Goal: Task Accomplishment & Management: Manage account settings

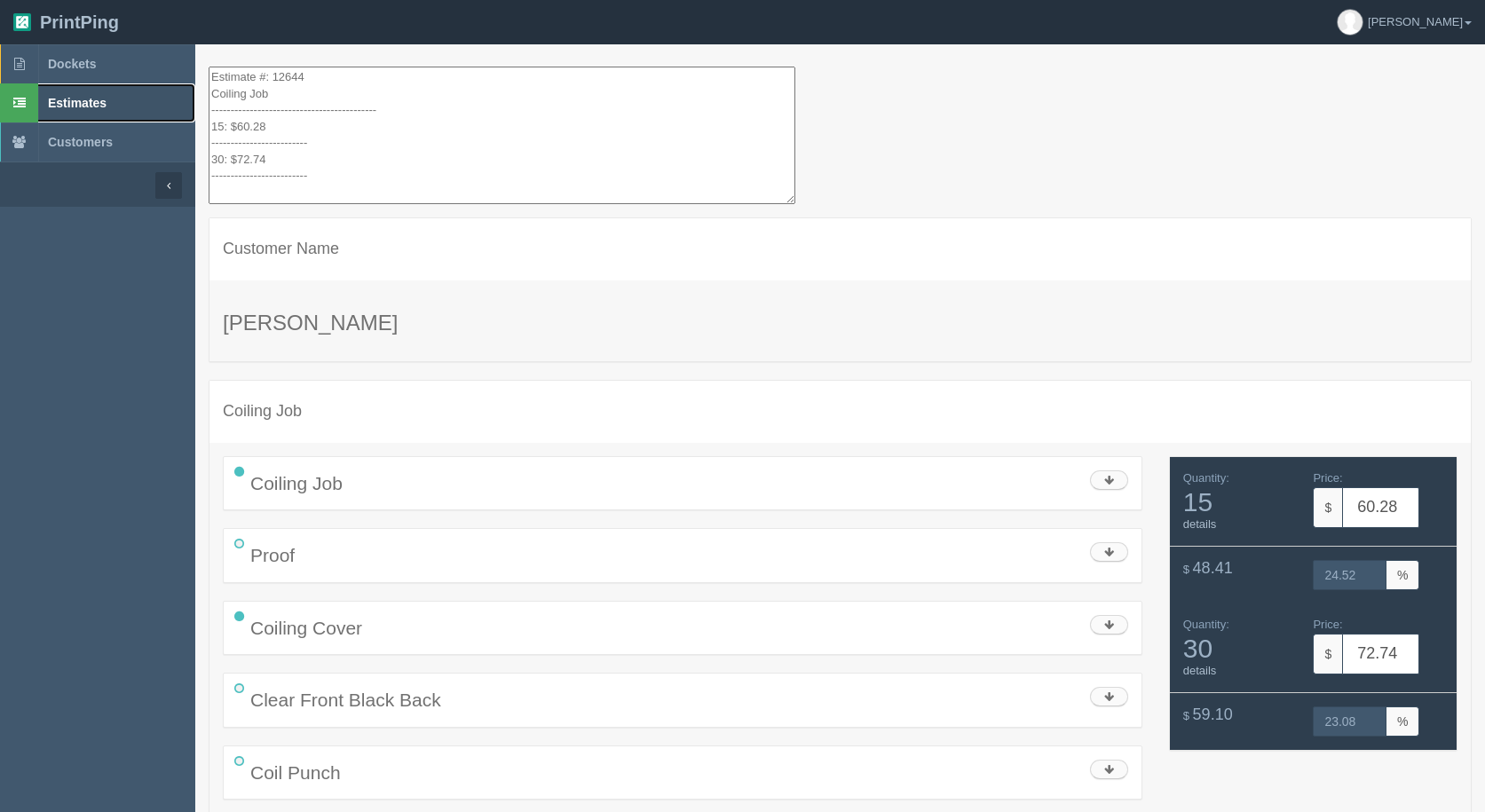
click at [78, 100] on span "Estimates" at bounding box center [78, 102] width 59 height 14
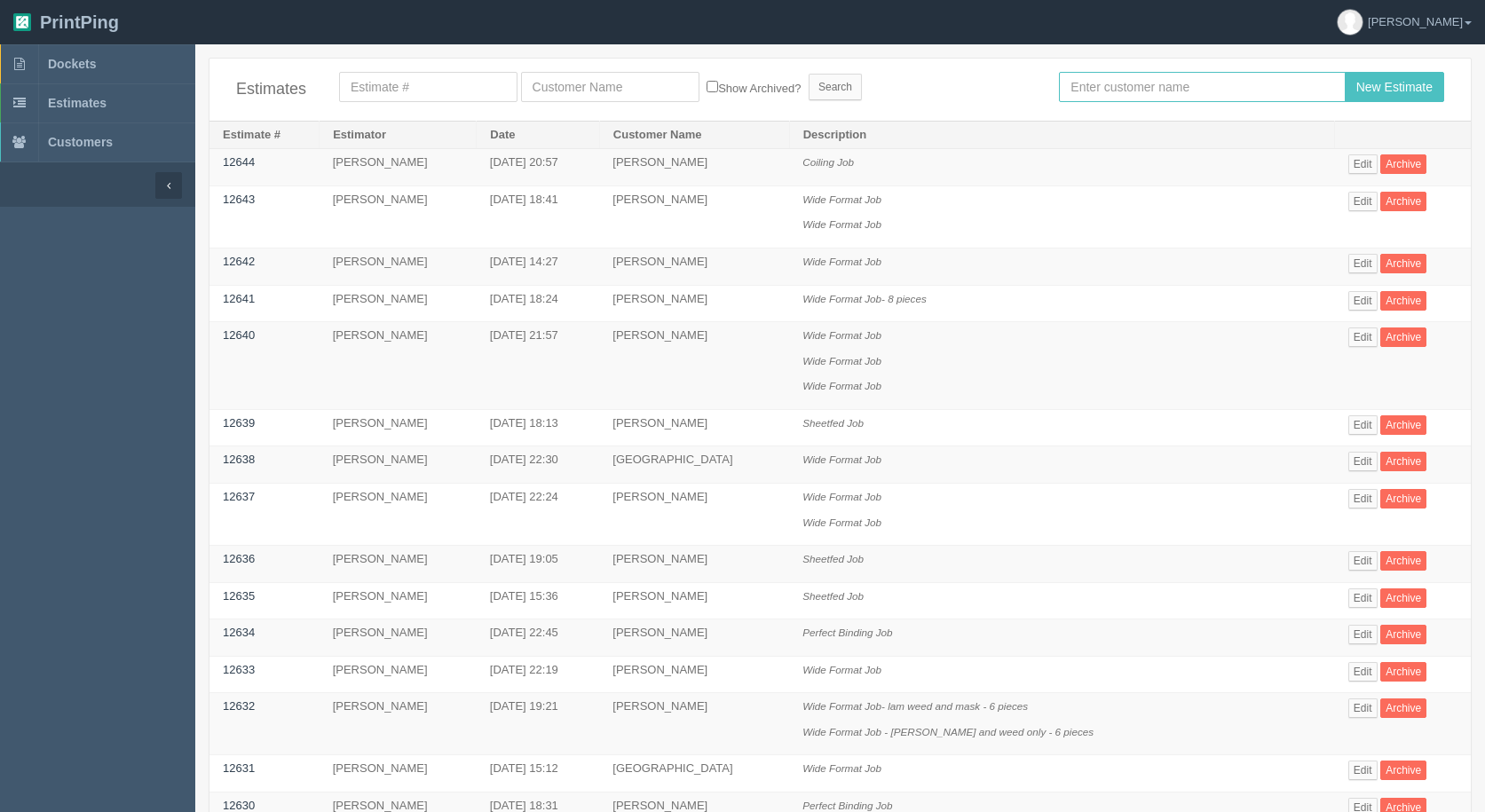
click at [1135, 94] on input "text" at bounding box center [1202, 87] width 286 height 30
type input "[PERSON_NAME]"
click at [1345, 72] on input "New Estimate" at bounding box center [1395, 87] width 99 height 30
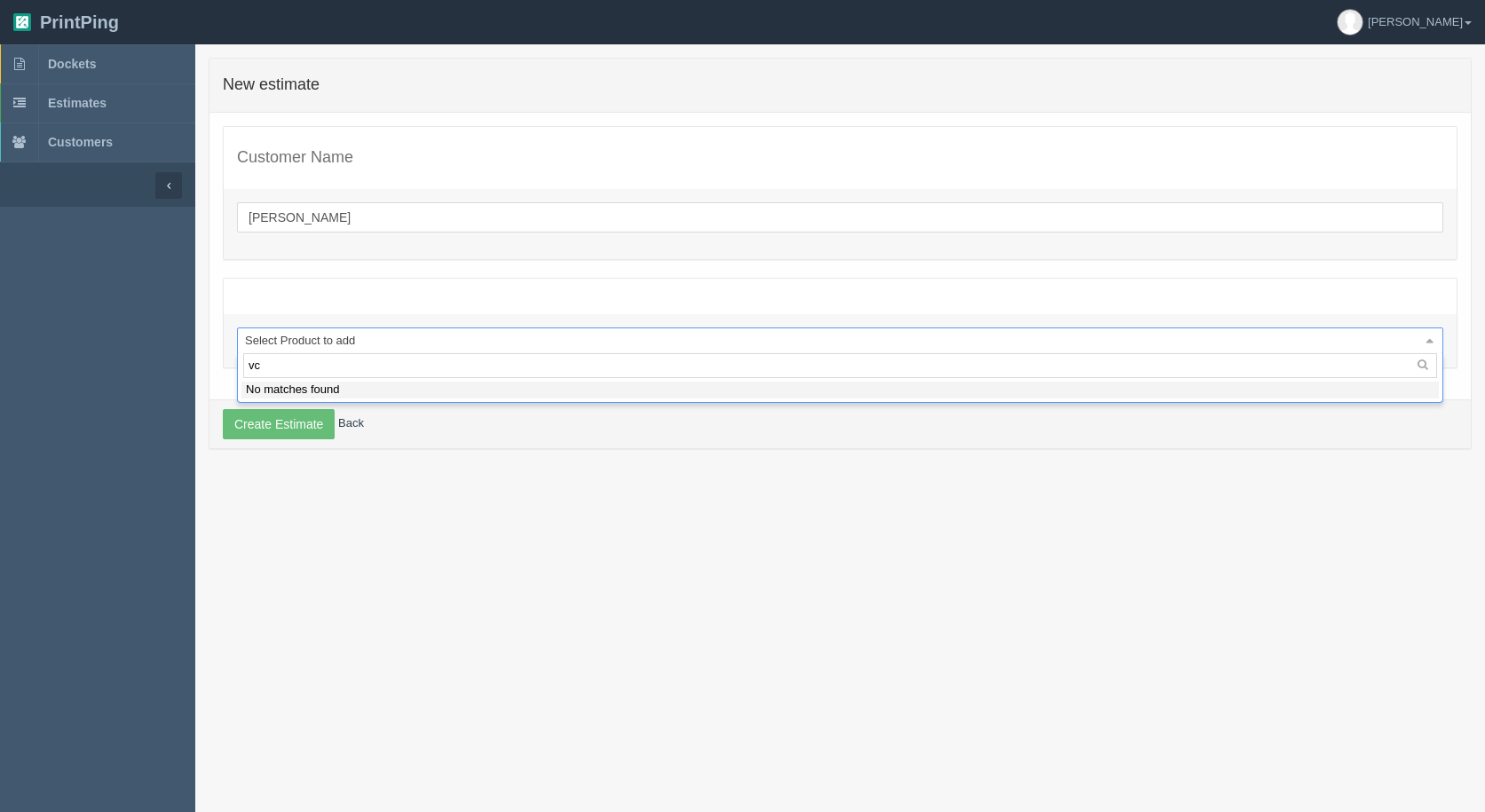
type input "v"
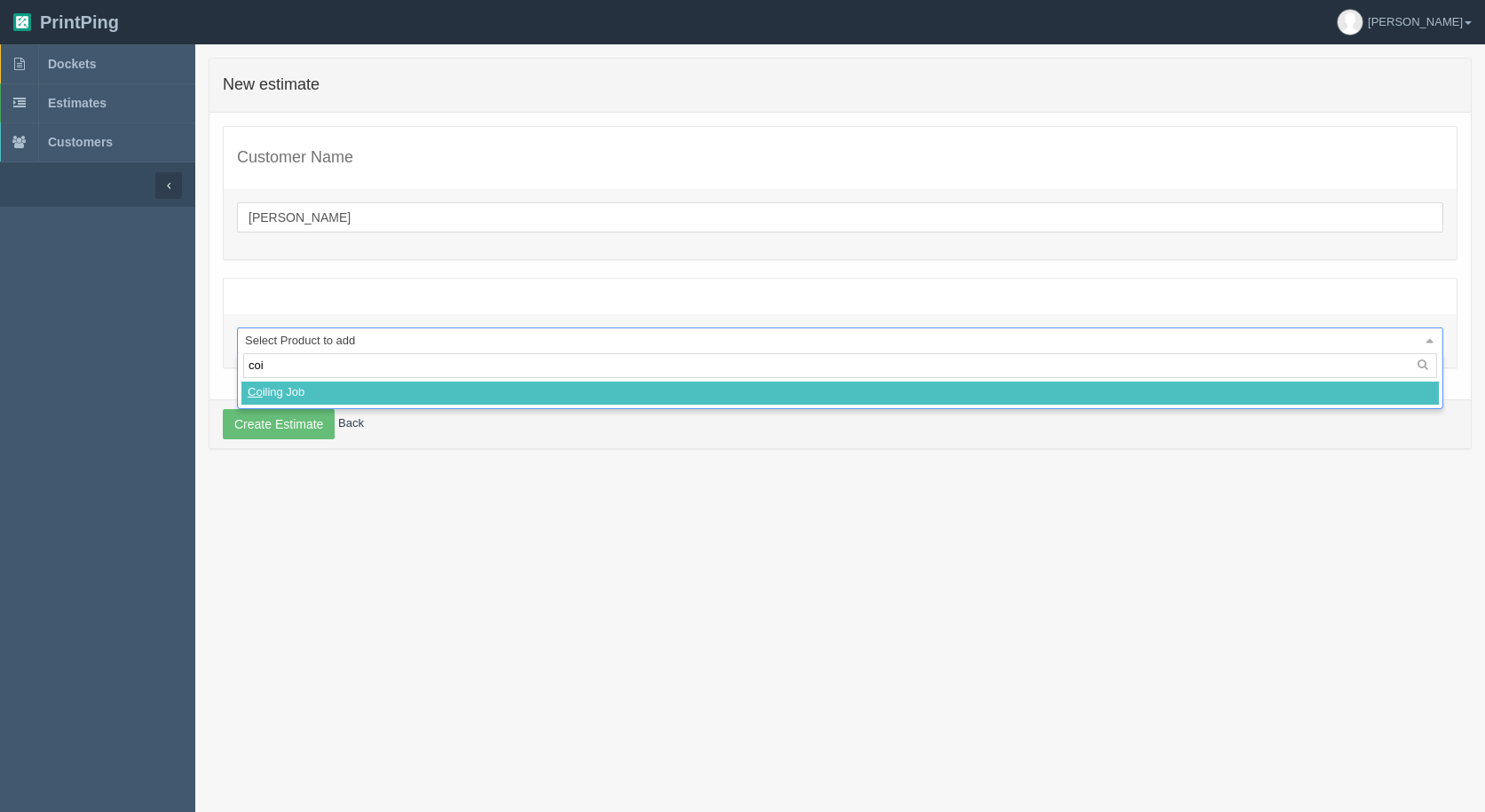
type input "coil"
select select
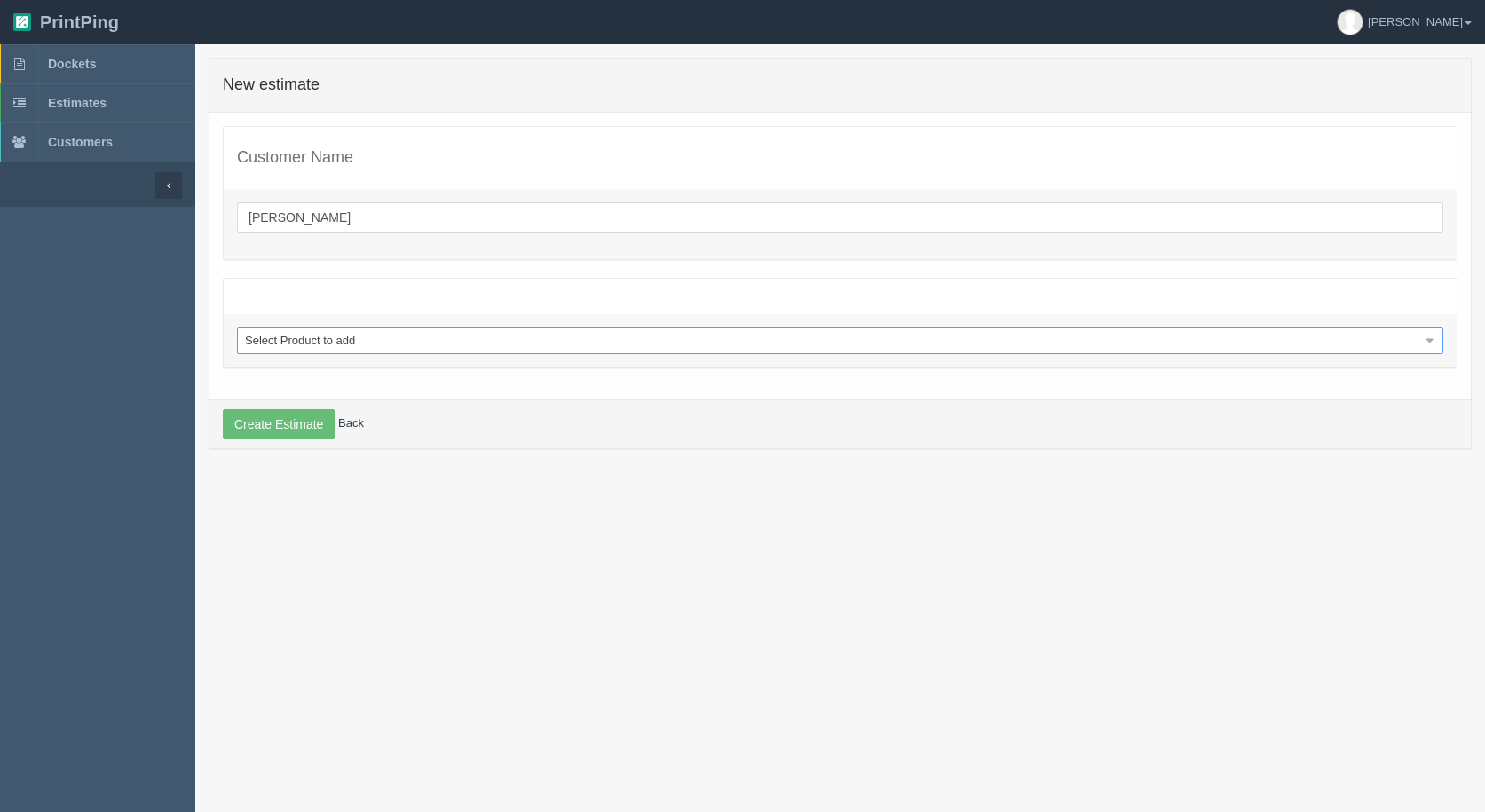
select select "0"
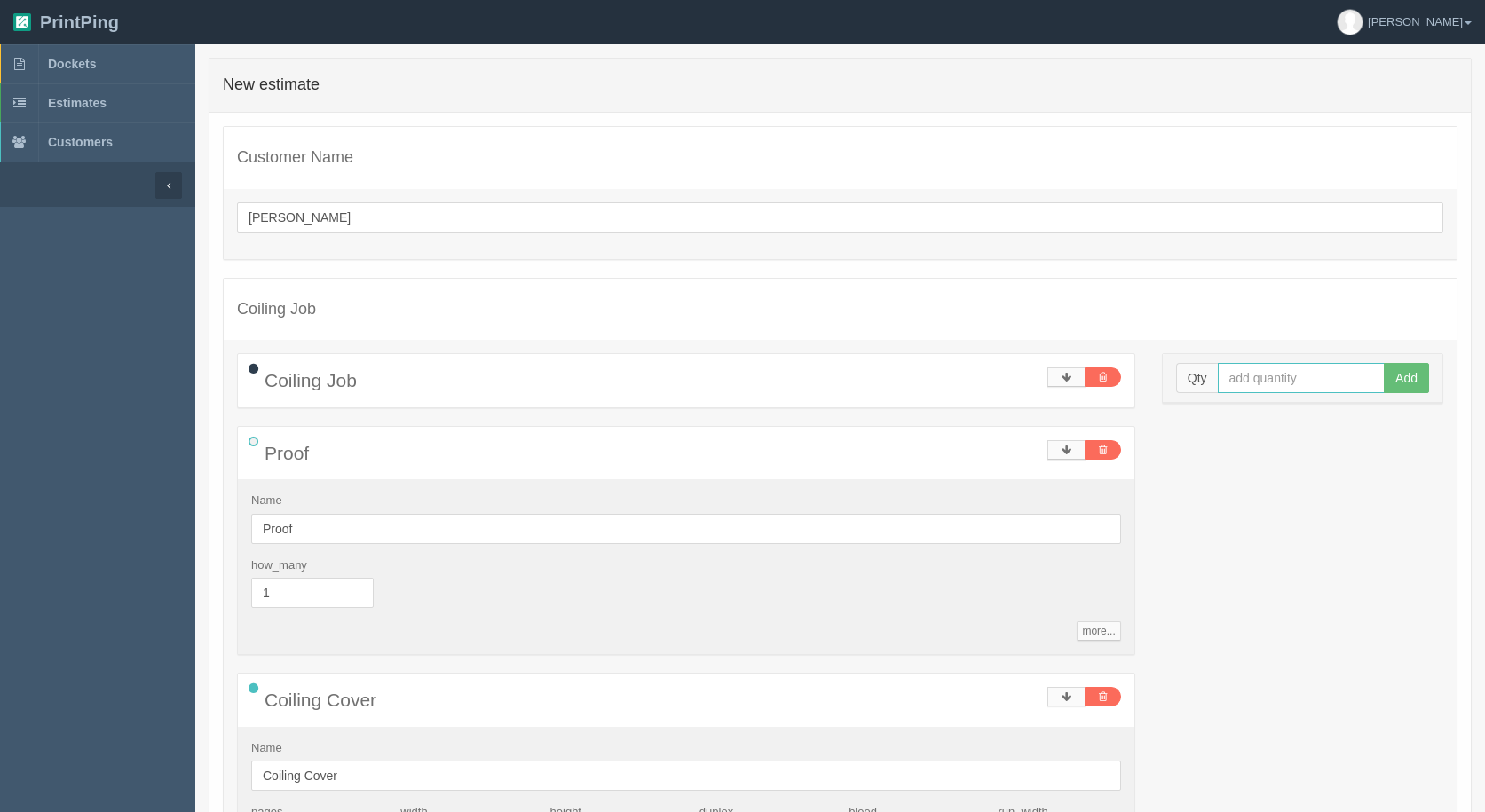
click at [1256, 377] on input "text" at bounding box center [1302, 377] width 168 height 30
type input "10"
click at [1384, 363] on button "Add" at bounding box center [1406, 377] width 45 height 30
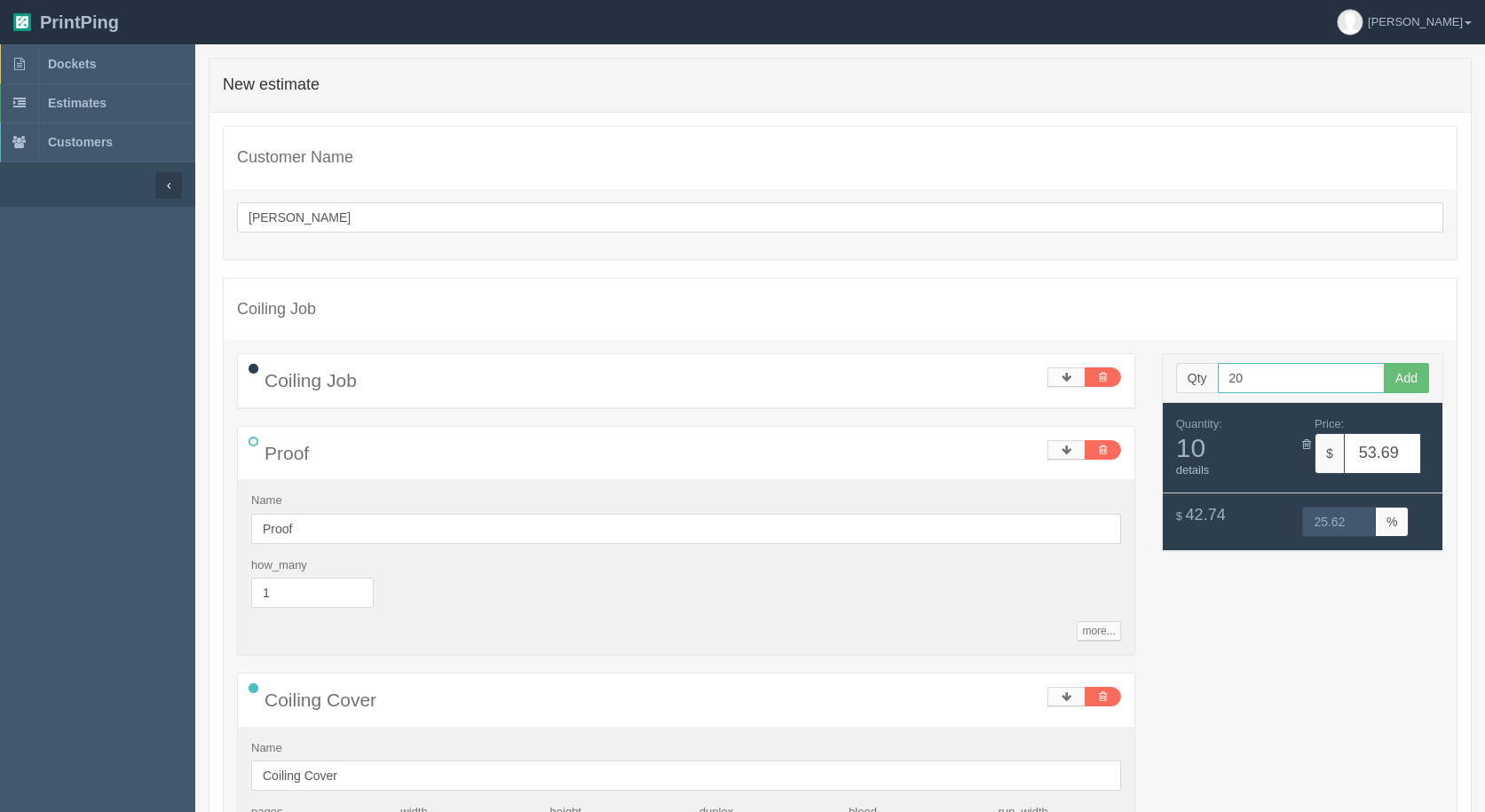
type input "20"
click at [1384, 363] on button "Add" at bounding box center [1406, 377] width 45 height 30
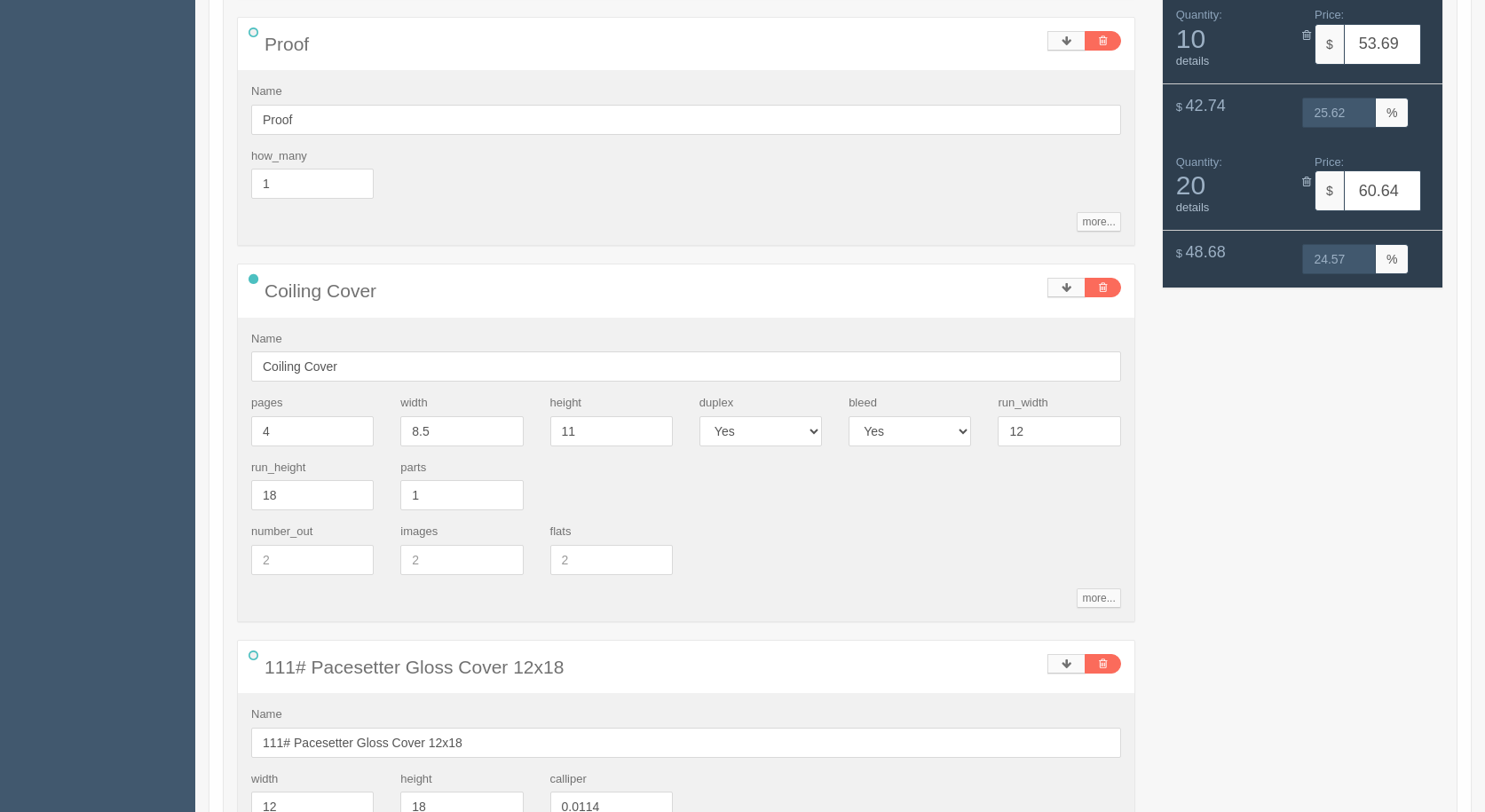
scroll to position [621, 0]
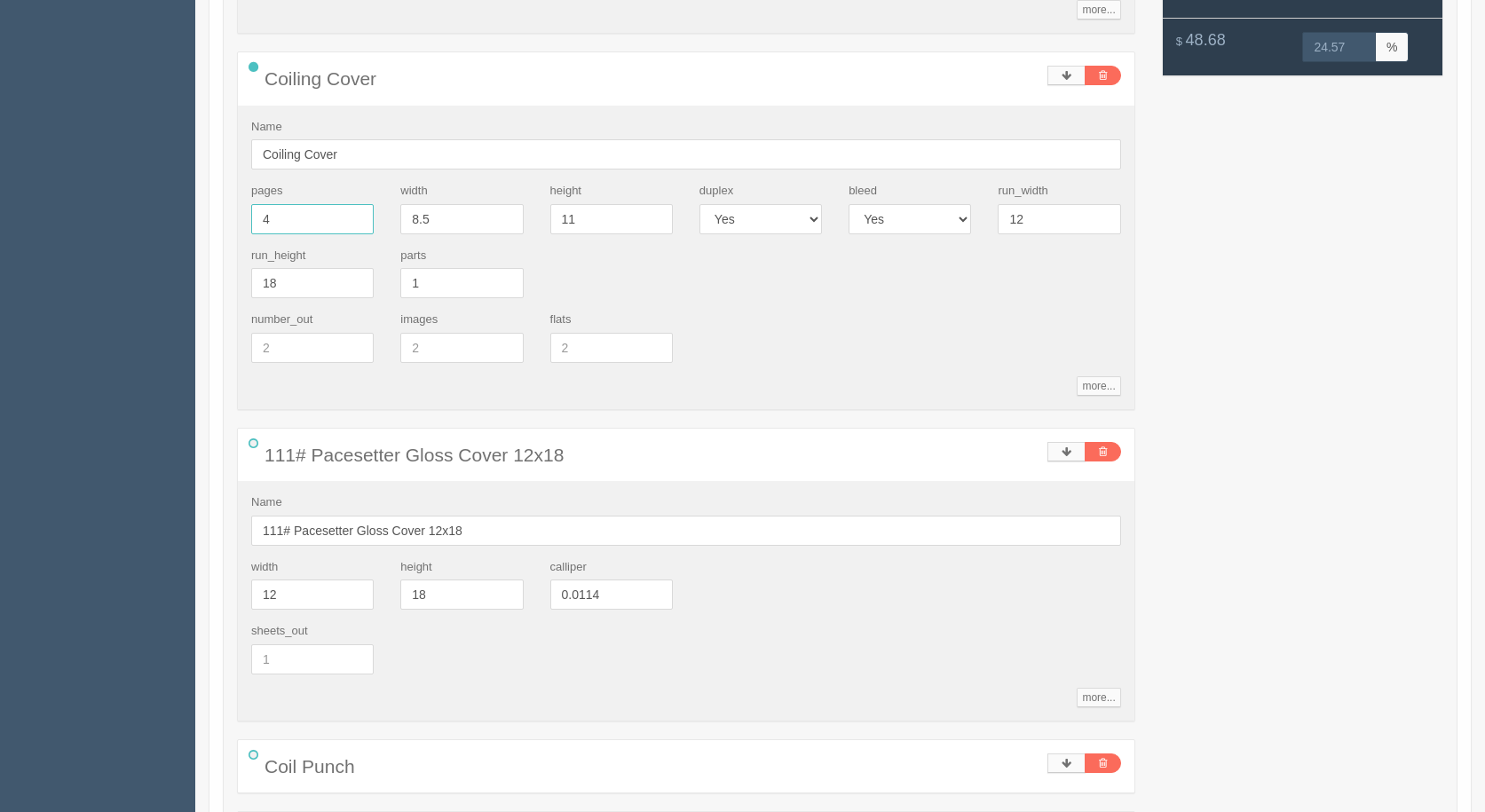
drag, startPoint x: 325, startPoint y: 232, endPoint x: 300, endPoint y: 223, distance: 26.6
click at [313, 230] on input "4" at bounding box center [312, 219] width 123 height 30
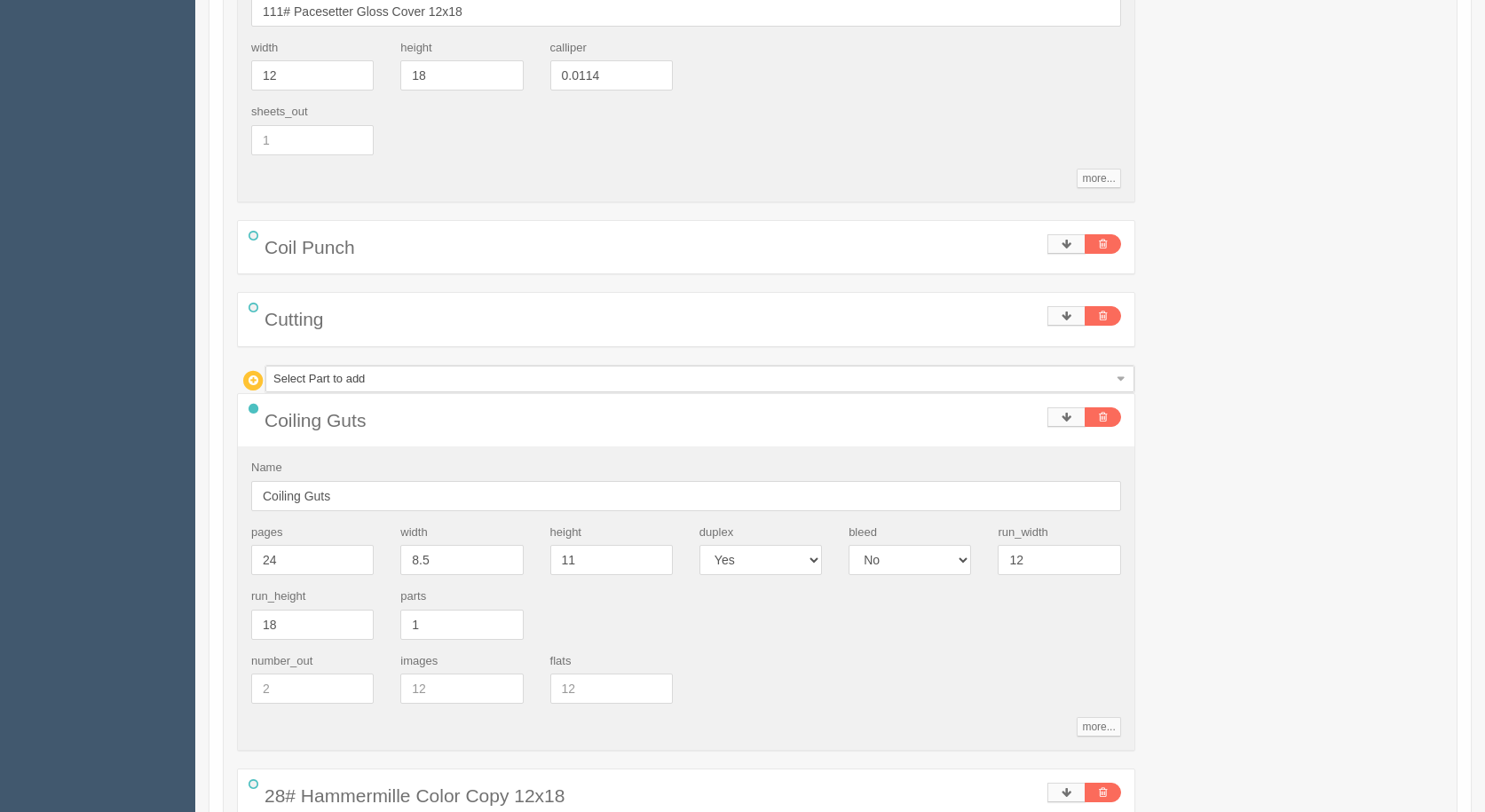
scroll to position [1243, 0]
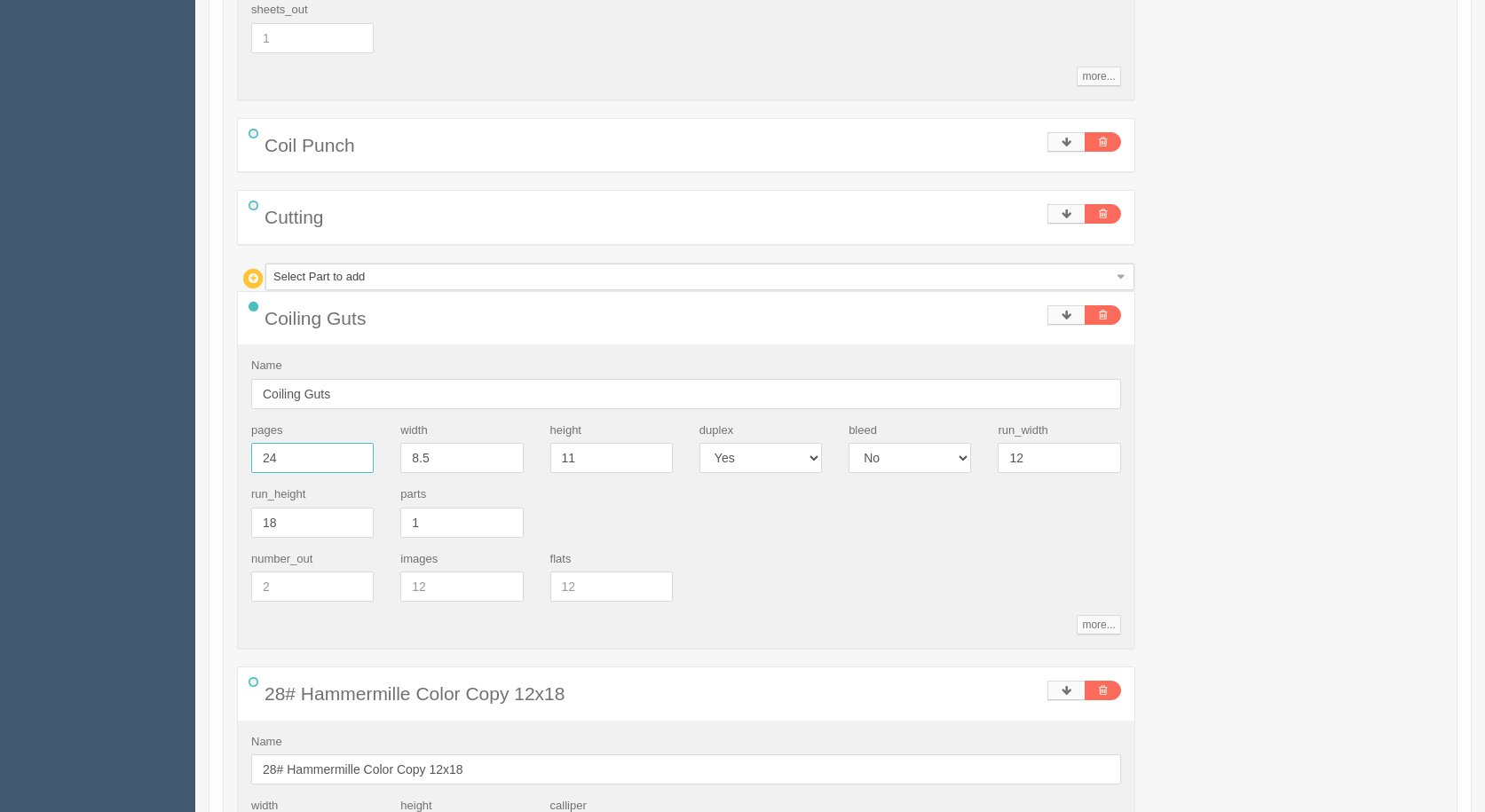
drag, startPoint x: 303, startPoint y: 466, endPoint x: 148, endPoint y: 428, distance: 159.6
click at [178, 436] on section "Dockets Estimates Customers" at bounding box center [742, 459] width 1485 height 3316
type input "32"
type input "53.96"
type input "25.58"
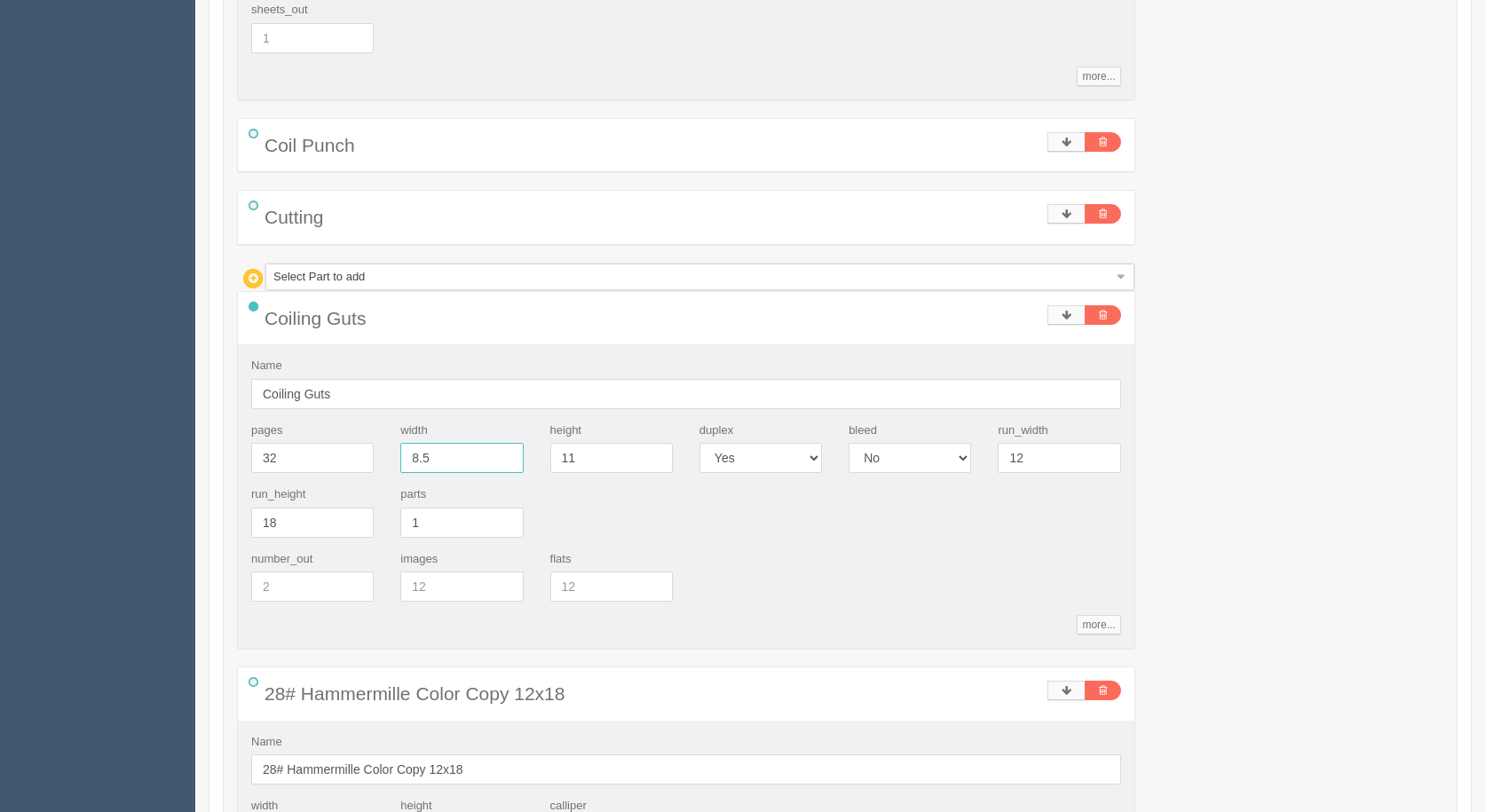
type input "61.18"
type input "24.48"
type input "328.5"
type input "NaN"
type input "43.69"
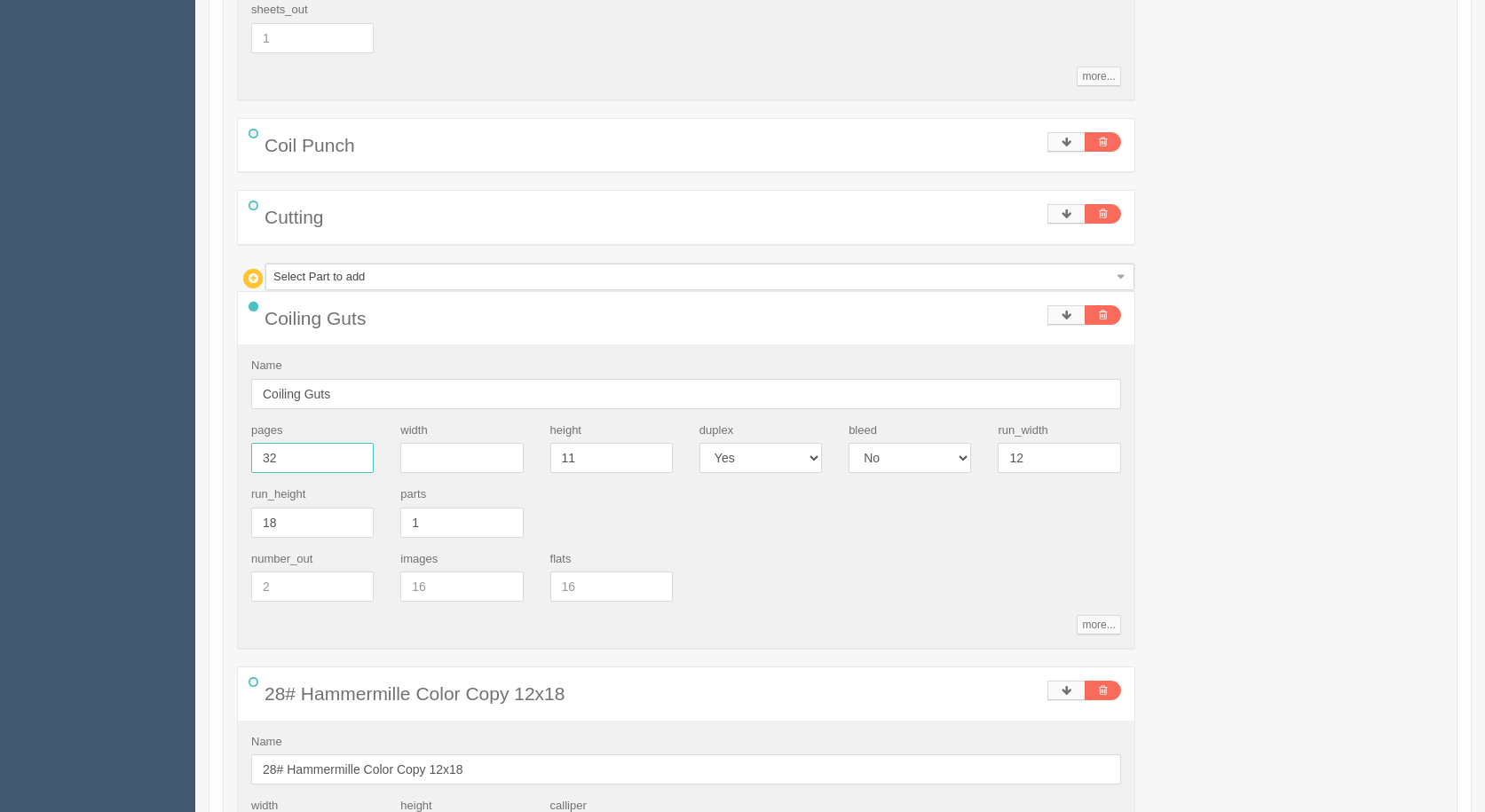
type input "21.46"
type input "50.83"
type input "20.82"
type input "328"
type input "52.87"
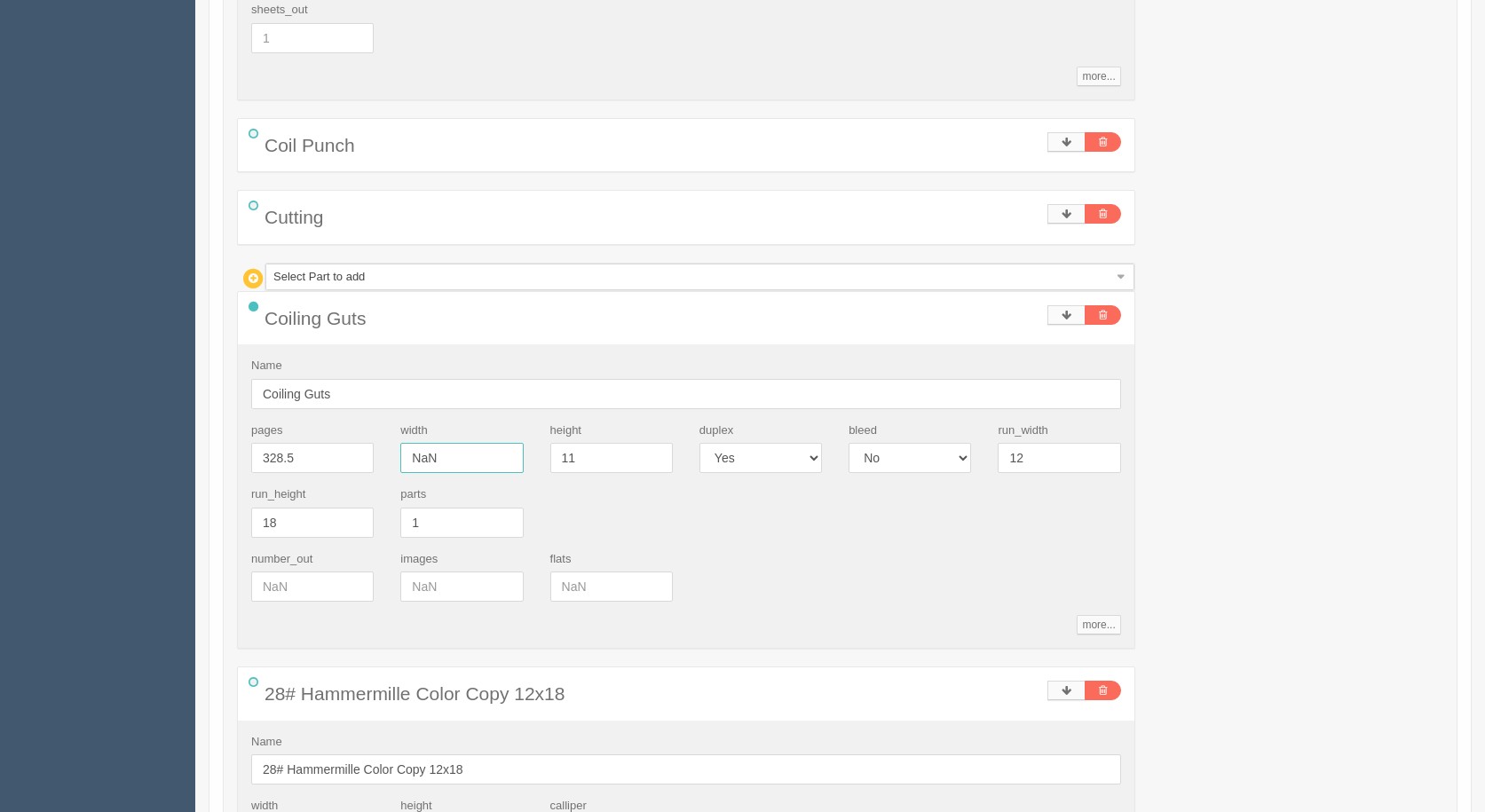
type input "20.30"
type input "69.20"
type input "19.23"
click at [511, 452] on input "NaN" at bounding box center [461, 457] width 123 height 30
drag, startPoint x: 306, startPoint y: 463, endPoint x: 113, endPoint y: 411, distance: 199.9
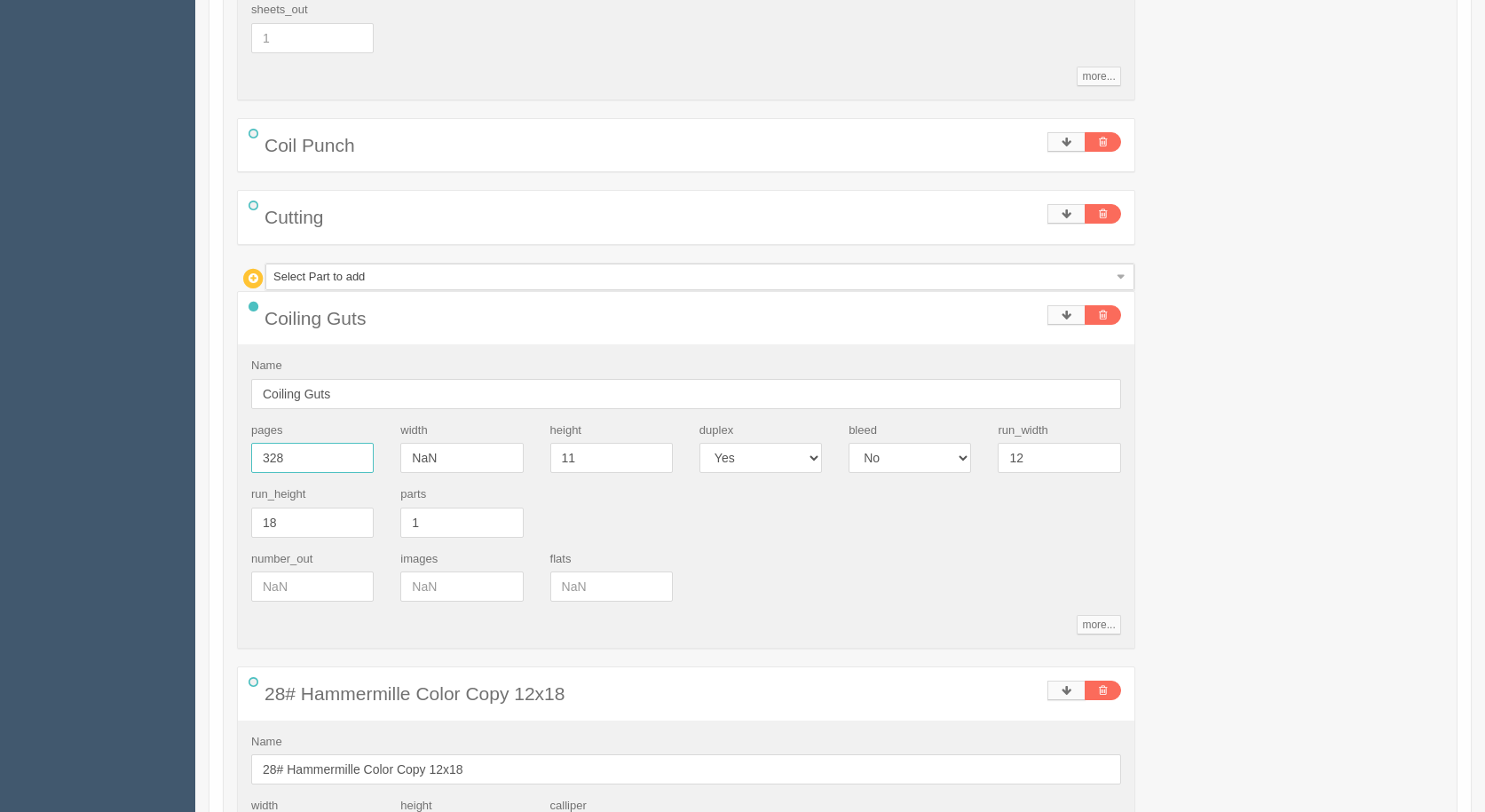
click at [114, 411] on section "Dockets Estimates Customers" at bounding box center [742, 459] width 1485 height 3316
type input "32"
type input "43.69"
type input "21.46"
type input "50.83"
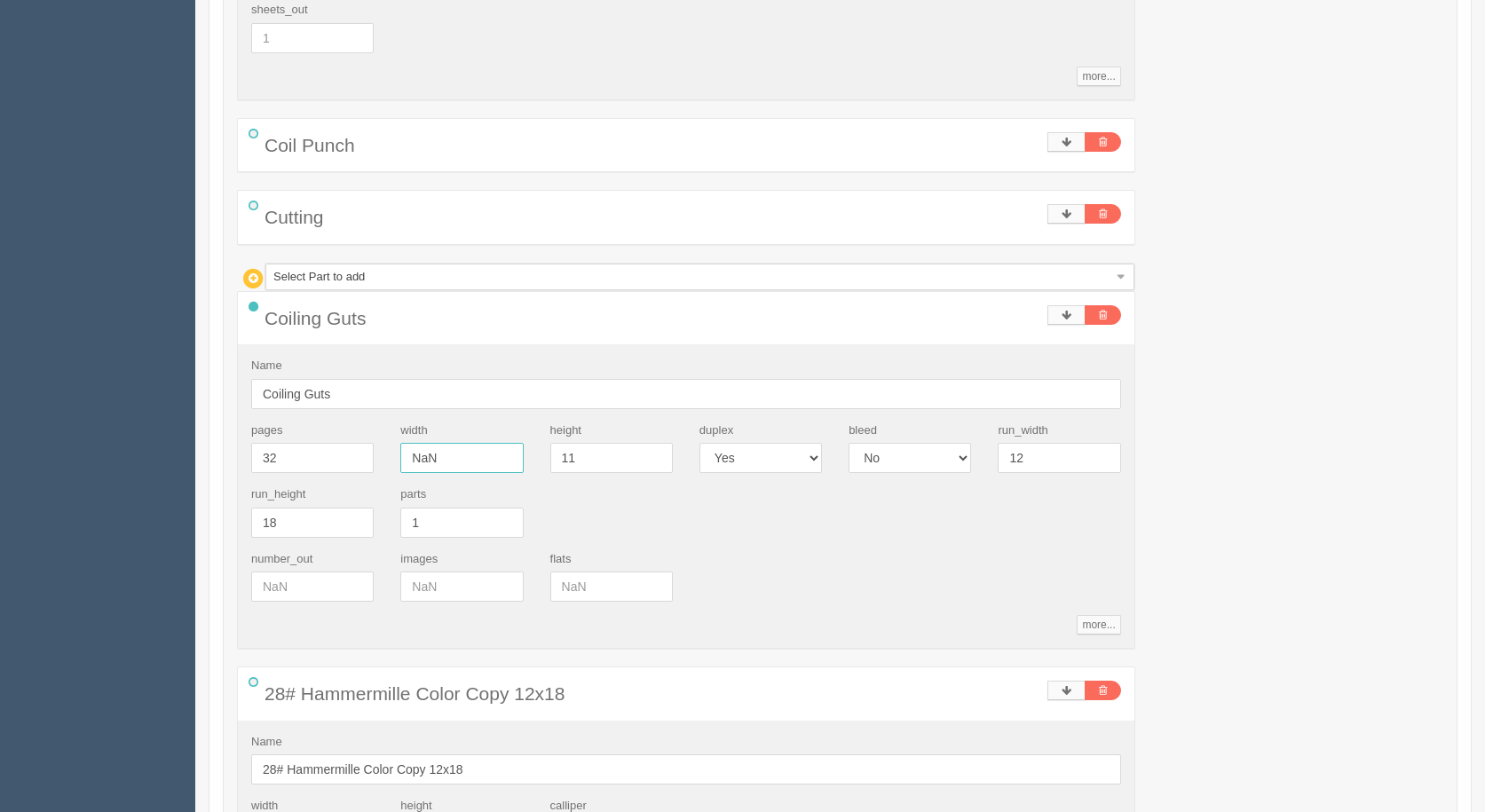
type input "20.82"
type input "11"
type input "54.04"
type input "25.56"
type input "61.34"
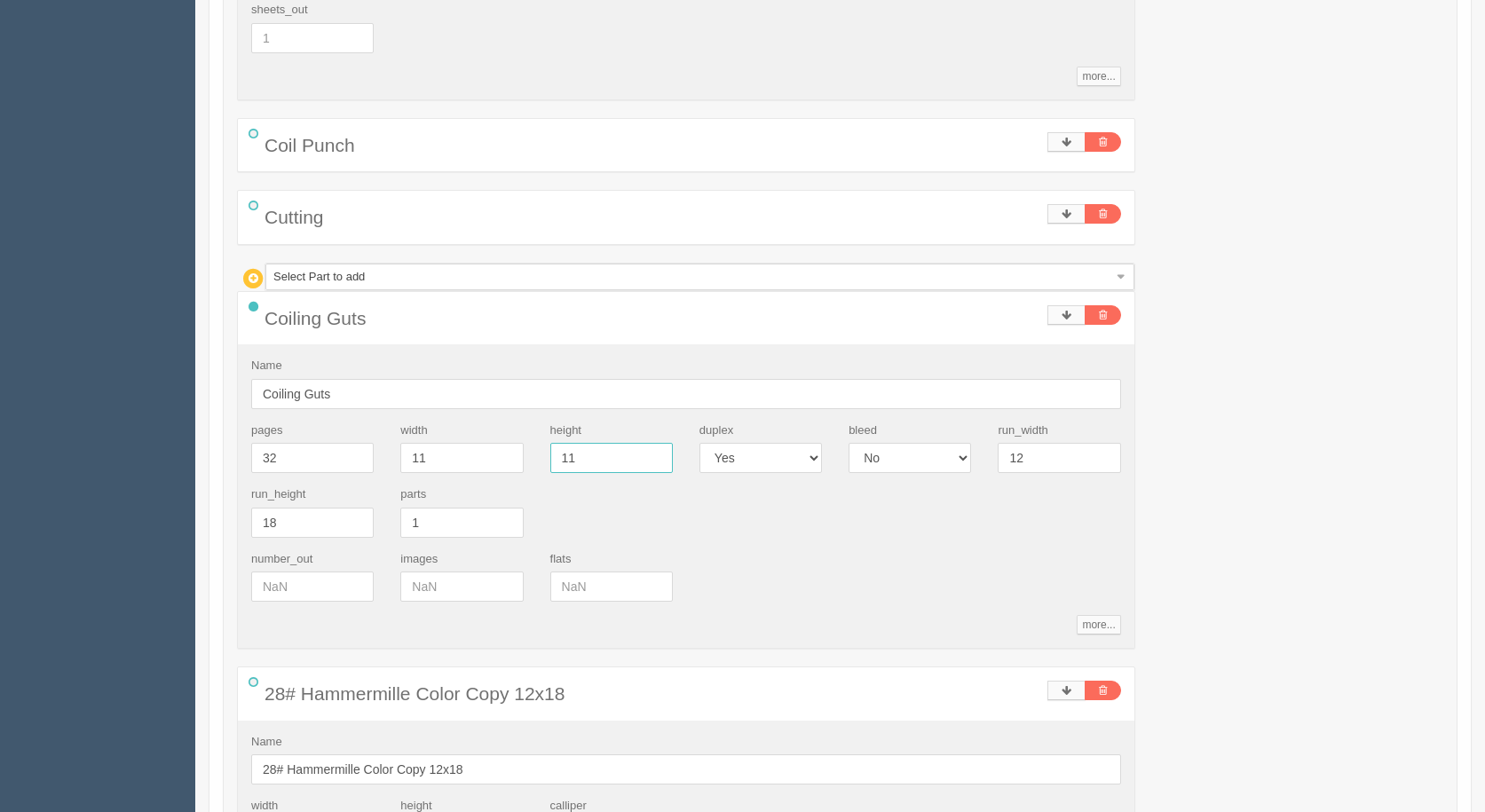
type input "24.47"
type input "17"
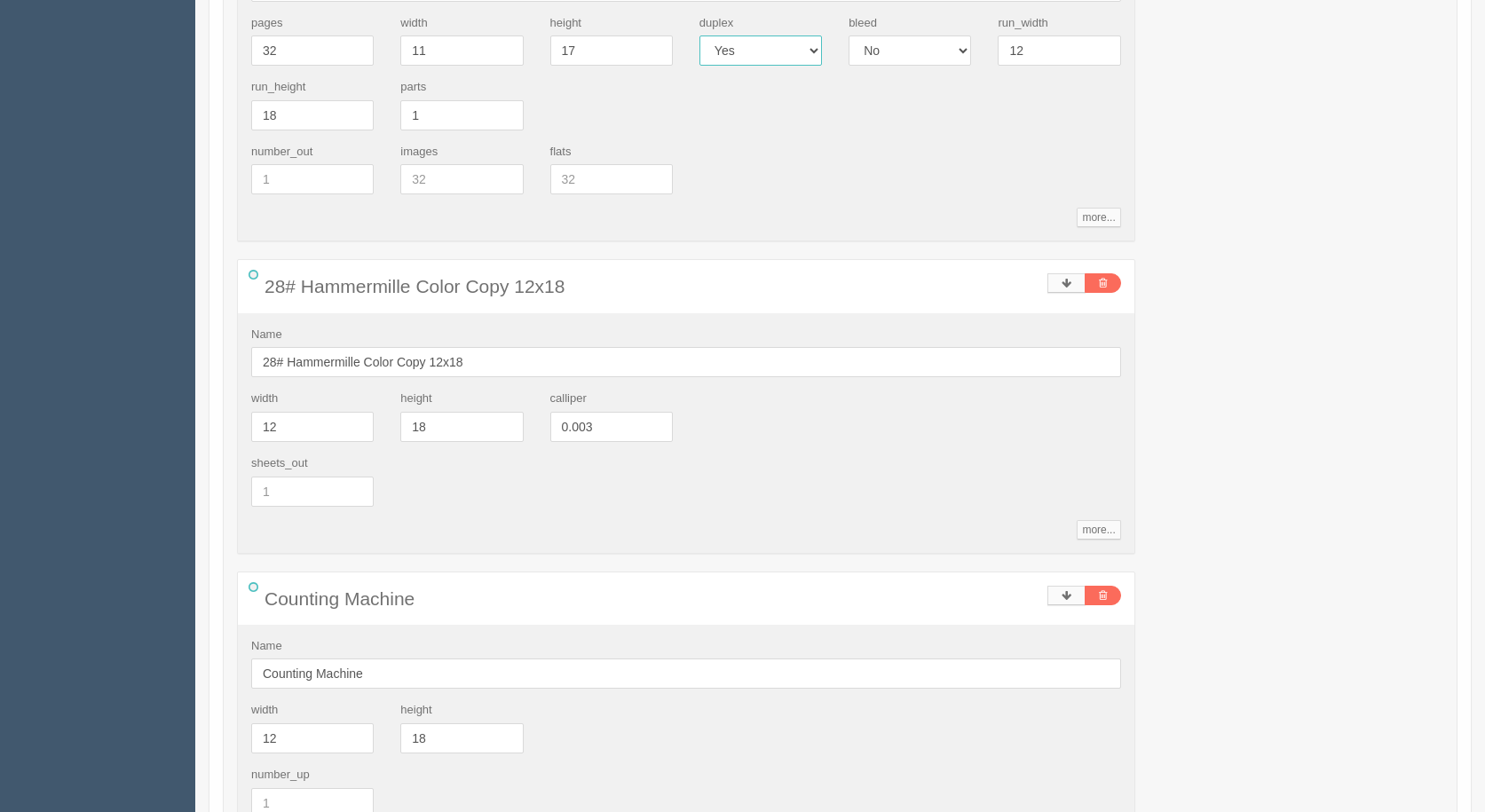
scroll to position [1775, 0]
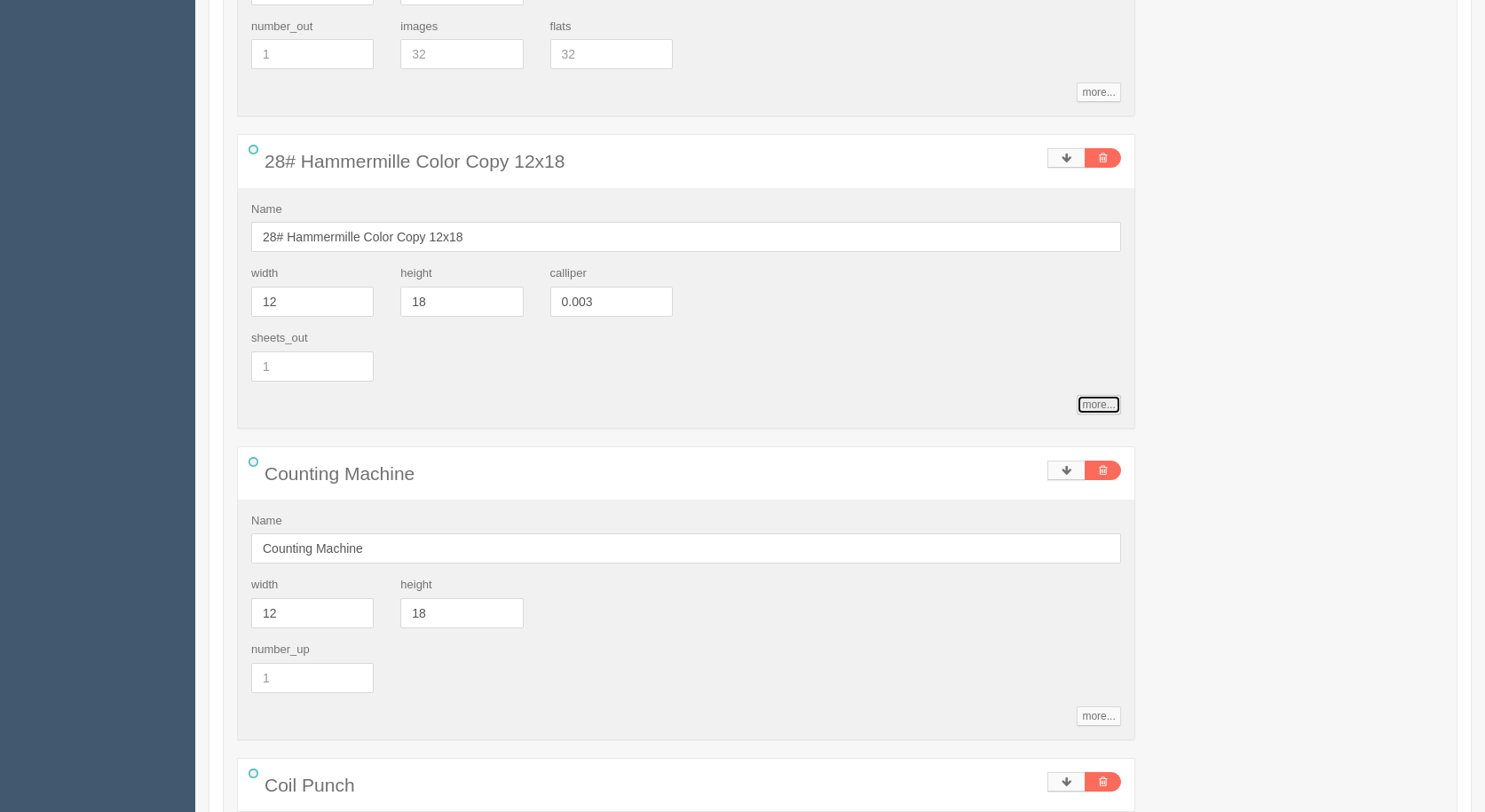
click at [1101, 406] on link "more..." at bounding box center [1099, 405] width 43 height 20
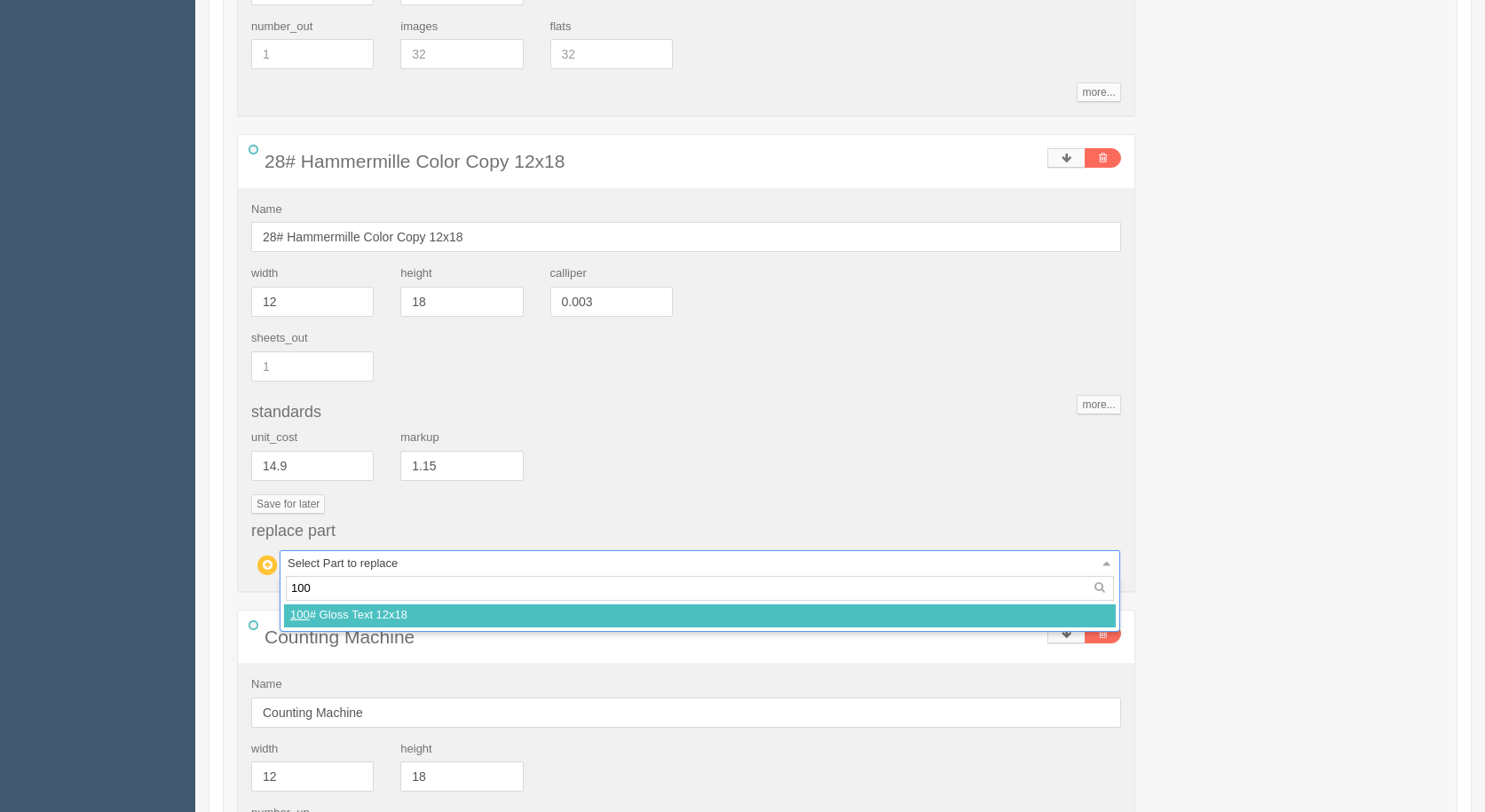
type input "100"
select select
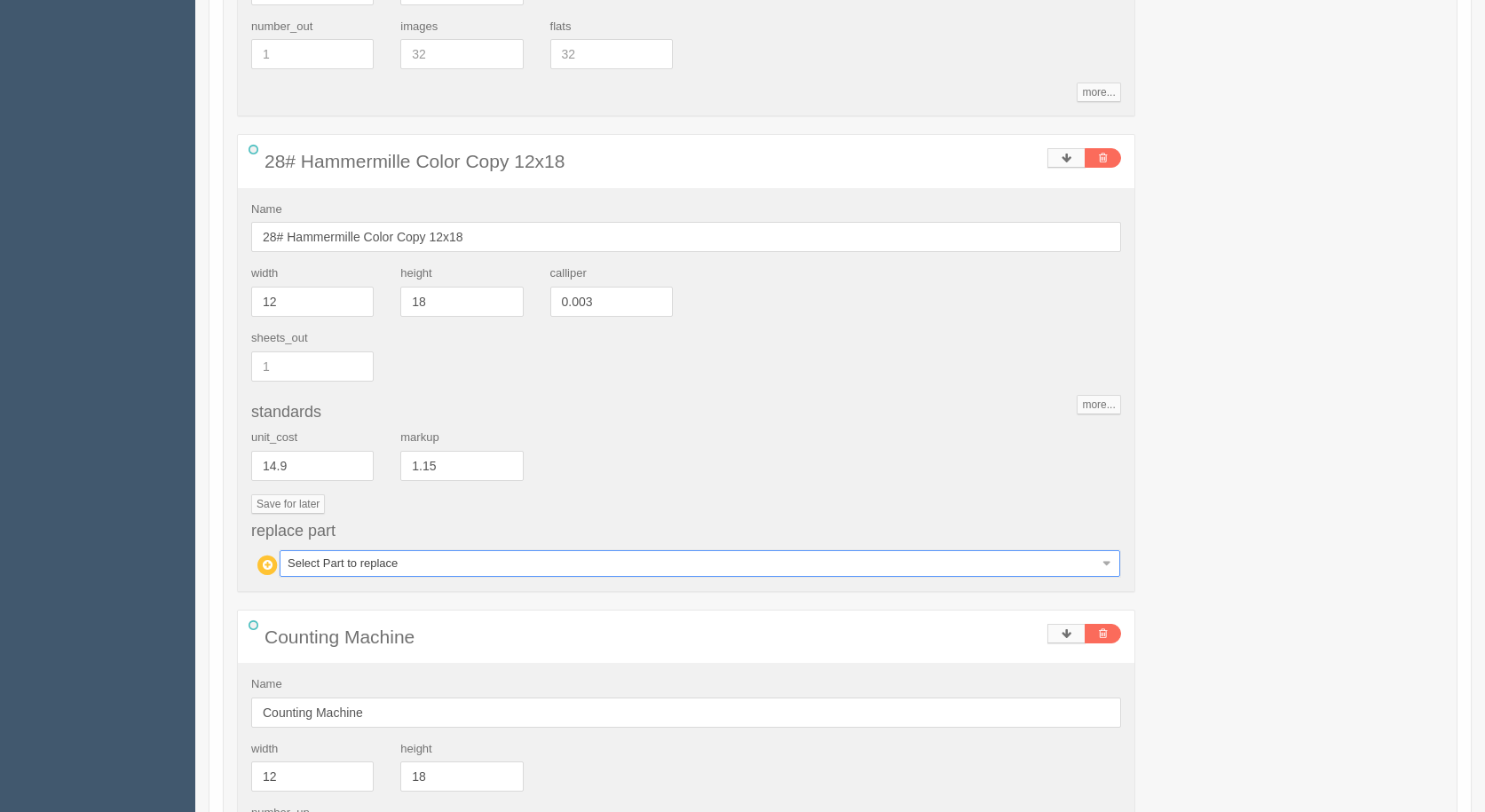
type input "54.86"
type input "25.37"
type input "62.99"
type input "24.19"
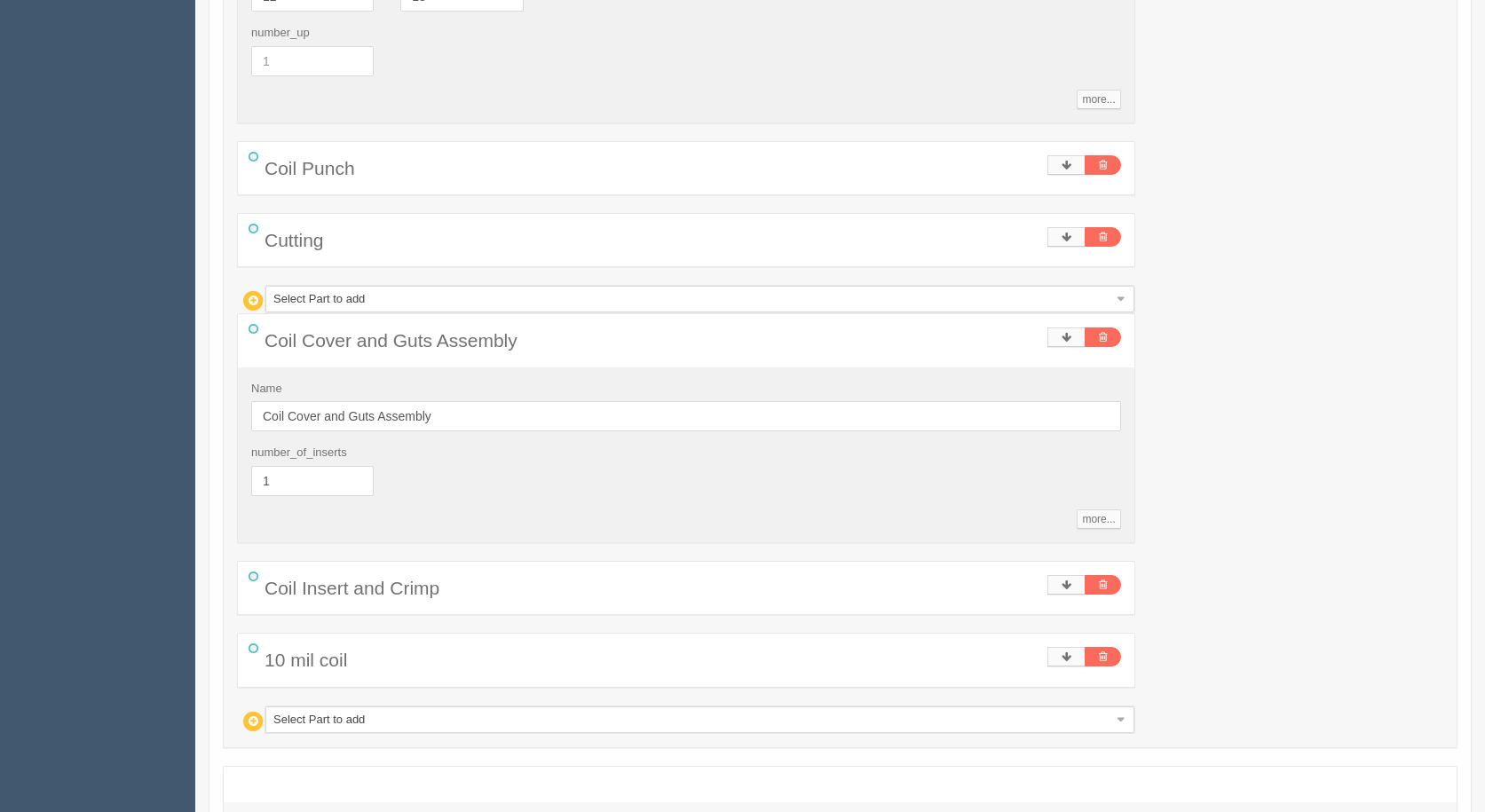
scroll to position [2548, 0]
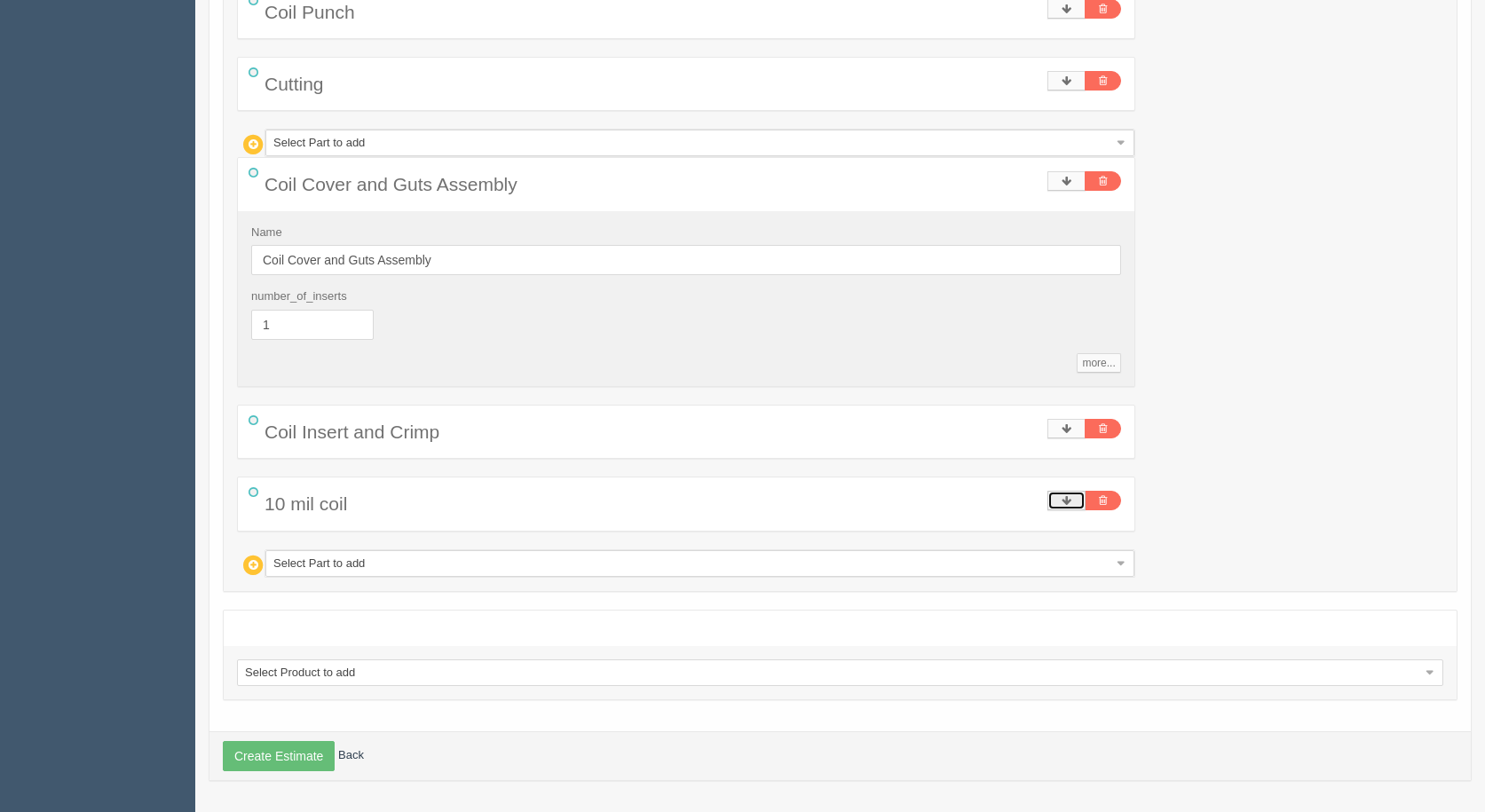
click at [1067, 493] on link at bounding box center [1066, 500] width 38 height 20
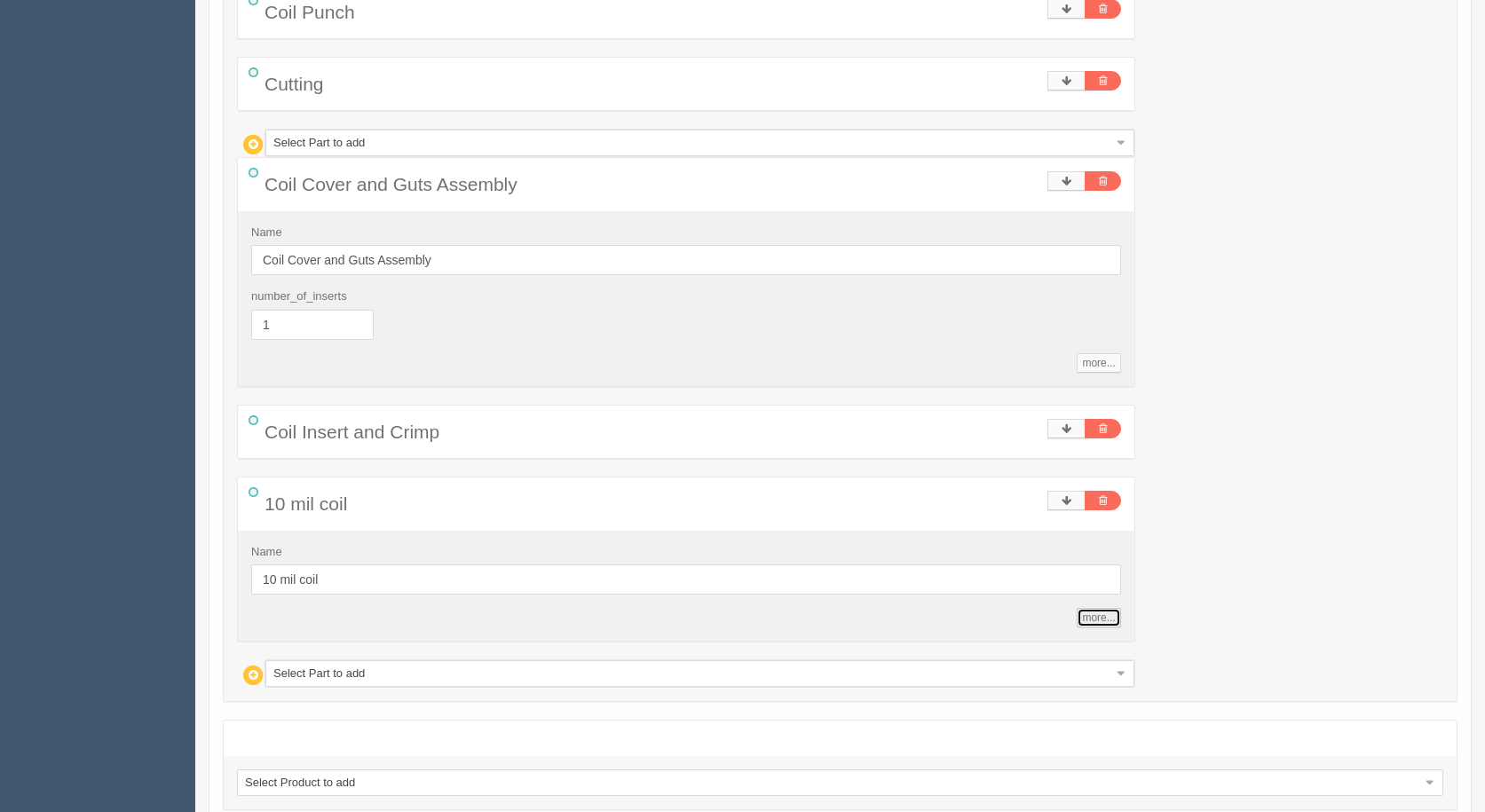
click at [1109, 611] on link "more..." at bounding box center [1099, 617] width 43 height 20
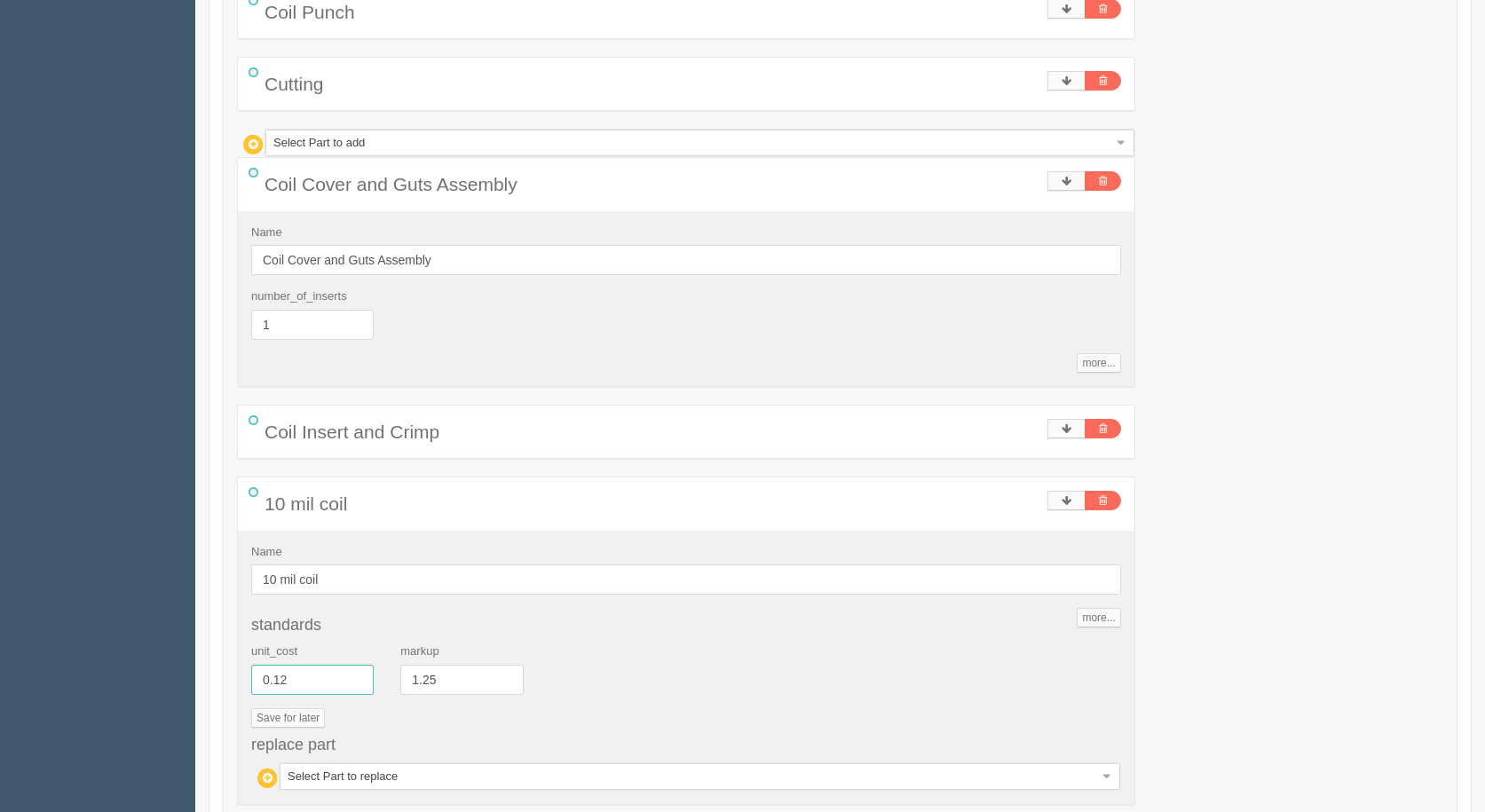
drag, startPoint x: 294, startPoint y: 681, endPoint x: 0, endPoint y: 591, distance: 307.5
type input "0.149"
type input "55.22"
type input "25.36"
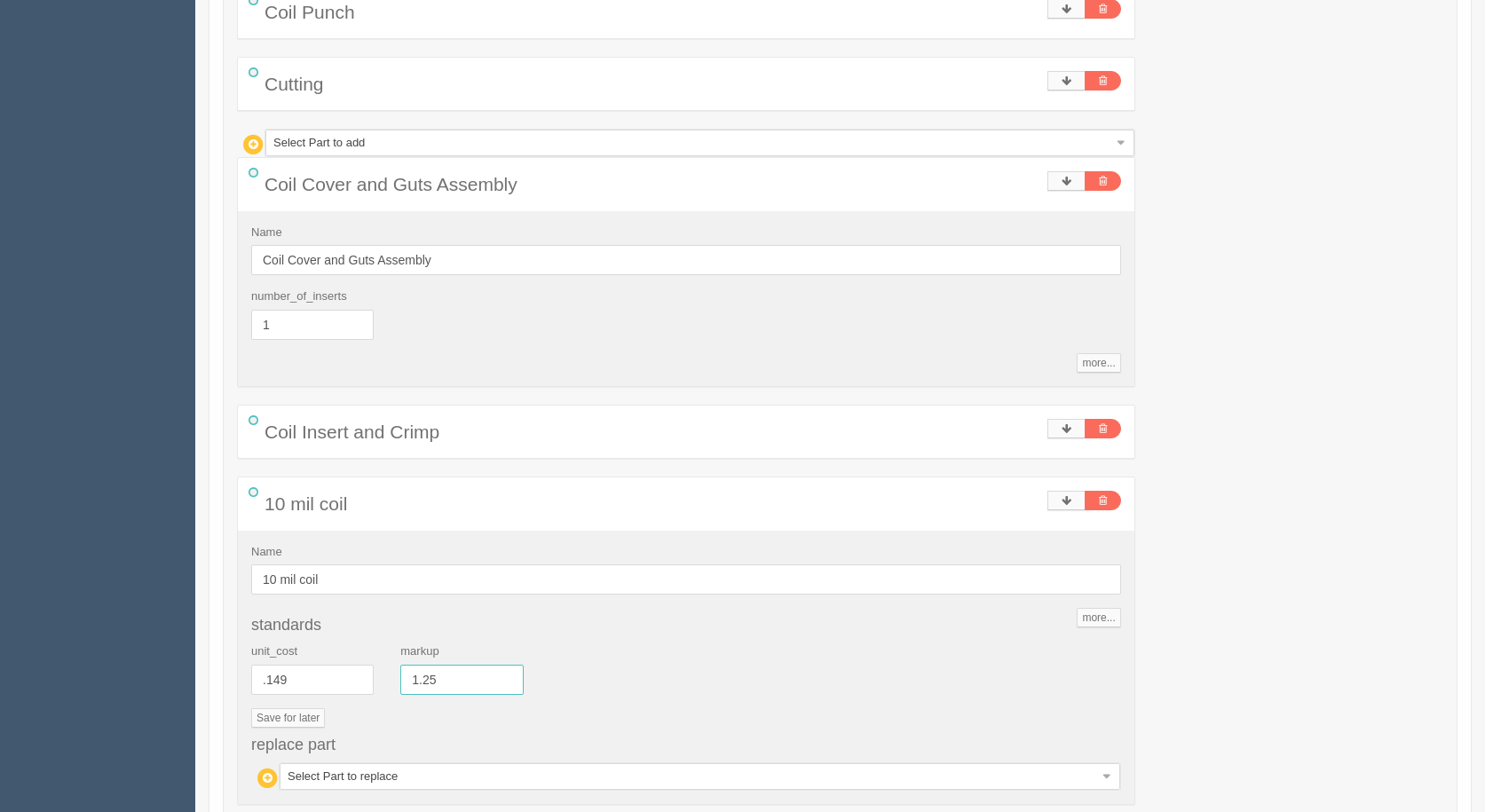
type input "63.72"
type input "24.21"
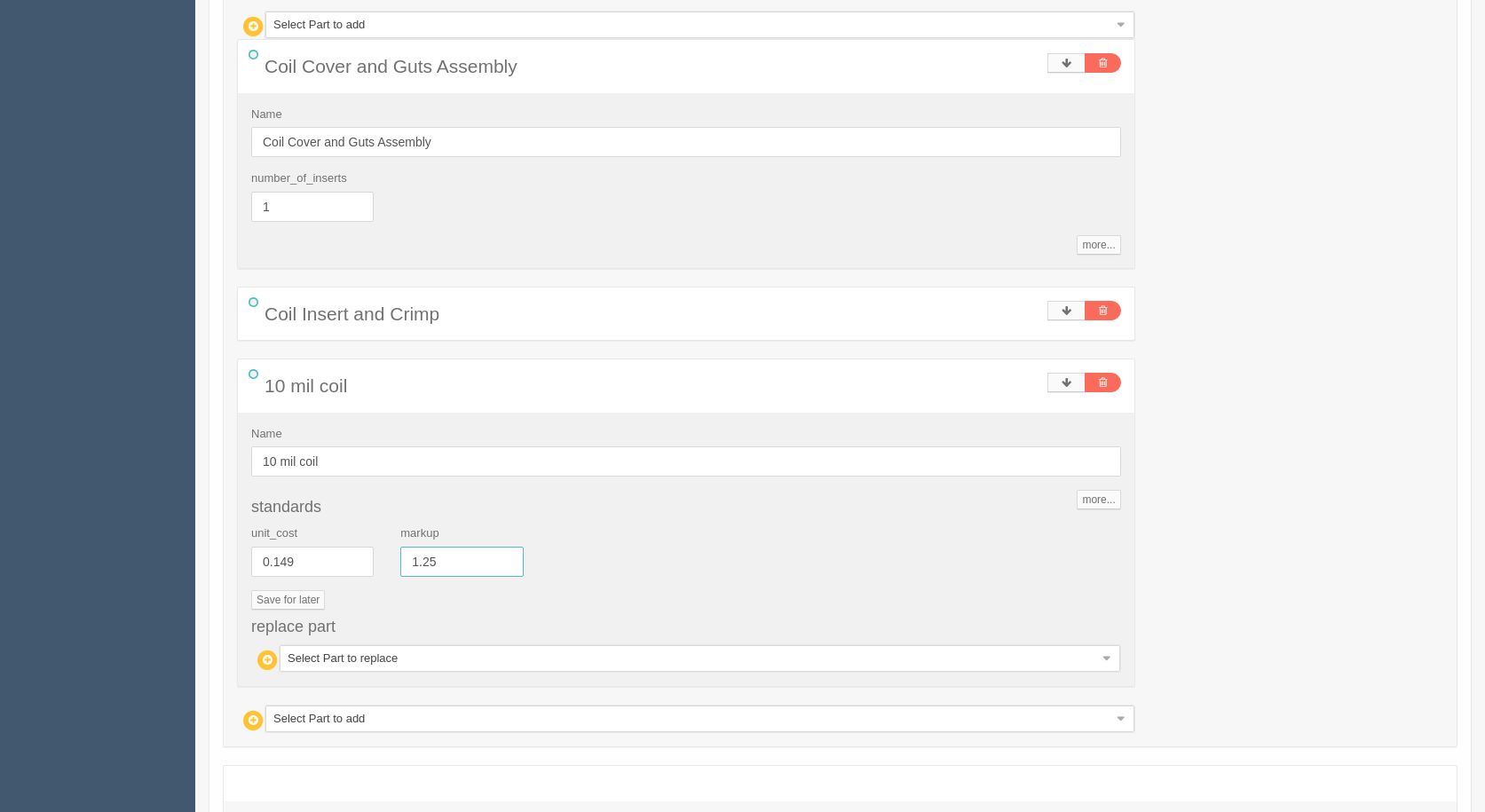
scroll to position [2821, 0]
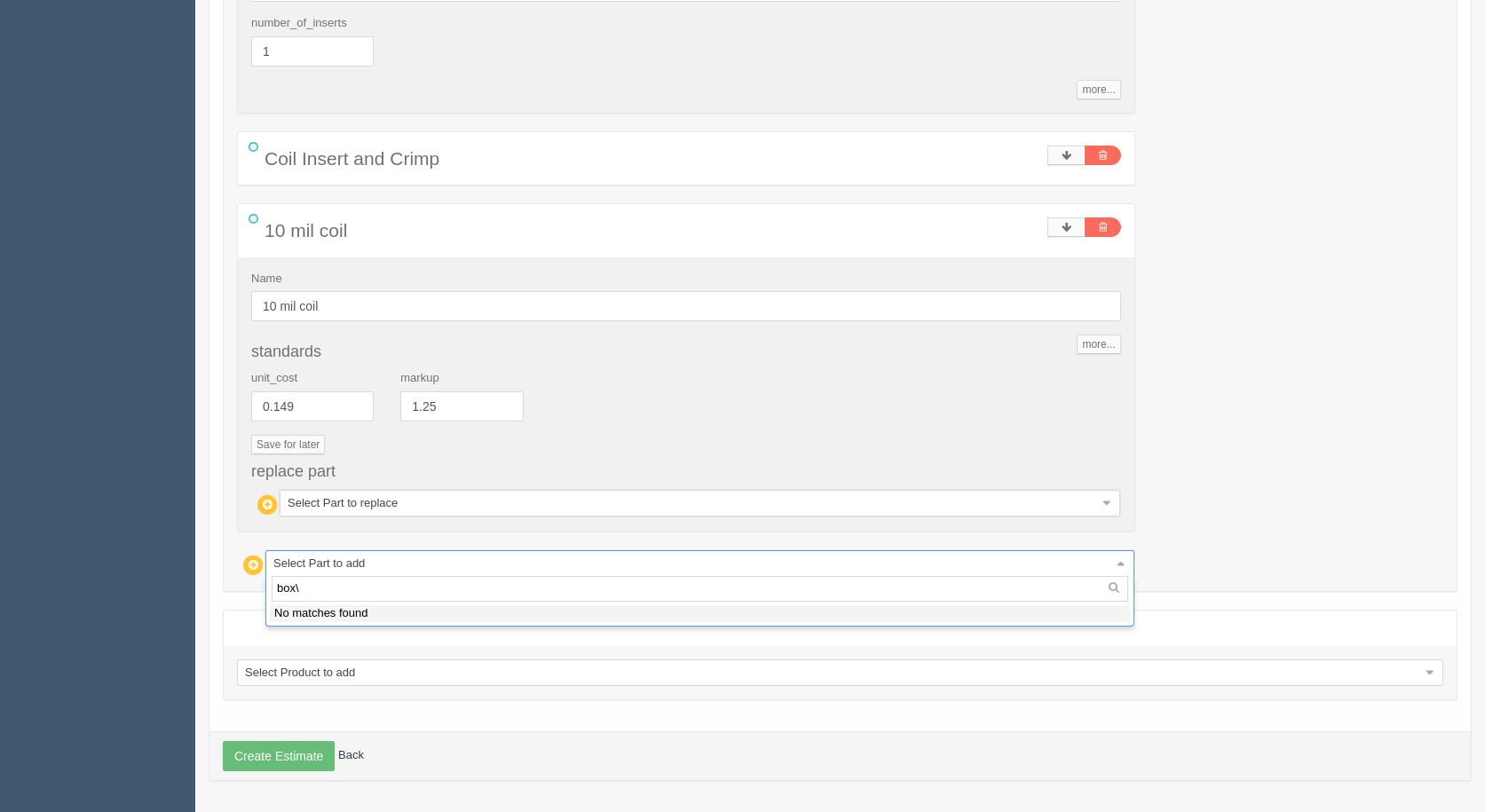
type input "box"
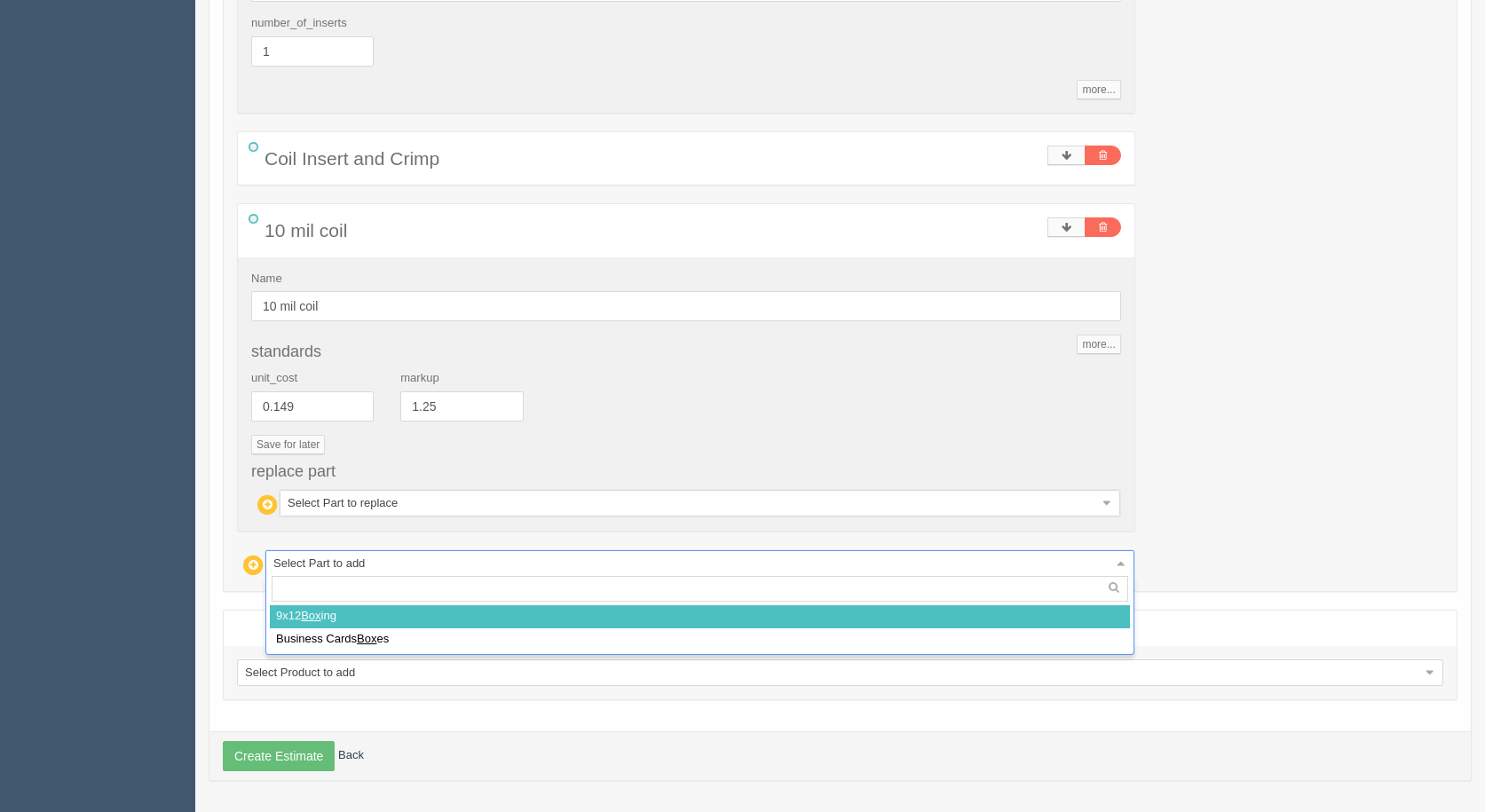
select select
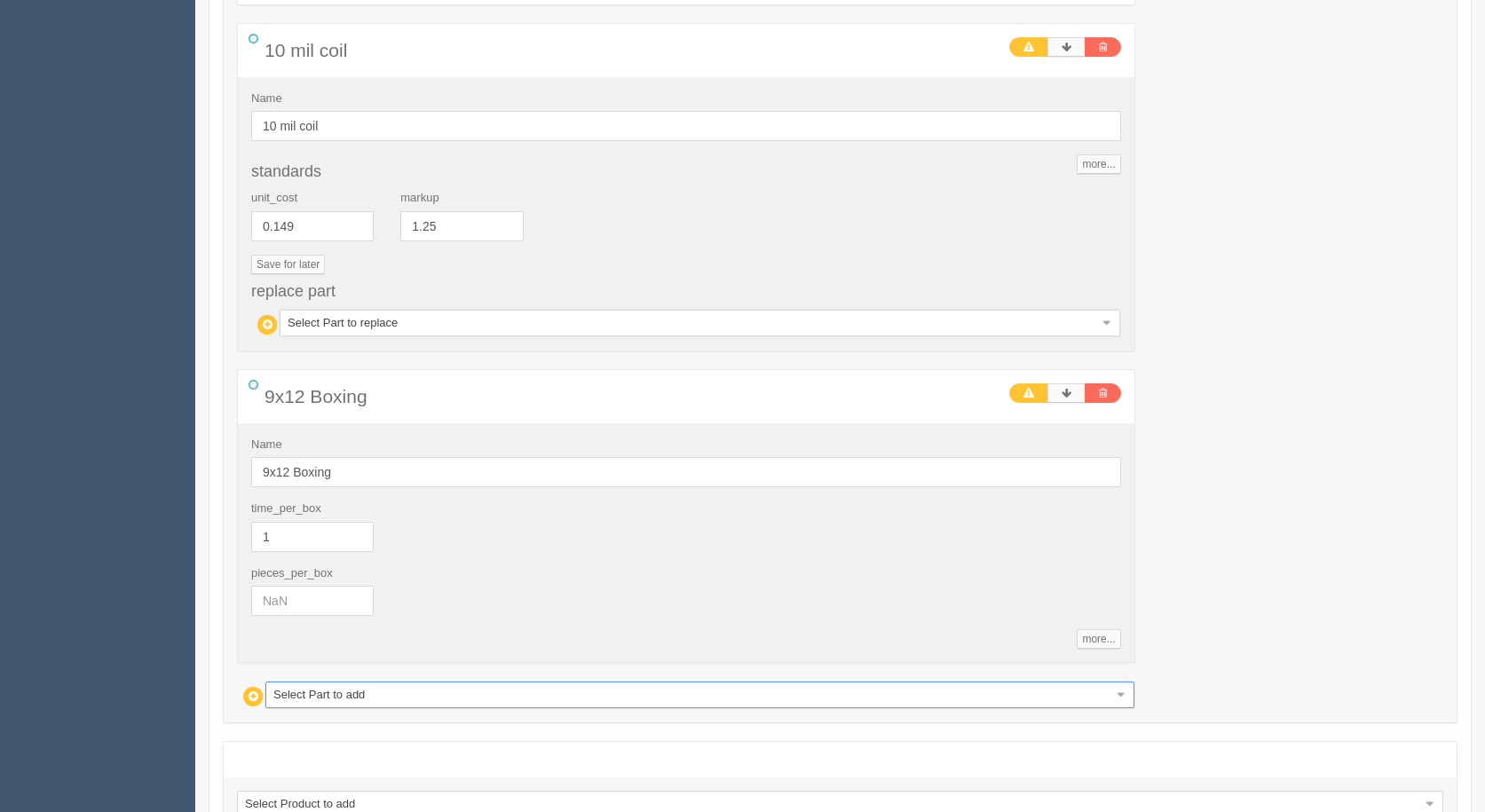
scroll to position [3133, 0]
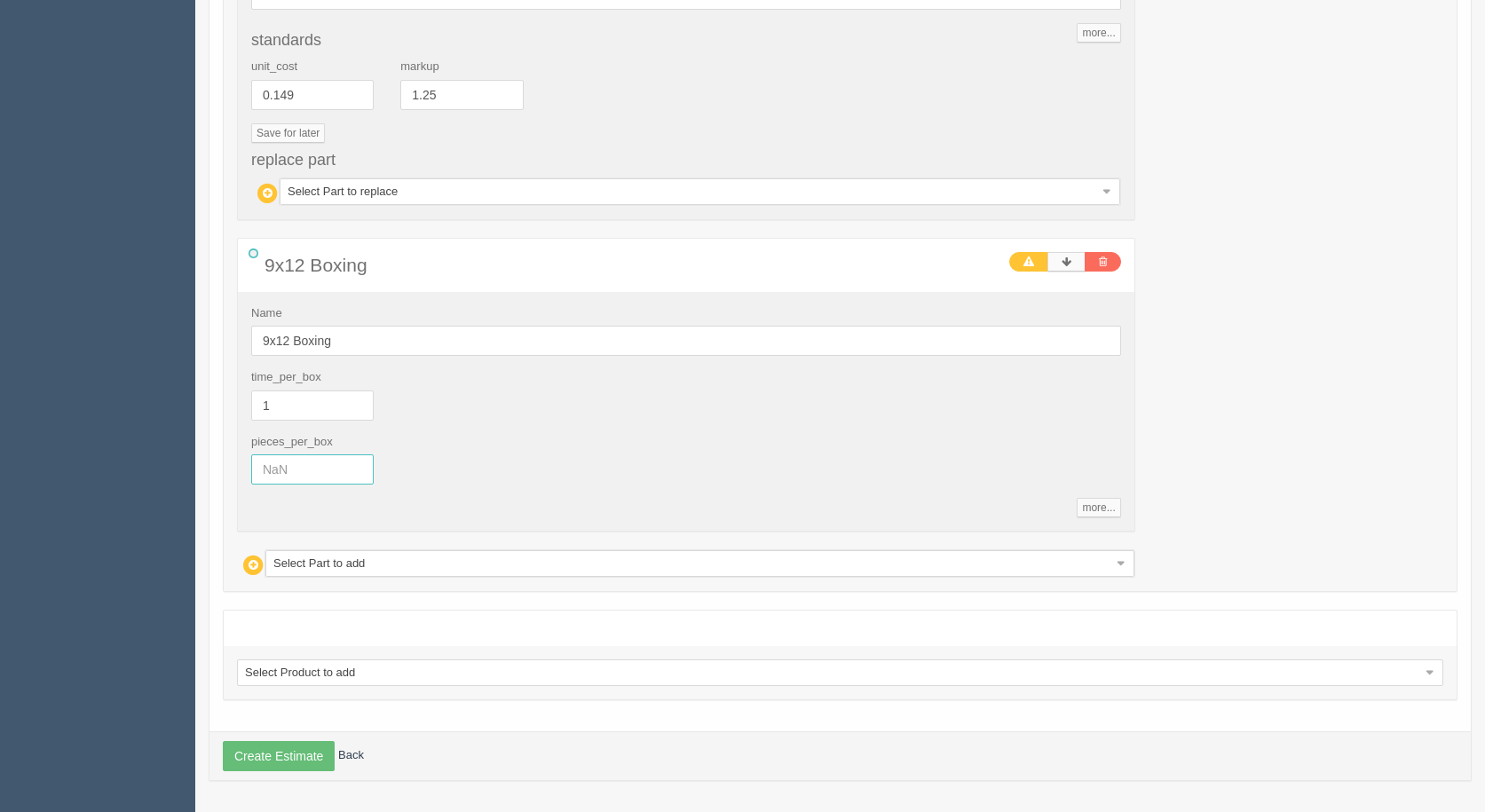
drag, startPoint x: 327, startPoint y: 473, endPoint x: 0, endPoint y: 373, distance: 341.9
type input "20"
type input "56.22"
type input "25.16"
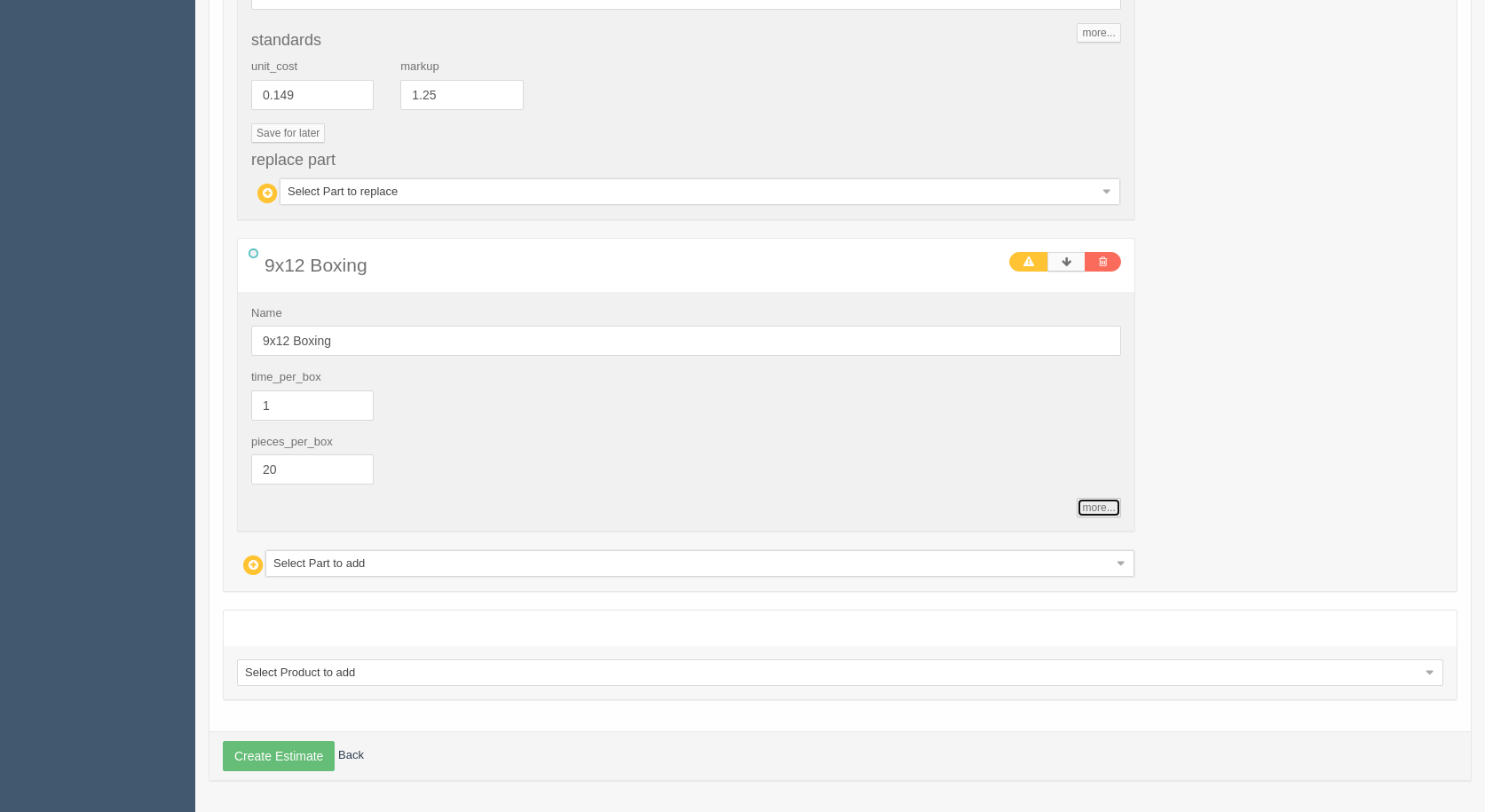
type input "64.71"
type input "24.04"
click at [288, 754] on button "Create Estimate" at bounding box center [279, 756] width 112 height 30
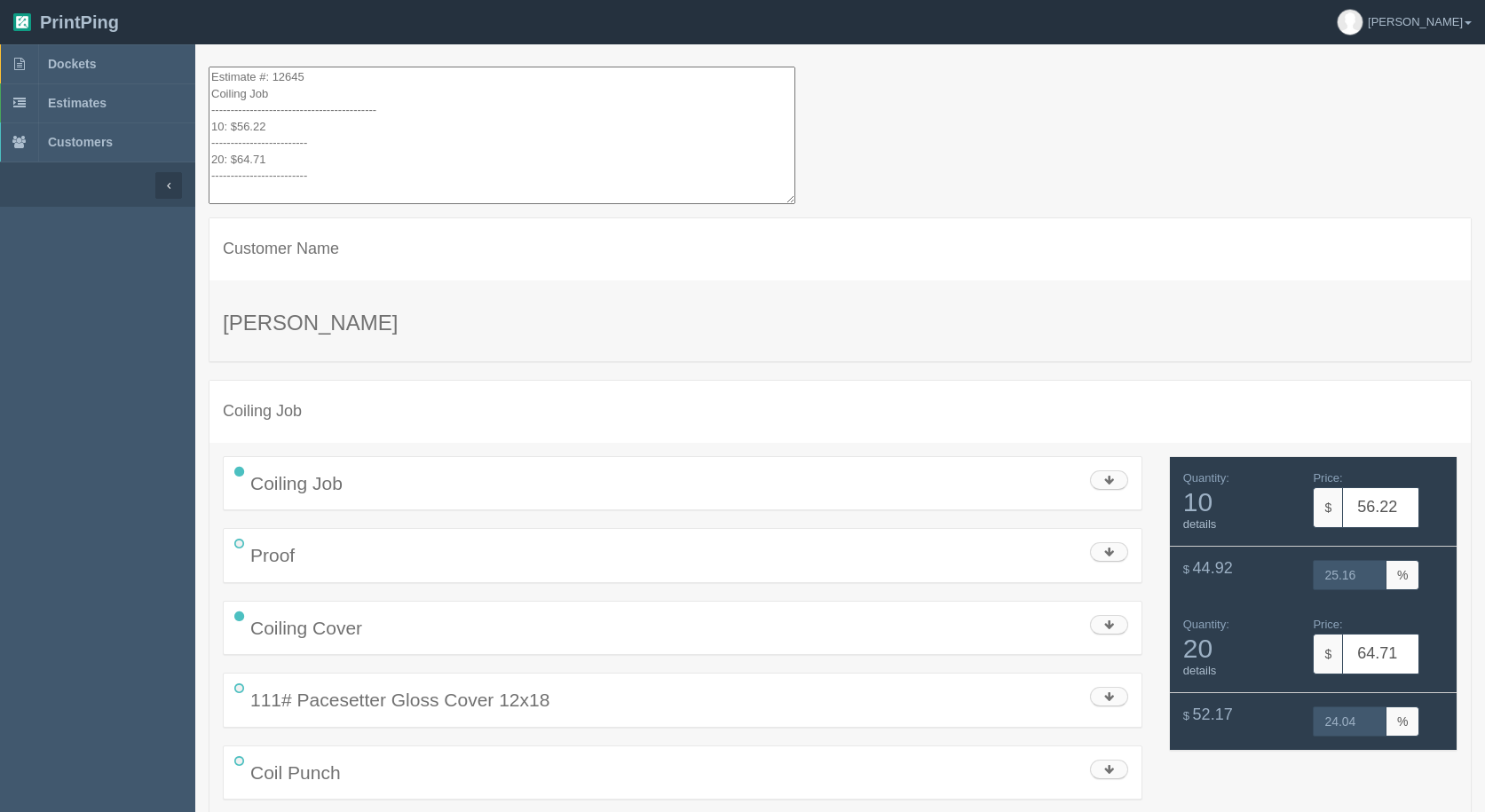
drag, startPoint x: 297, startPoint y: 173, endPoint x: 35, endPoint y: -78, distance: 362.8
click at [35, 0] on html "PrintPing Gerry Administration Edit account ( info@allrushbindery.com ) Logout …" at bounding box center [742, 800] width 1485 height 1601
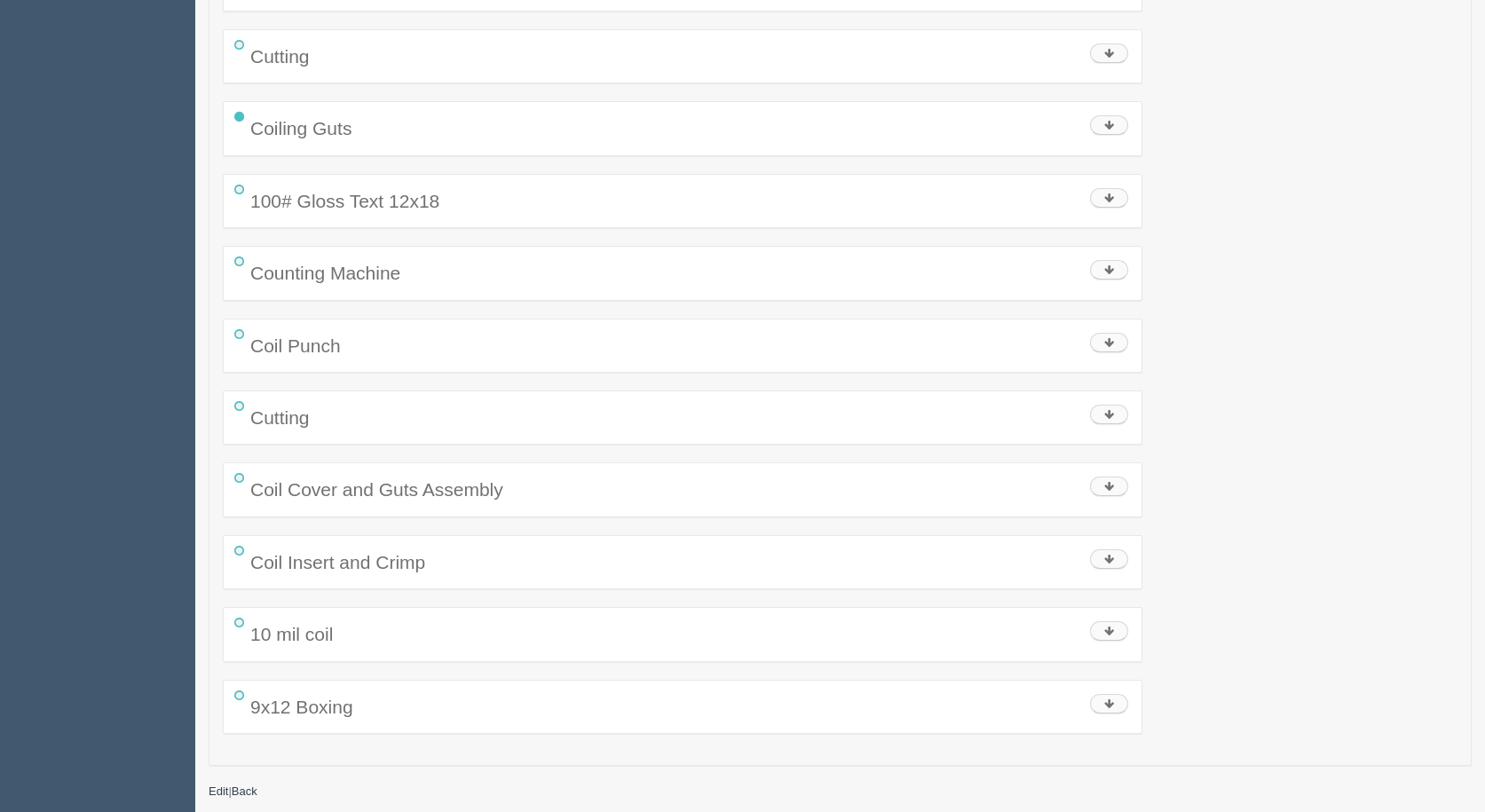
scroll to position [789, 0]
click at [223, 789] on link "Edit" at bounding box center [218, 790] width 20 height 14
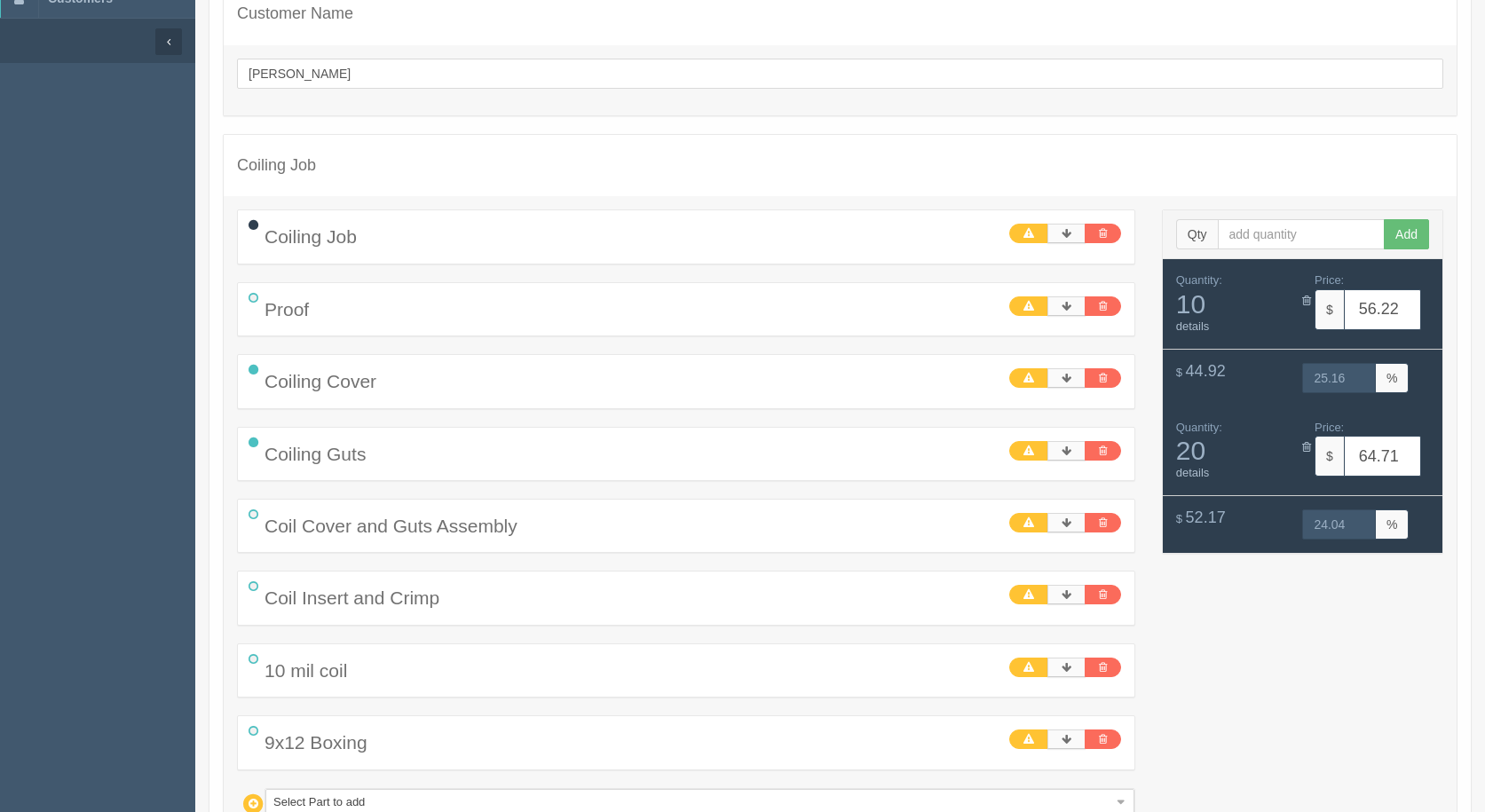
scroll to position [355, 0]
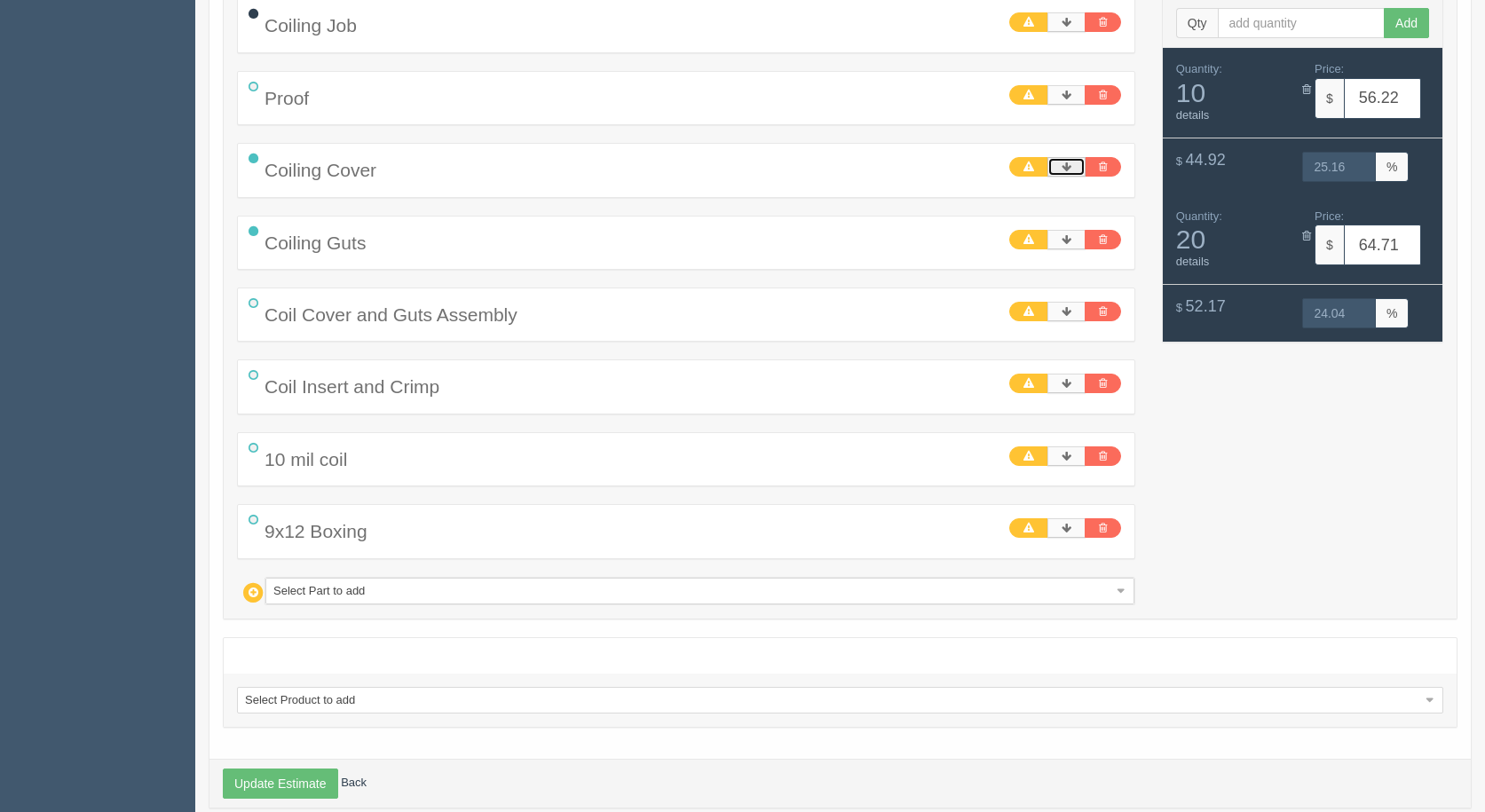
click at [1066, 169] on icon at bounding box center [1067, 166] width 10 height 11
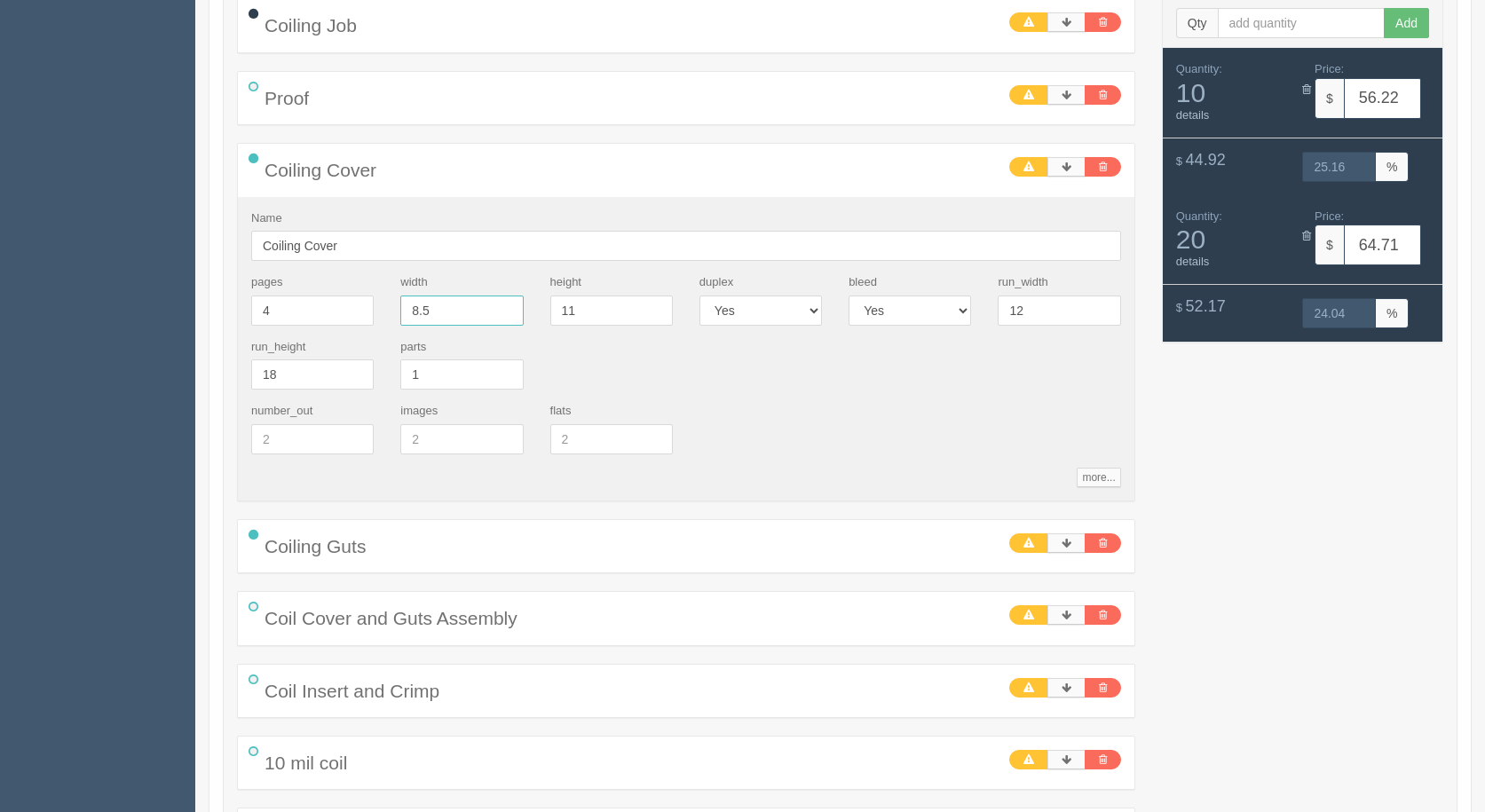
drag, startPoint x: 457, startPoint y: 298, endPoint x: 16, endPoint y: 265, distance: 442.2
click at [21, 265] on section "Dockets Estimates Customers" at bounding box center [742, 416] width 1485 height 1454
type input "17"
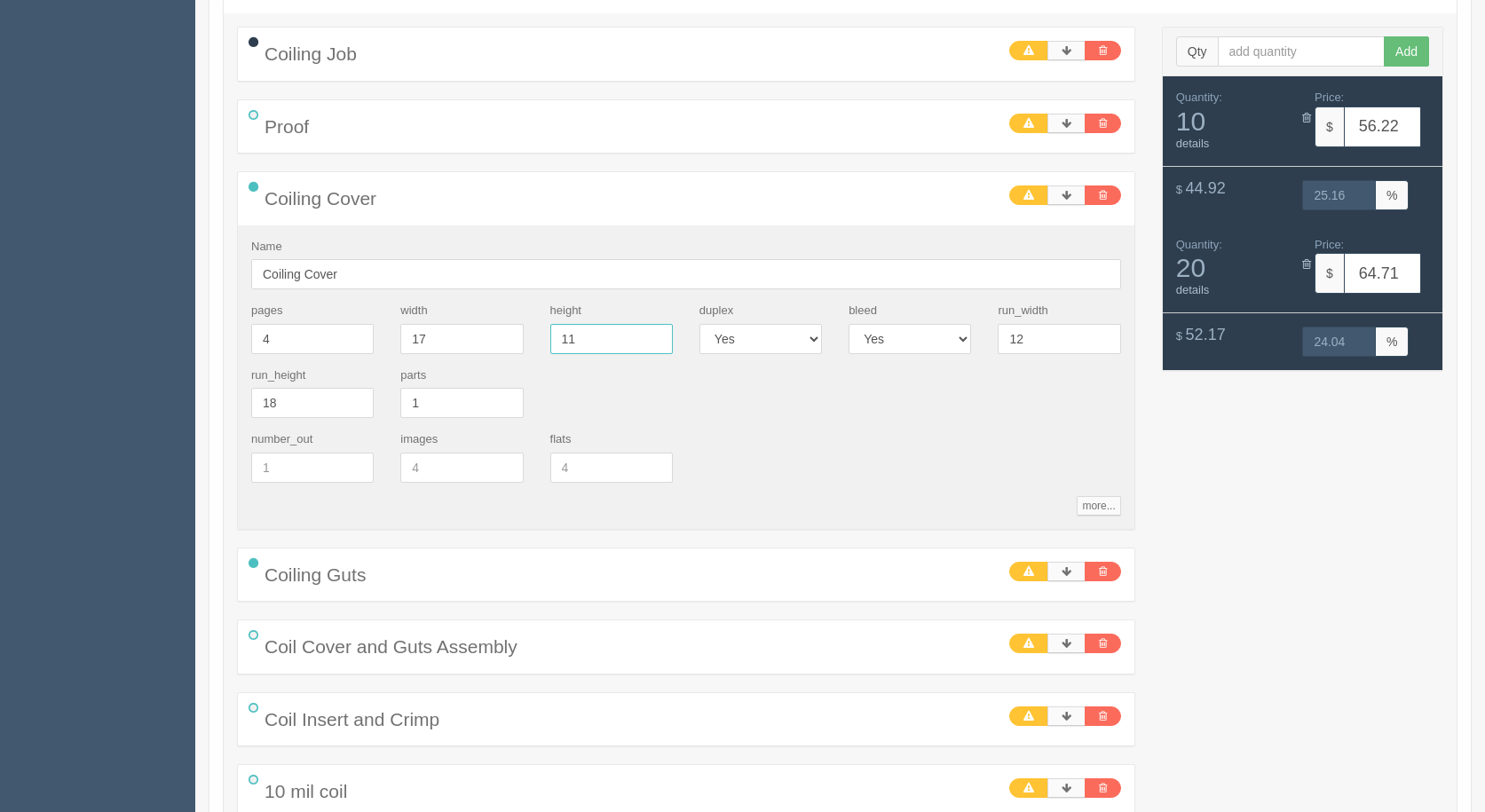
scroll to position [686, 0]
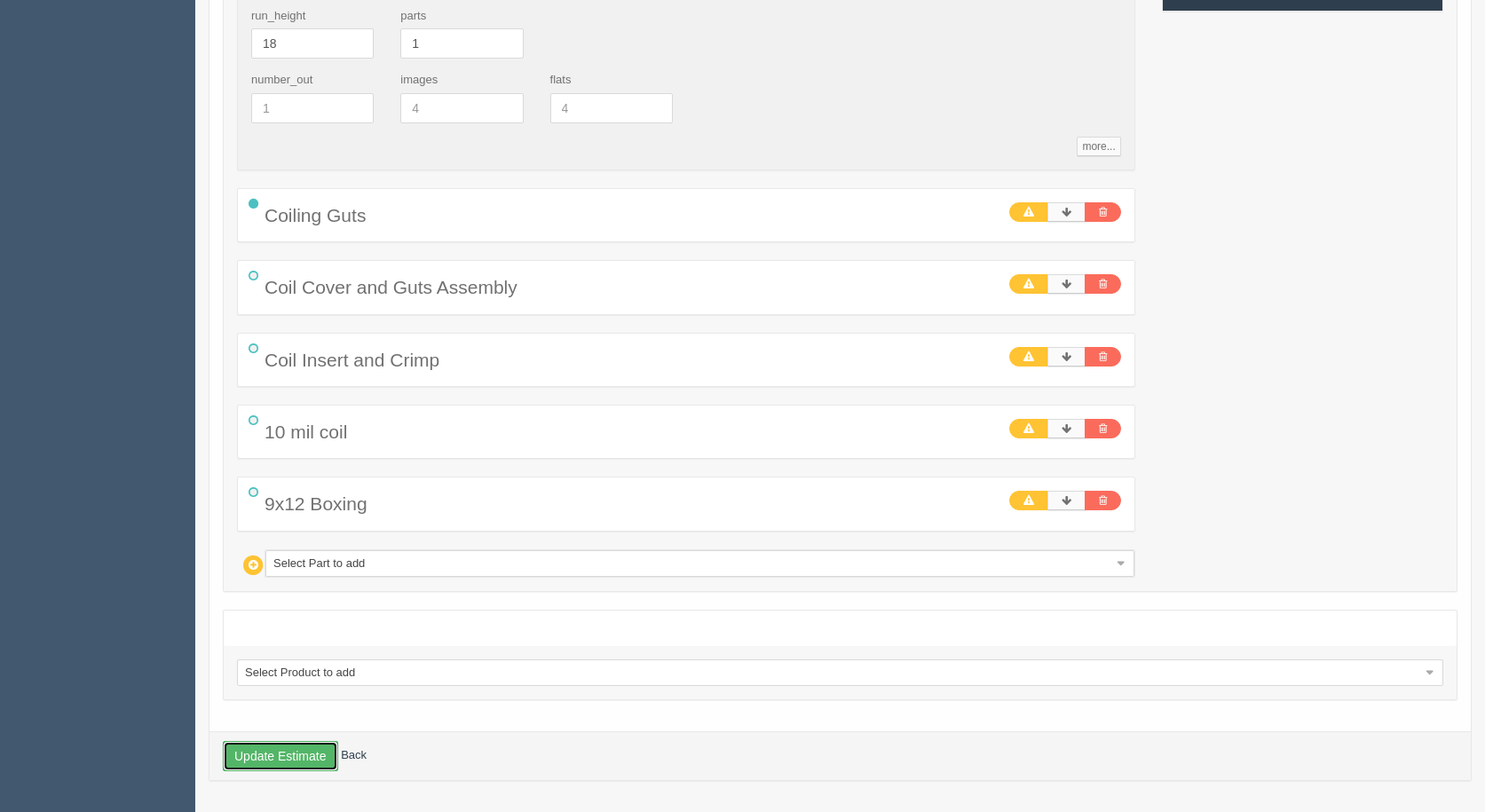
click at [259, 748] on button "Update Estimate" at bounding box center [280, 756] width 115 height 30
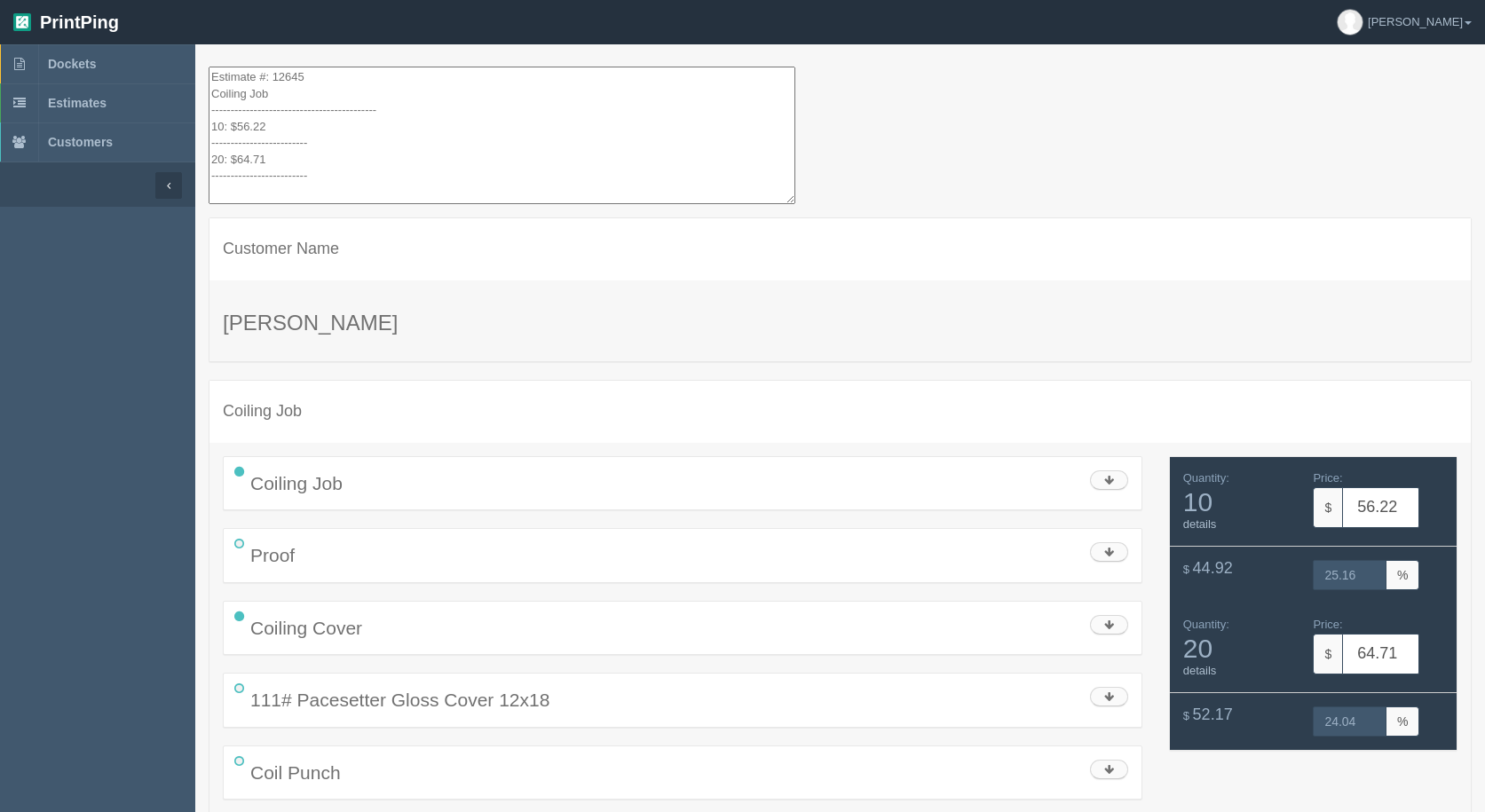
drag, startPoint x: 321, startPoint y: 185, endPoint x: 36, endPoint y: 8, distance: 335.5
click at [11, 1] on section "PrintPing Gerry Administration Edit account ( info@allrushbindery.com ) Logout …" at bounding box center [742, 800] width 1485 height 1601
click at [110, 100] on link "Estimates" at bounding box center [97, 103] width 196 height 39
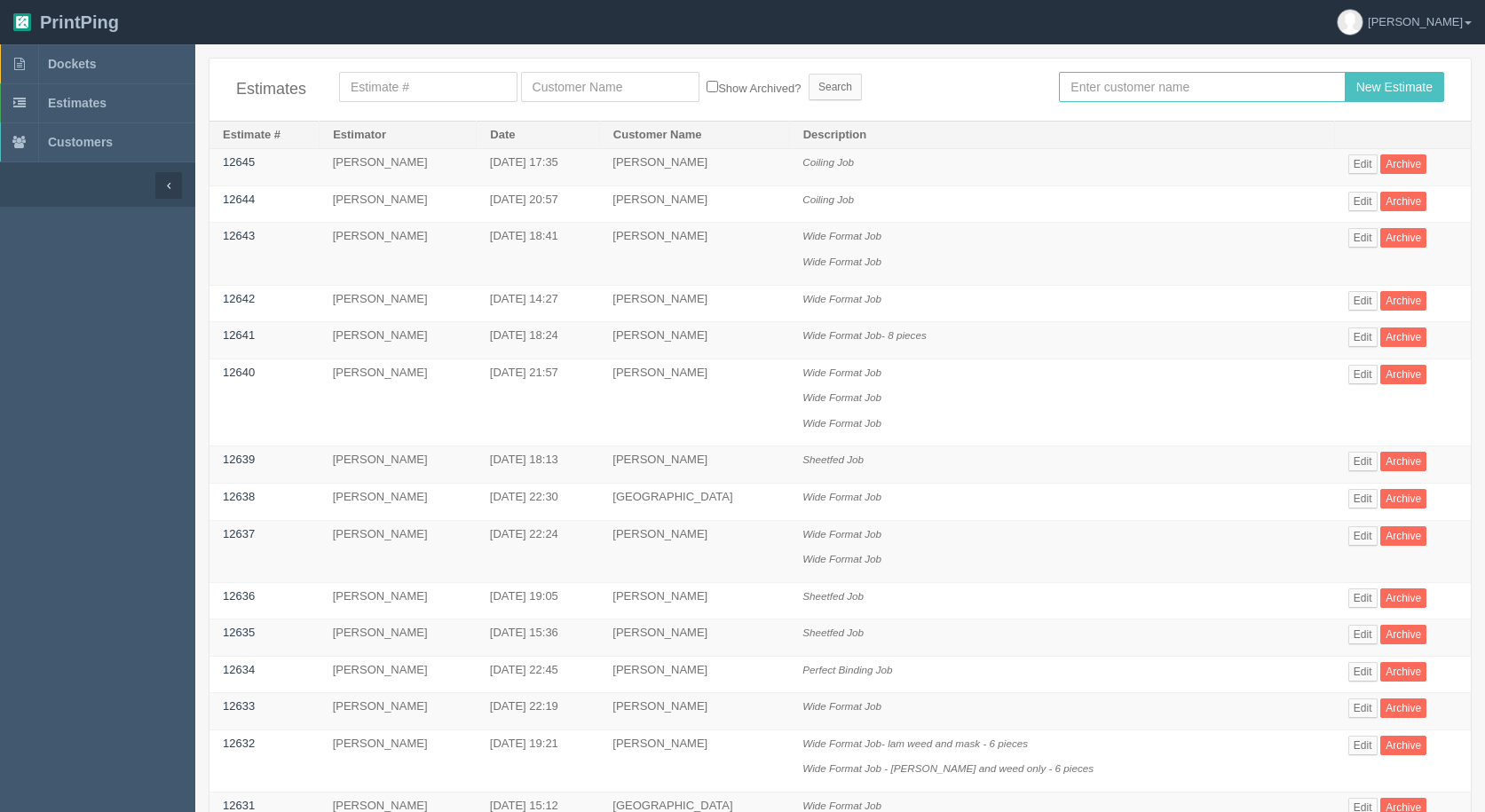
click at [1091, 89] on input "text" at bounding box center [1202, 87] width 286 height 30
type input "zuunaid"
click at [1345, 72] on input "New Estimate" at bounding box center [1395, 87] width 99 height 30
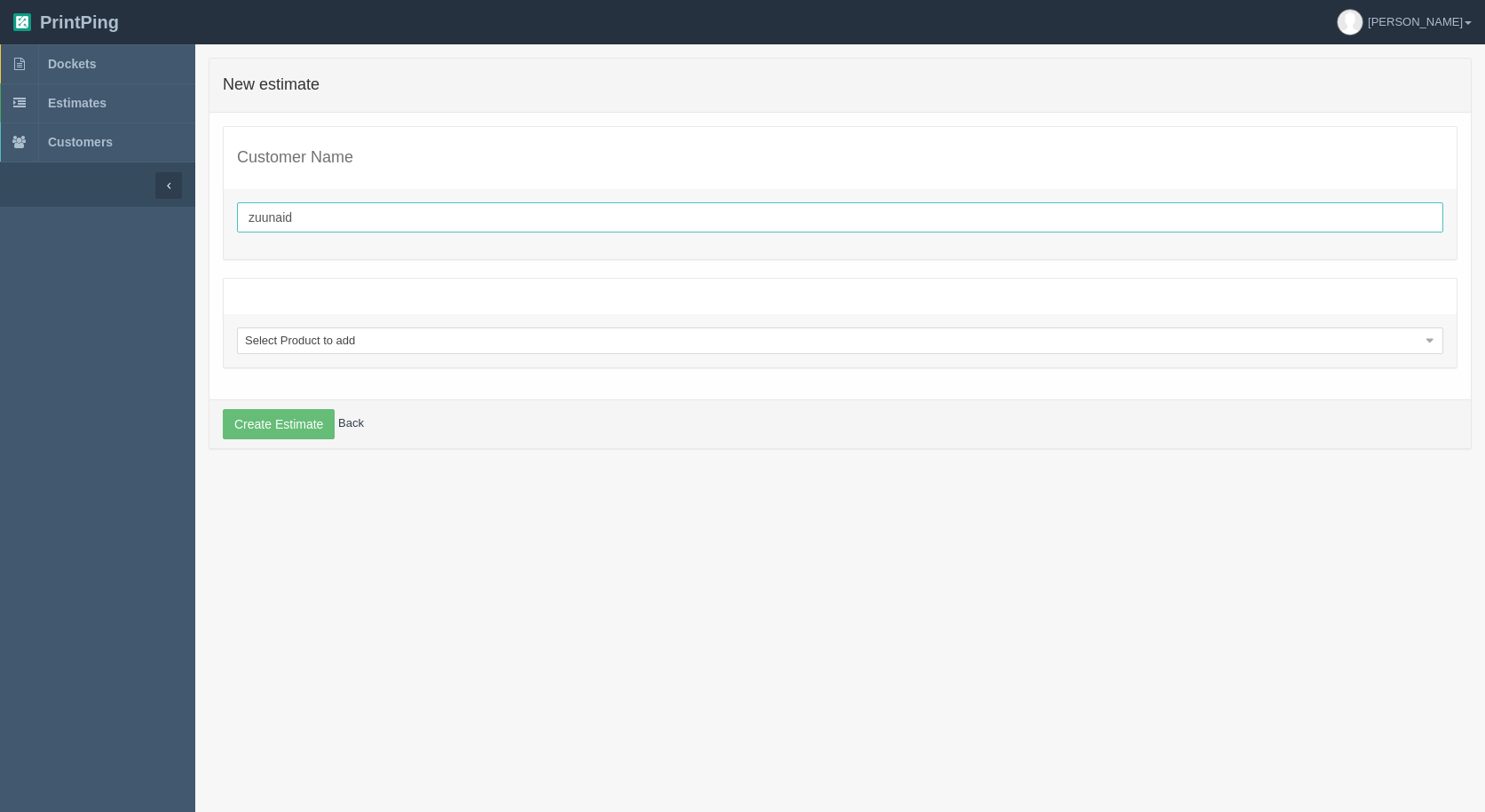
click at [262, 212] on input "zuunaid" at bounding box center [840, 217] width 1207 height 30
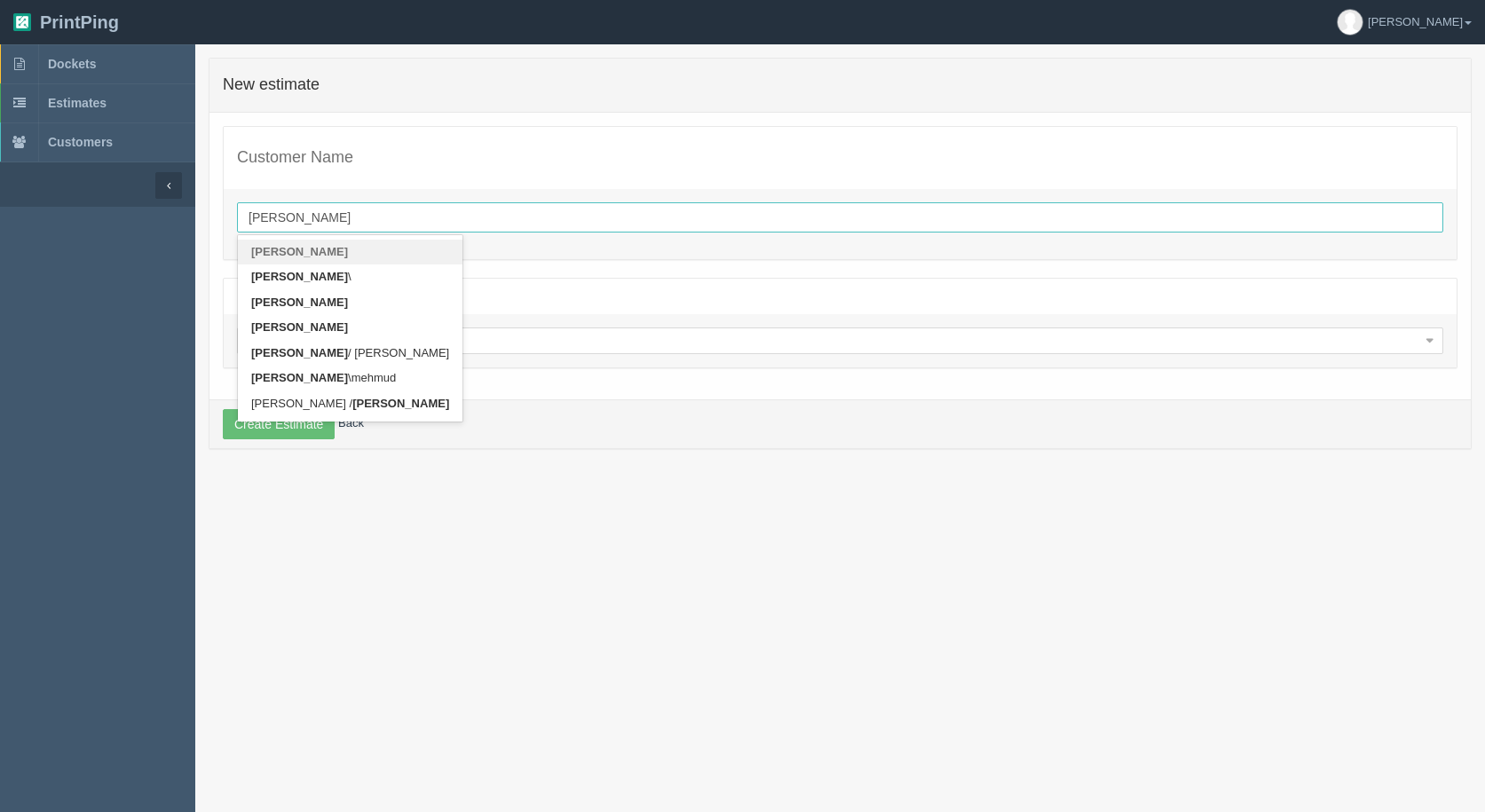
type input "[PERSON_NAME]"
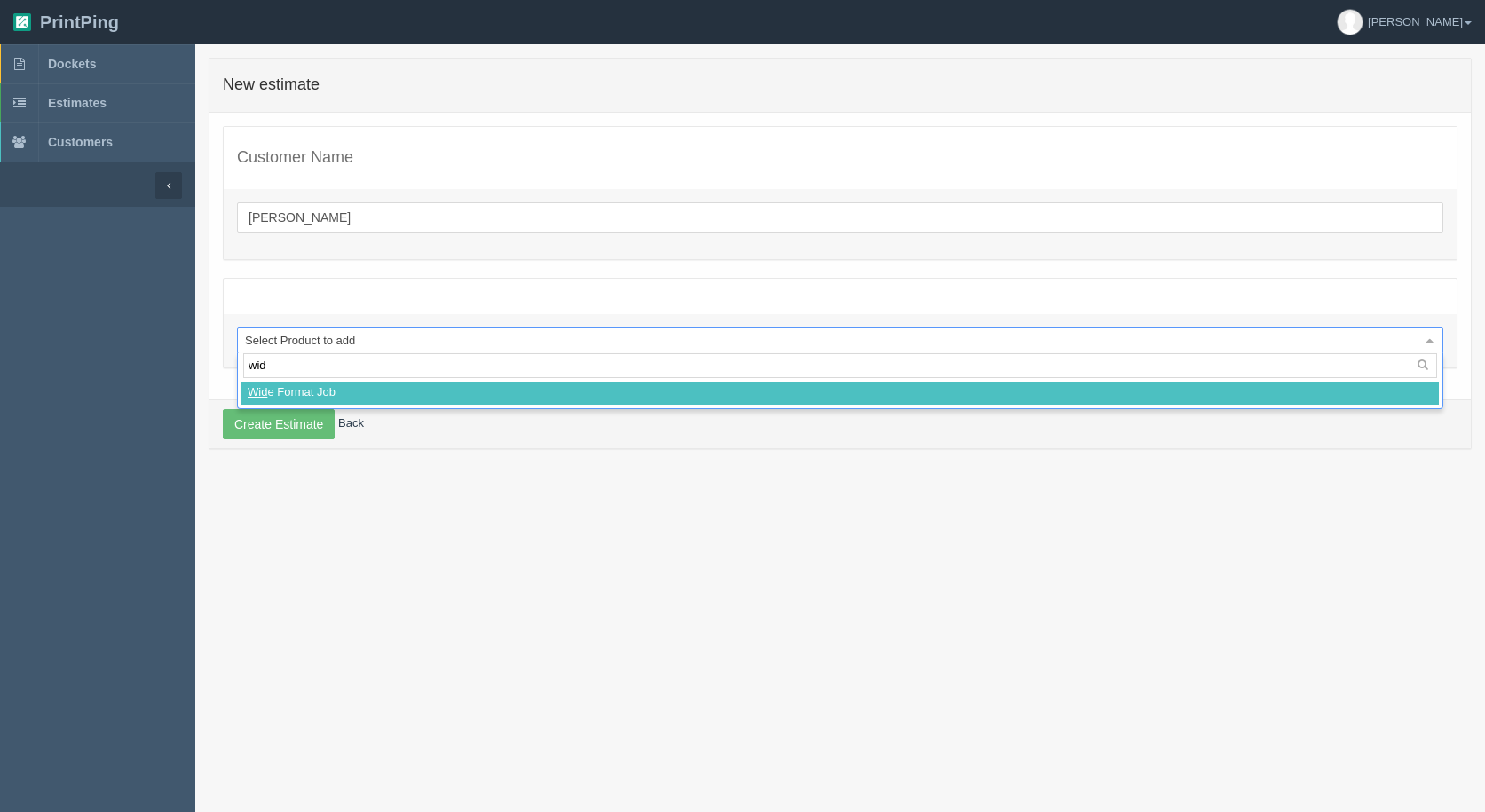
type input "wide"
select select
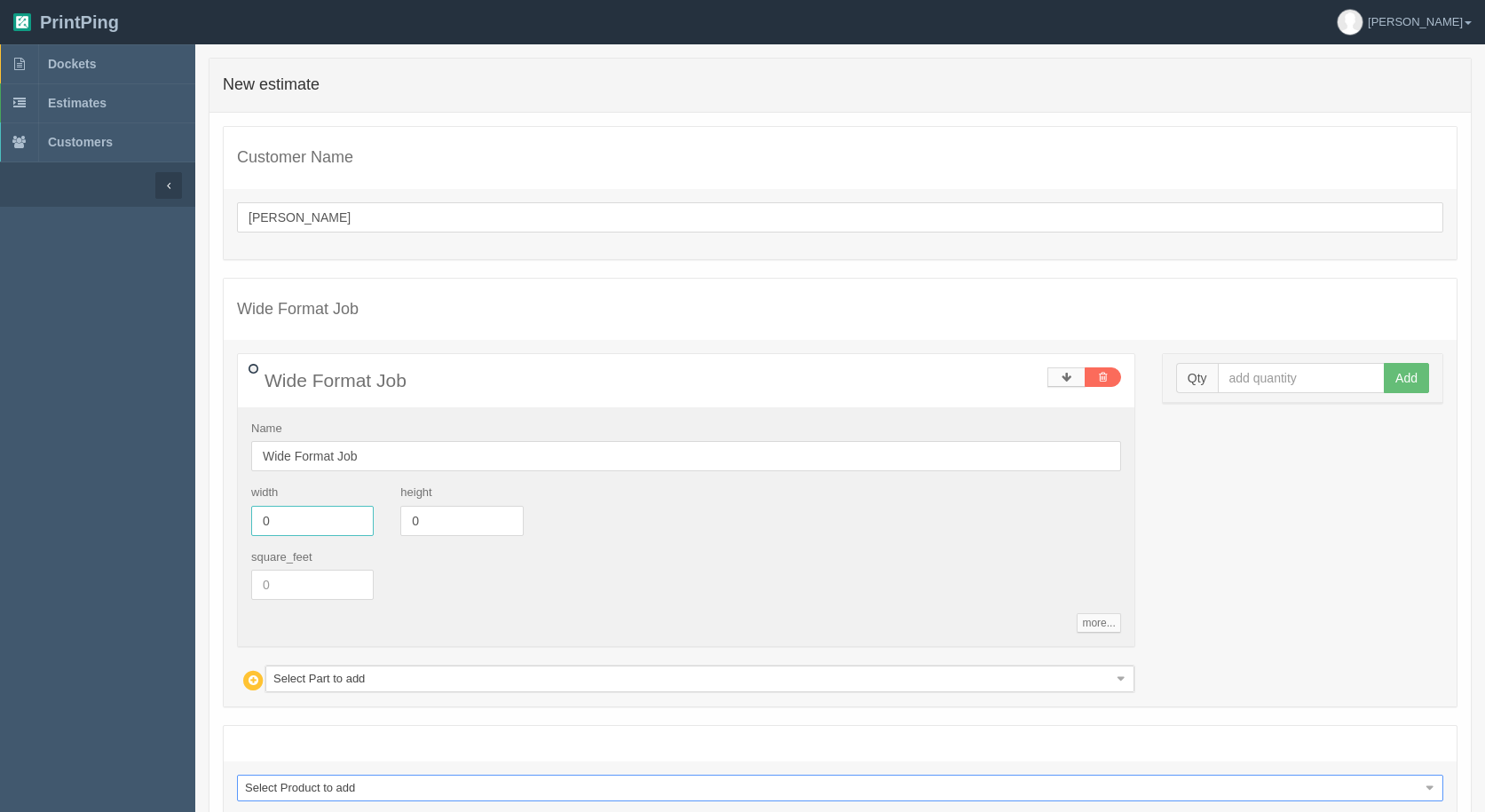
drag, startPoint x: 285, startPoint y: 516, endPoint x: 0, endPoint y: 461, distance: 290.3
click at [0, 462] on section "Dockets Estimates Customers" at bounding box center [742, 486] width 1485 height 883
type input "36"
type input "48"
click at [1307, 377] on input "text" at bounding box center [1302, 377] width 168 height 30
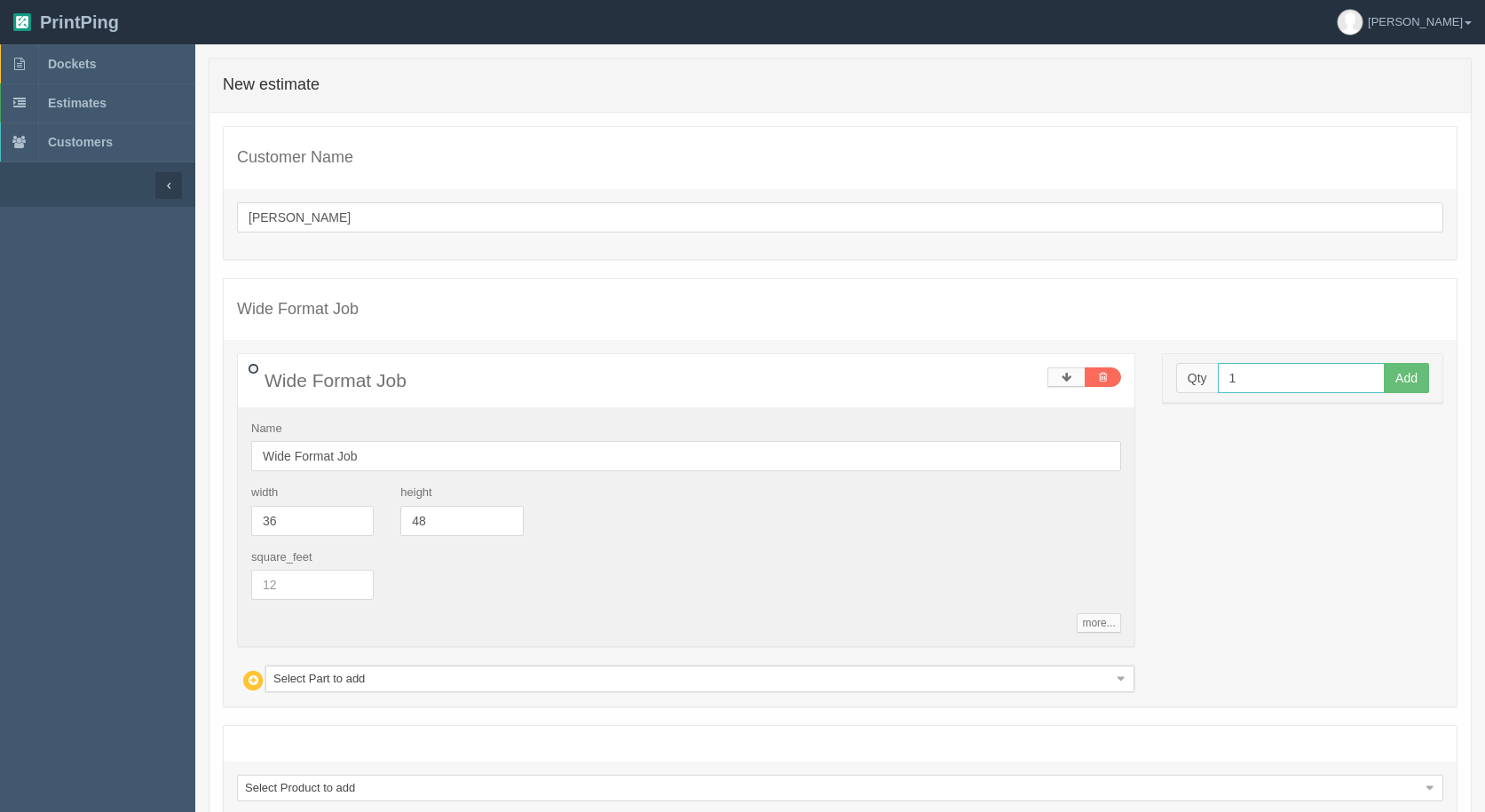
type input "1"
click at [1384, 363] on button "Add" at bounding box center [1406, 377] width 45 height 30
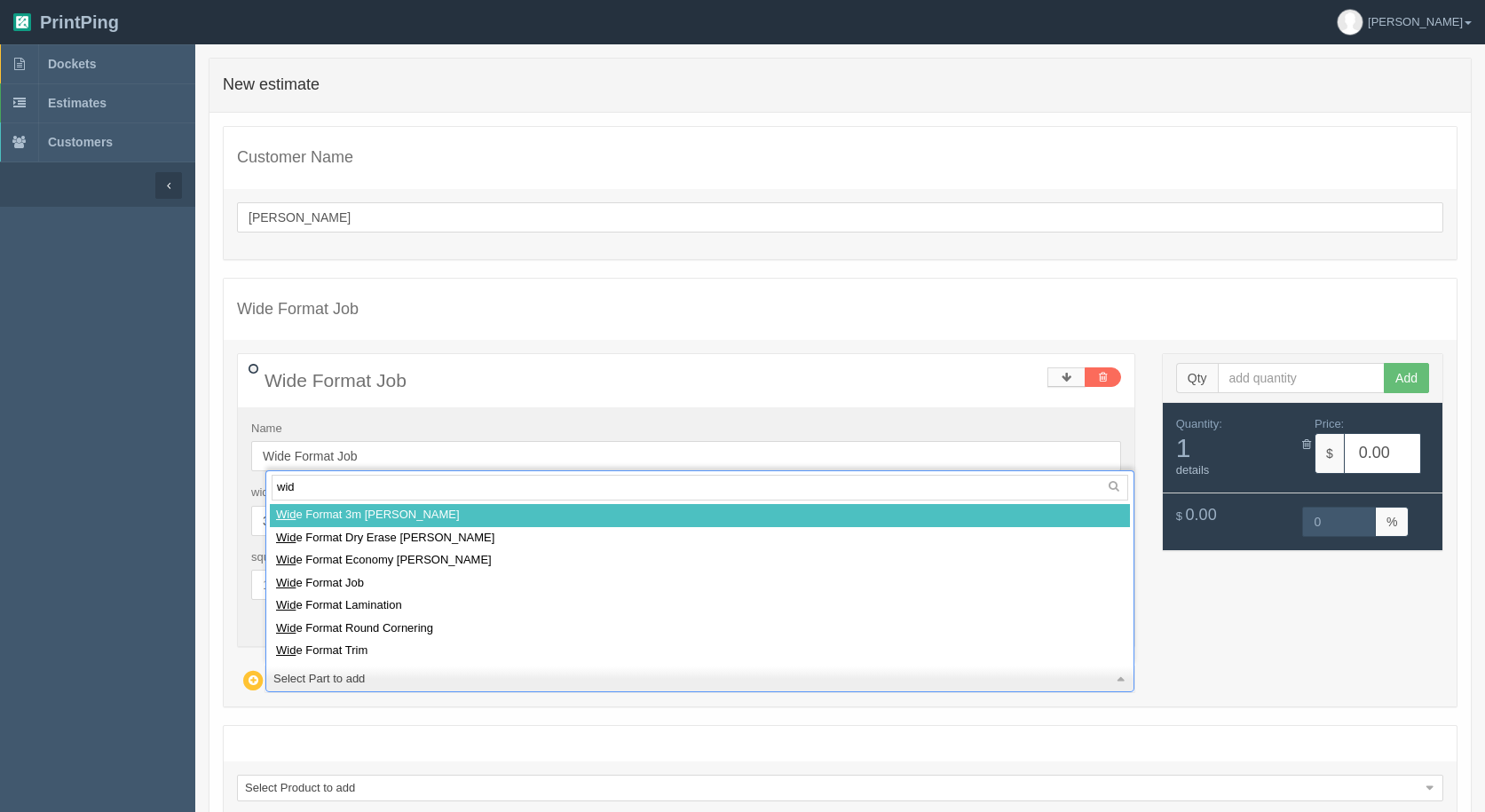
type input "wide"
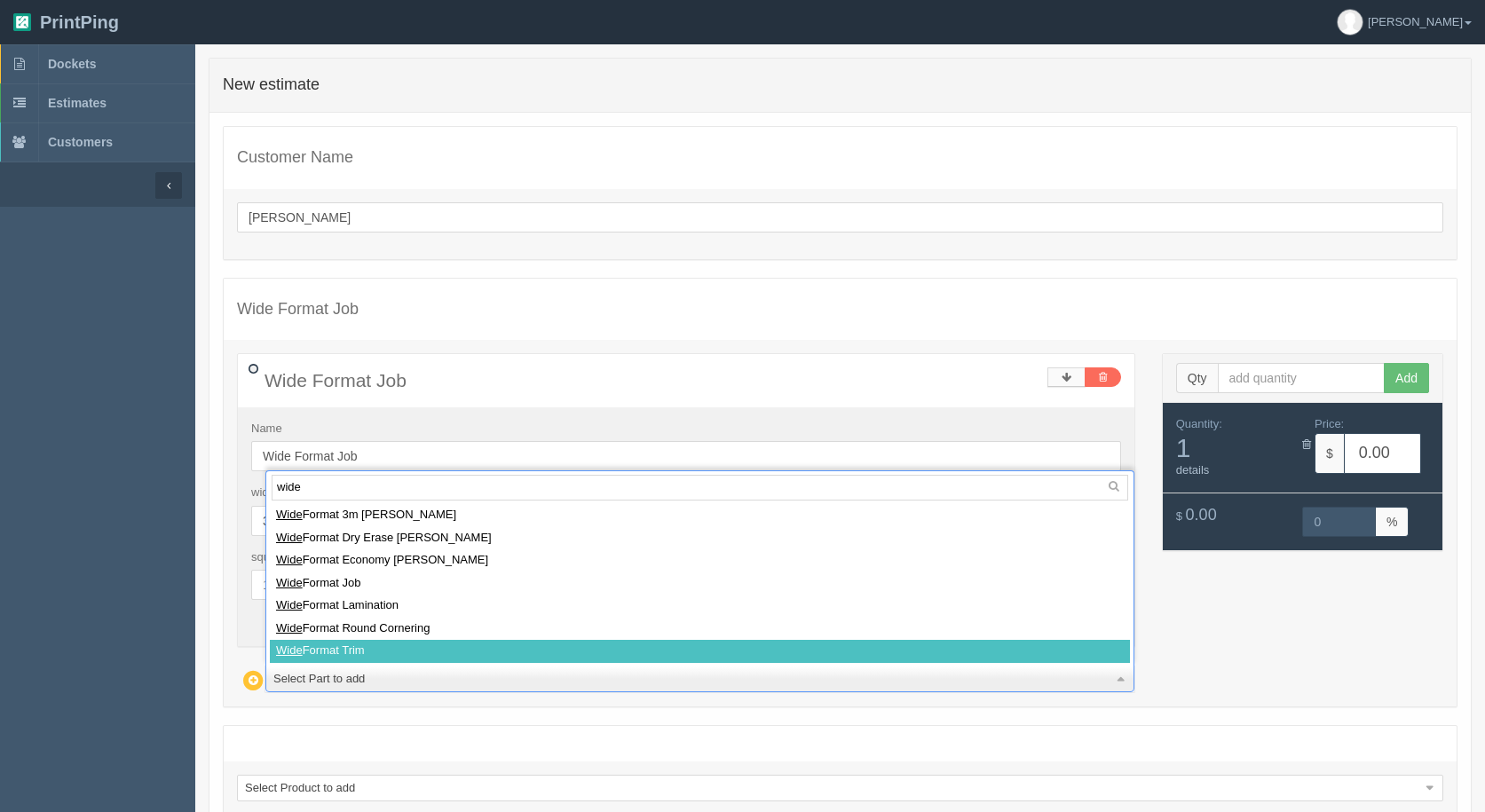
type input "."
select select
type input ".3"
select select
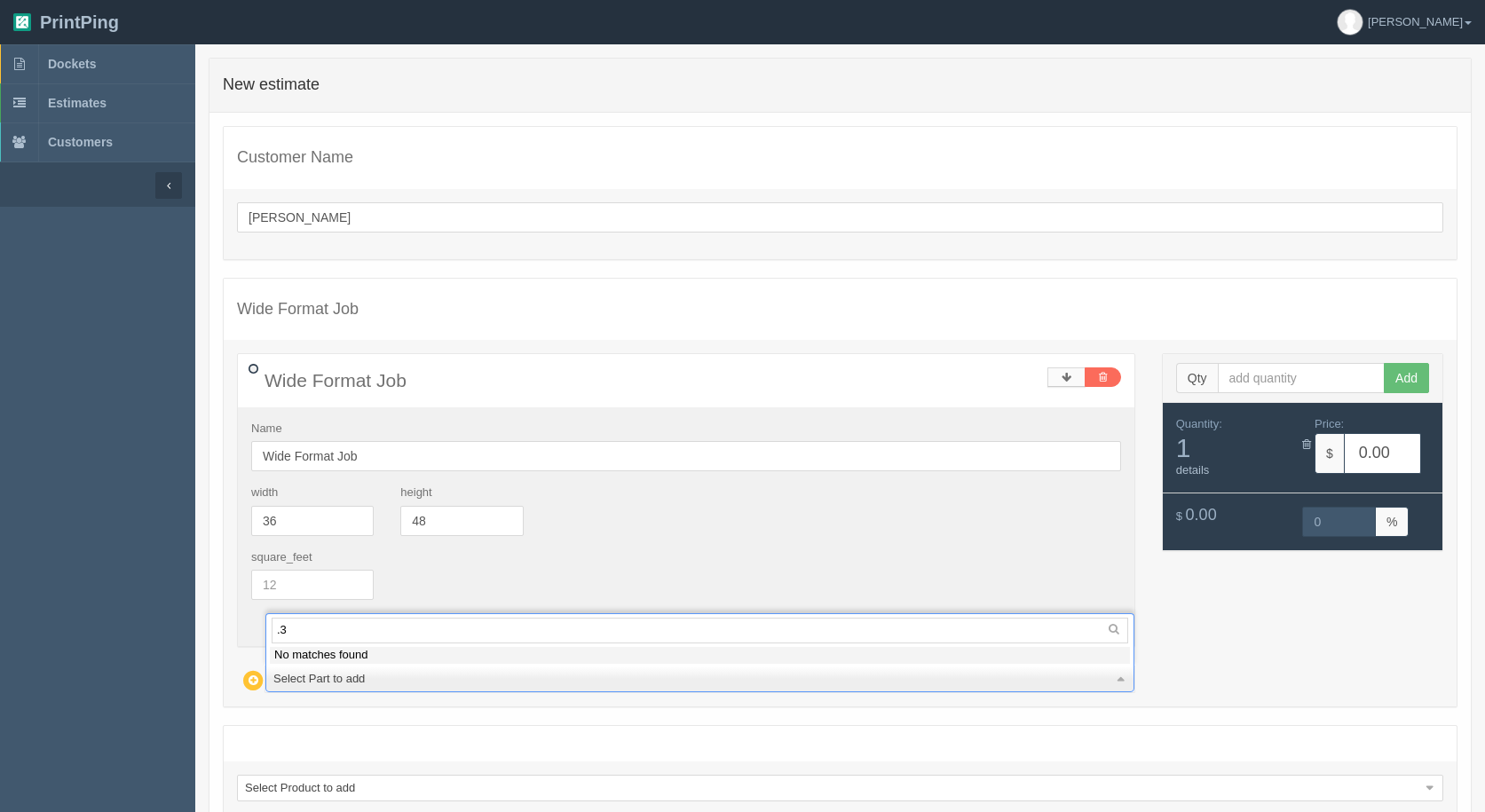
type input "5.98"
type input "15.00"
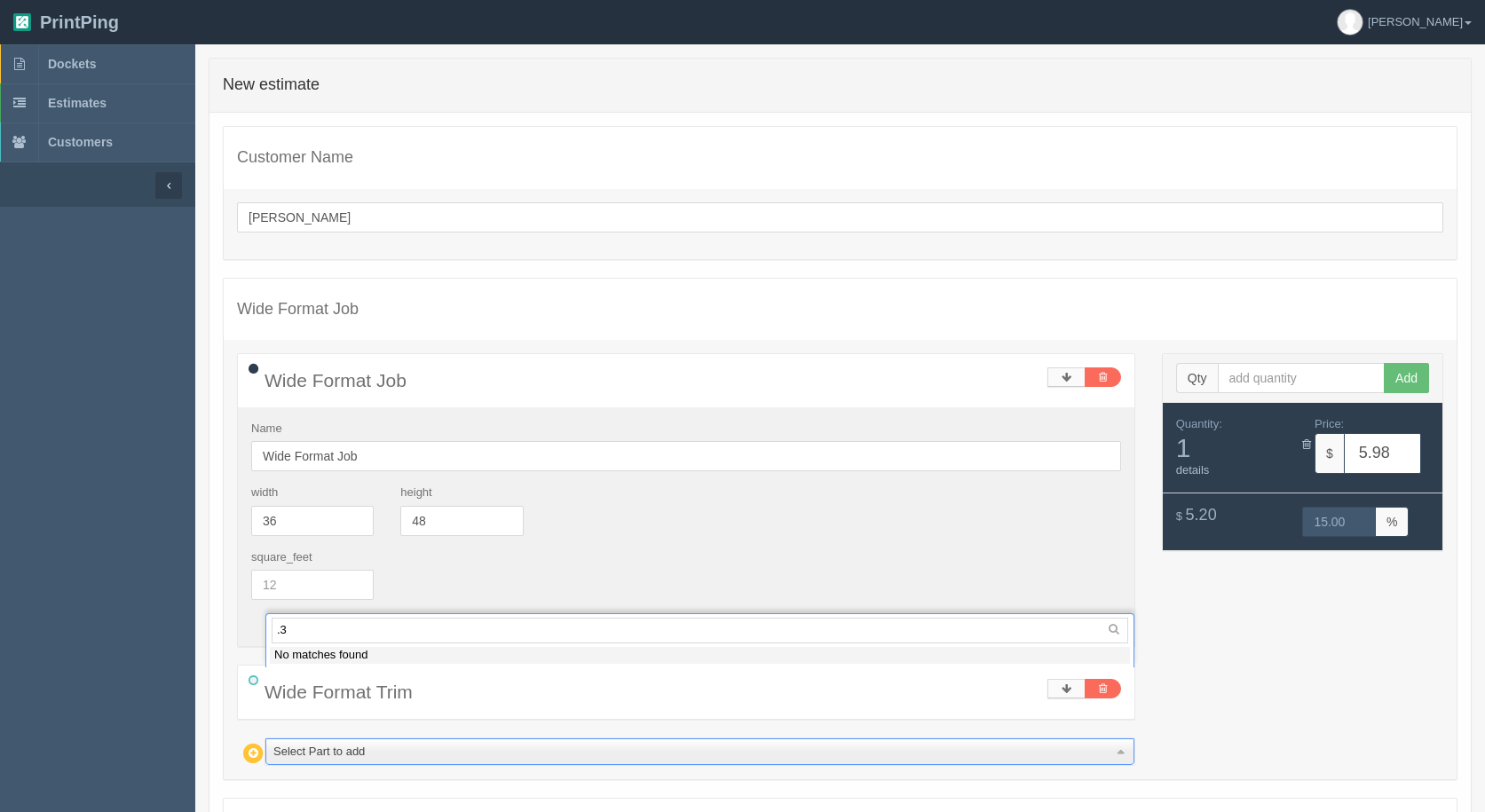
type input "."
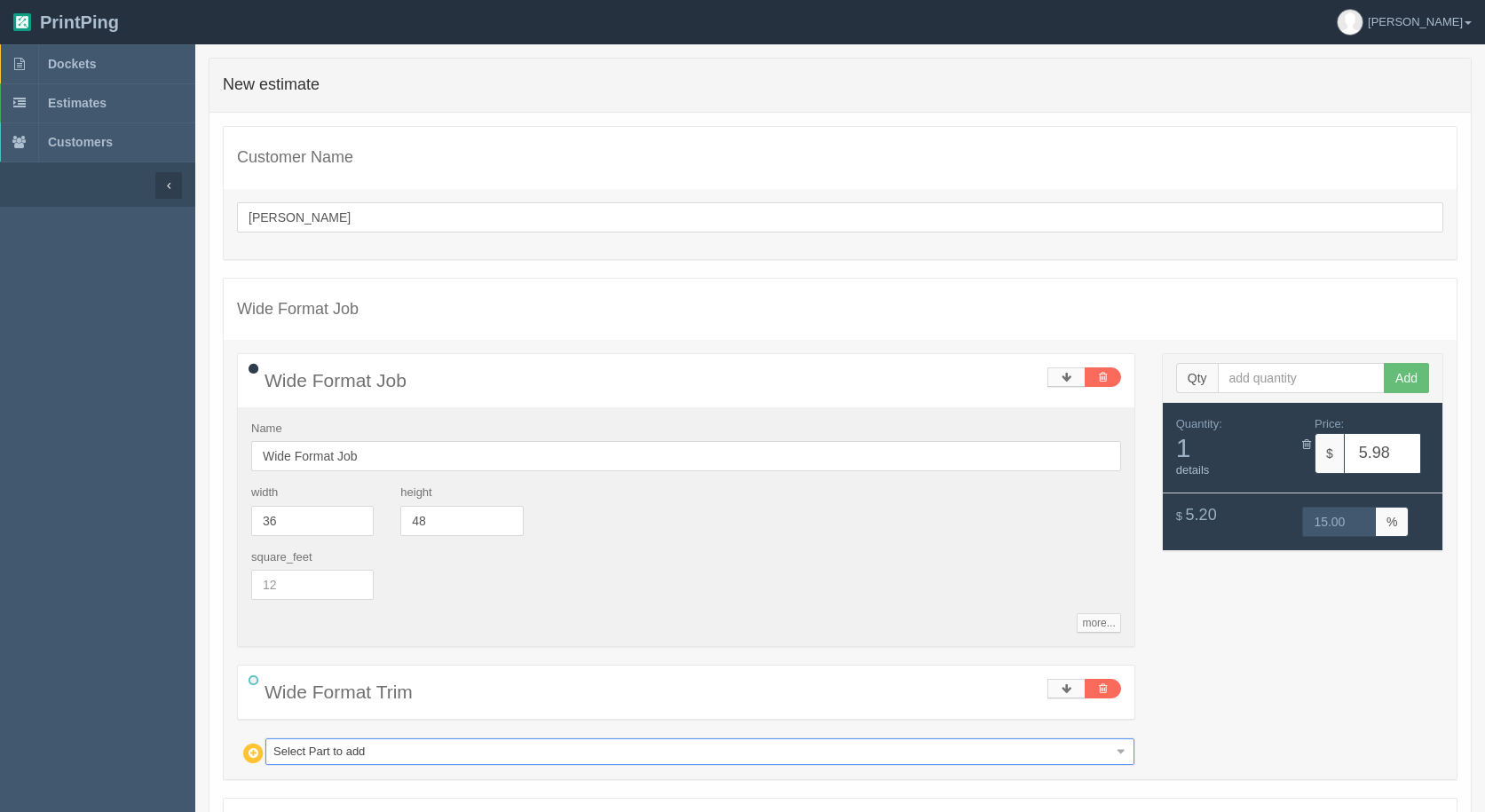
drag, startPoint x: 362, startPoint y: 762, endPoint x: 359, endPoint y: 752, distance: 10.4
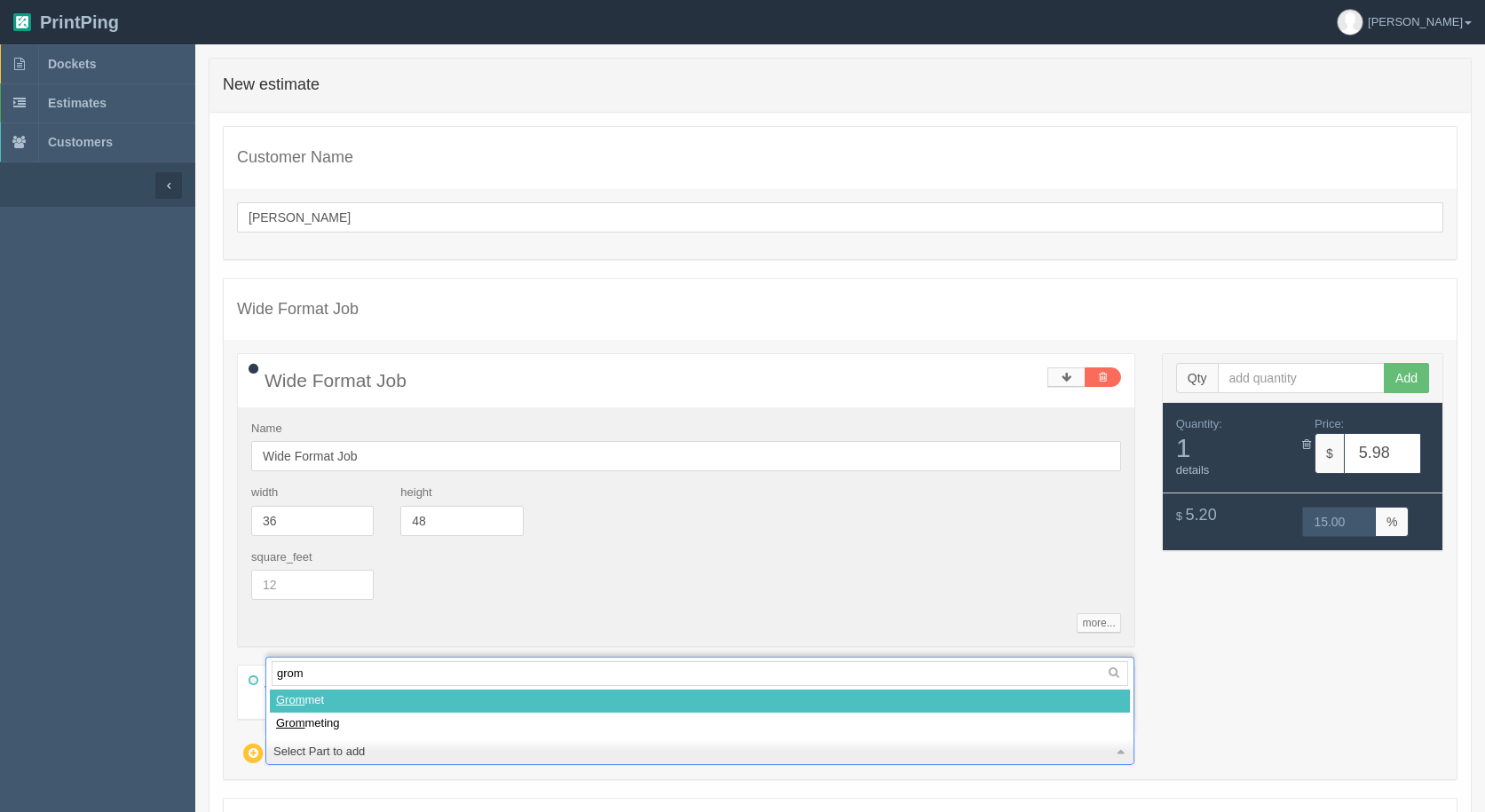
type input "gromm"
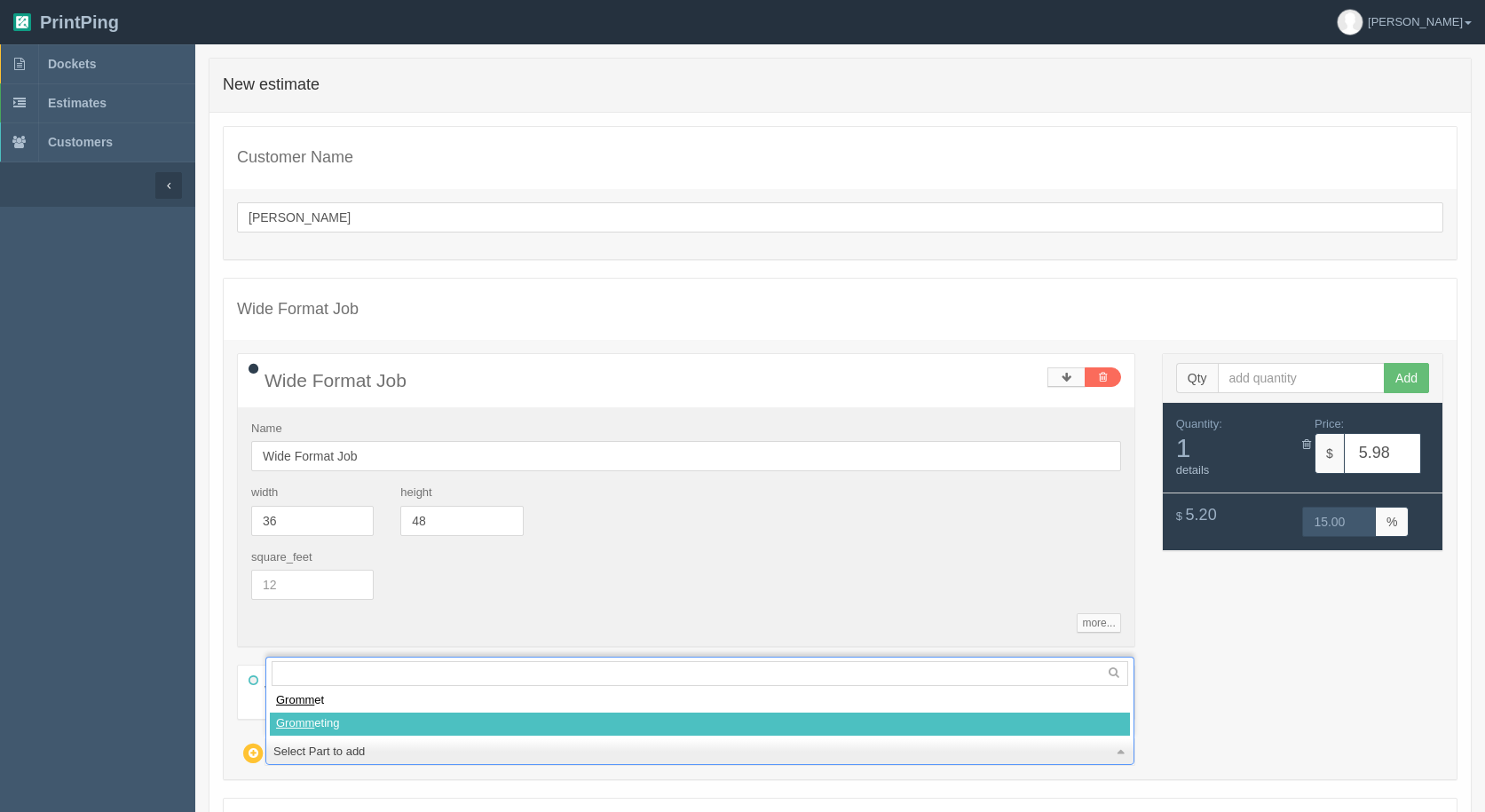
select select
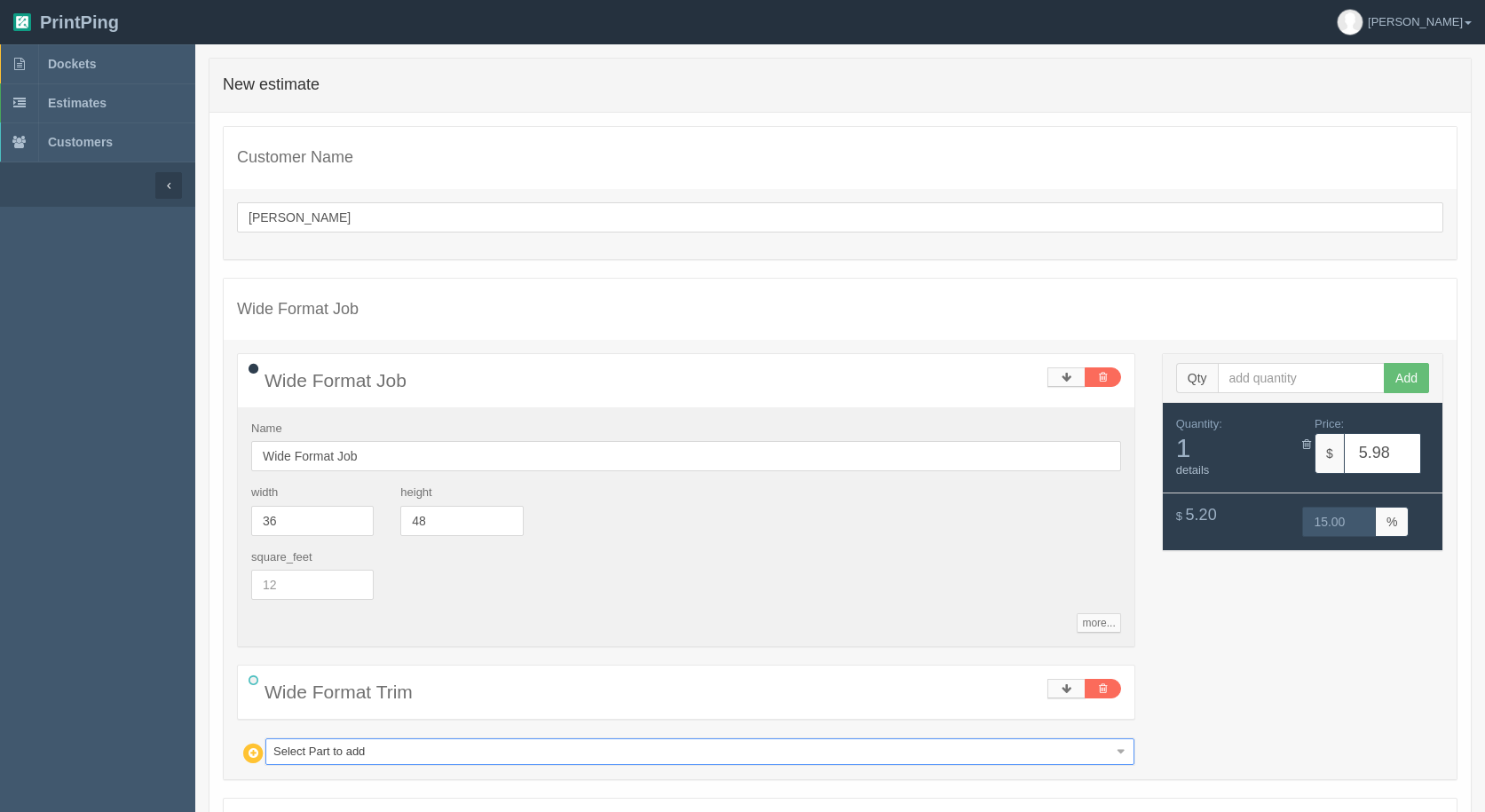
type input "13.57"
type input "15.00"
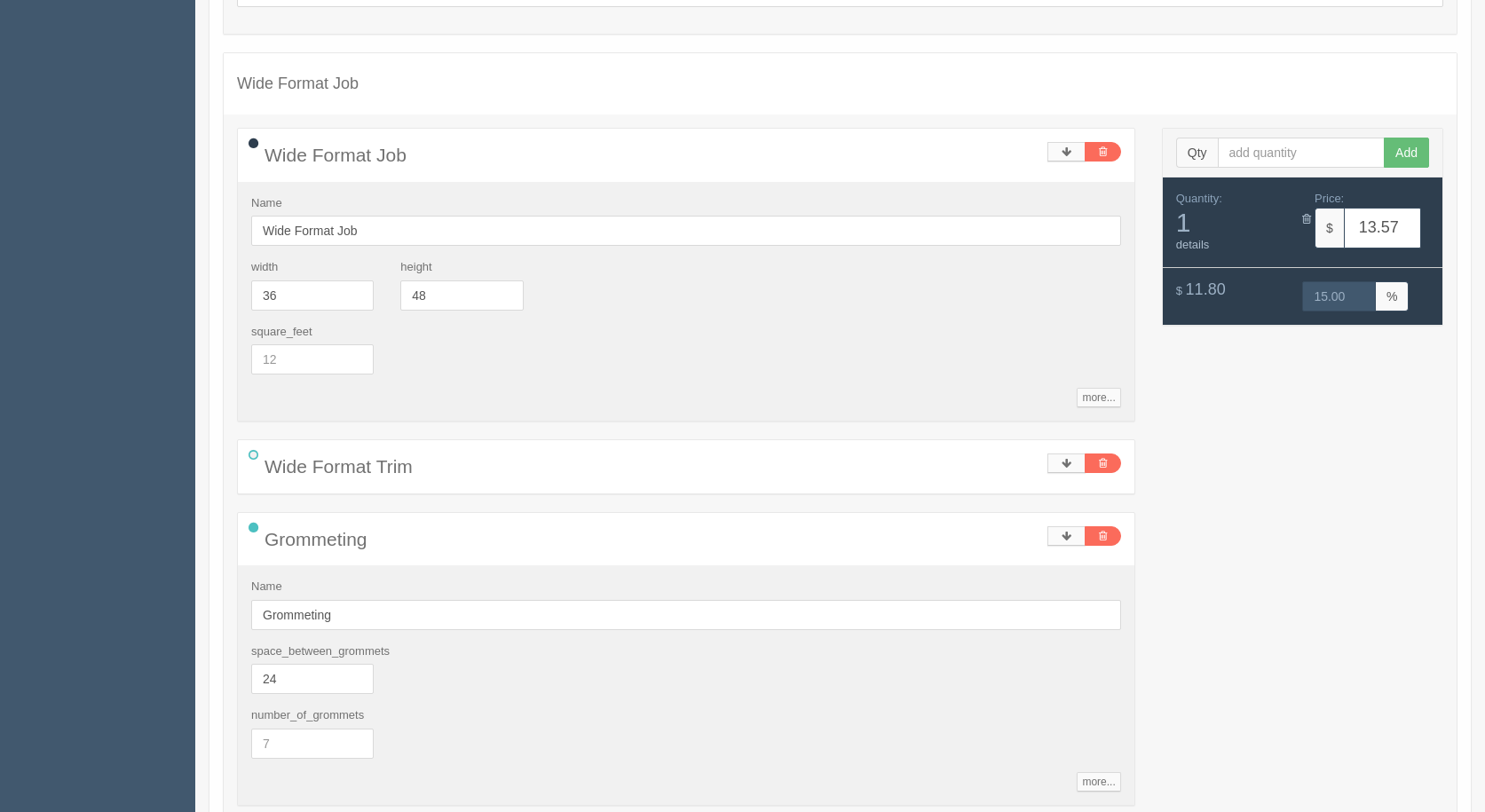
scroll to position [443, 0]
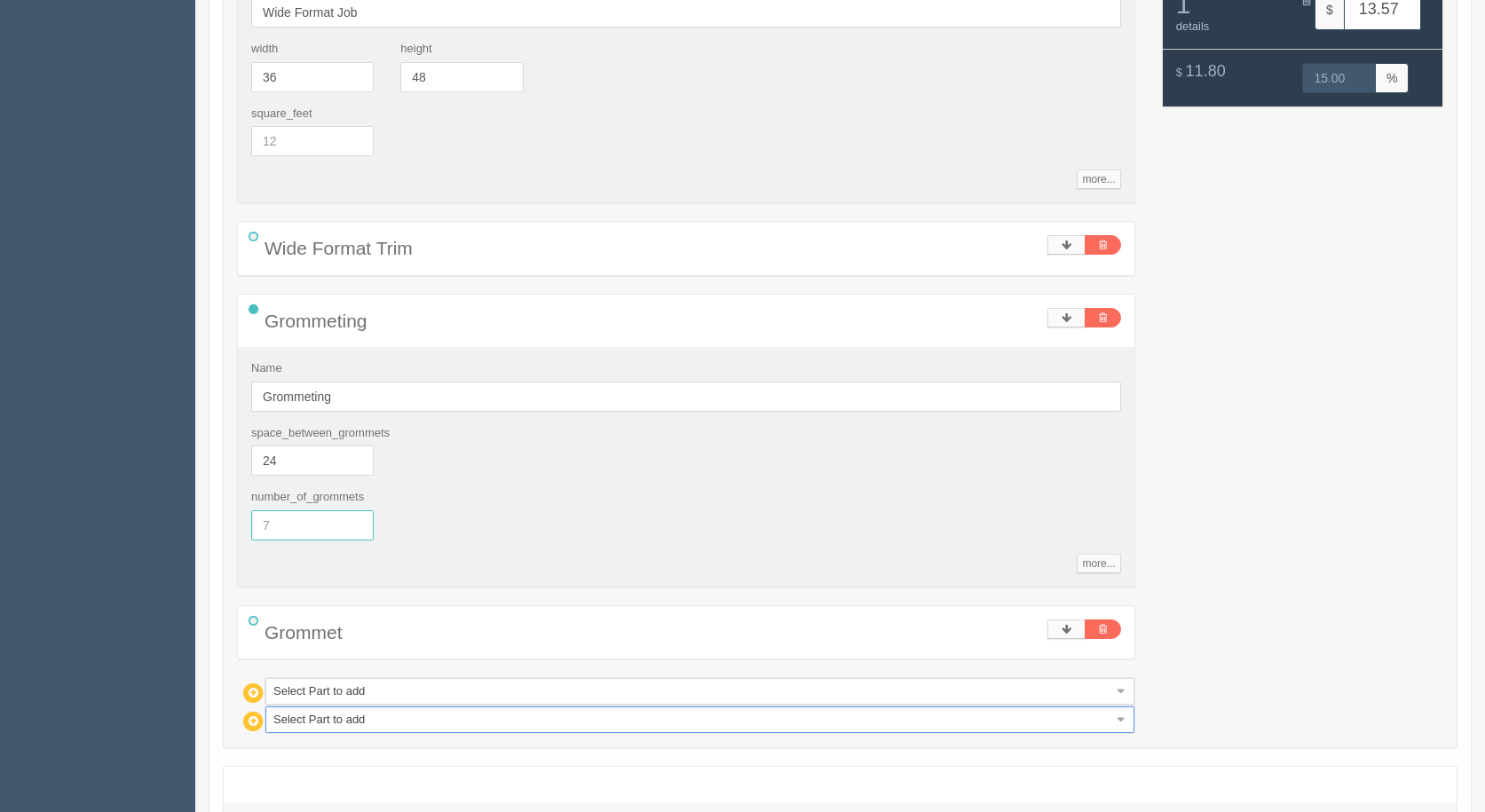
drag, startPoint x: 150, startPoint y: 526, endPoint x: 123, endPoint y: 521, distance: 27.5
click at [131, 521] on section "Dockets Estimates Customers" at bounding box center [742, 284] width 1485 height 1367
type input "8"
type input "14.66"
type input "14.98"
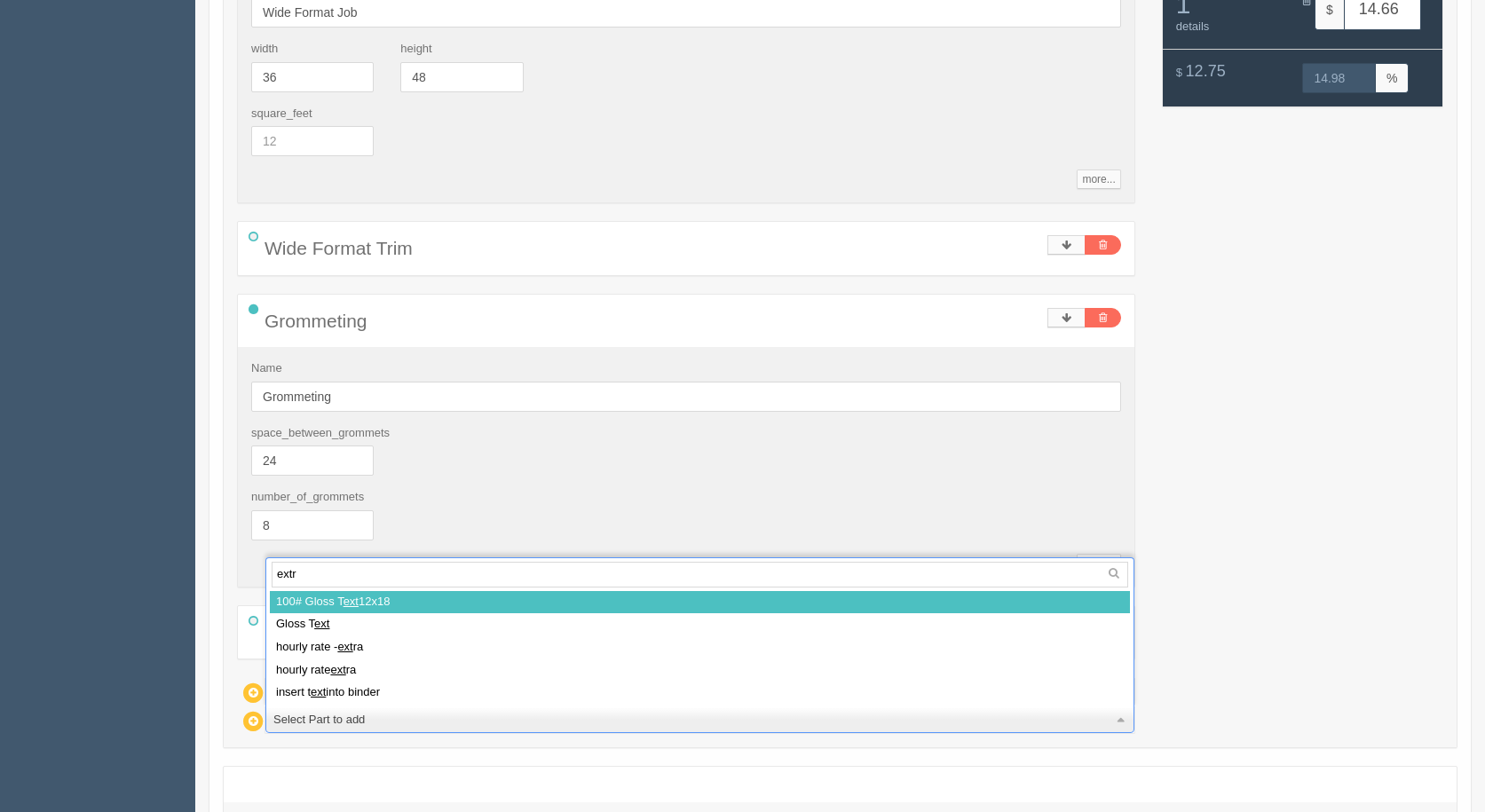
type input "extra"
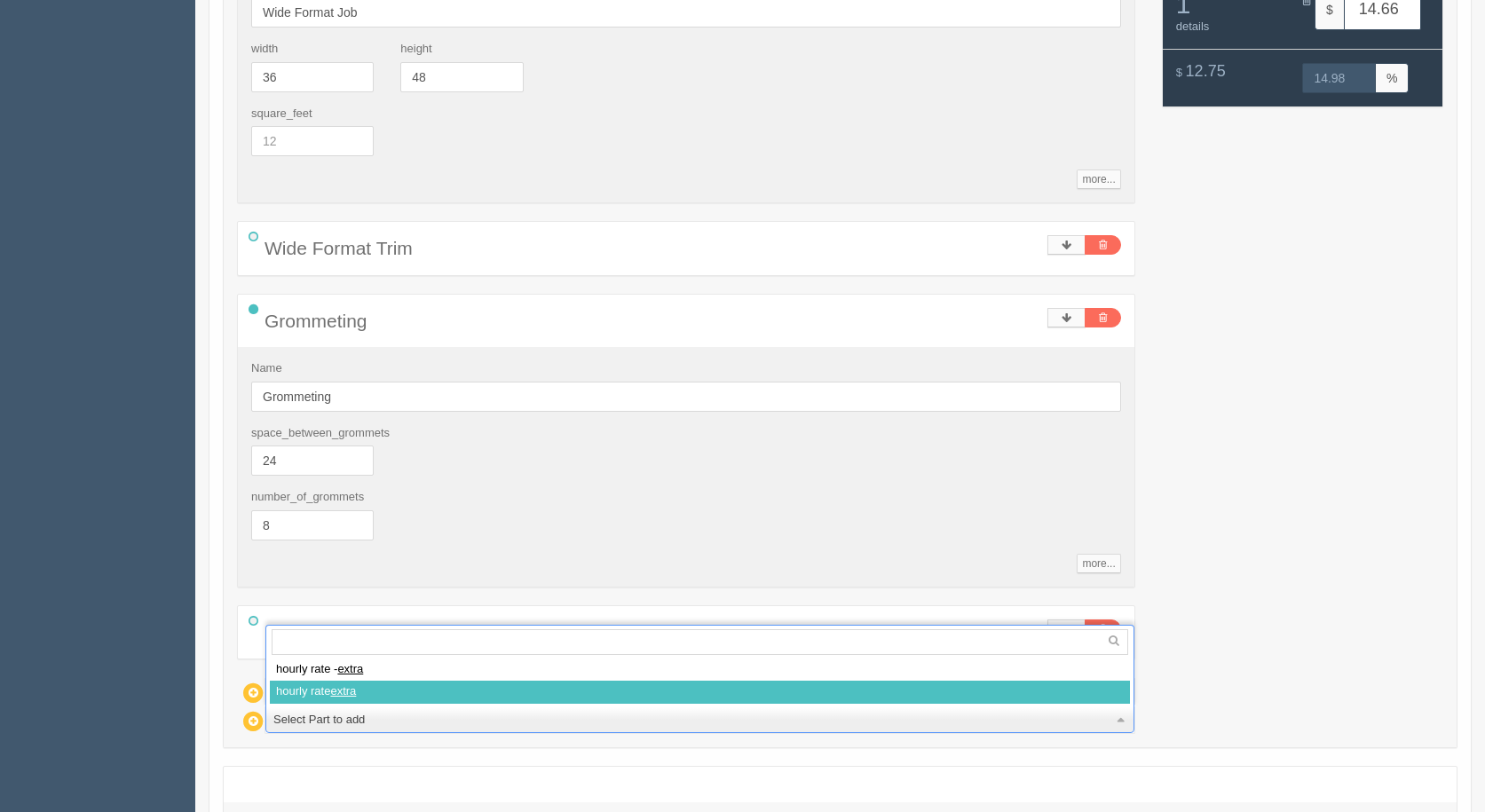
select select
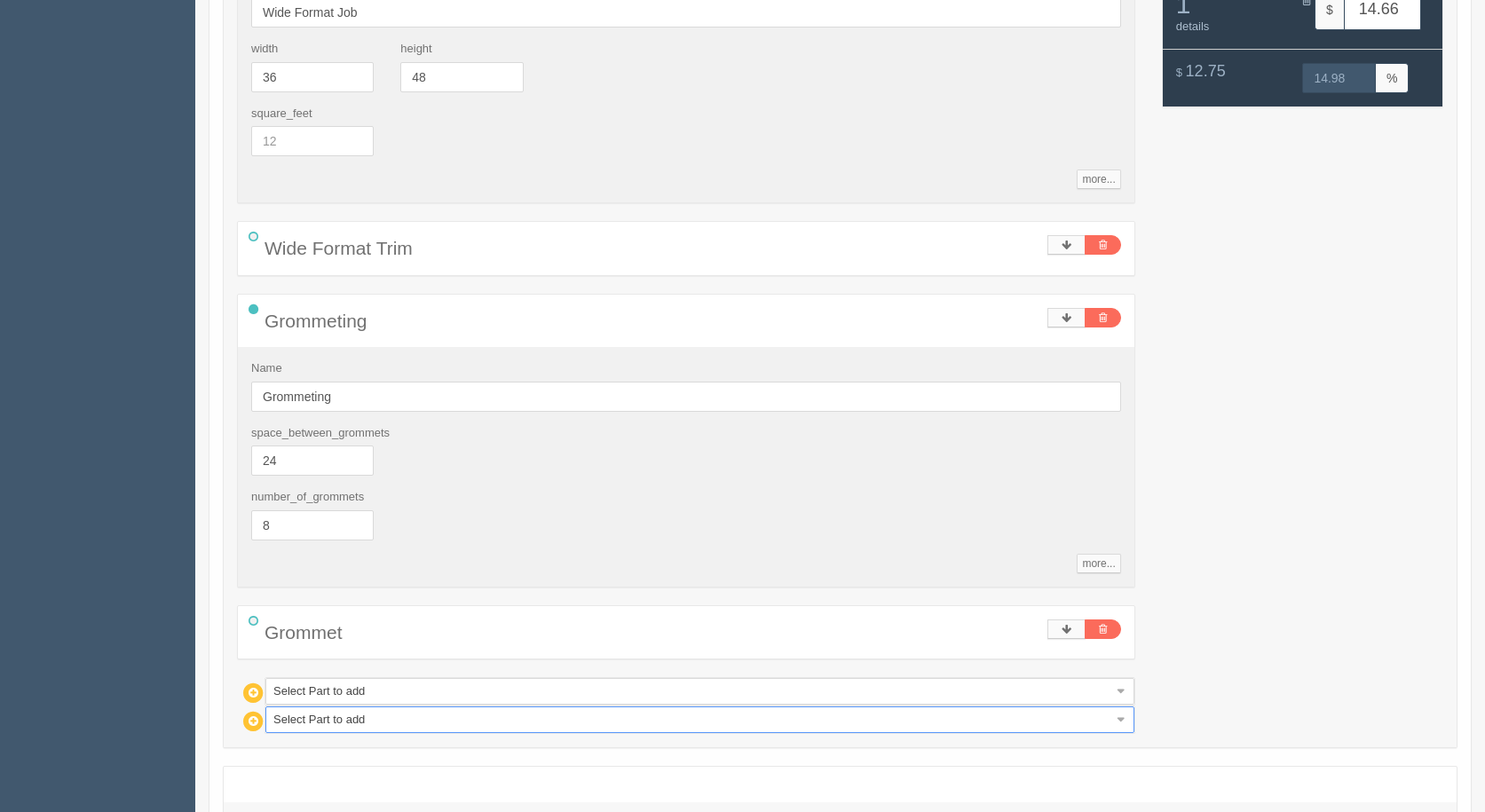
type input "74.46"
type input "15.00"
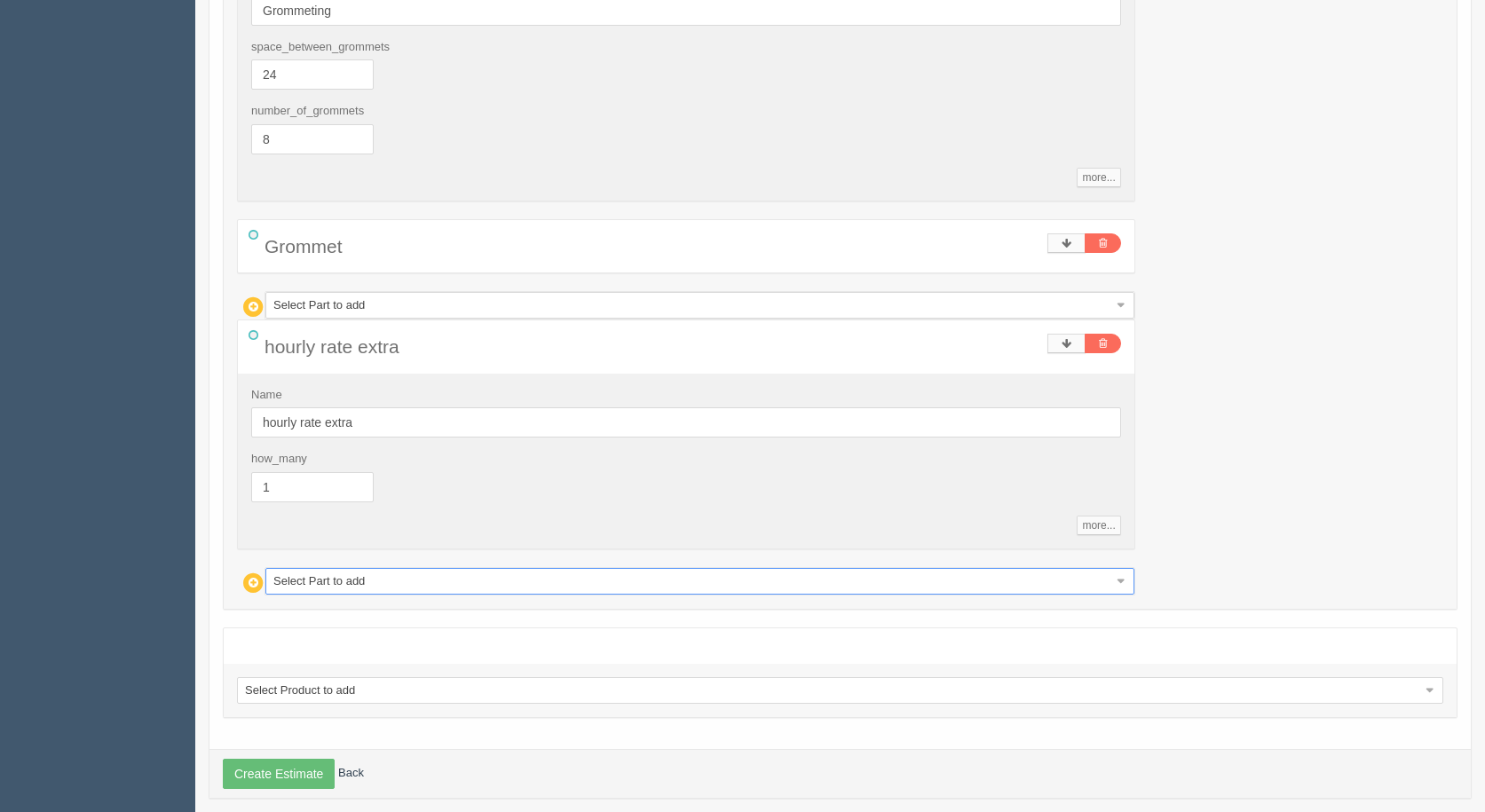
scroll to position [847, 0]
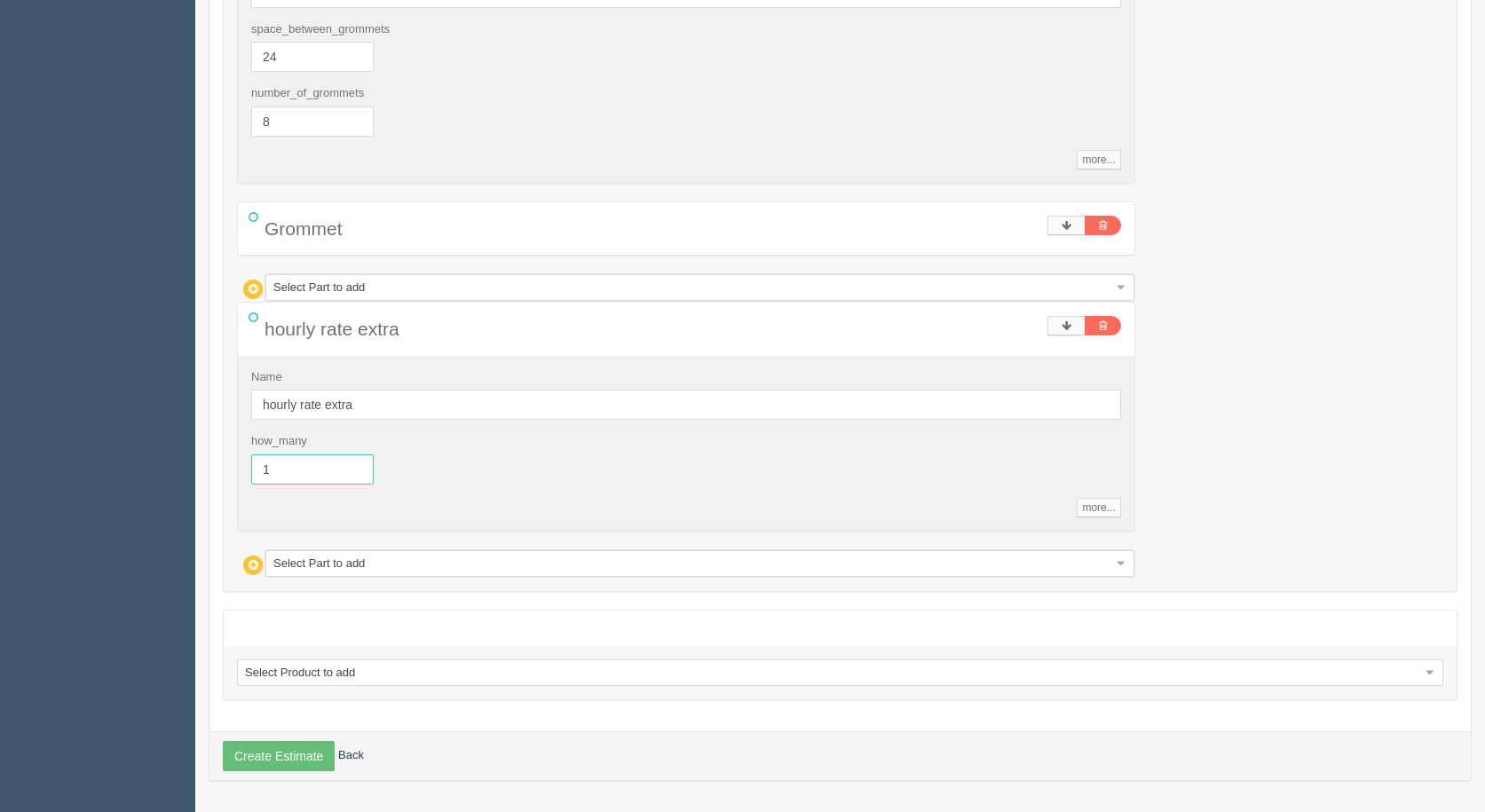
drag, startPoint x: 329, startPoint y: 465, endPoint x: 124, endPoint y: 442, distance: 206.3
click at [143, 447] on section "Dockets Estimates Customers" at bounding box center [742, 4] width 1485 height 1615
type input ".33"
type input "34.39"
type input "14.98"
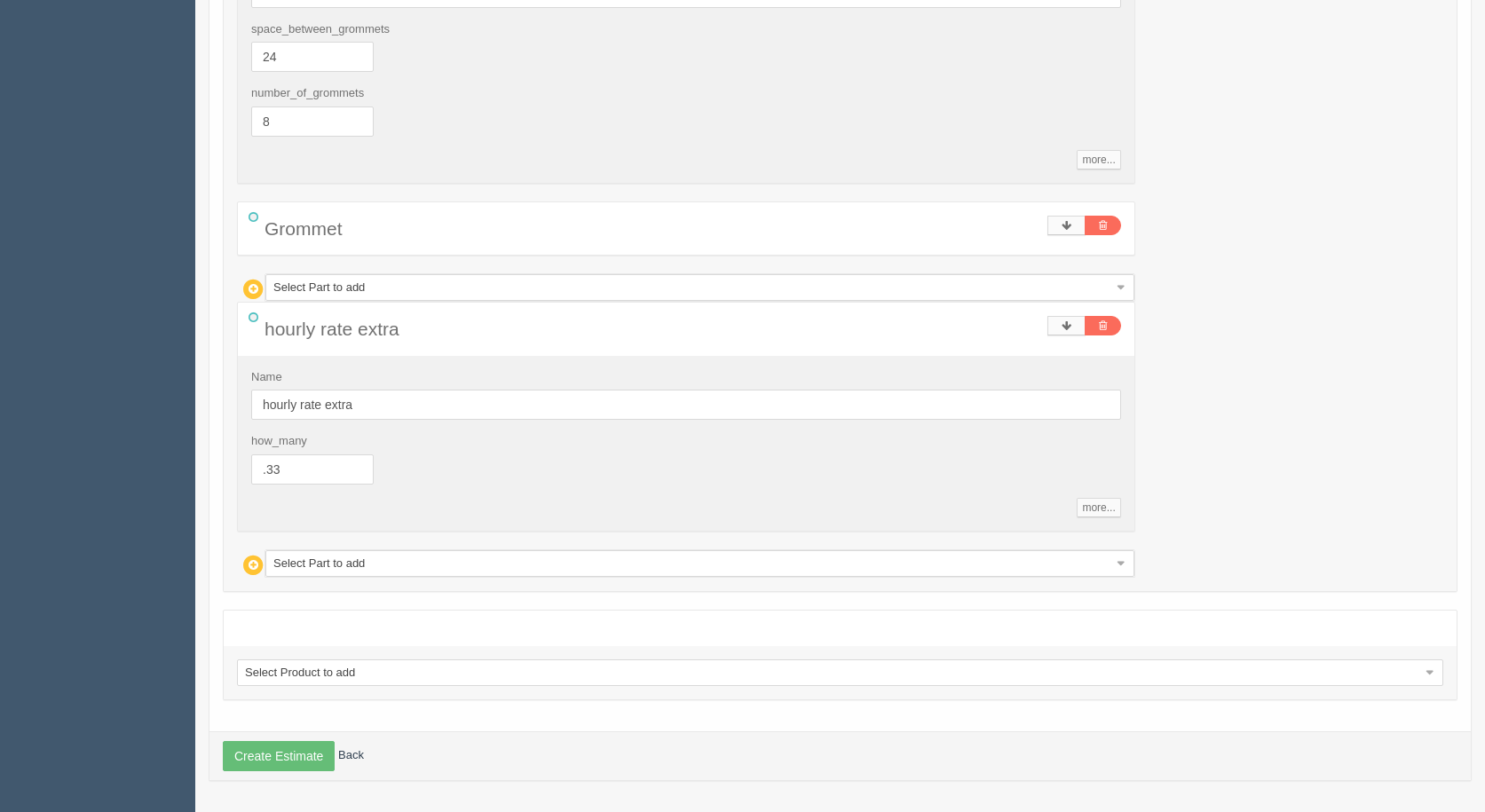
type input "0.33"
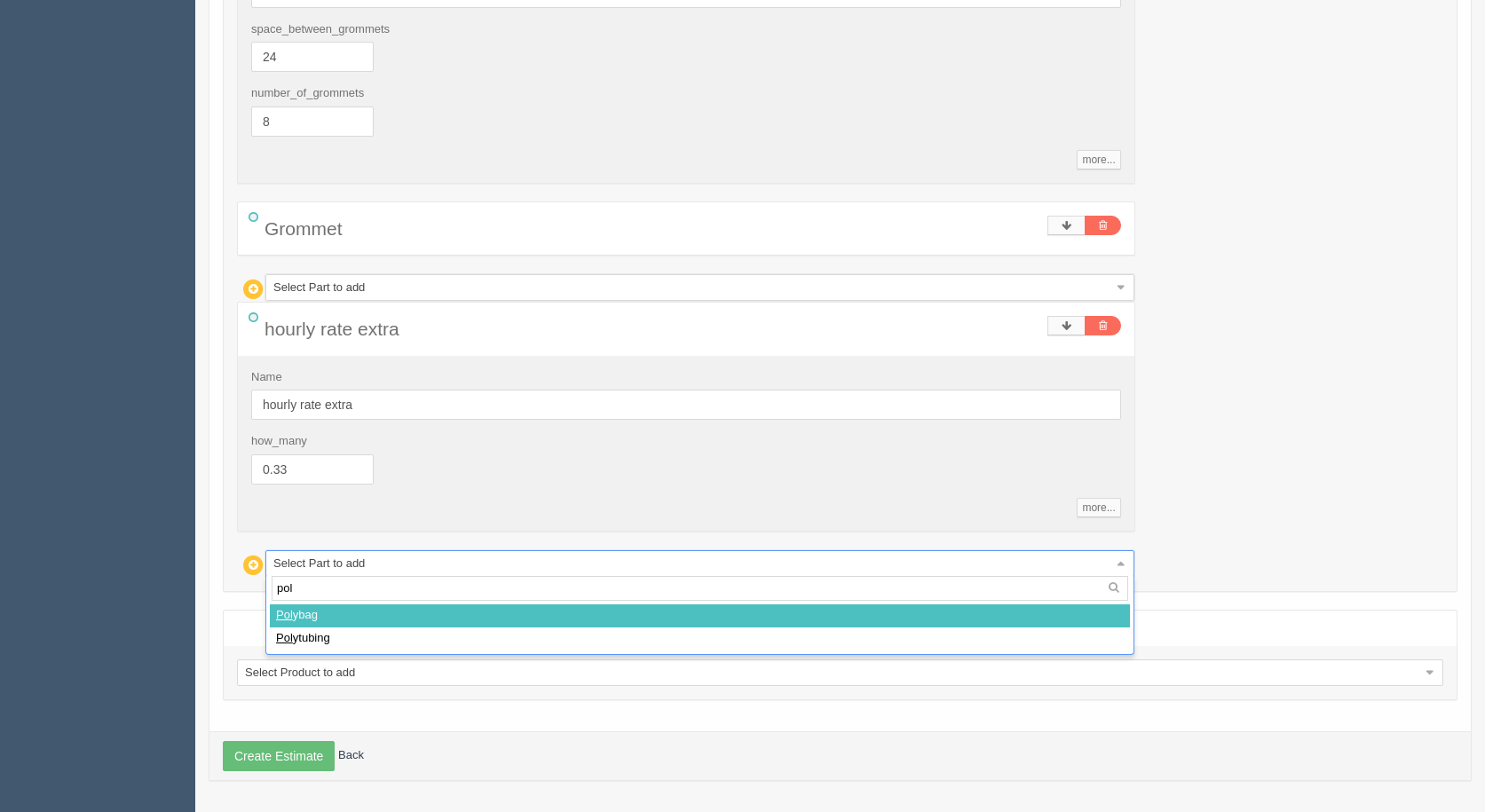
type input "poly"
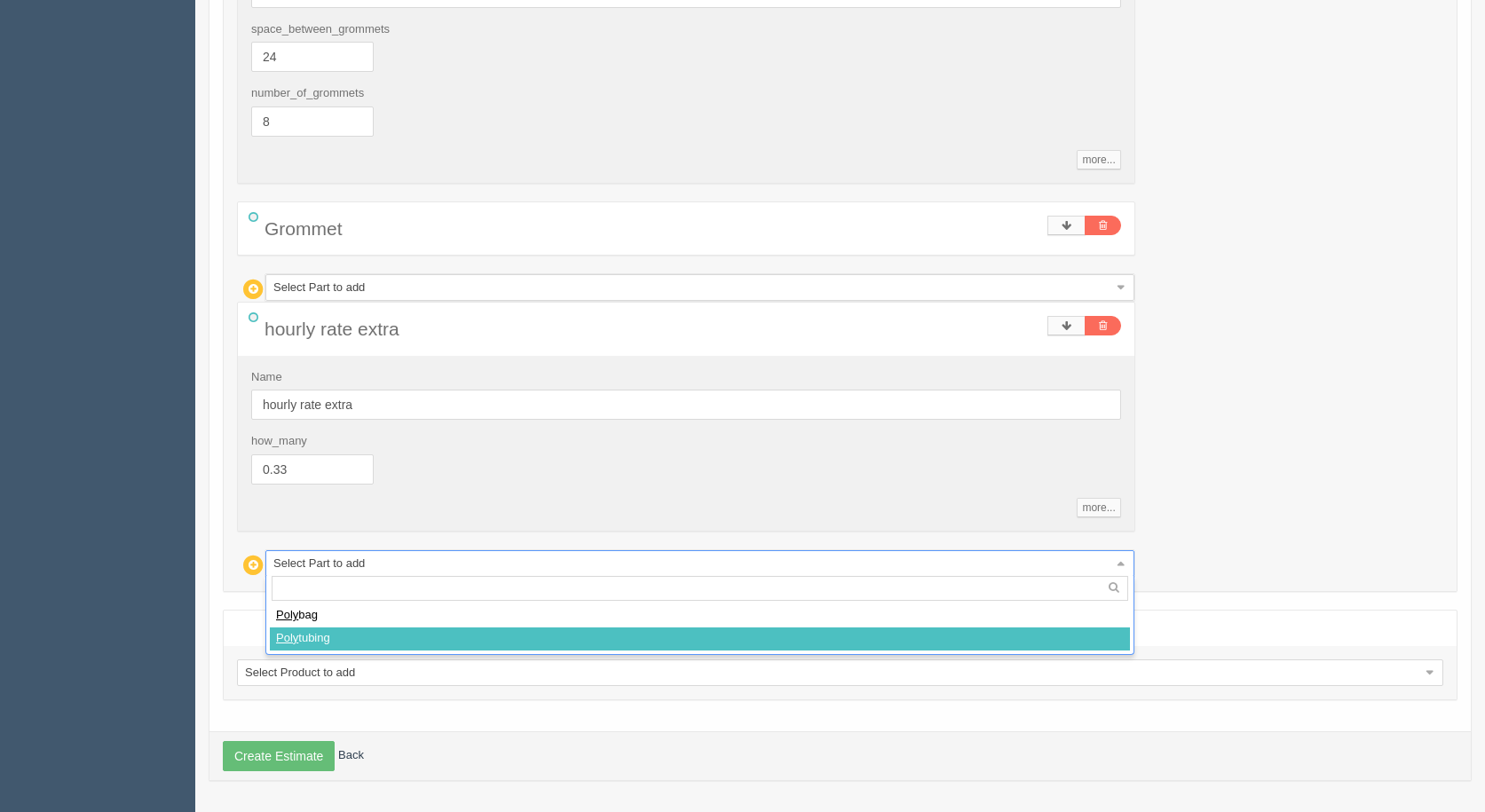
select select
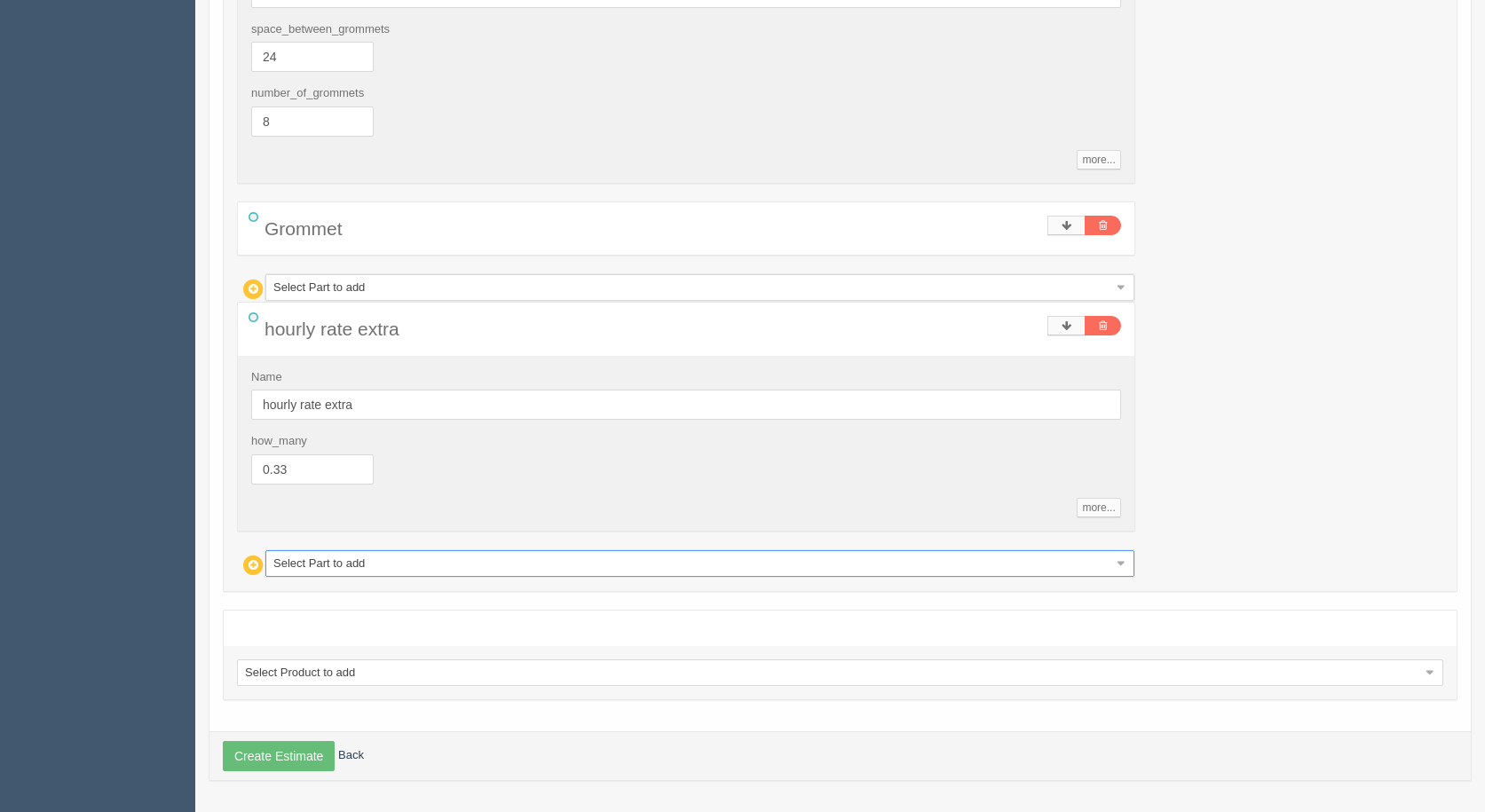
type input "35.92"
type input "14.98"
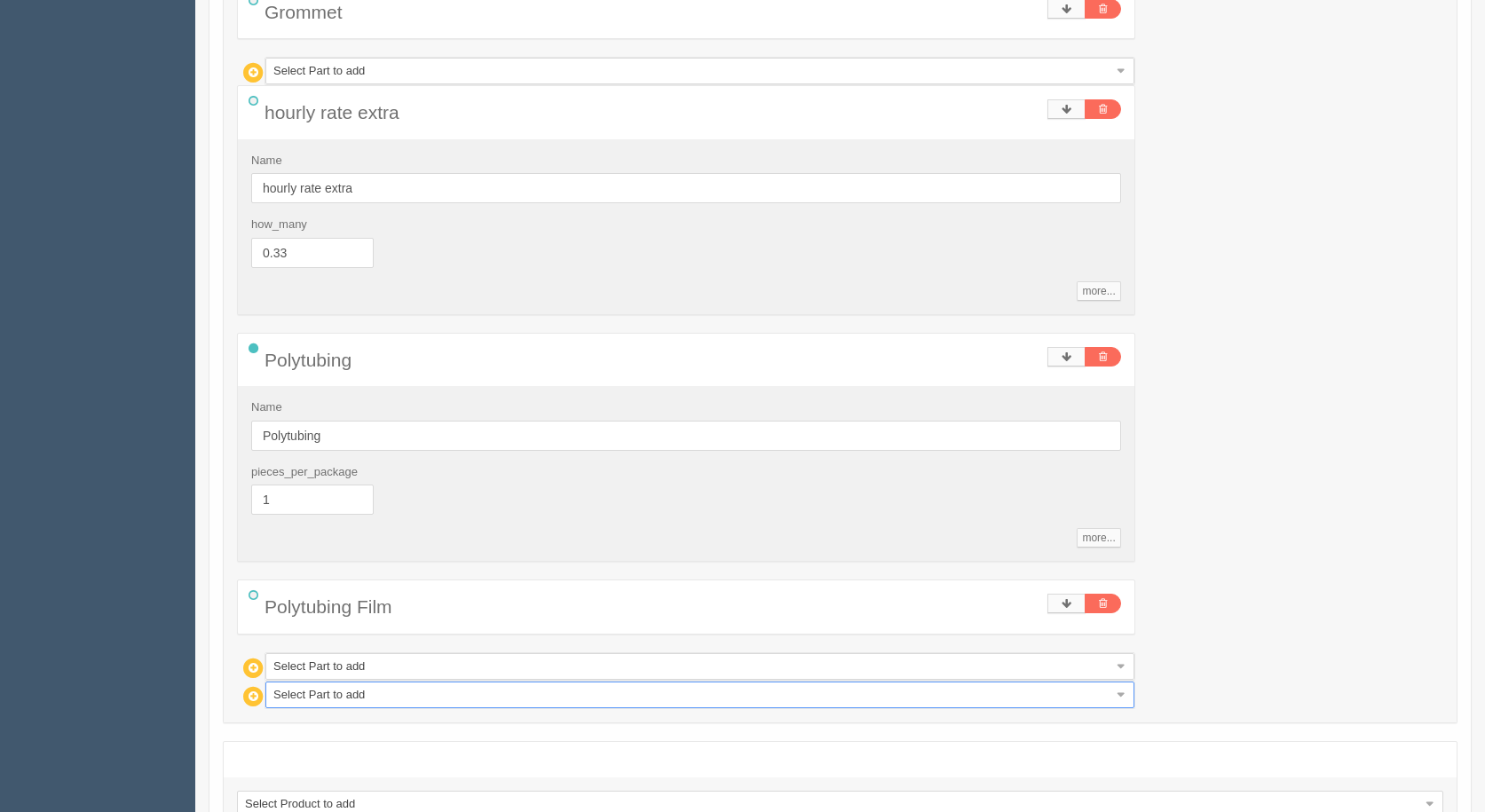
scroll to position [1195, 0]
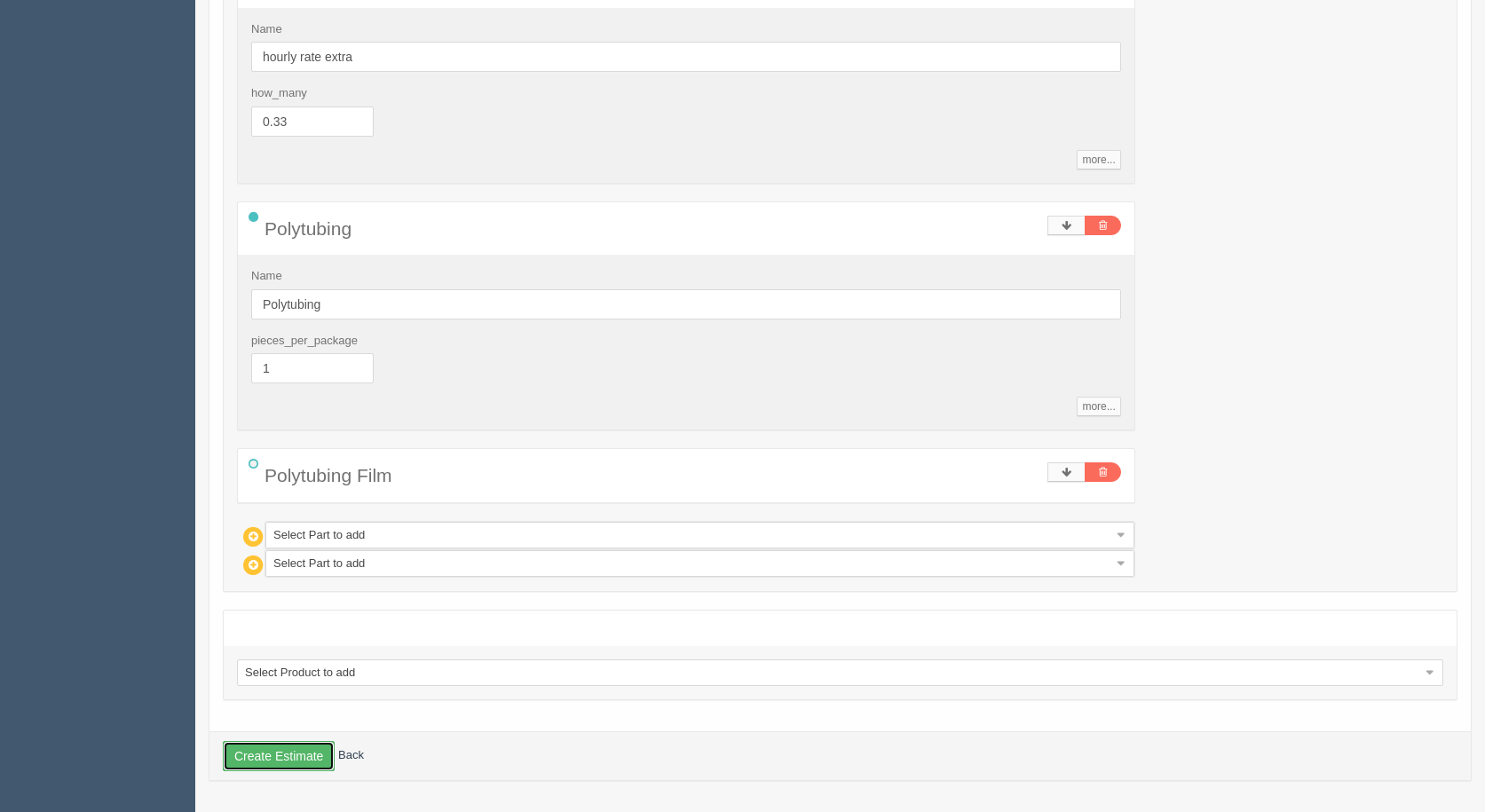
click at [281, 746] on button "Create Estimate" at bounding box center [279, 756] width 112 height 30
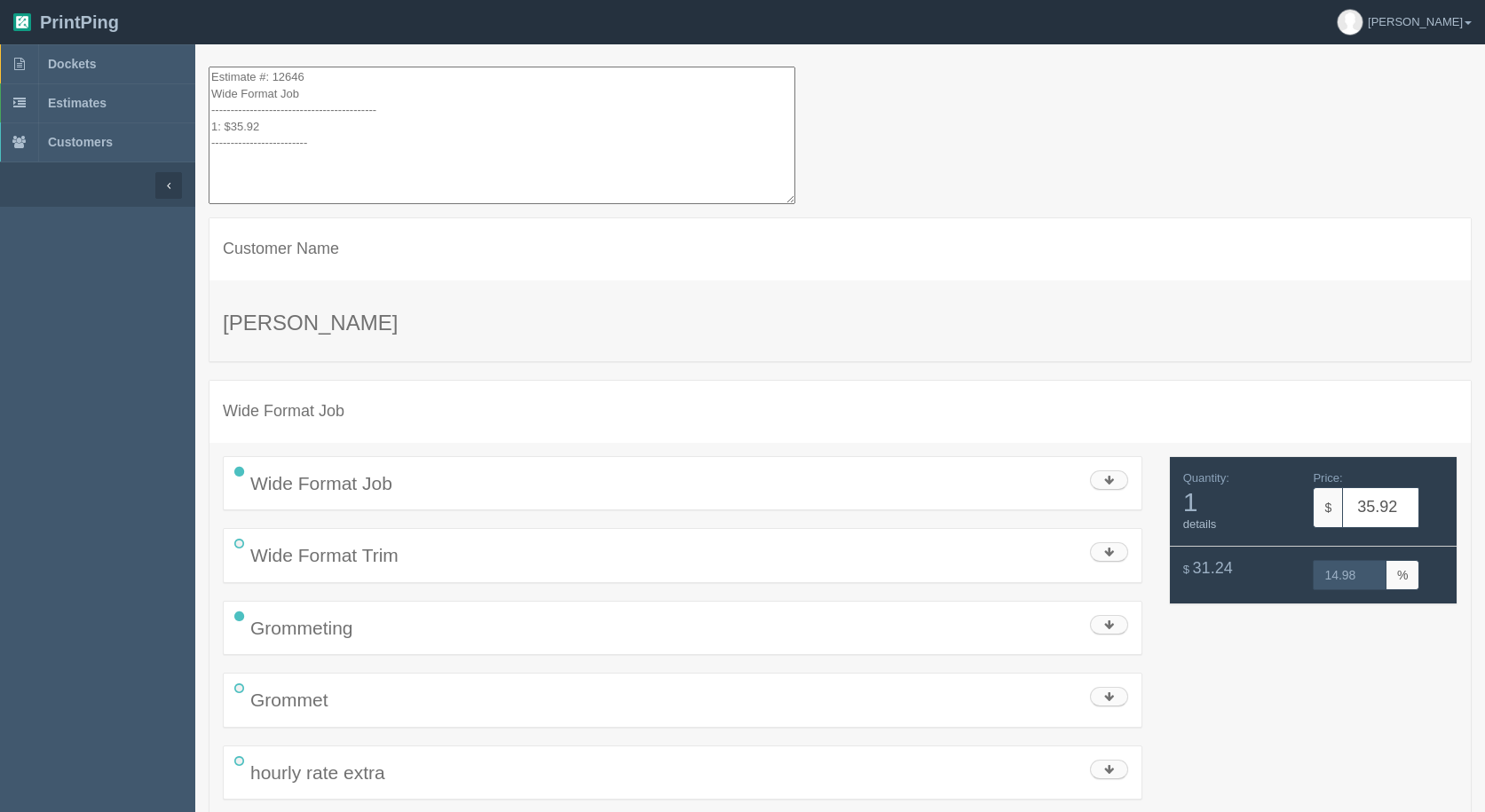
drag, startPoint x: 388, startPoint y: 169, endPoint x: 0, endPoint y: -78, distance: 459.9
click at [0, 0] on html "PrintPing [PERSON_NAME] Administration Edit account ( [EMAIL_ADDRESS][DOMAIN_NA…" at bounding box center [742, 511] width 1485 height 1023
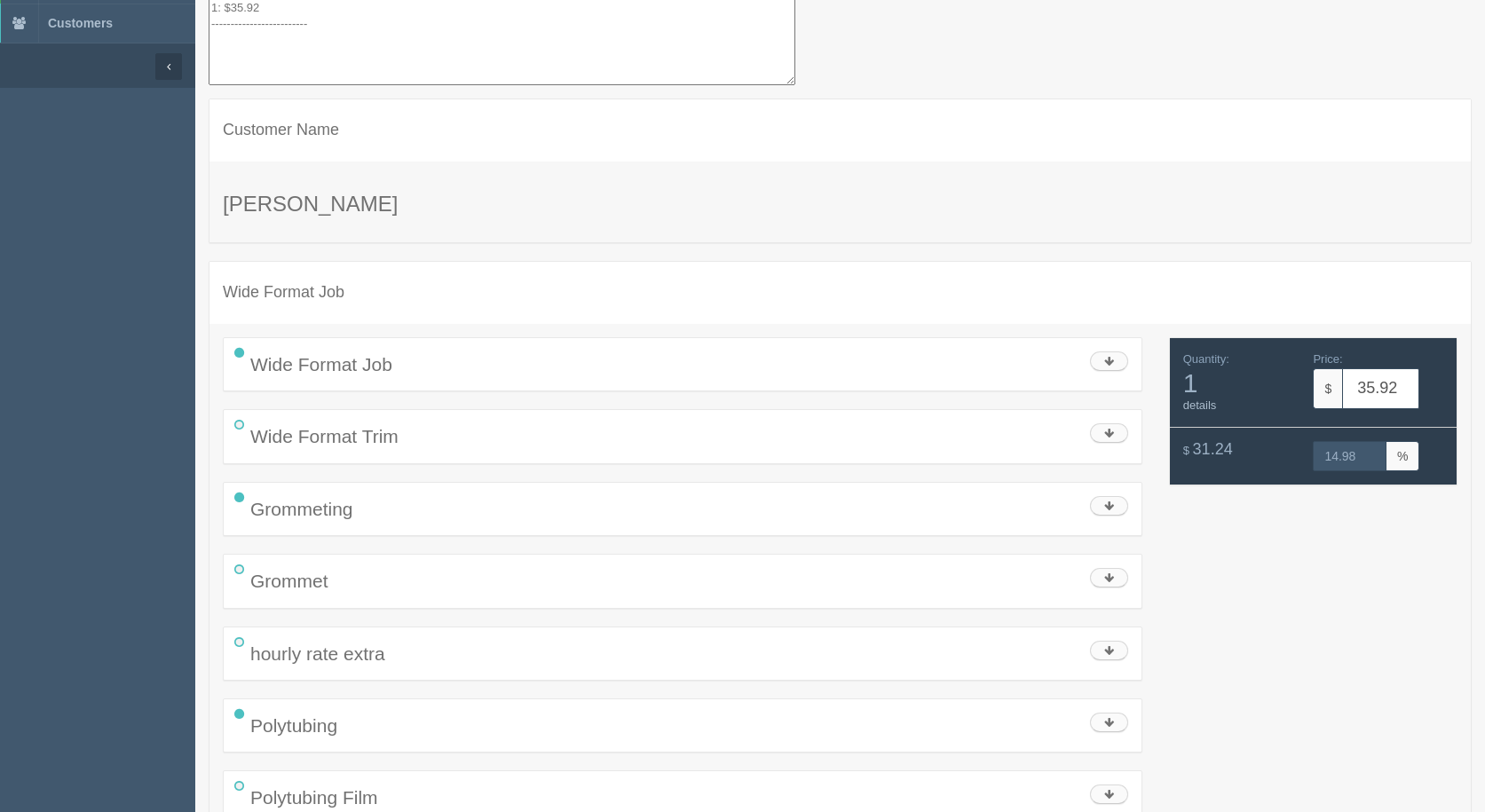
scroll to position [211, 0]
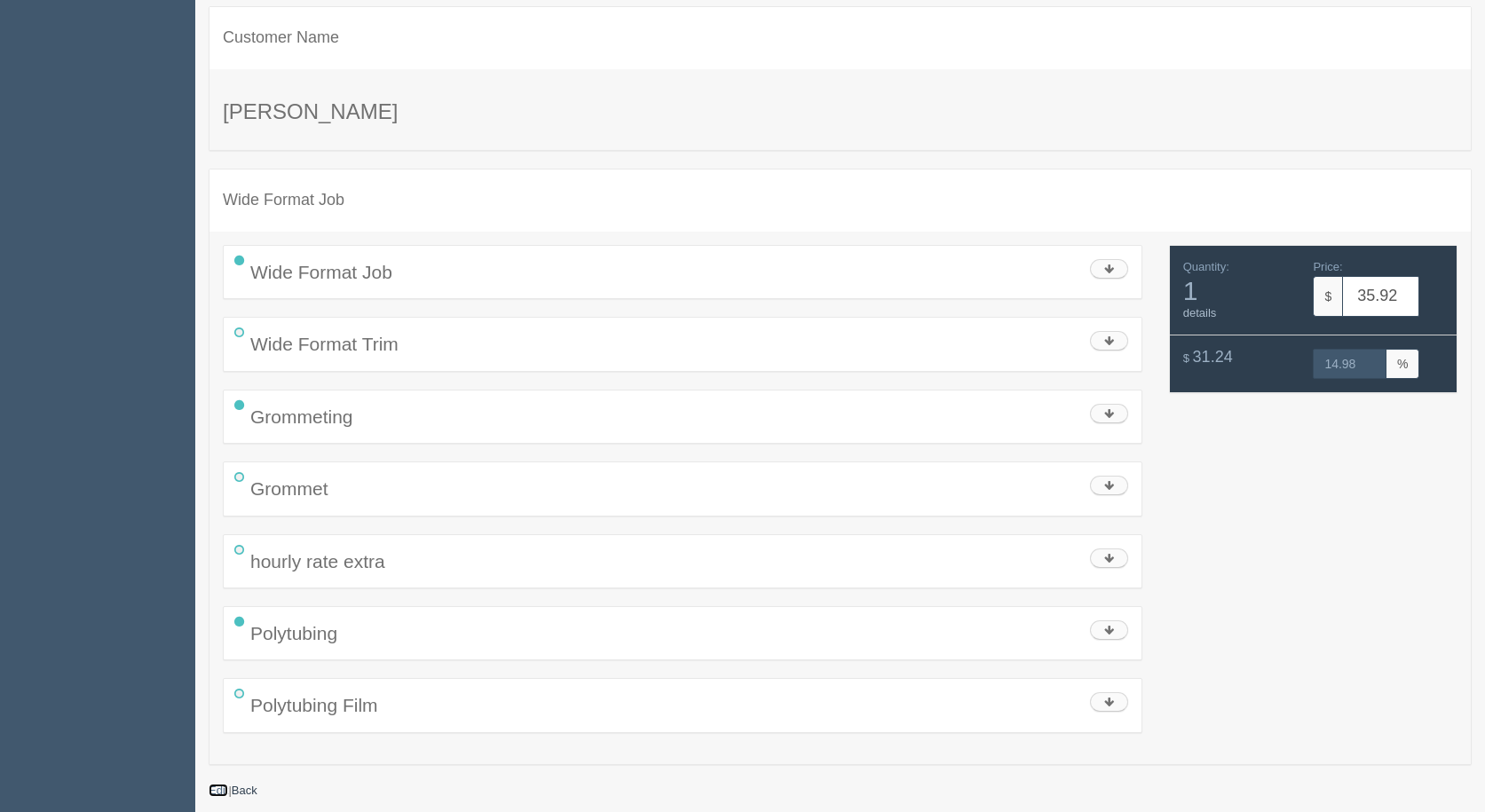
click at [217, 796] on link "Edit" at bounding box center [218, 790] width 20 height 14
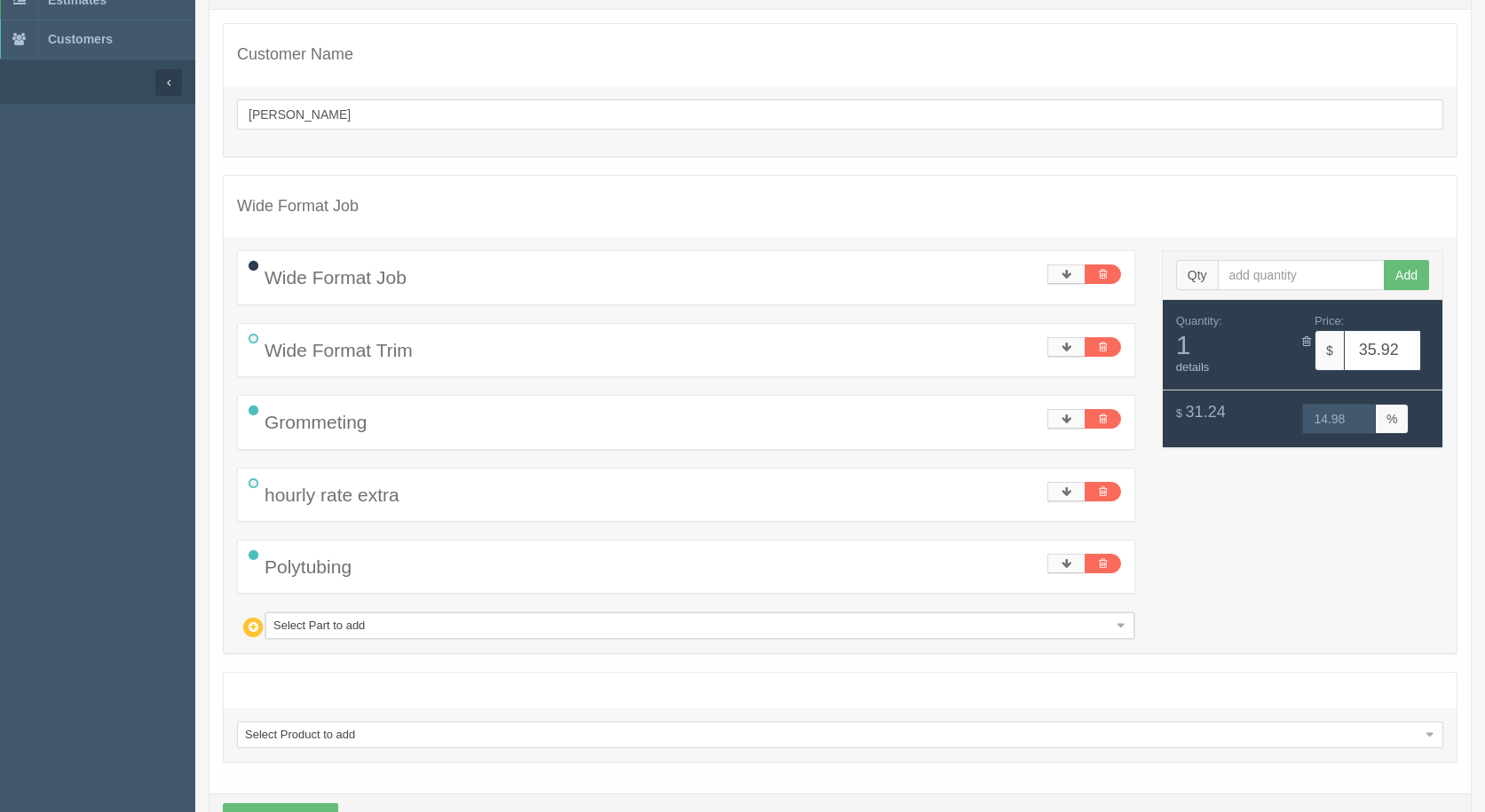
scroll to position [165, 0]
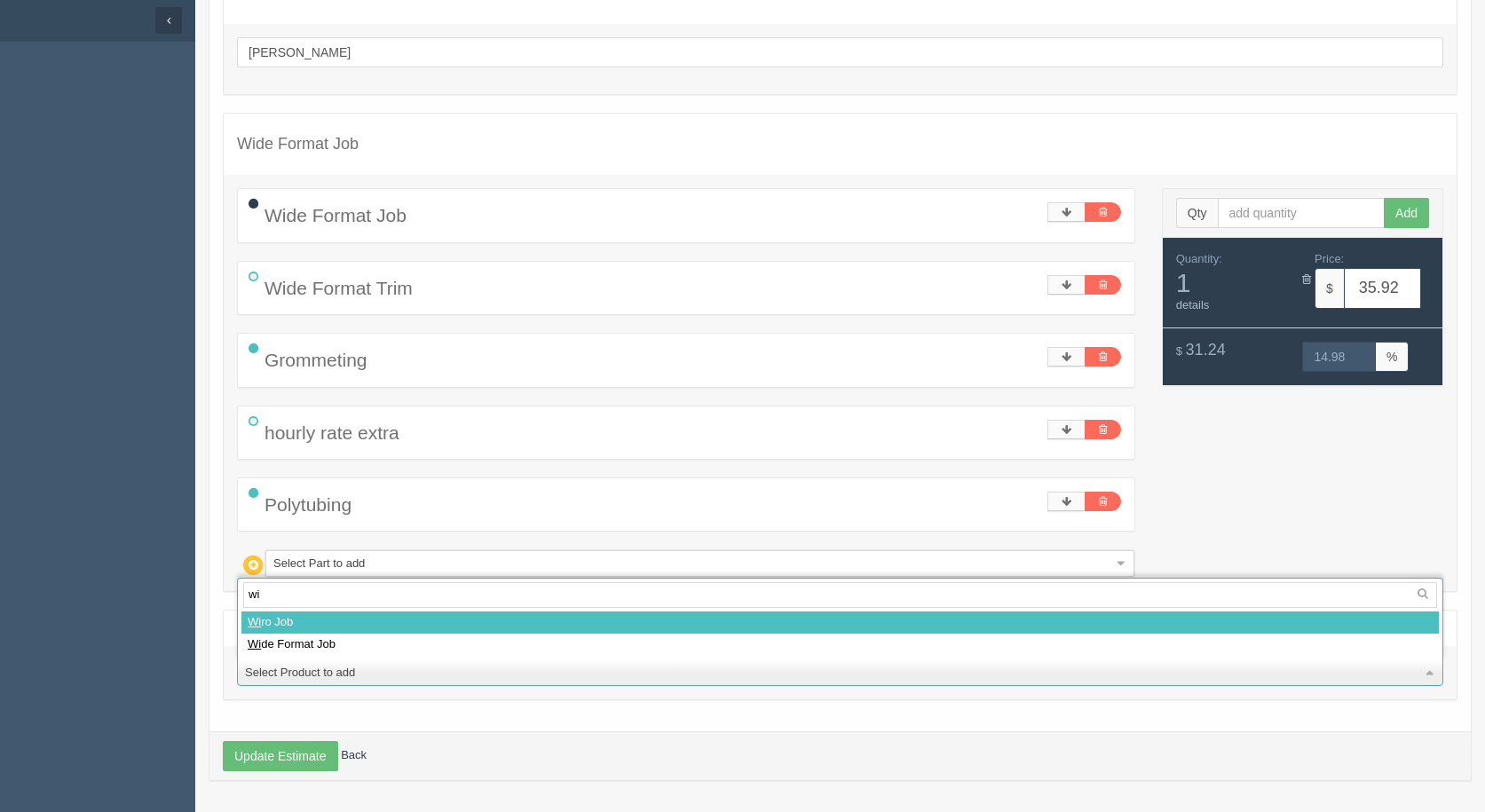
type input "wir"
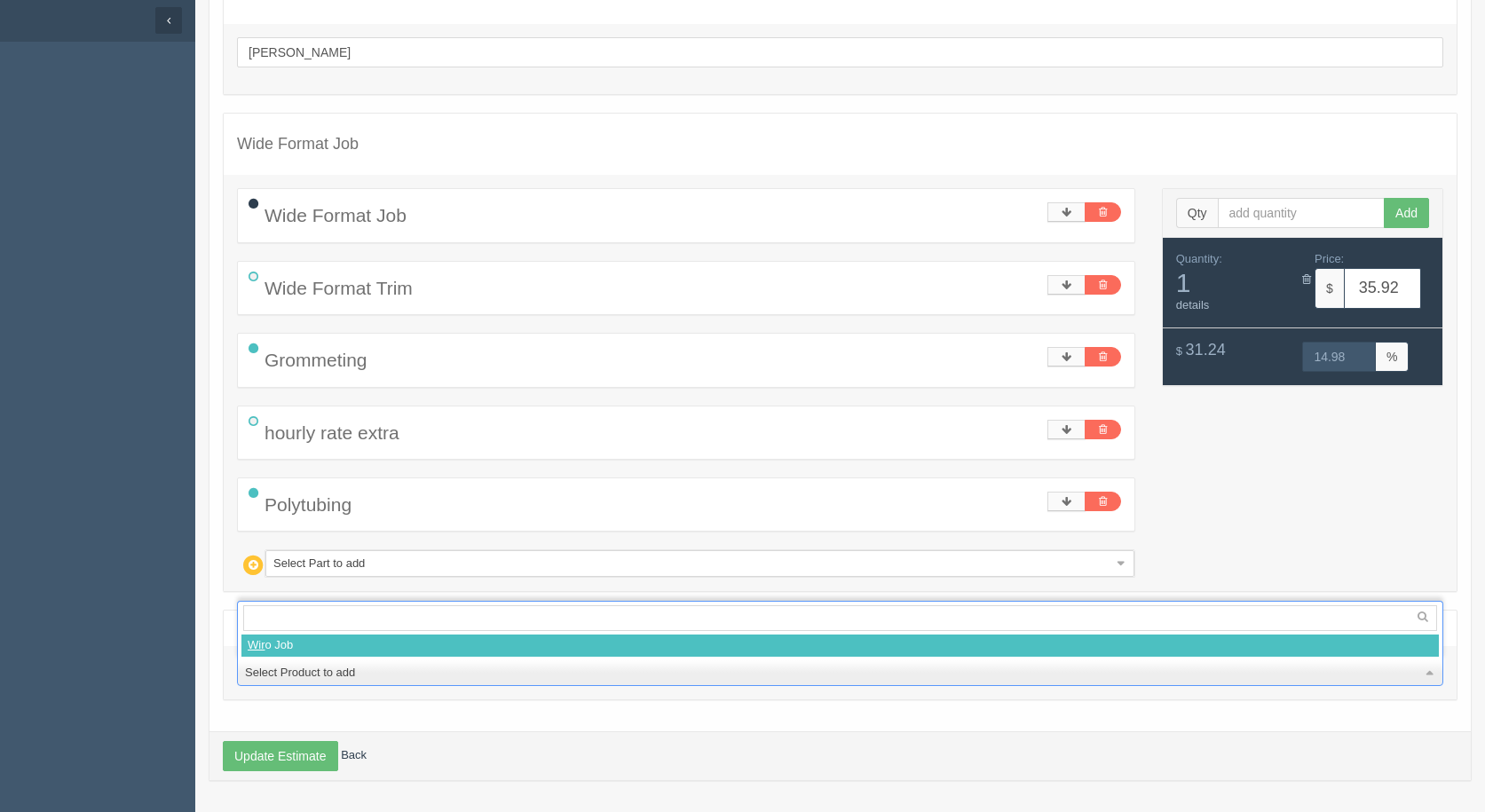
select select
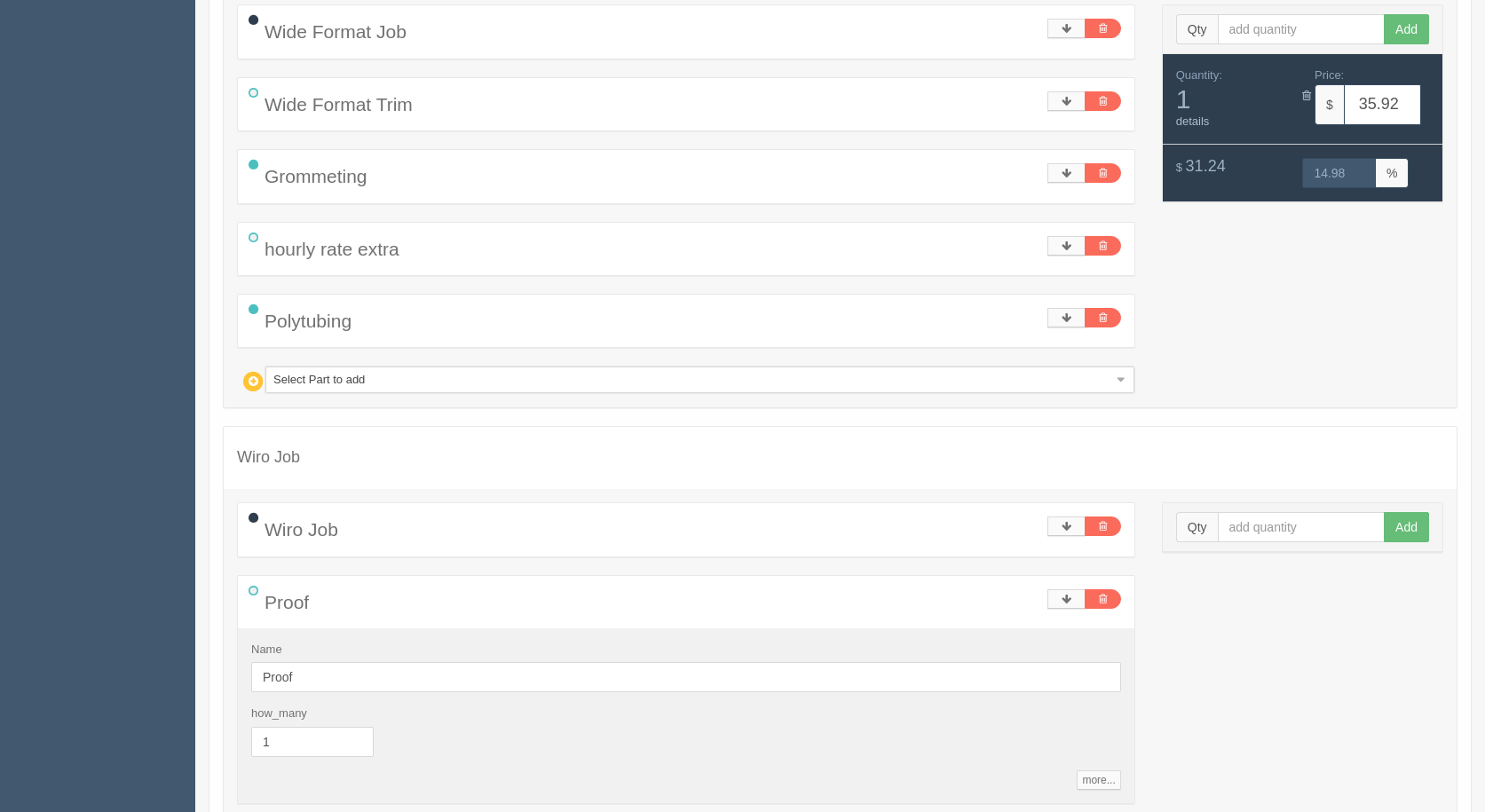
scroll to position [609, 0]
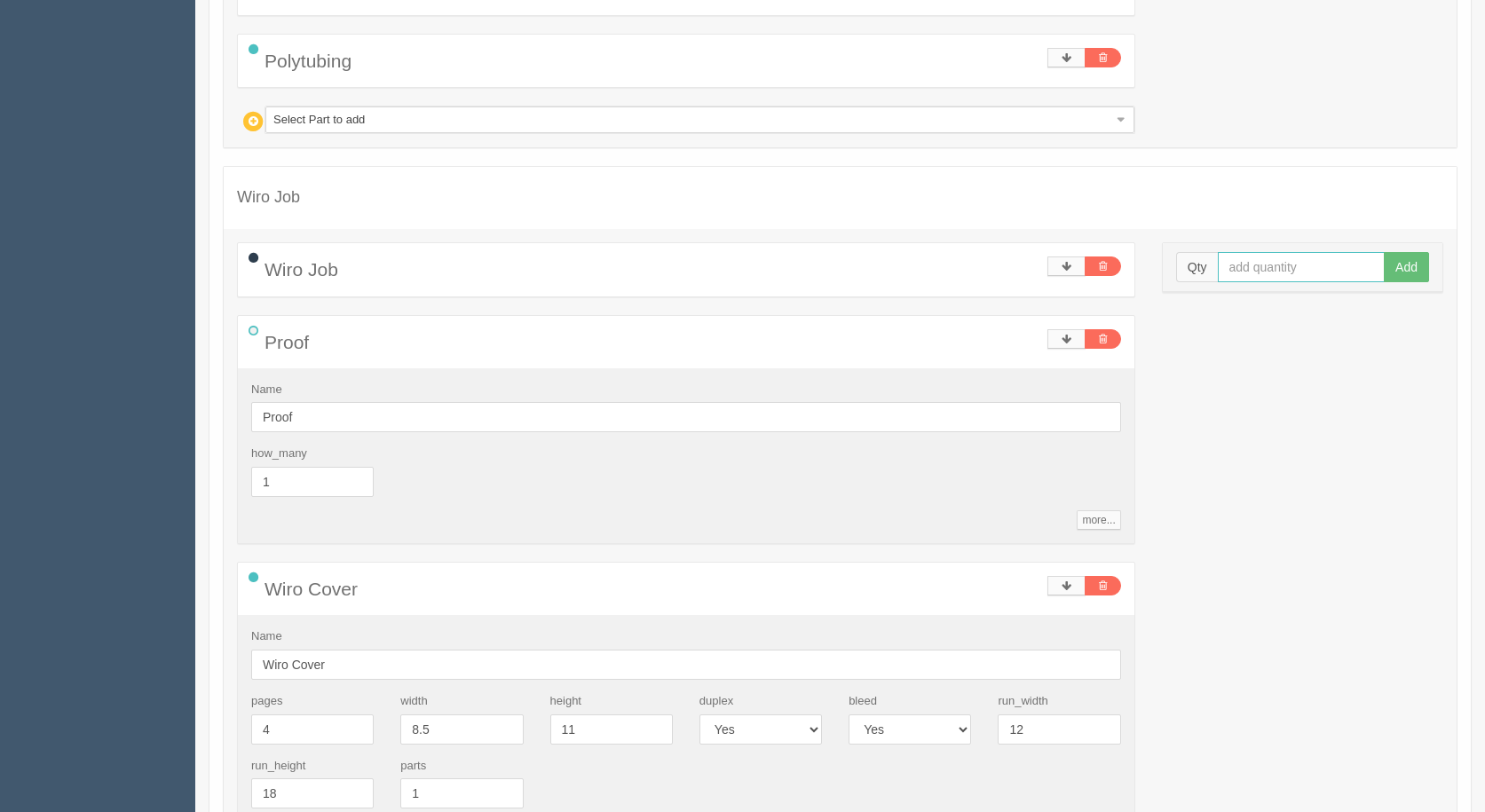
click at [1281, 273] on input "text" at bounding box center [1302, 266] width 168 height 30
type input "10"
click at [1384, 252] on button "Add" at bounding box center [1406, 266] width 45 height 30
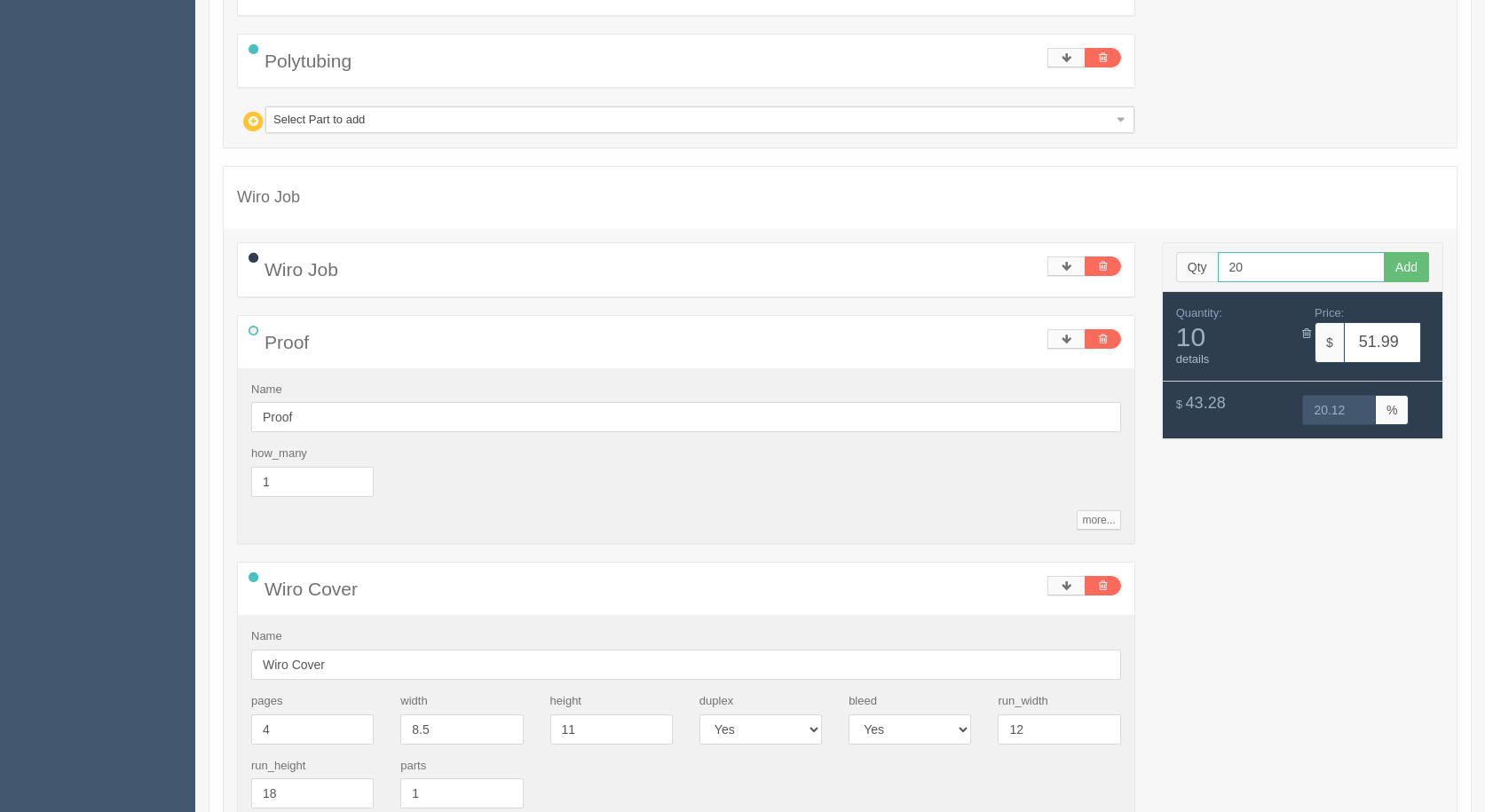
type input "20"
click at [1384, 252] on button "Add" at bounding box center [1406, 266] width 45 height 30
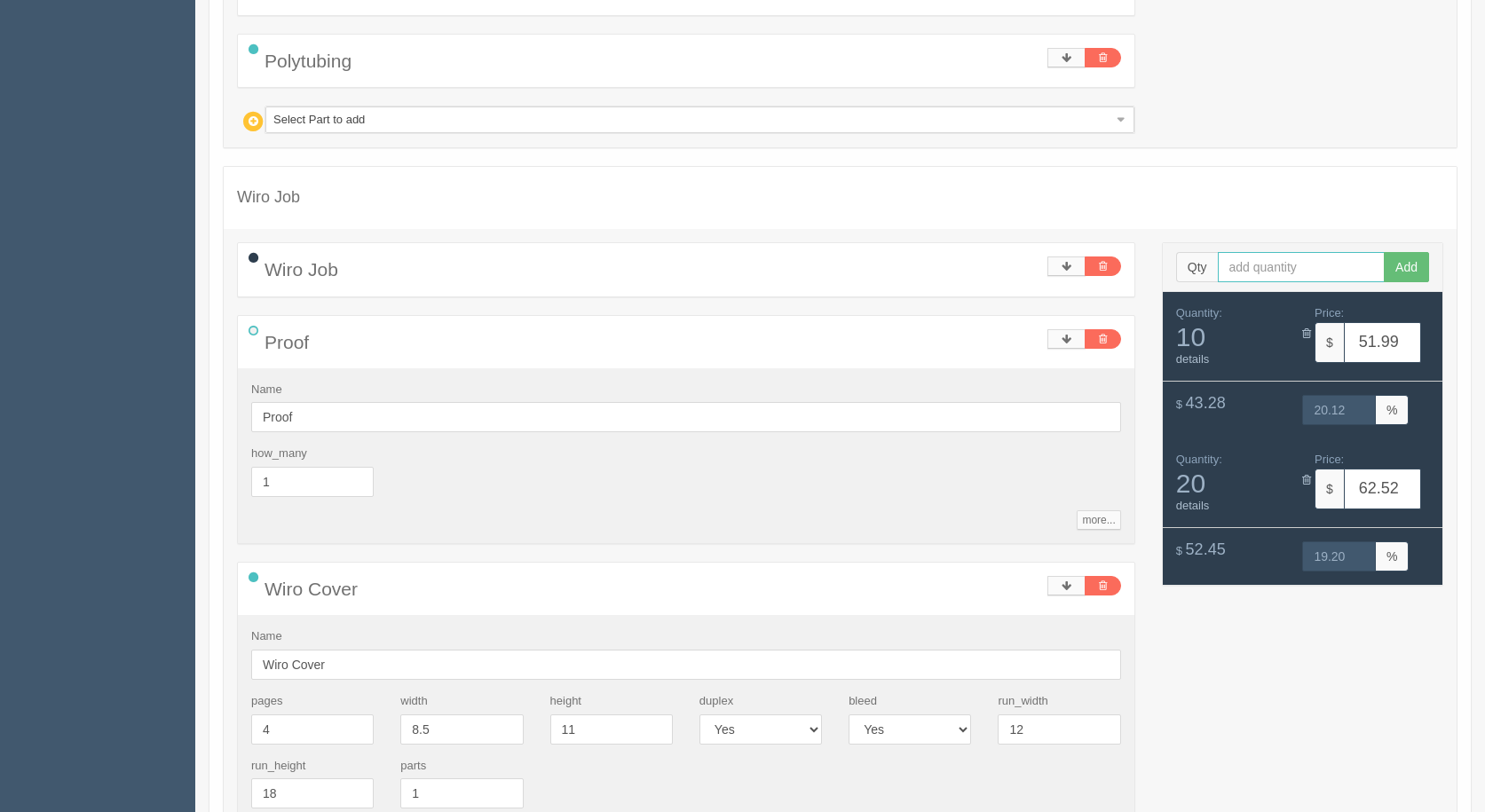
scroll to position [1053, 0]
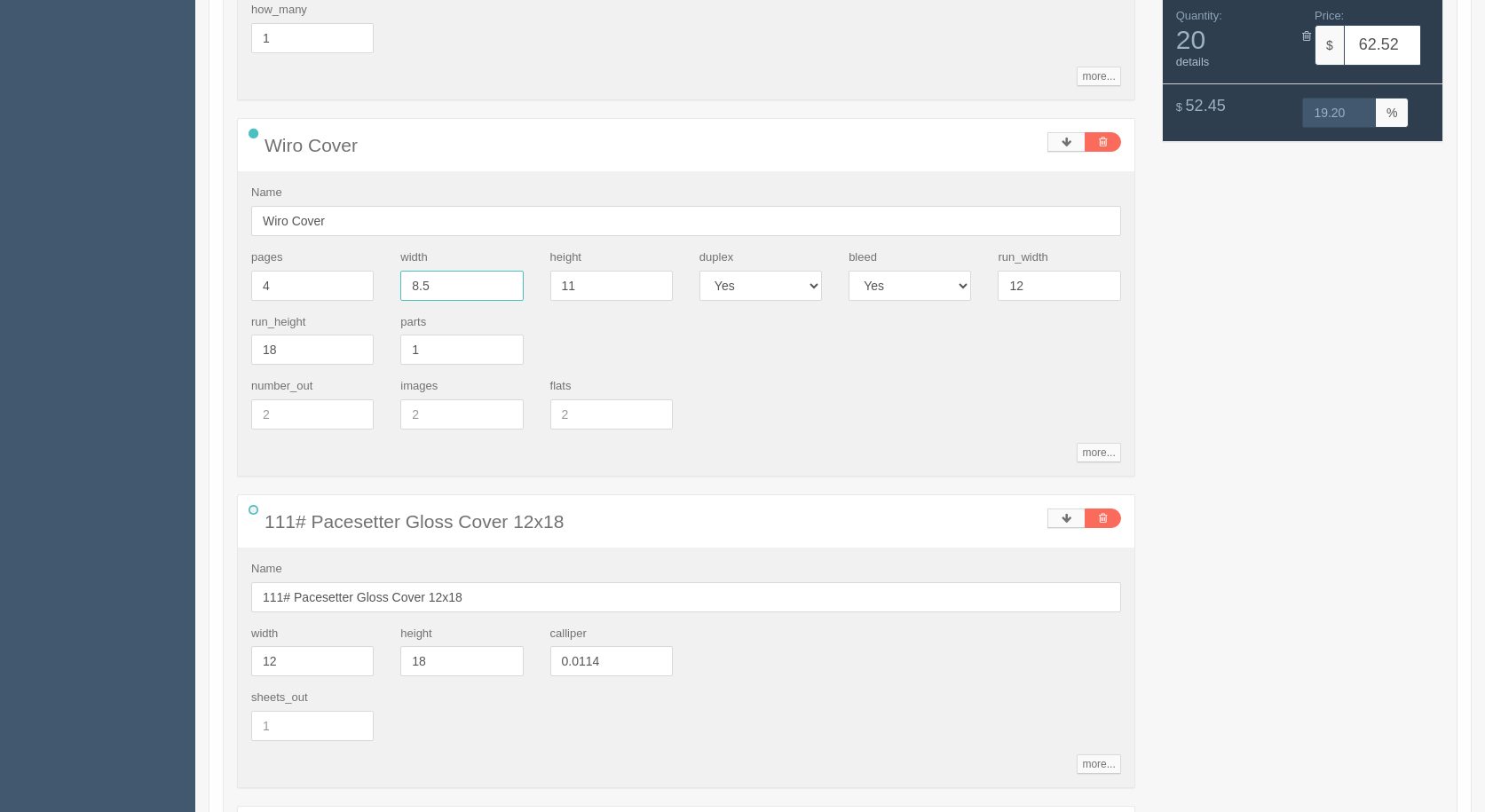
drag, startPoint x: 340, startPoint y: 297, endPoint x: 329, endPoint y: 289, distance: 13.6
click at [329, 289] on div "pages 4 width 8.5 height 11 duplex Yes No bleed Yes No run_width 12 run_height …" at bounding box center [686, 314] width 897 height 129
type input "17"
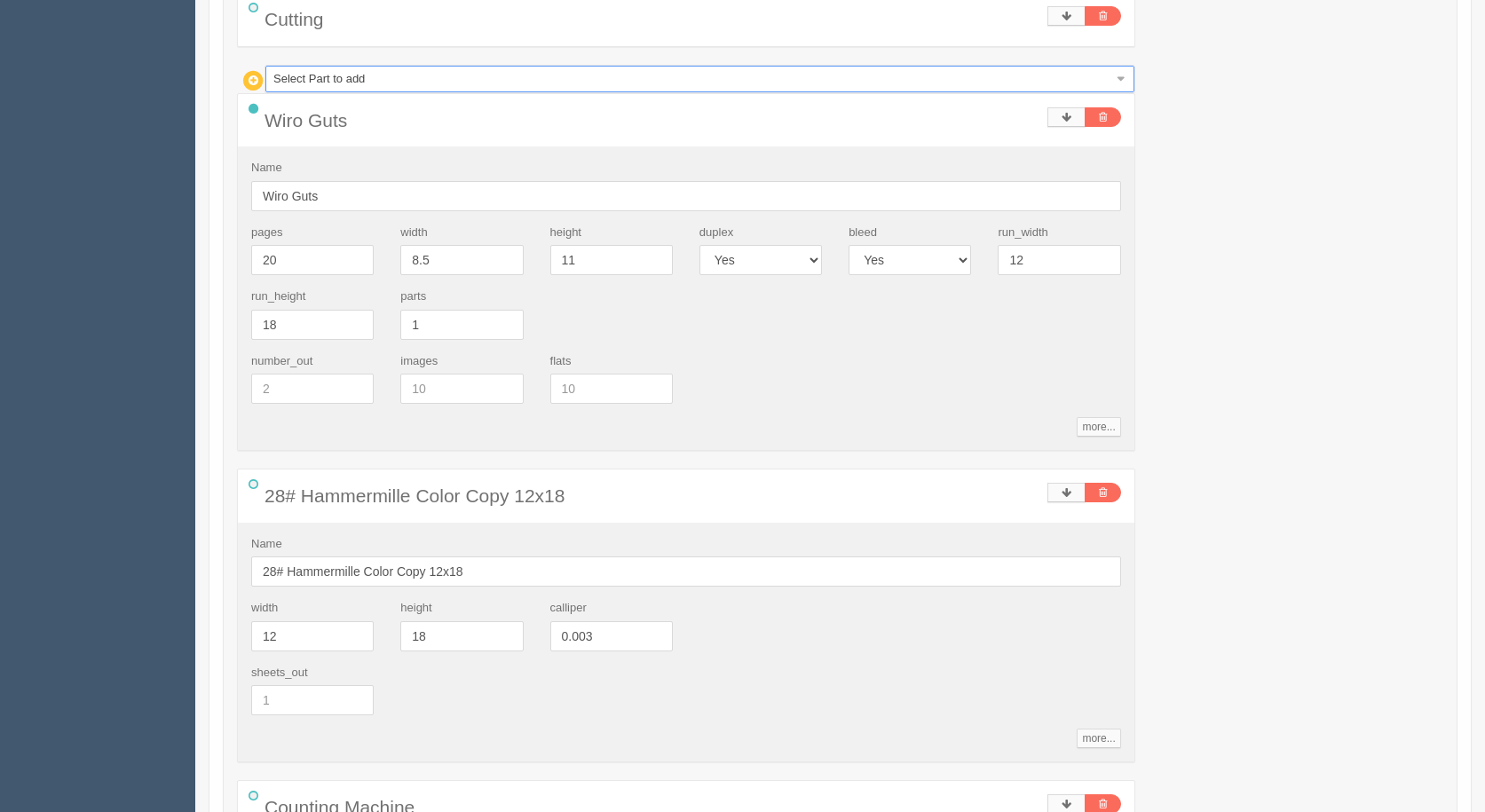
scroll to position [1940, 0]
drag, startPoint x: 284, startPoint y: 255, endPoint x: 155, endPoint y: 246, distance: 129.3
type input "32"
type input "52.43"
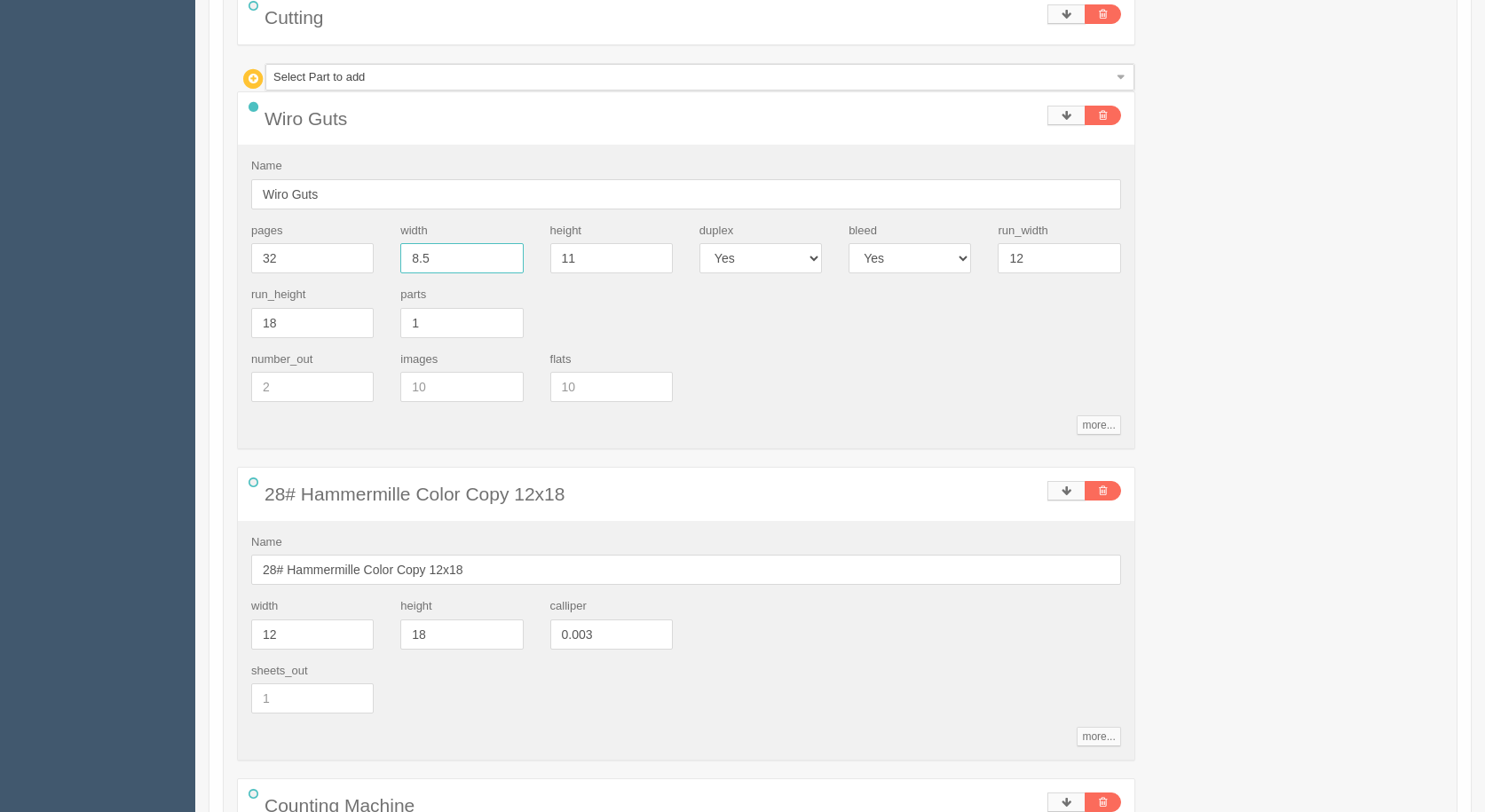
type input "20.06"
type input "63.33"
type input "19.15"
type input "17"
type input "52.51"
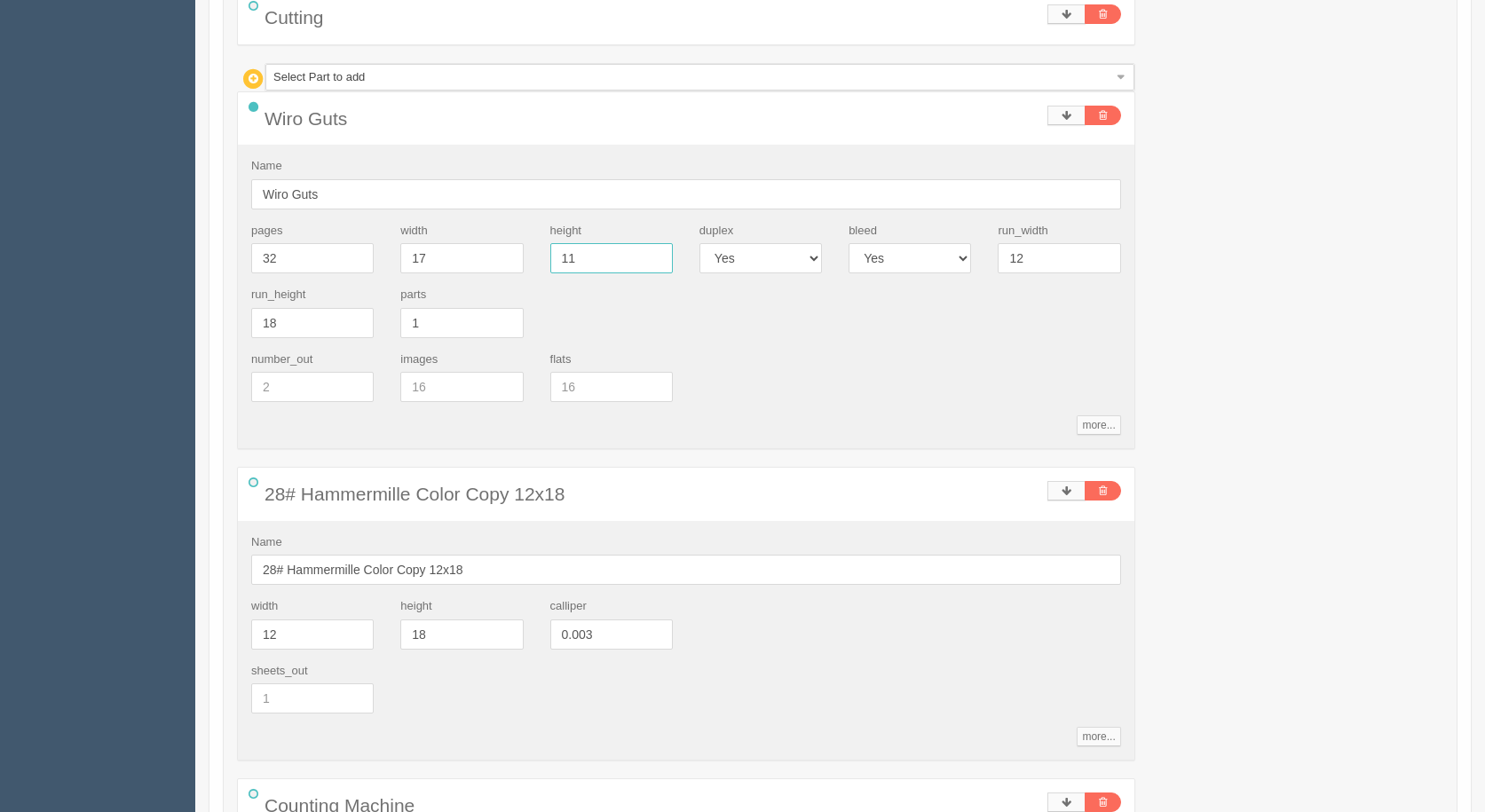
type input "20.05"
type input "63.49"
type input "19.16"
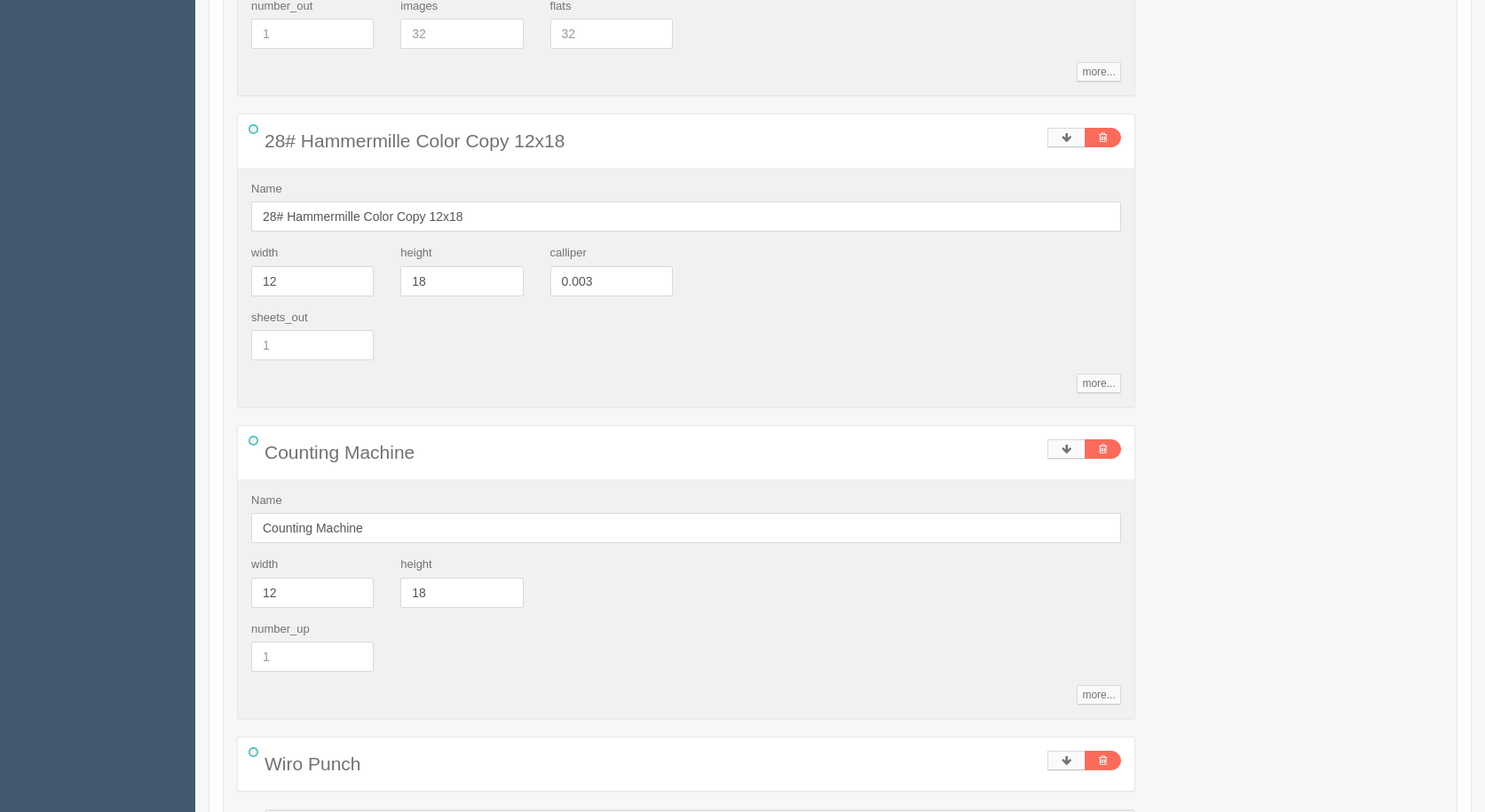
scroll to position [2295, 0]
click at [1082, 391] on link "more..." at bounding box center [1099, 381] width 43 height 20
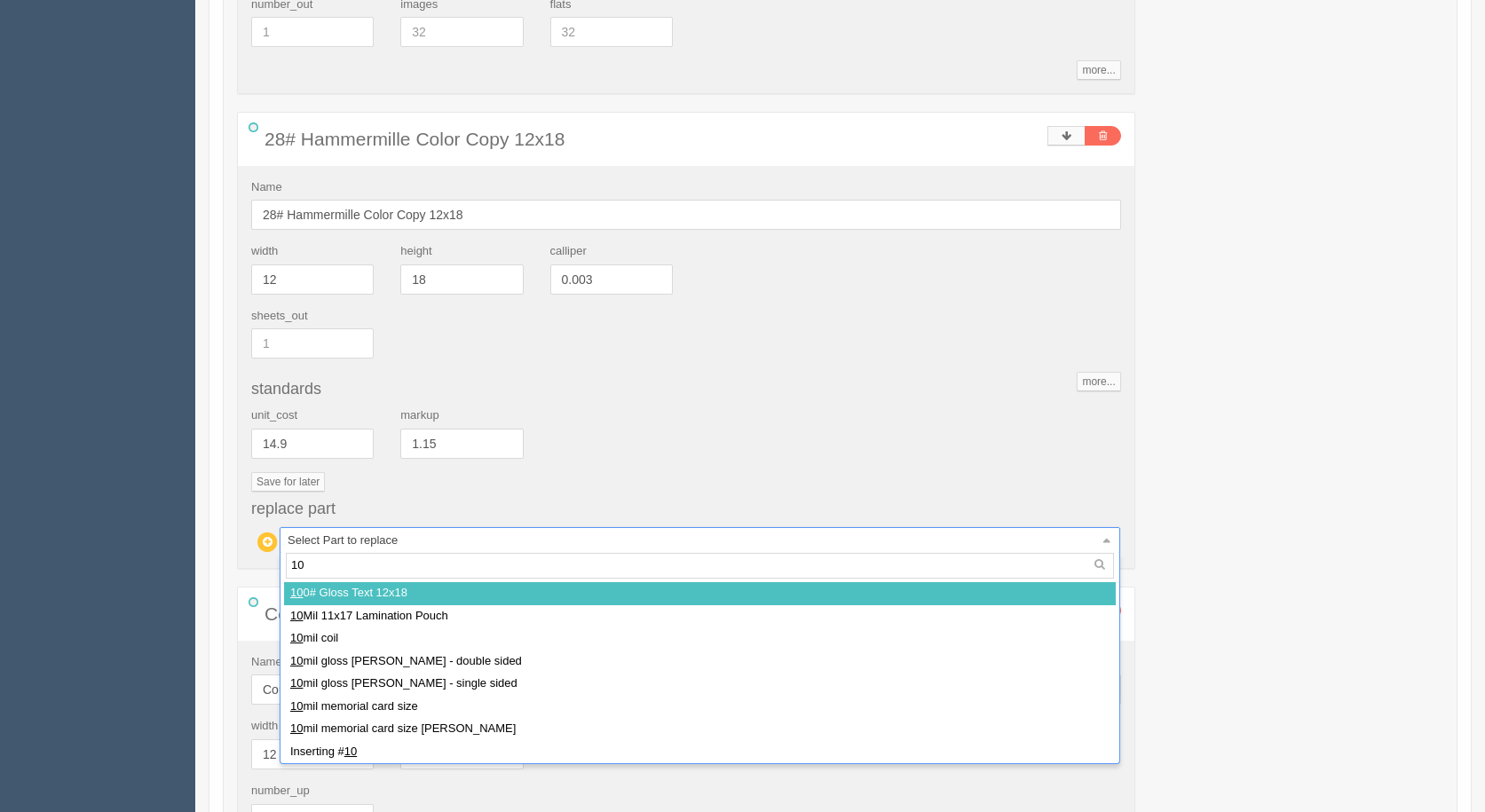
type input "100"
select select
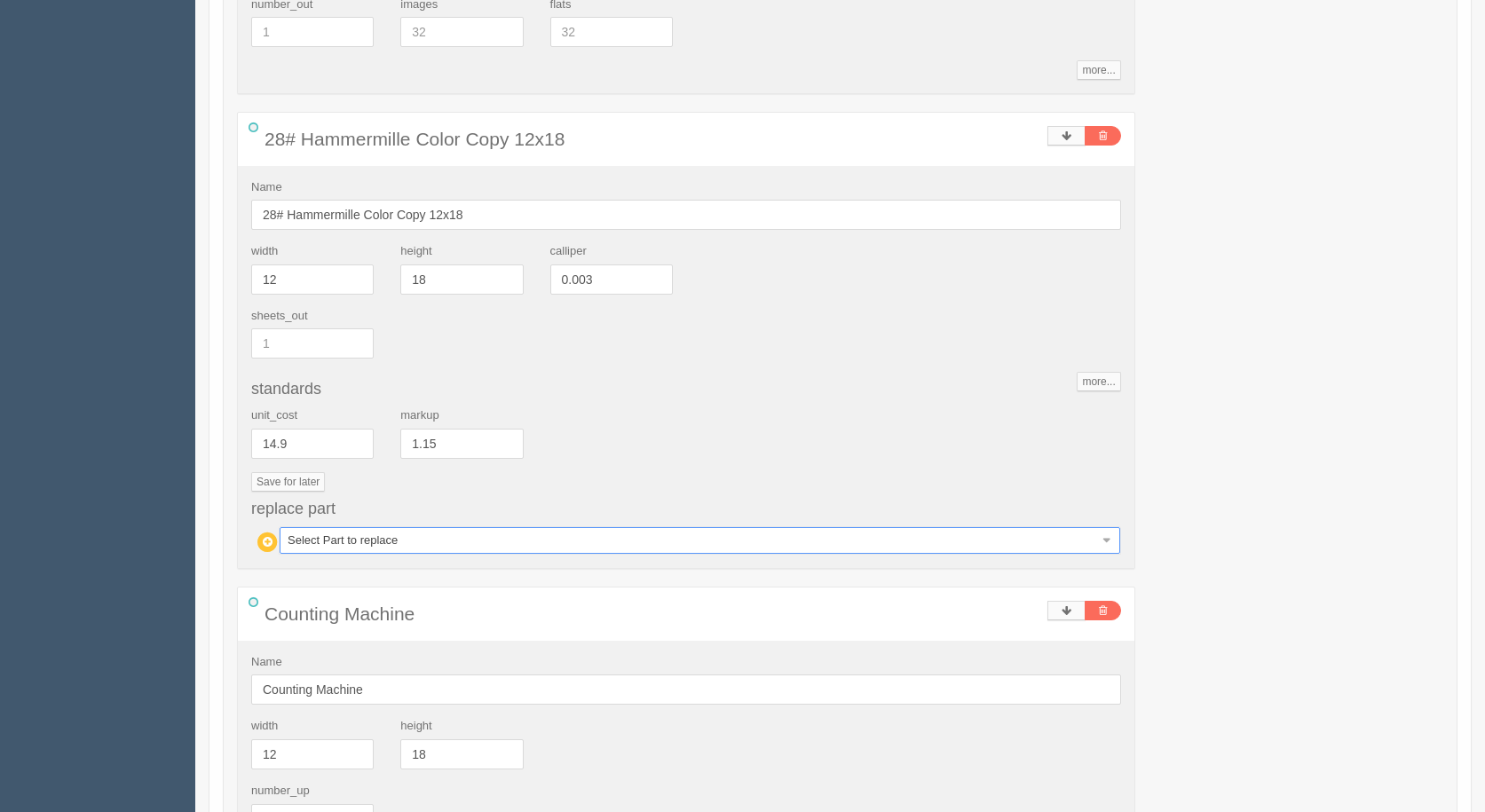
type input "53.34"
type input "19.97"
type input "65.14"
type input "19.04"
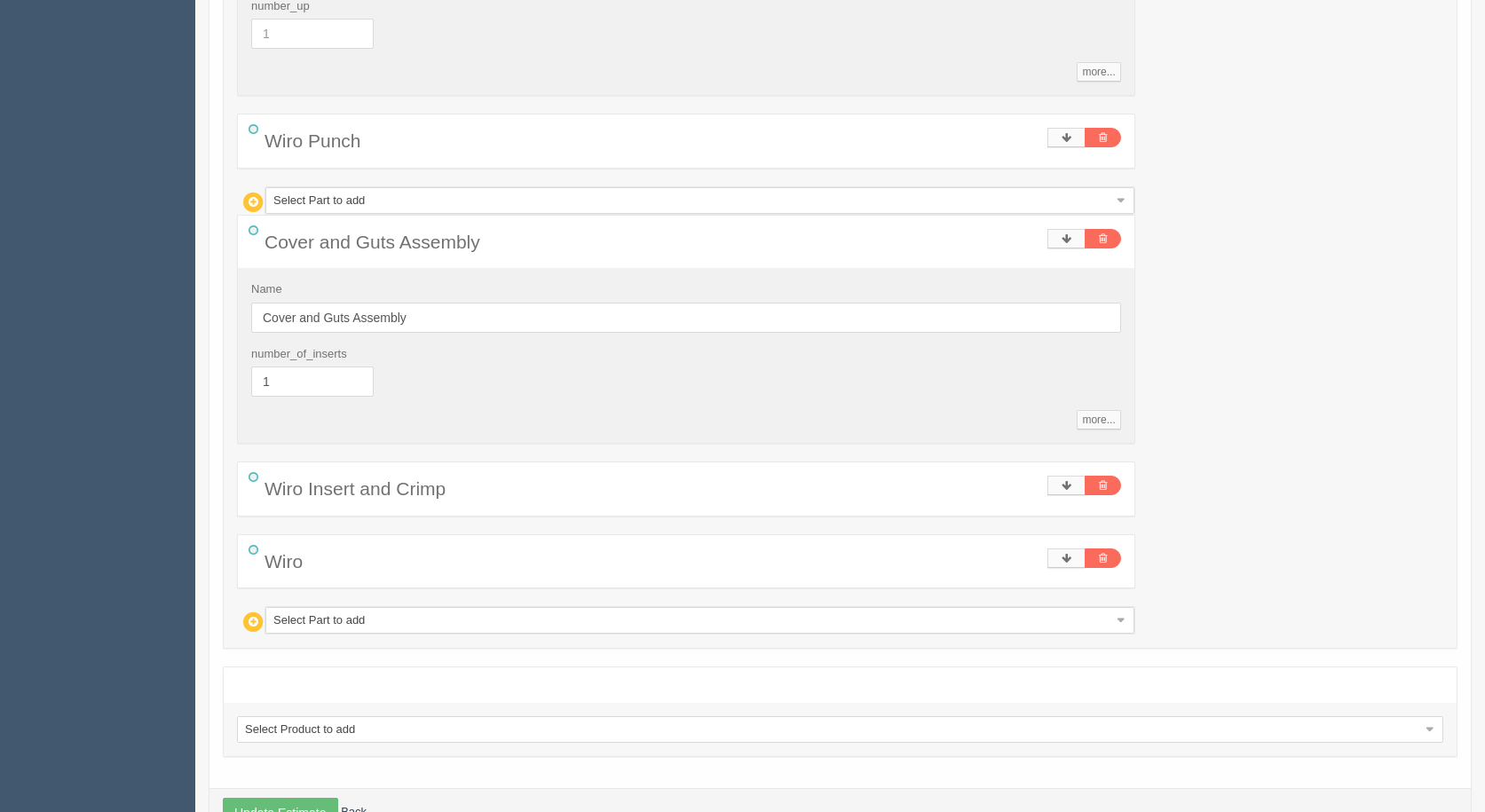
scroll to position [2973, 0]
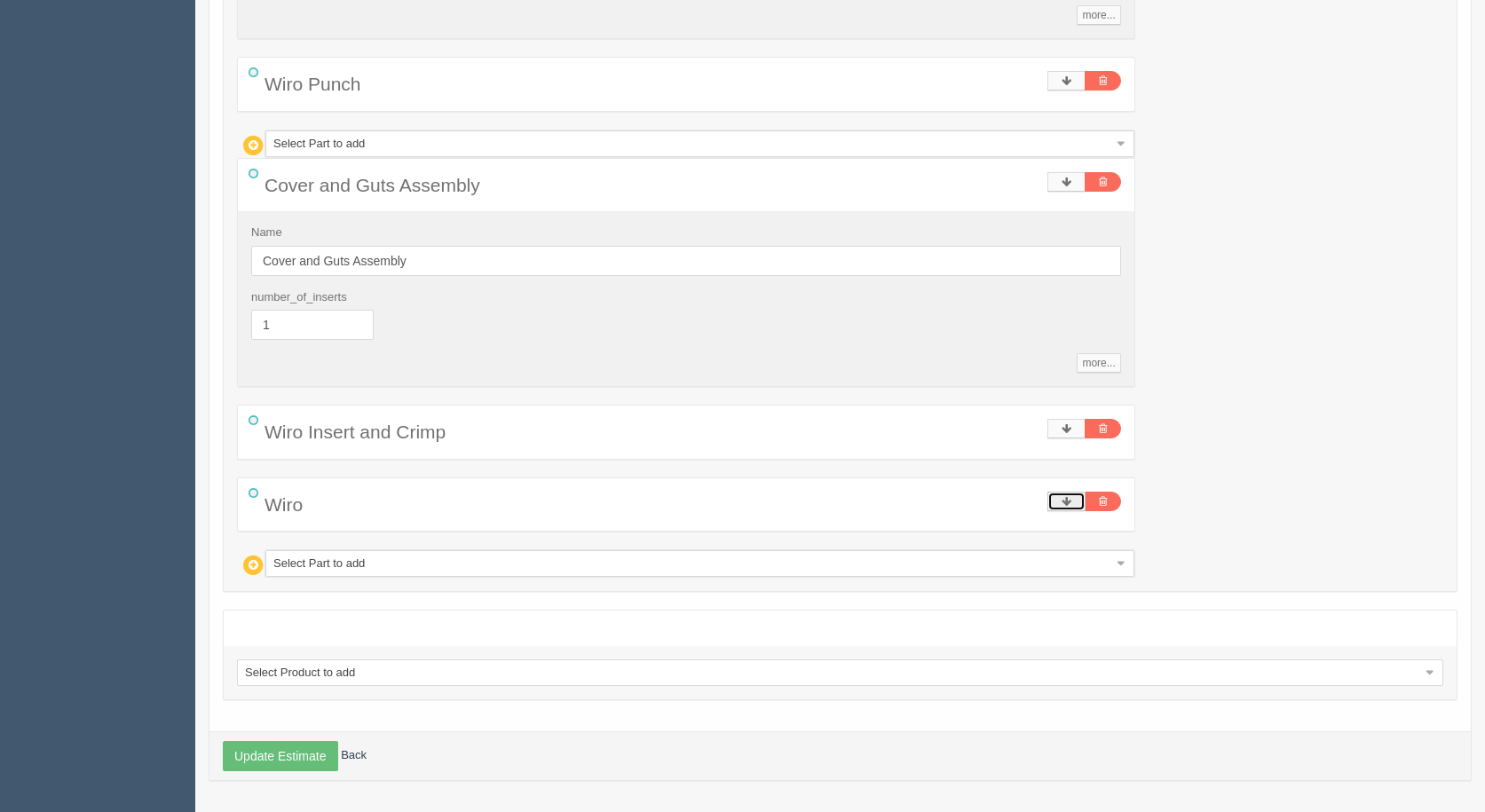
click at [1063, 501] on icon at bounding box center [1067, 501] width 10 height 11
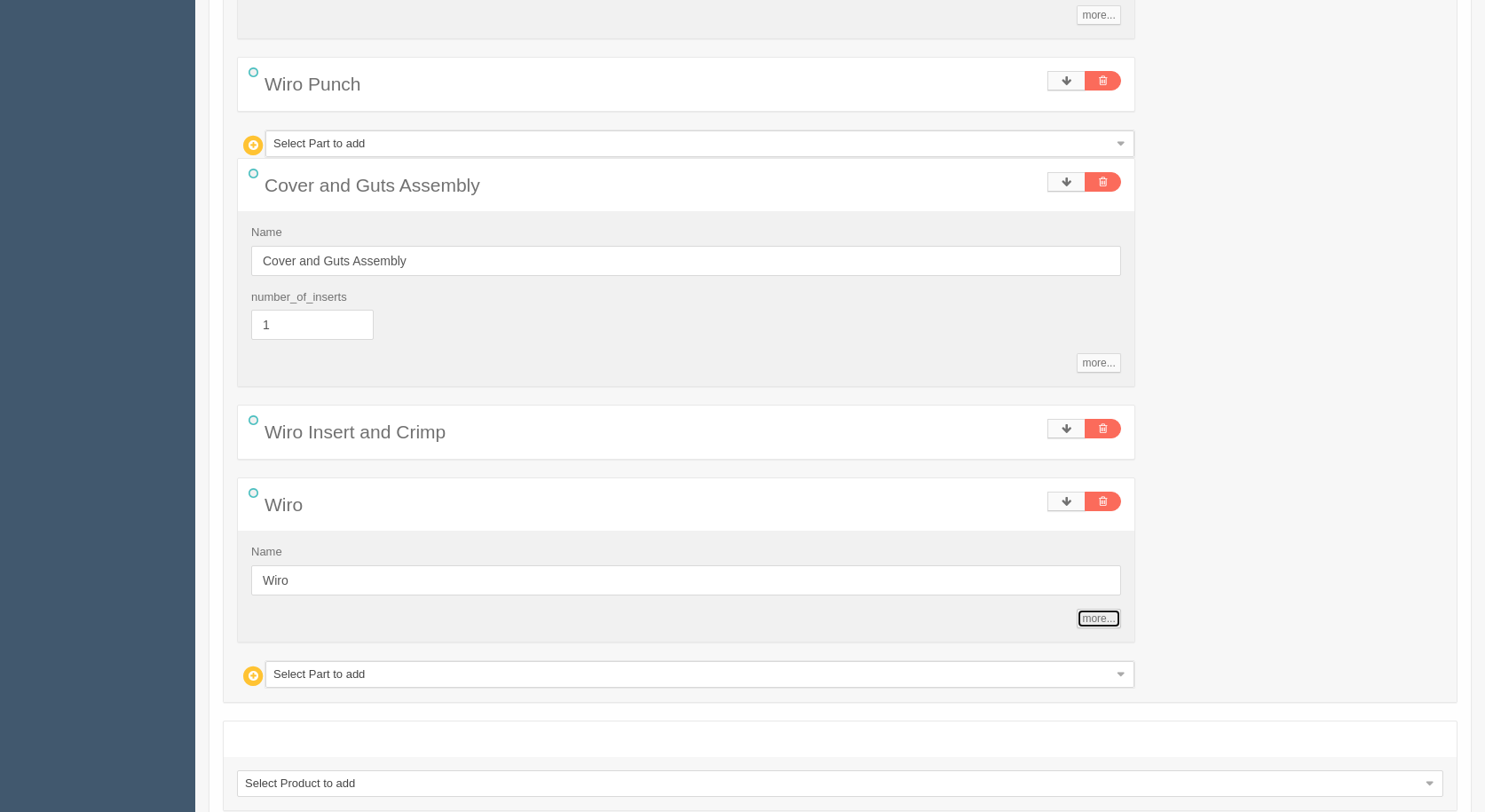
click at [1112, 615] on link "more..." at bounding box center [1099, 618] width 43 height 20
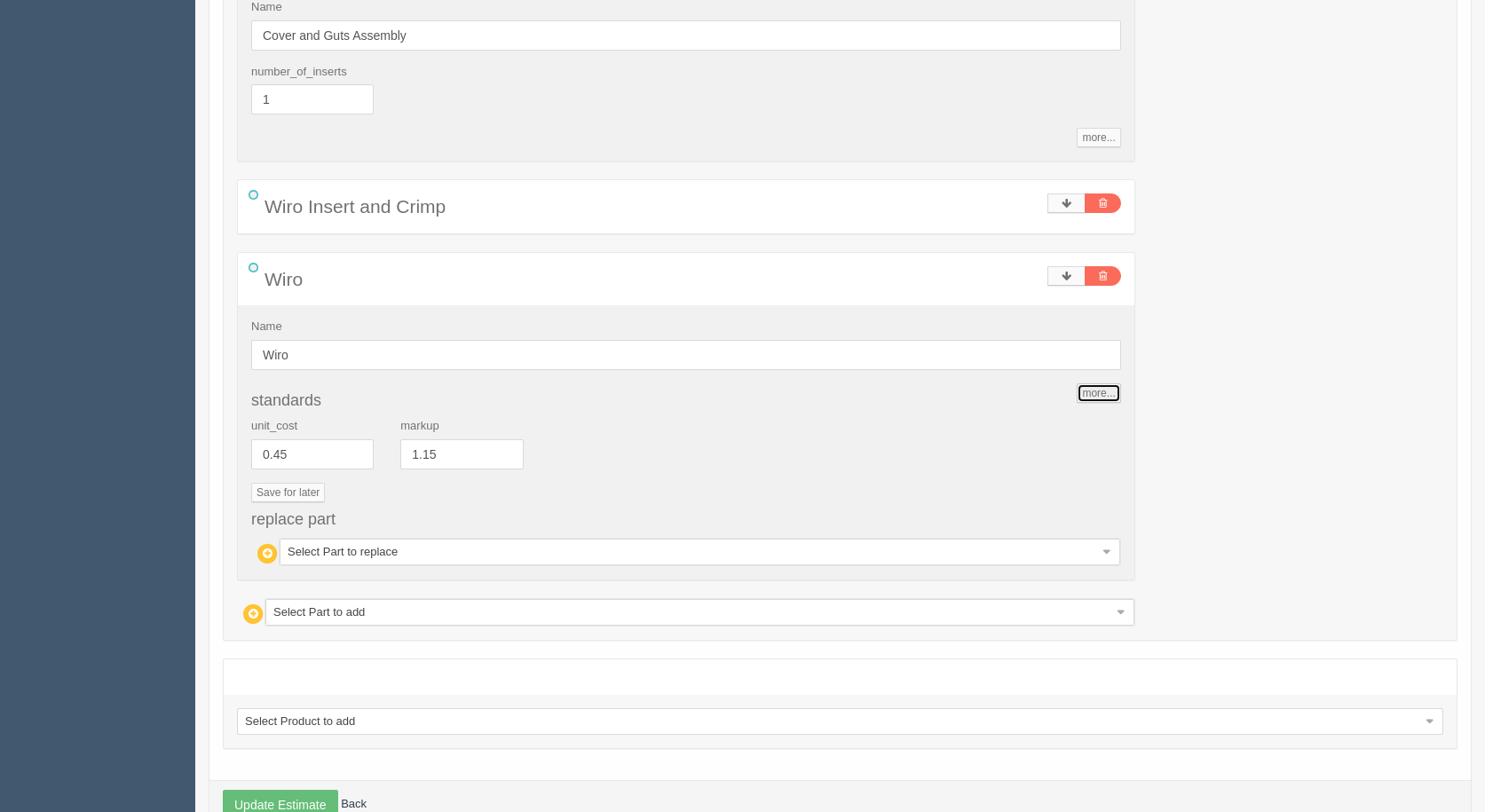
scroll to position [3247, 0]
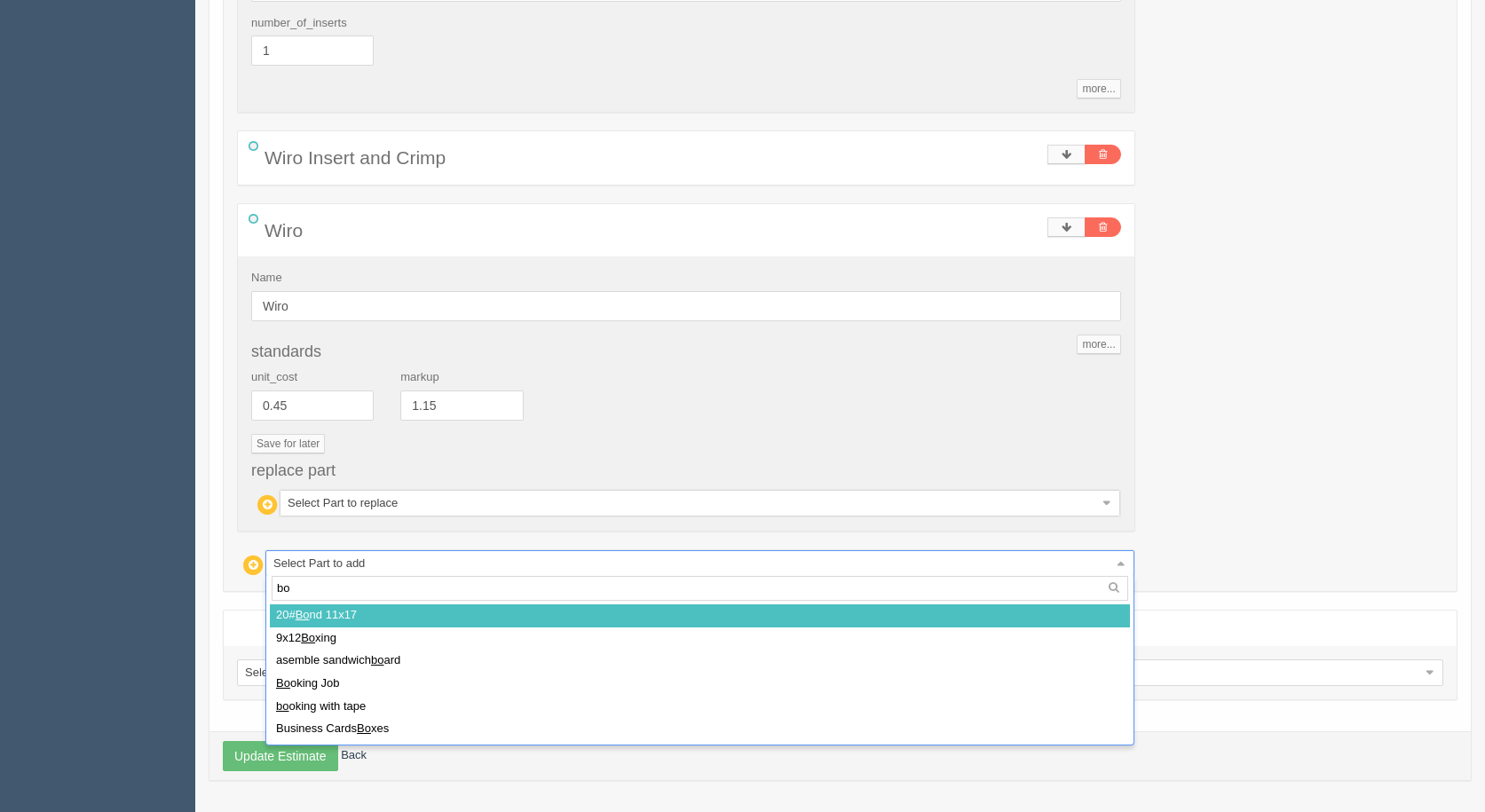
type input "box"
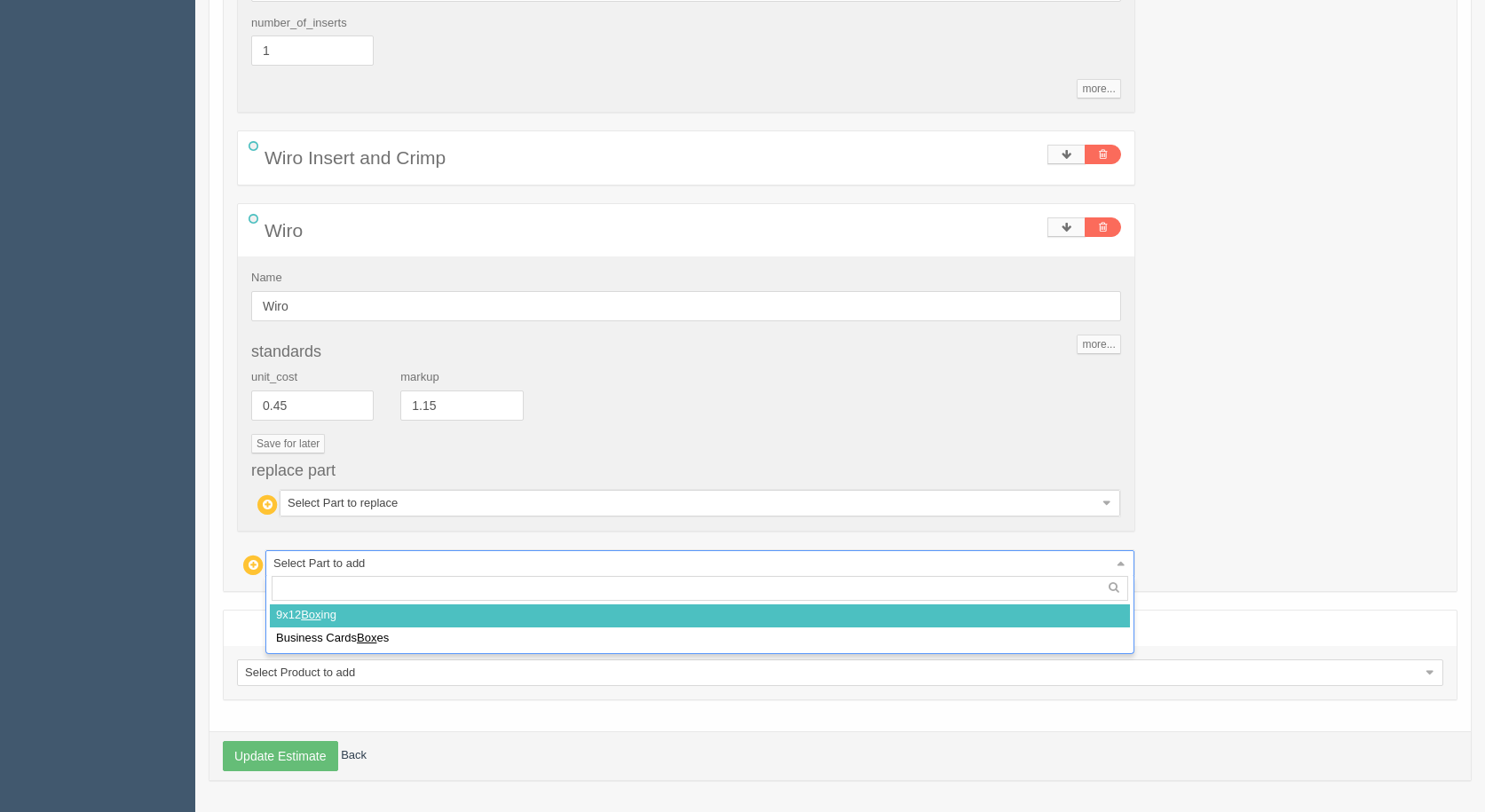
select select
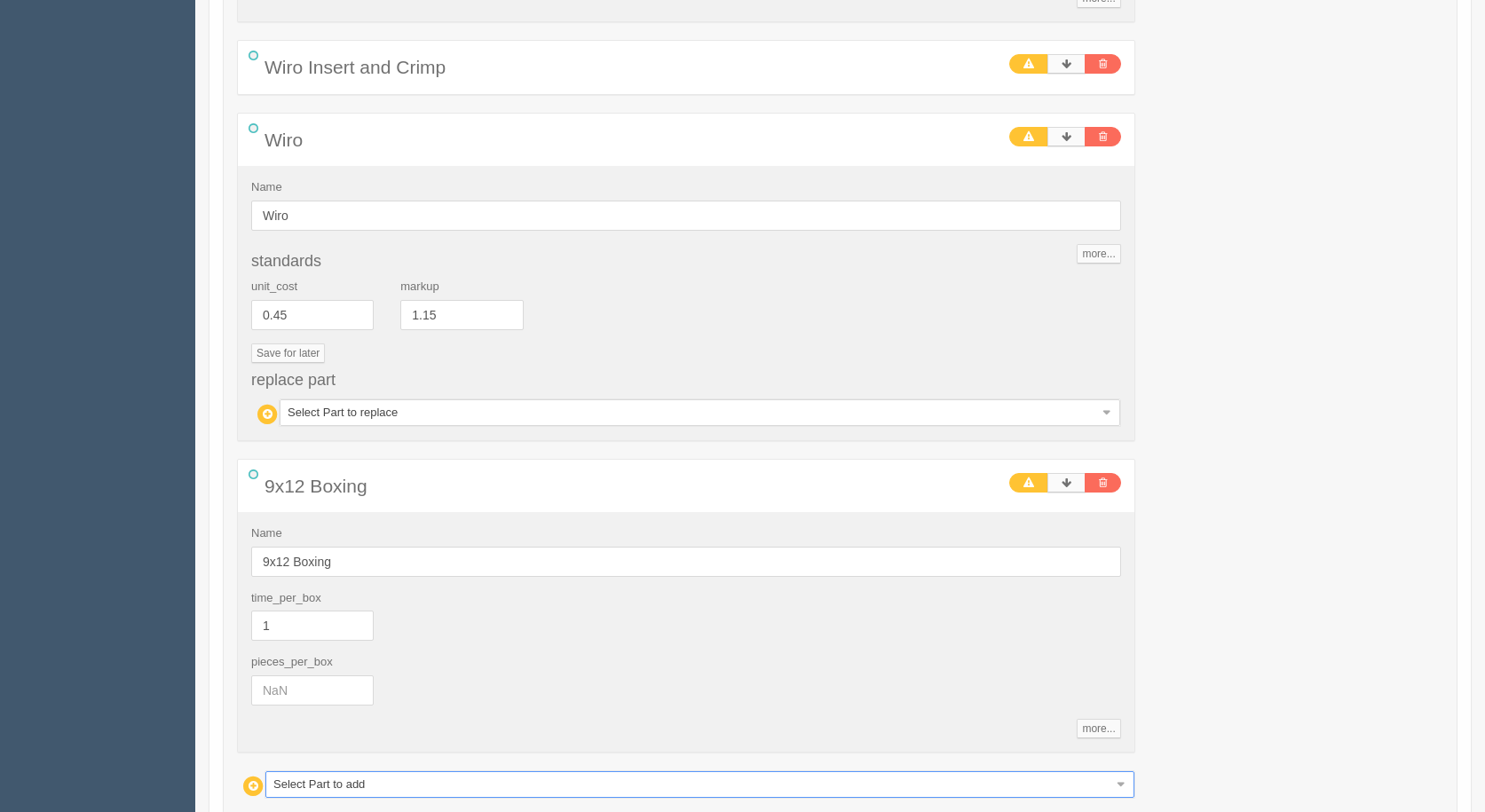
scroll to position [3559, 0]
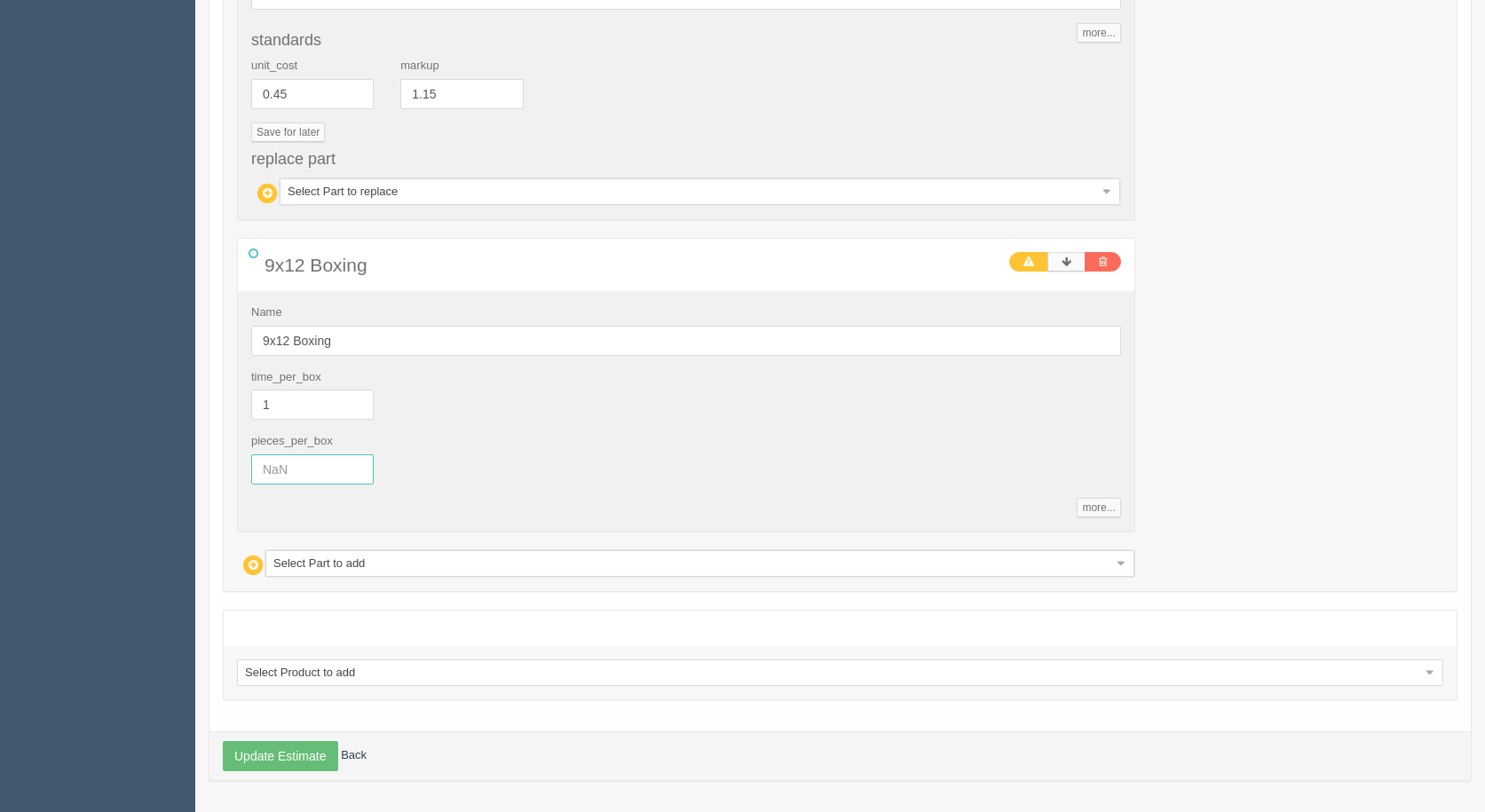
drag, startPoint x: 290, startPoint y: 483, endPoint x: 169, endPoint y: 458, distance: 123.6
type input "20"
type input "54.33"
type input "19.85"
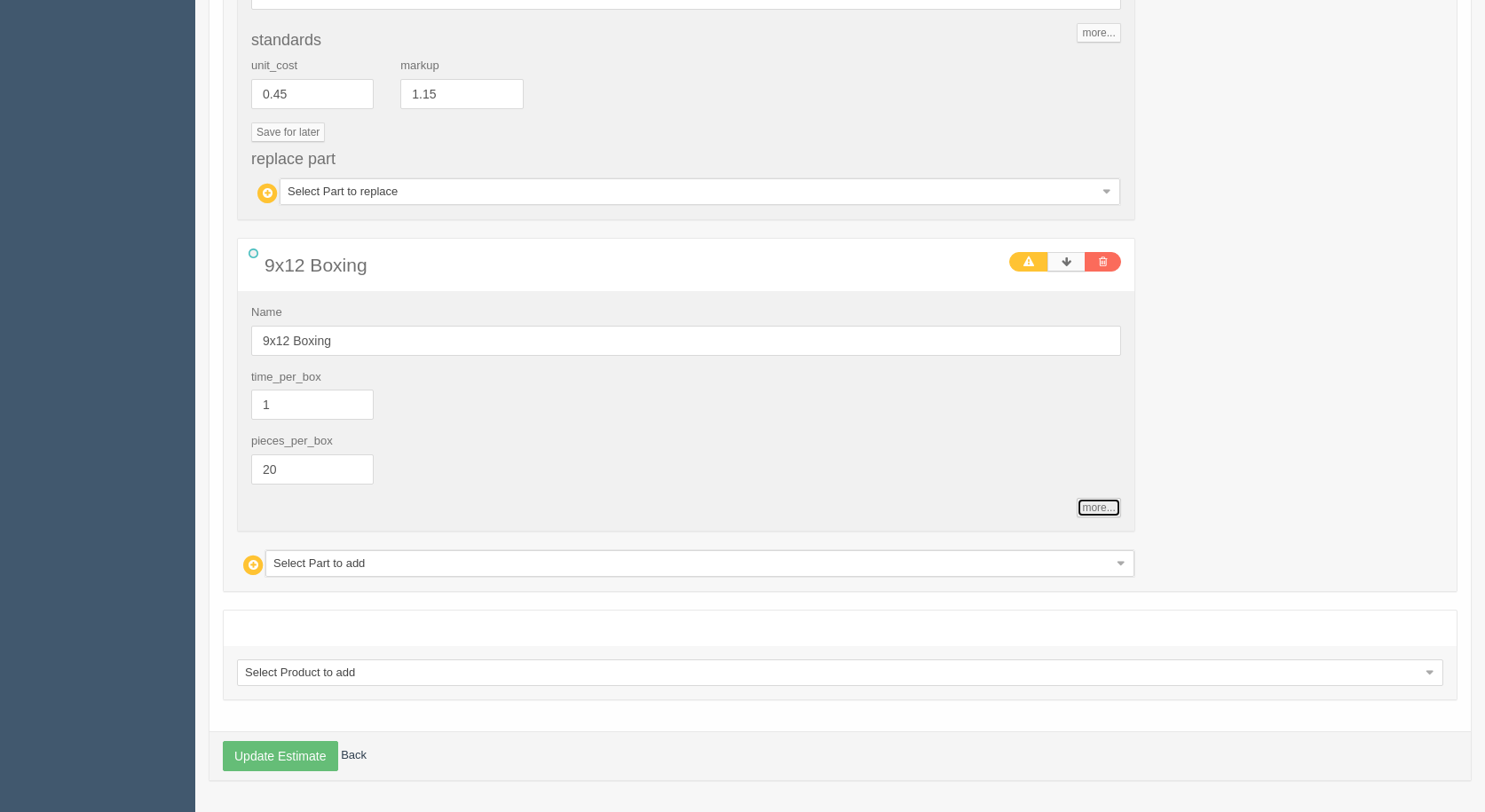
type input "66.14"
type input "18.98"
click at [287, 761] on button "Update Estimate" at bounding box center [280, 756] width 115 height 30
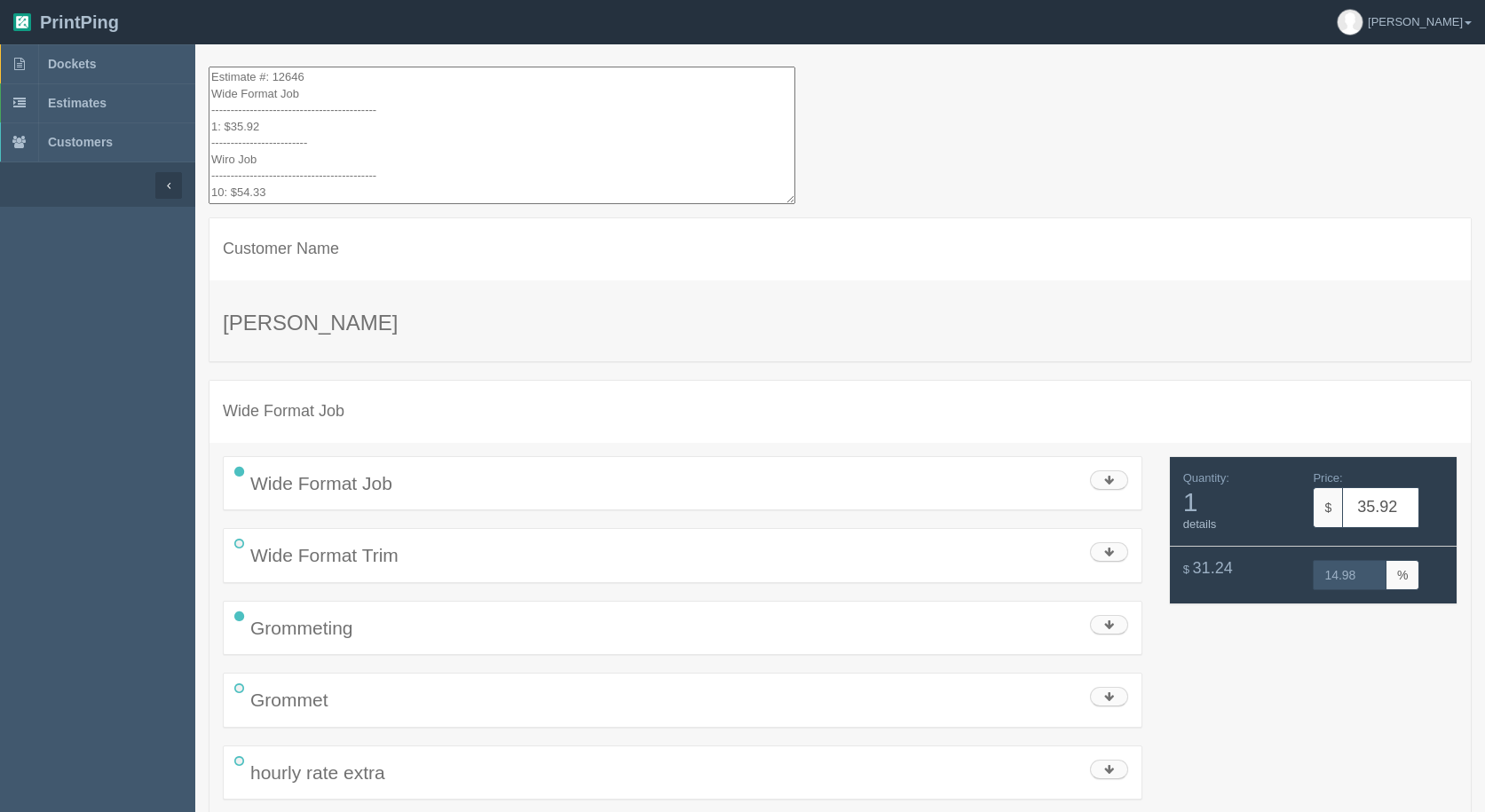
drag, startPoint x: 315, startPoint y: 183, endPoint x: 89, endPoint y: -41, distance: 318.2
drag, startPoint x: 252, startPoint y: 93, endPoint x: 881, endPoint y: 331, distance: 672.5
click at [881, 331] on h3 "[PERSON_NAME]" at bounding box center [841, 322] width 1235 height 23
click at [70, 106] on span "Estimates" at bounding box center [78, 102] width 59 height 14
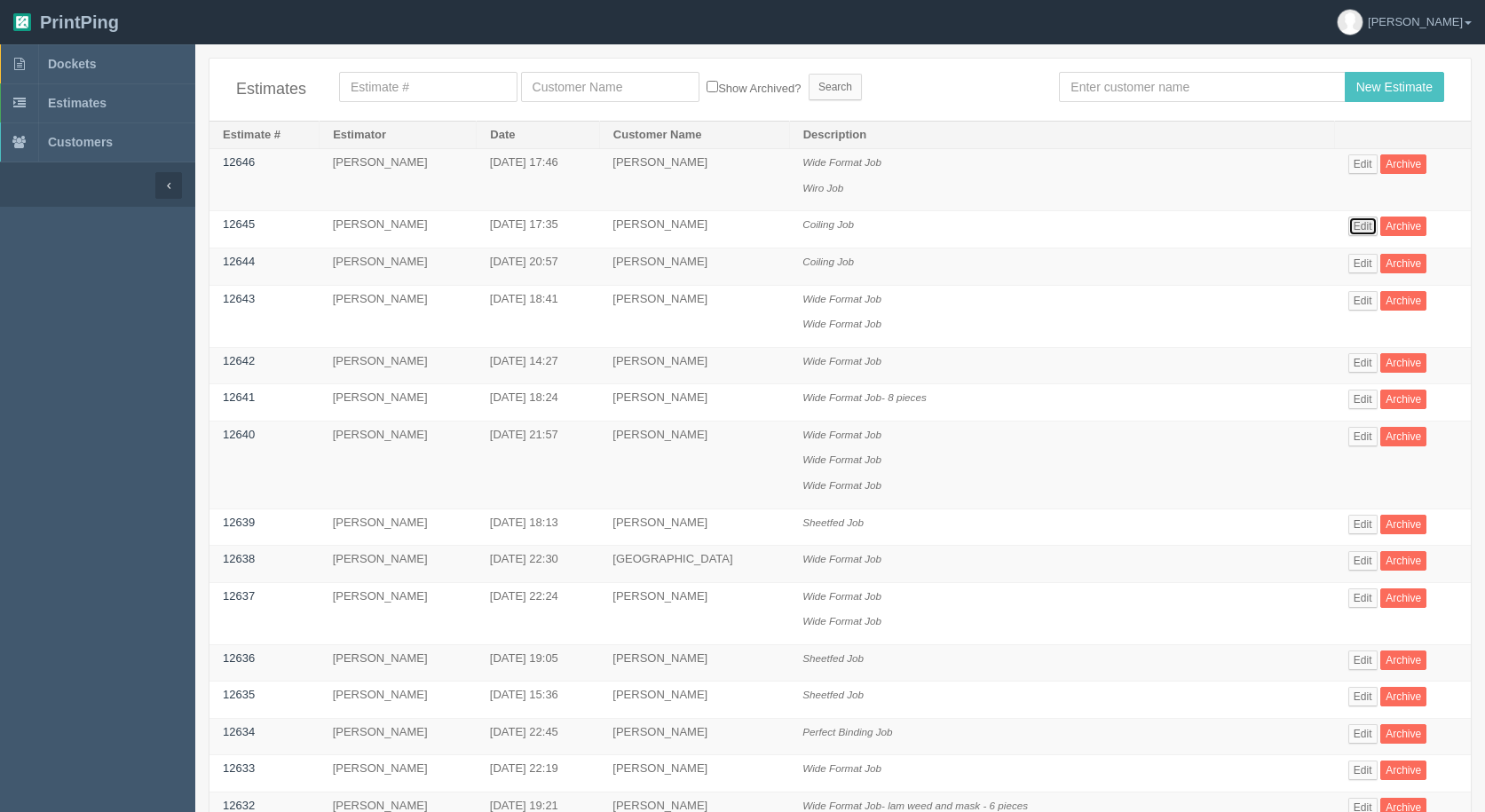
click at [1368, 229] on link "Edit" at bounding box center [1363, 226] width 30 height 20
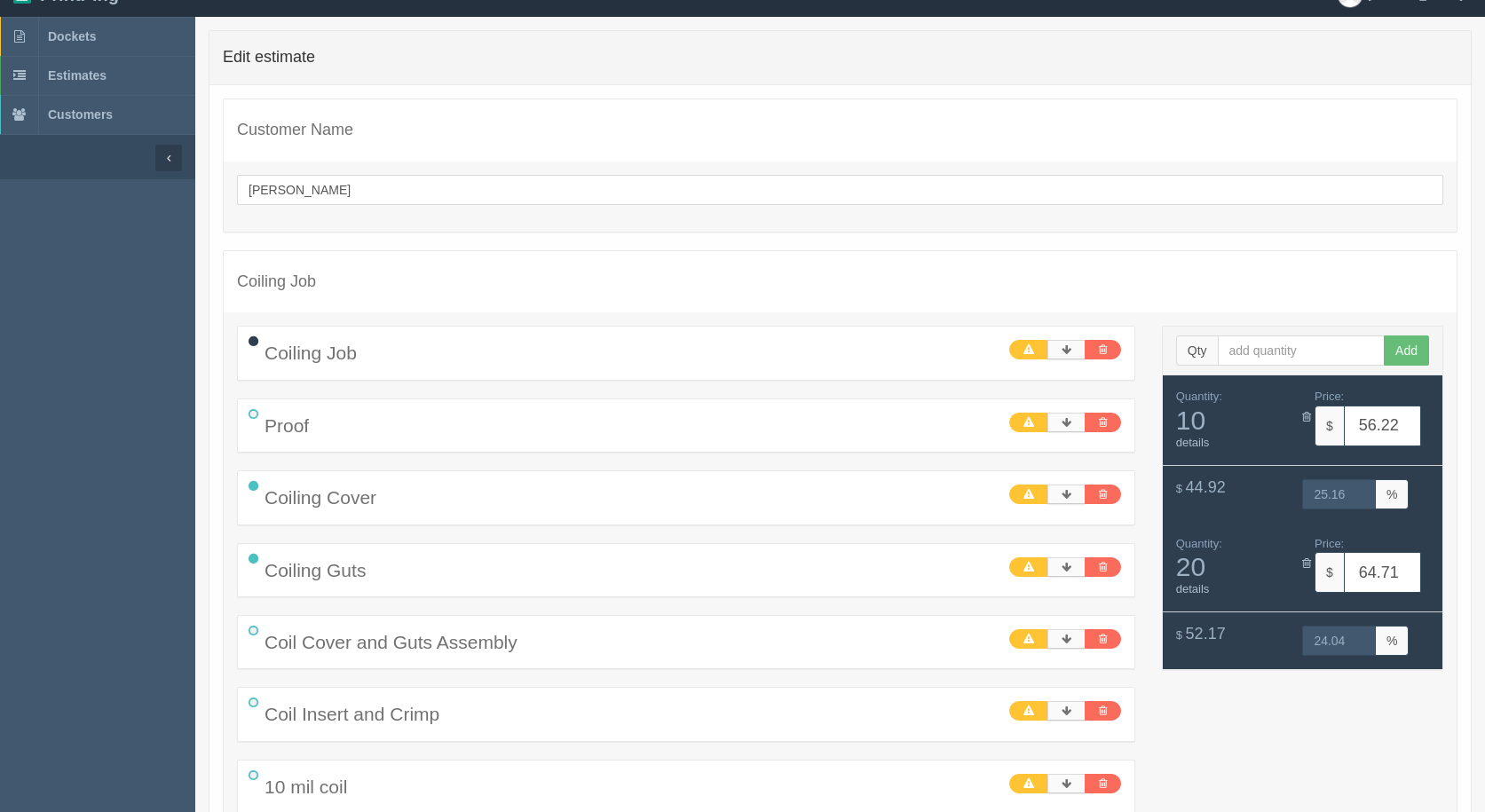
scroll to position [382, 0]
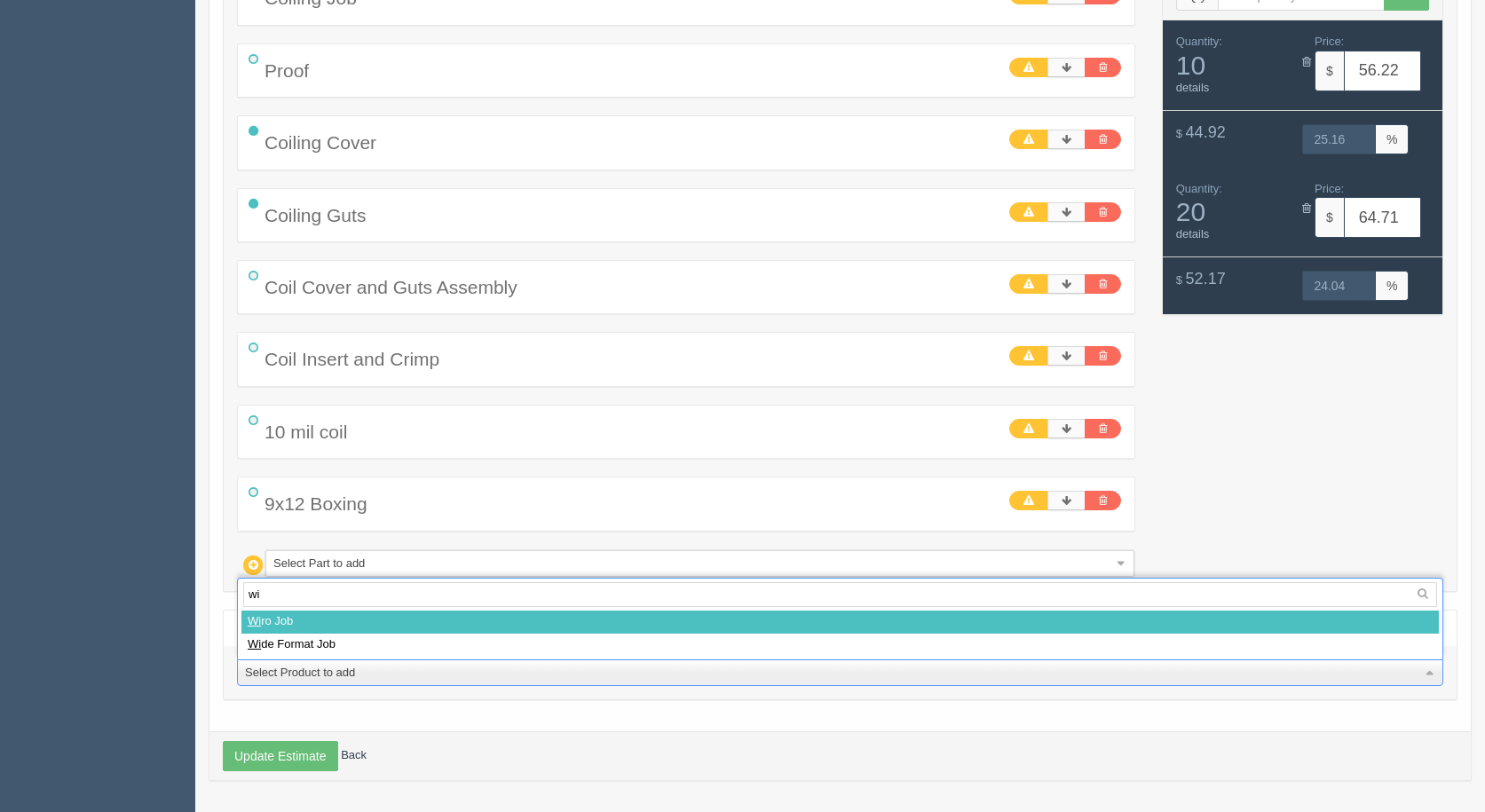
type input "wir"
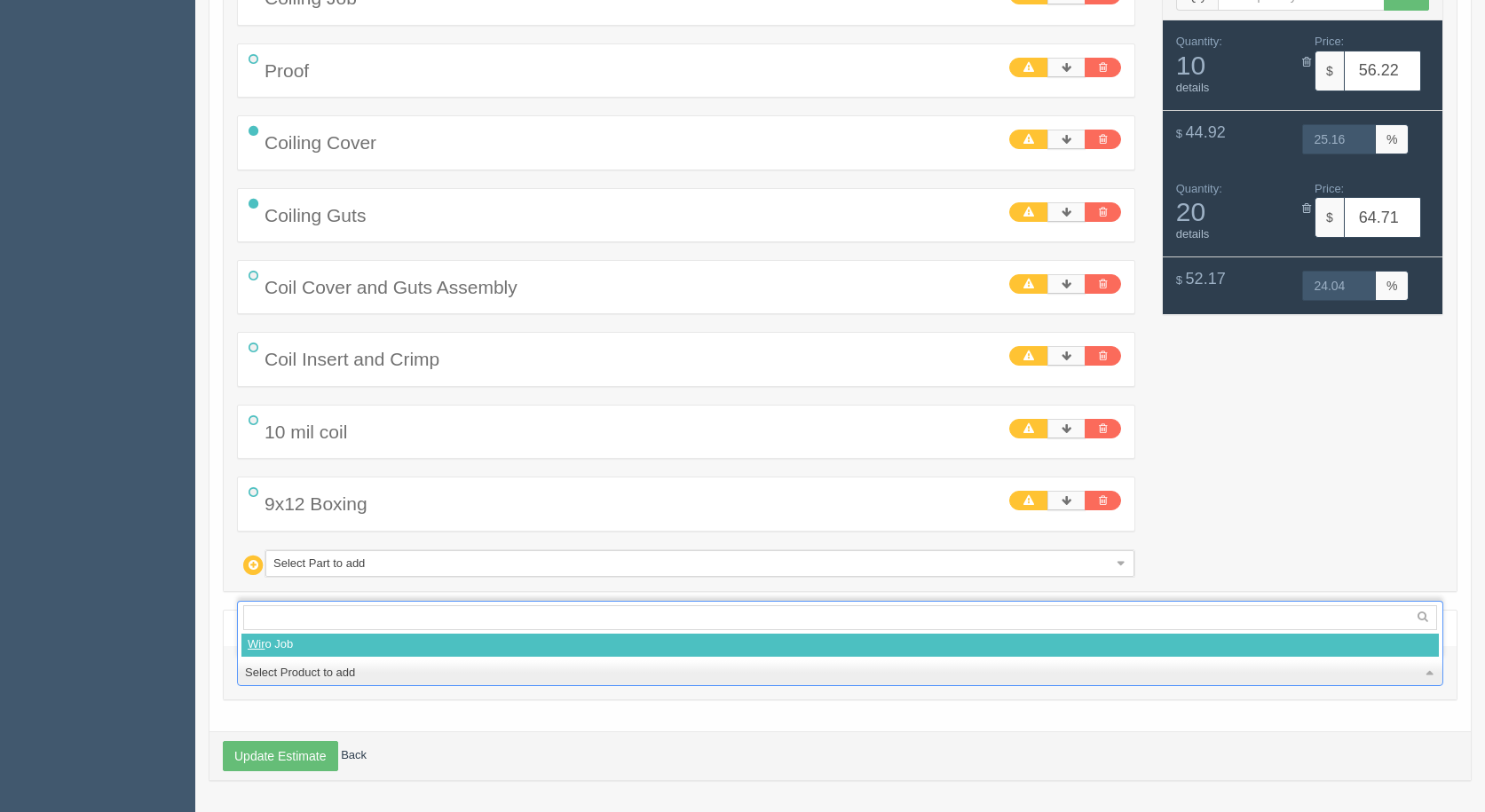
select select
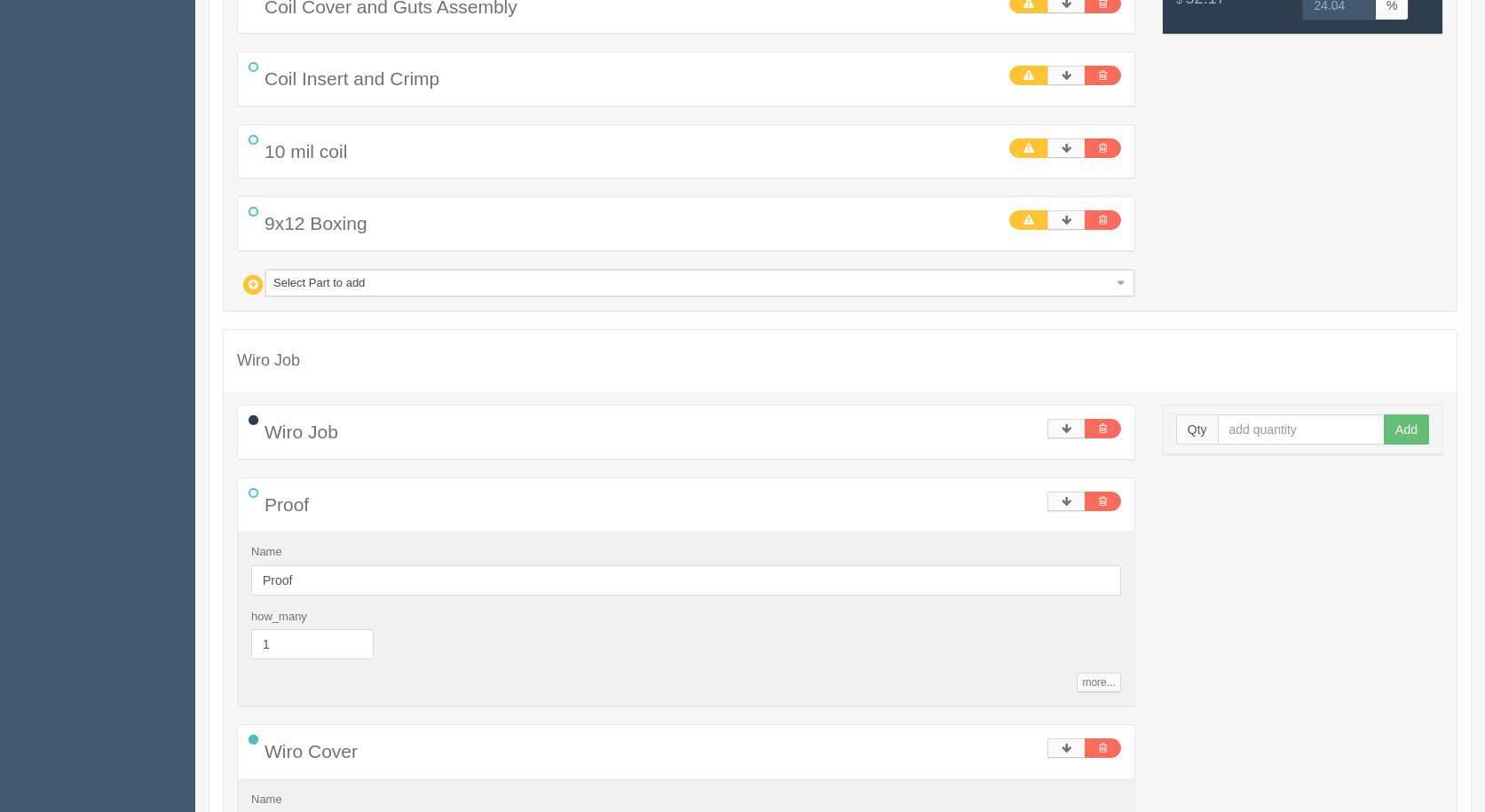
scroll to position [1004, 0]
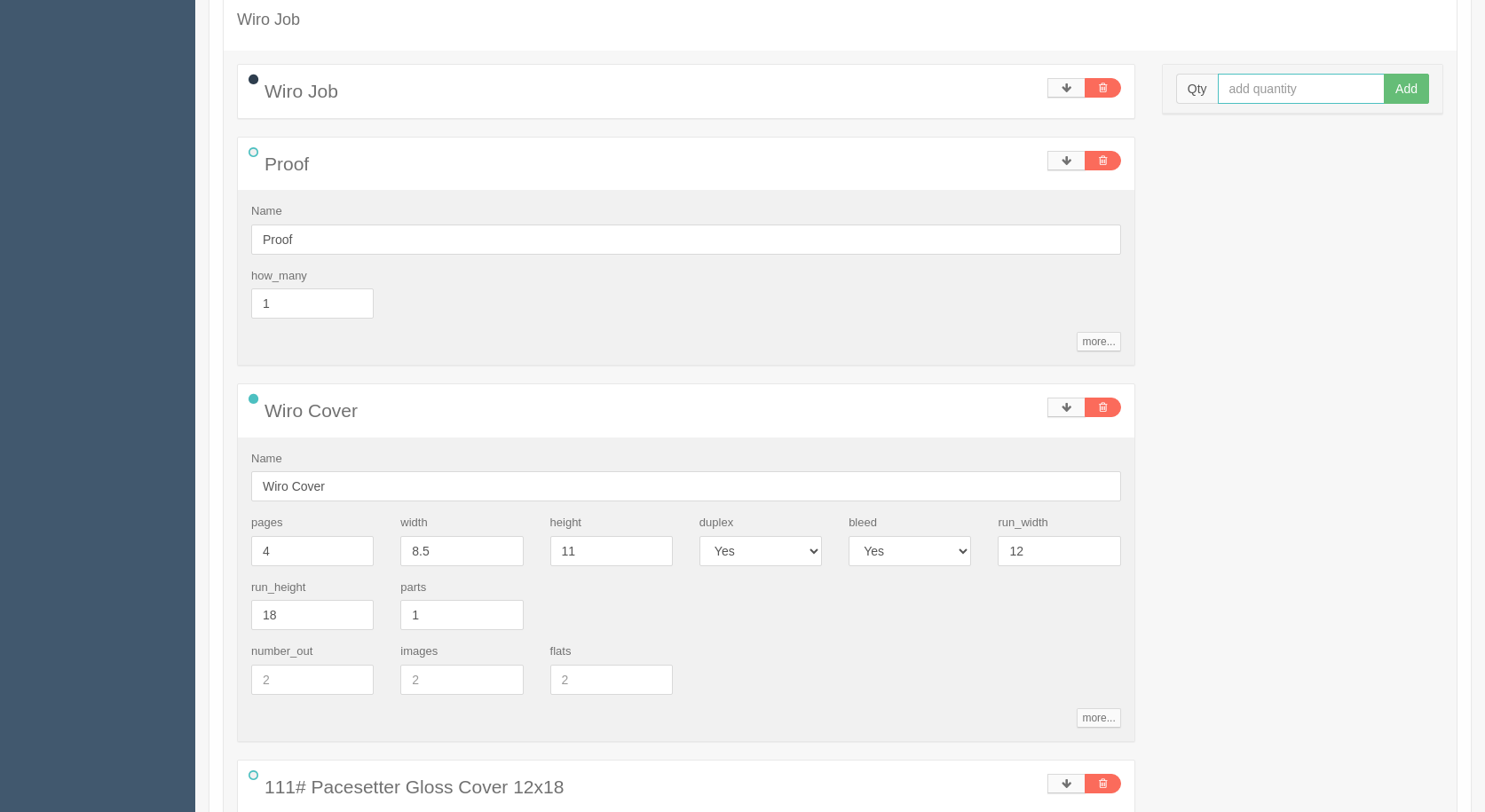
click at [1283, 78] on input "text" at bounding box center [1302, 88] width 168 height 30
type input "10"
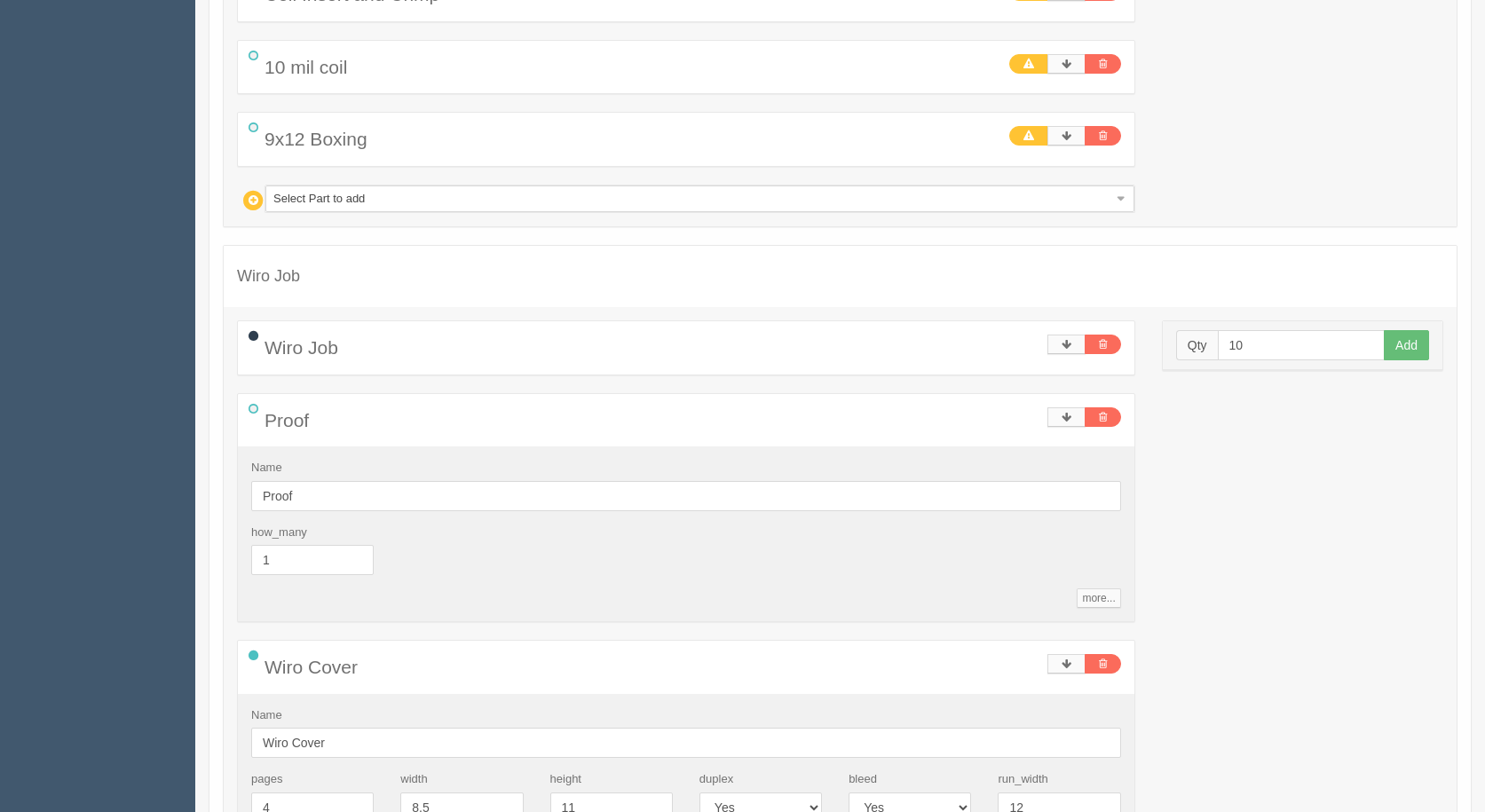
scroll to position [662, 0]
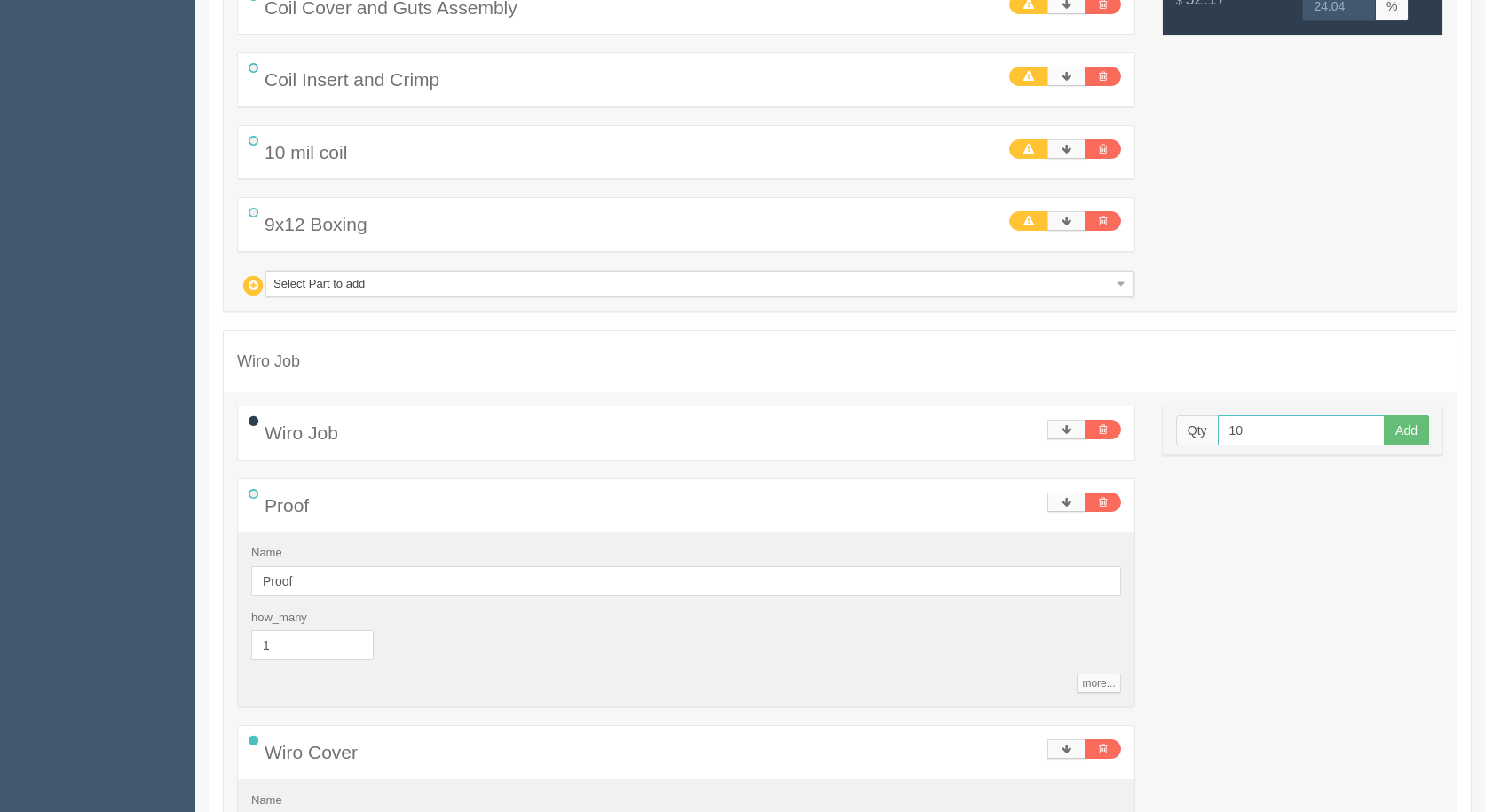
click at [1337, 419] on input "10" at bounding box center [1302, 430] width 168 height 30
click at [1384, 415] on button "Add" at bounding box center [1406, 430] width 45 height 30
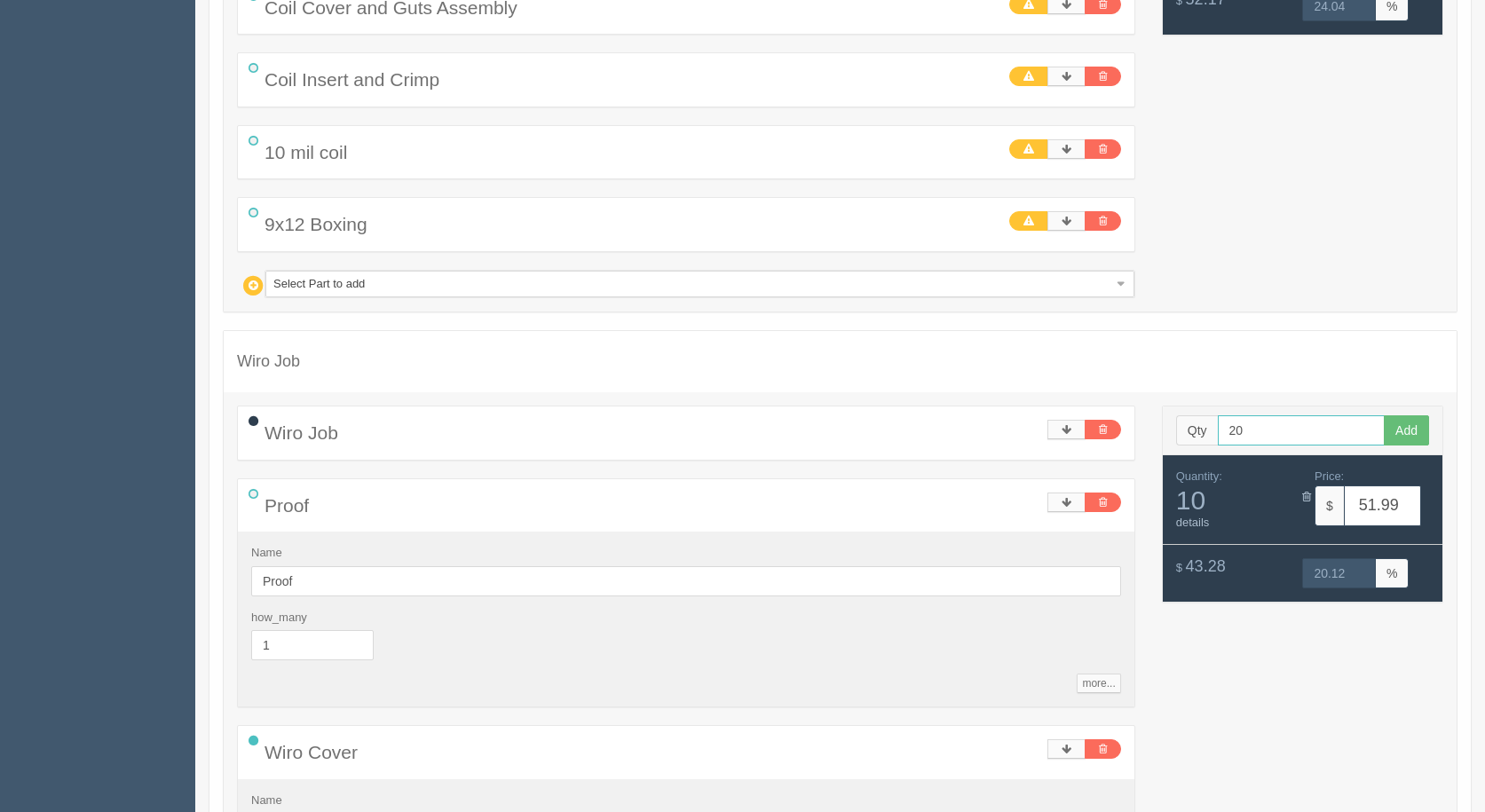
type input "20"
click at [1384, 415] on button "Add" at bounding box center [1406, 430] width 45 height 30
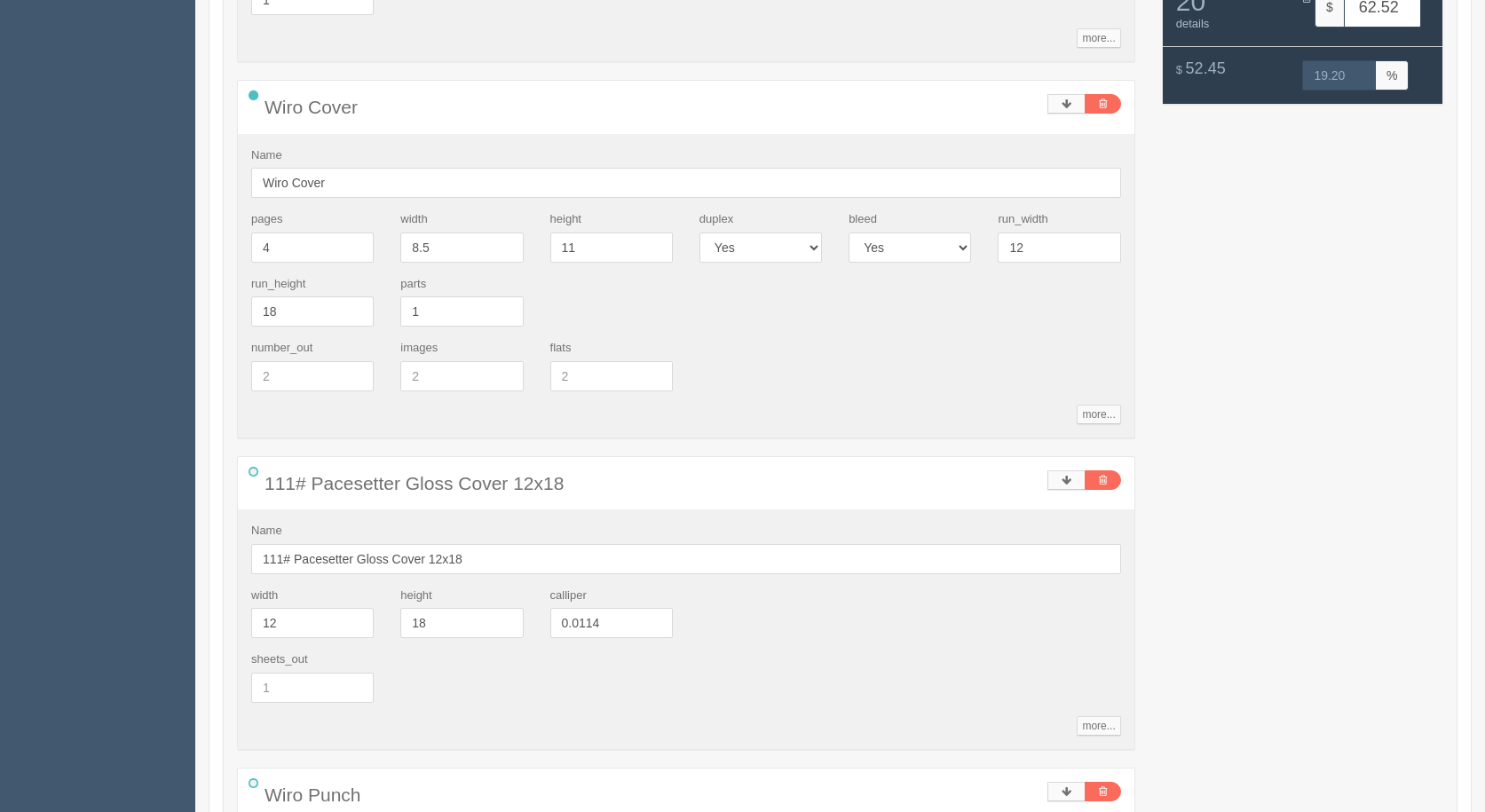
scroll to position [1194, 0]
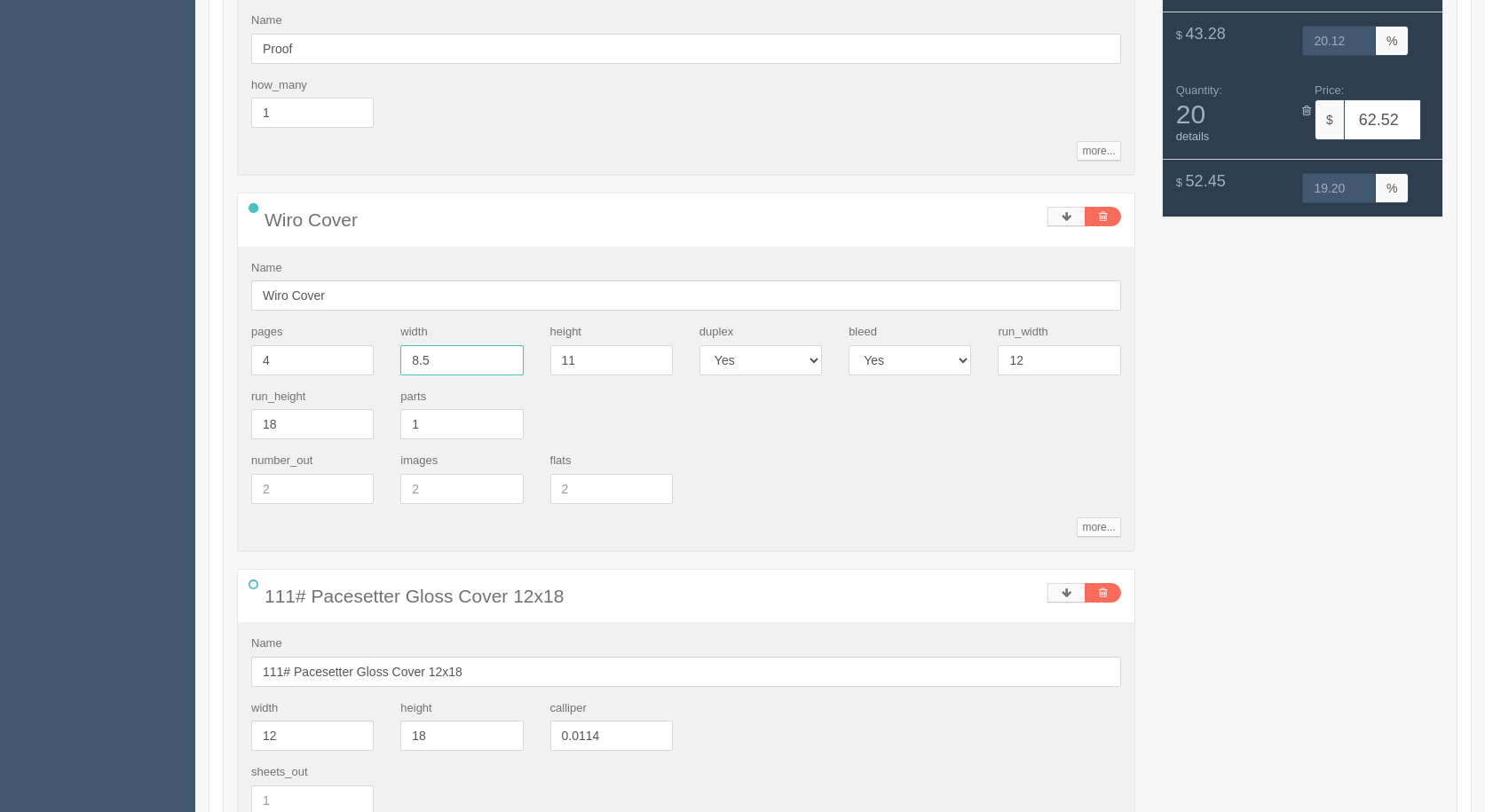
drag, startPoint x: 442, startPoint y: 352, endPoint x: 0, endPoint y: 221, distance: 461.0
type input "17"
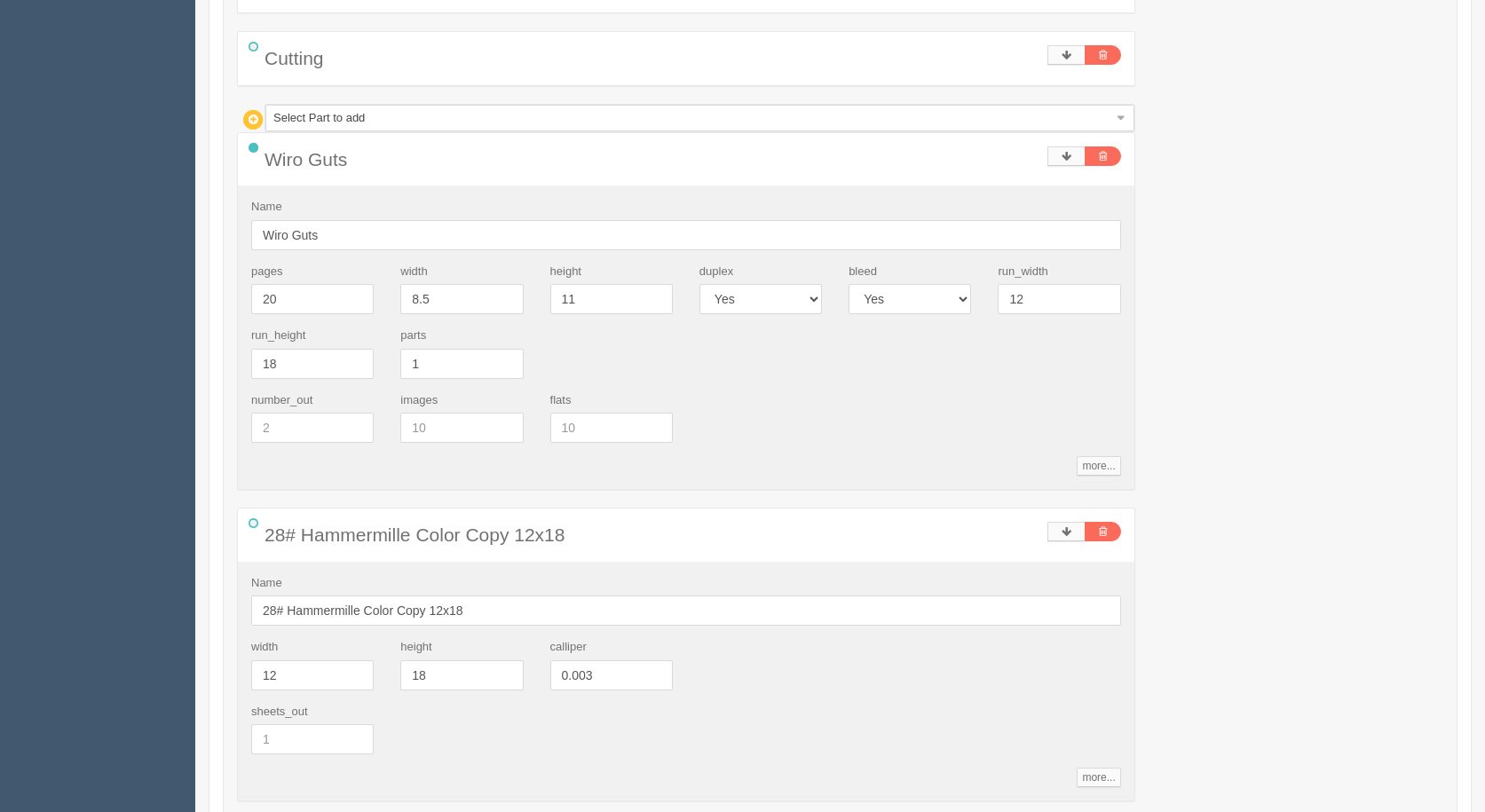
scroll to position [2171, 0]
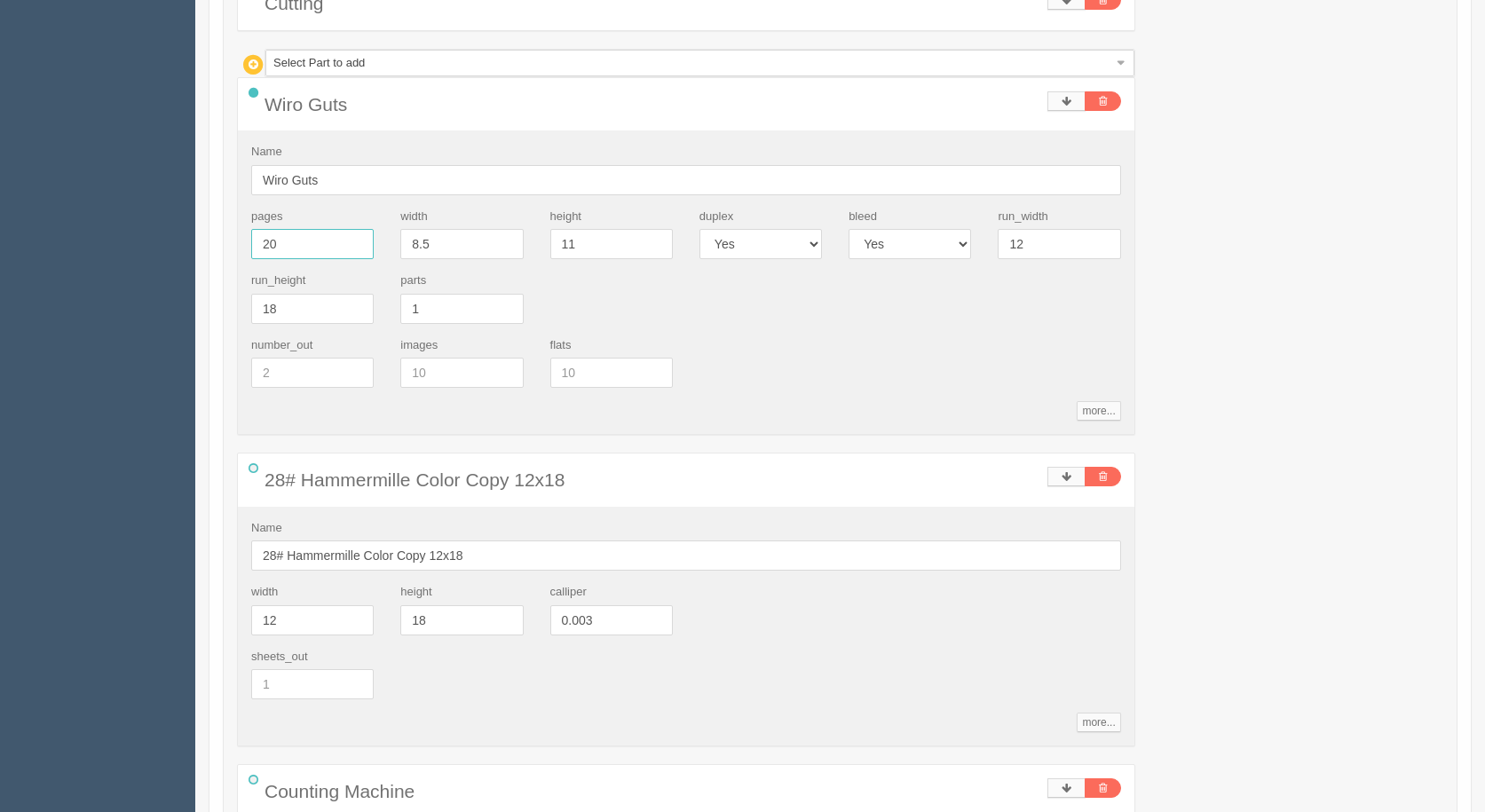
drag, startPoint x: 298, startPoint y: 244, endPoint x: 0, endPoint y: 181, distance: 304.6
type input "32"
type input "52.43"
type input "20.06"
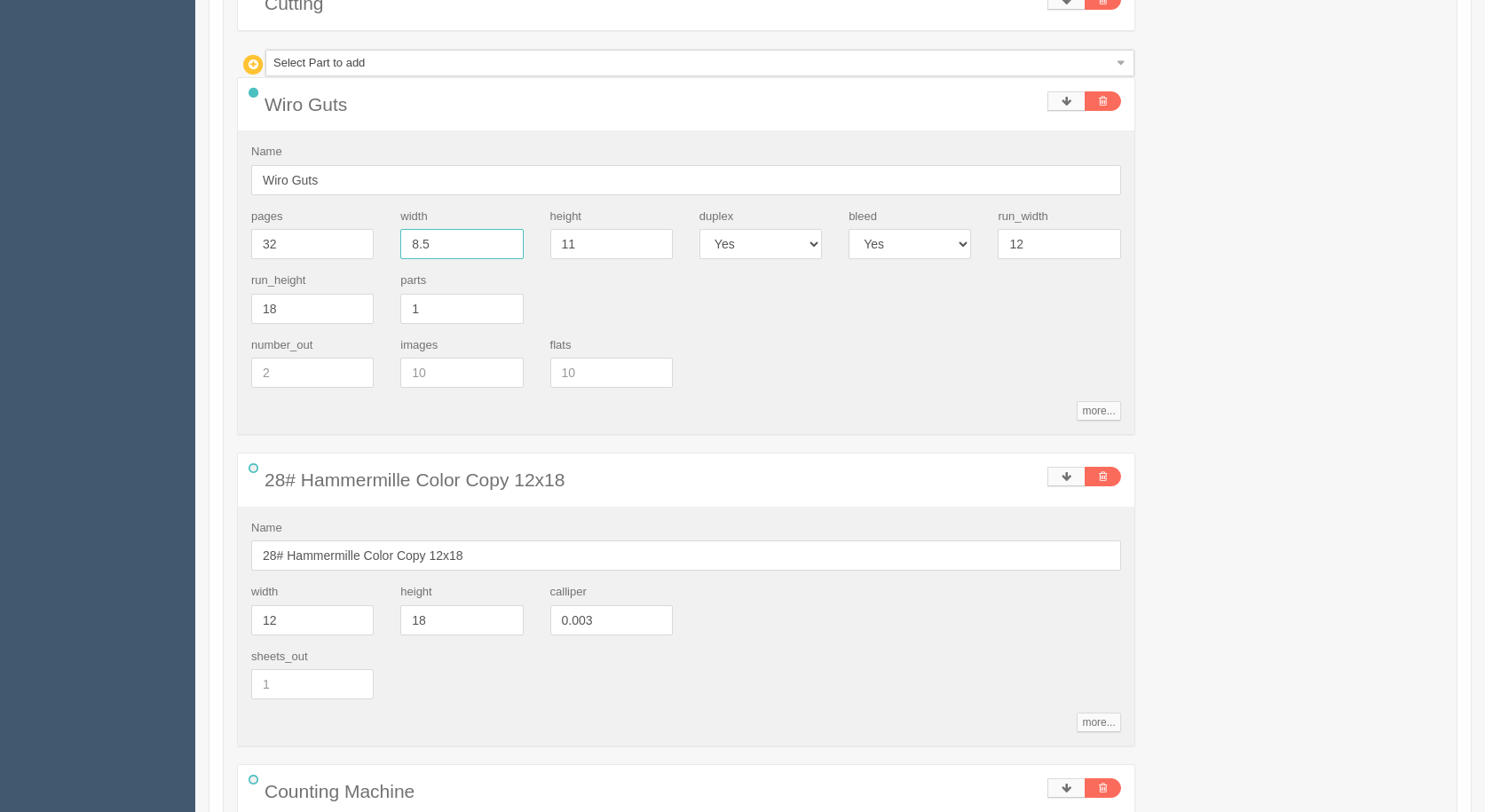
type input "63.33"
type input "19.15"
type input "17"
type input "52.51"
type input "20.05"
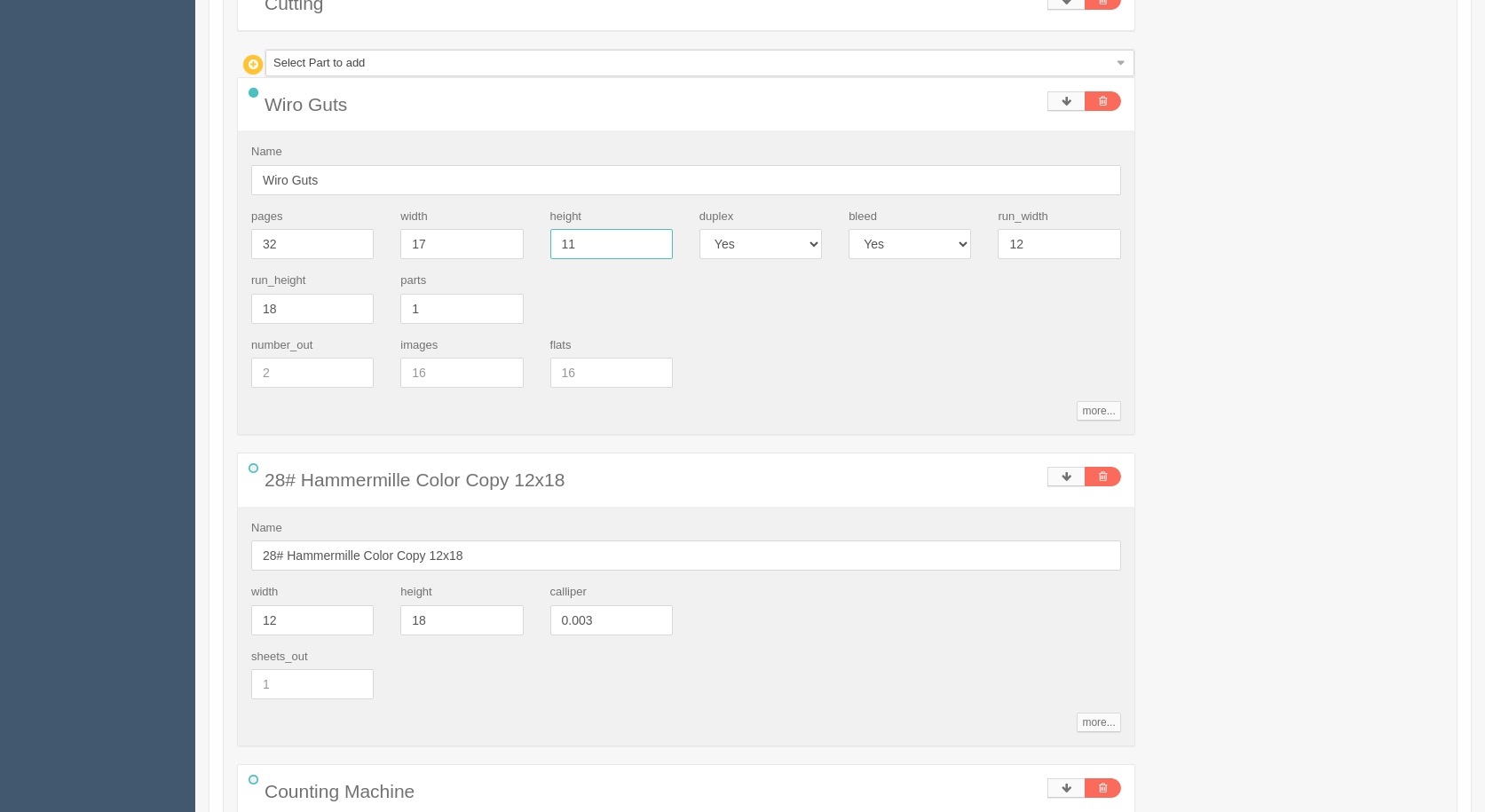
type input "63.49"
type input "19.16"
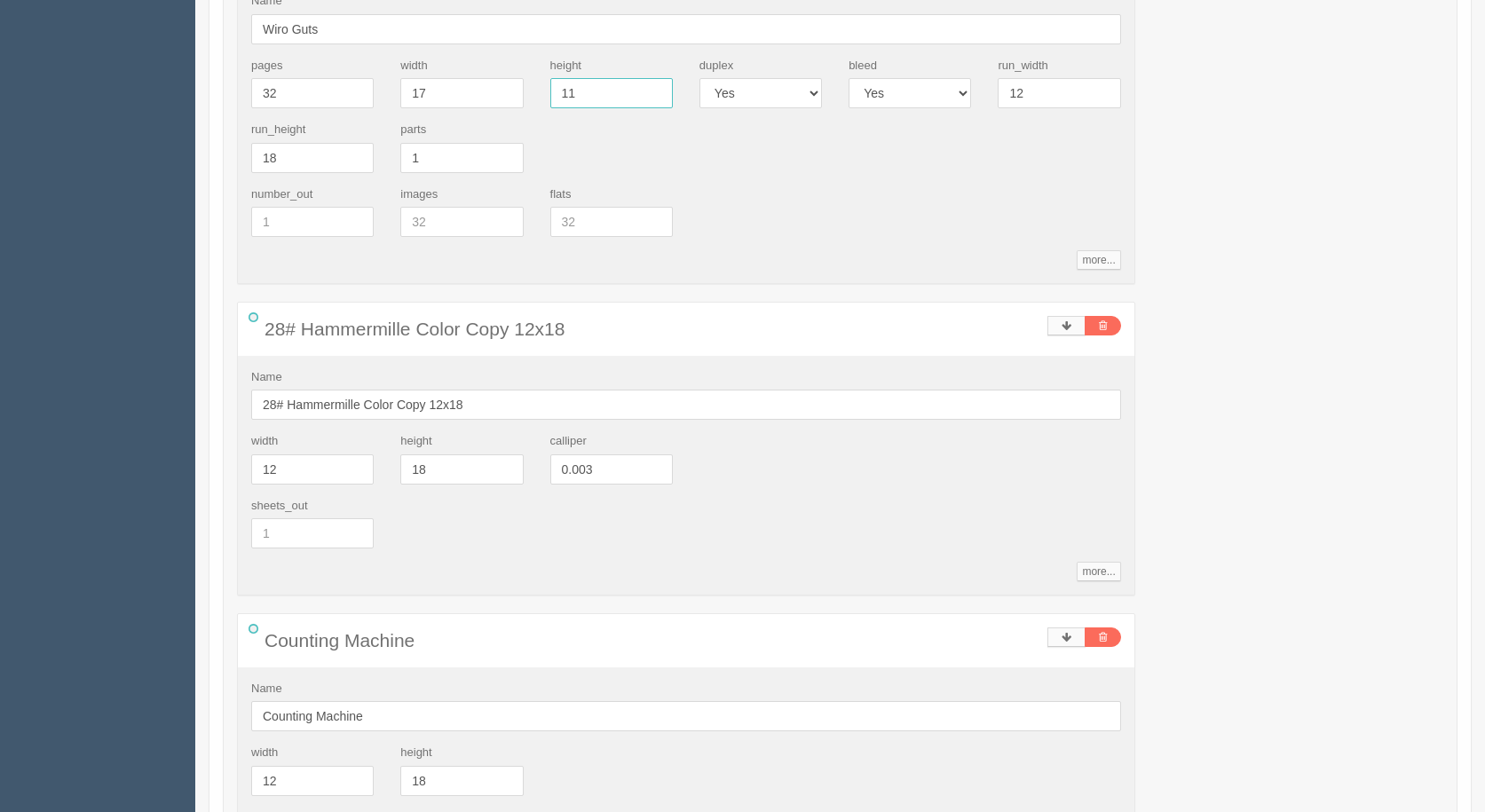
scroll to position [2525, 0]
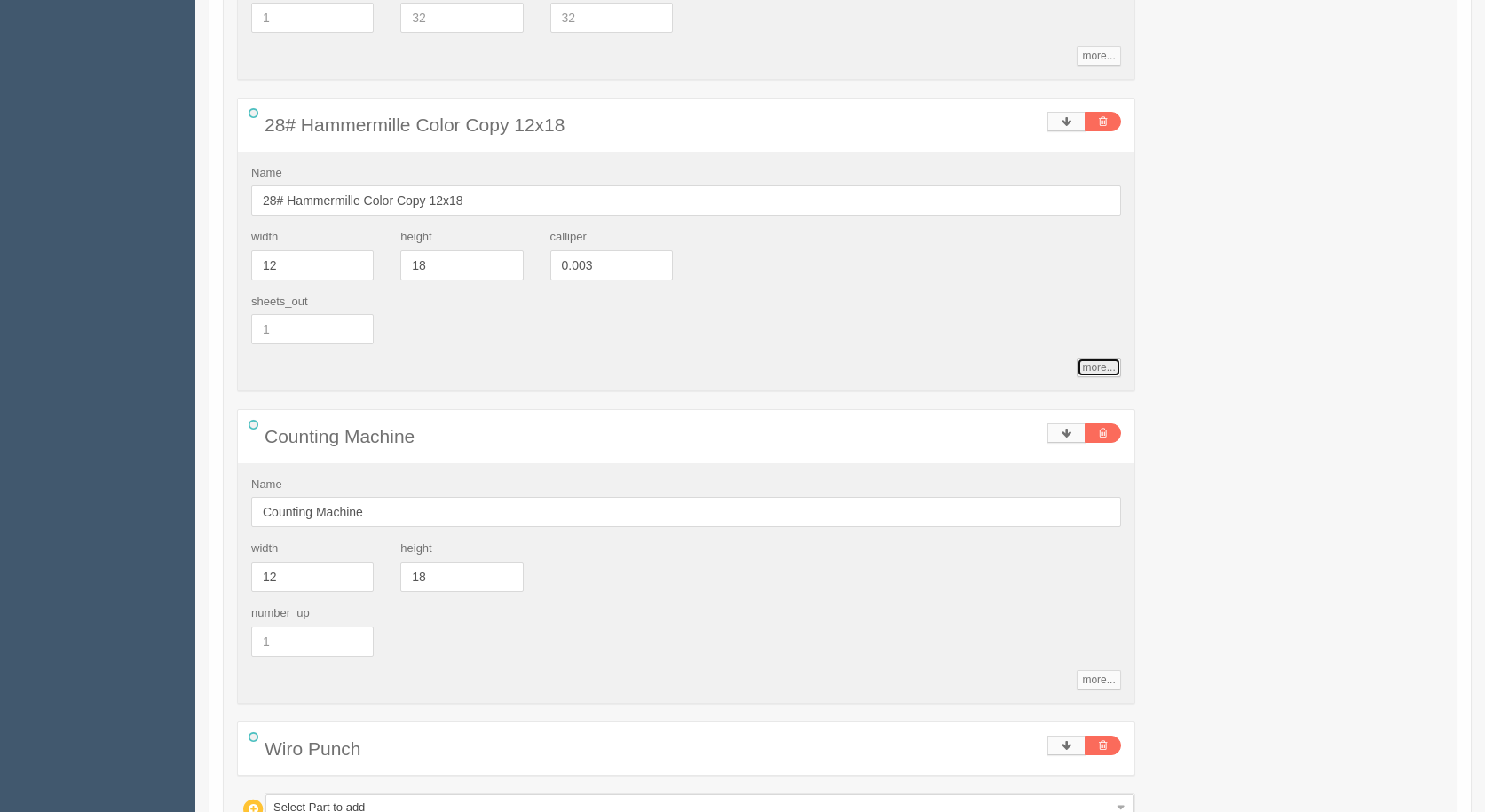
drag, startPoint x: 1101, startPoint y: 373, endPoint x: 1076, endPoint y: 381, distance: 26.2
click at [1100, 373] on link "more..." at bounding box center [1099, 368] width 43 height 20
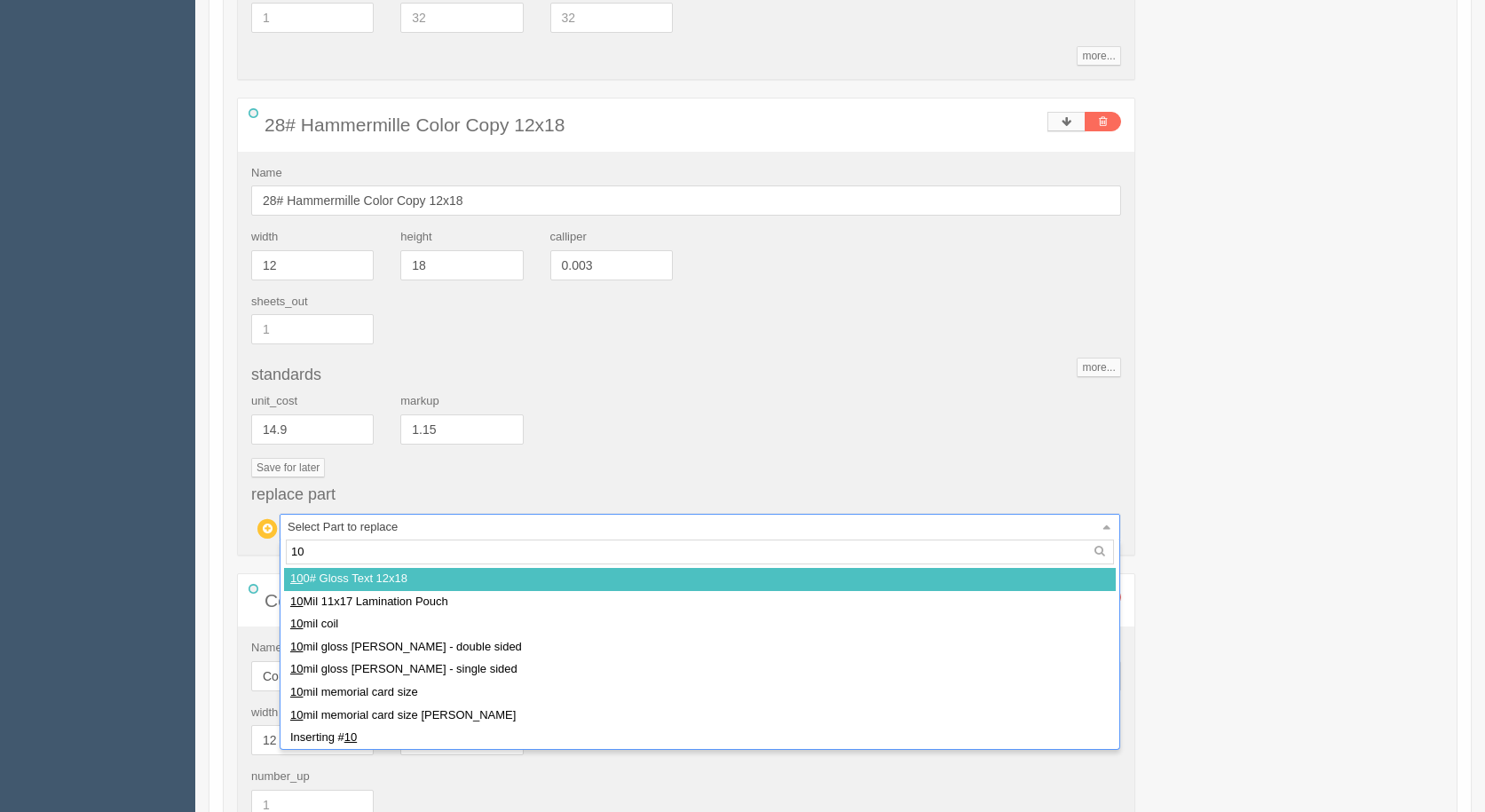
type input "100"
select select
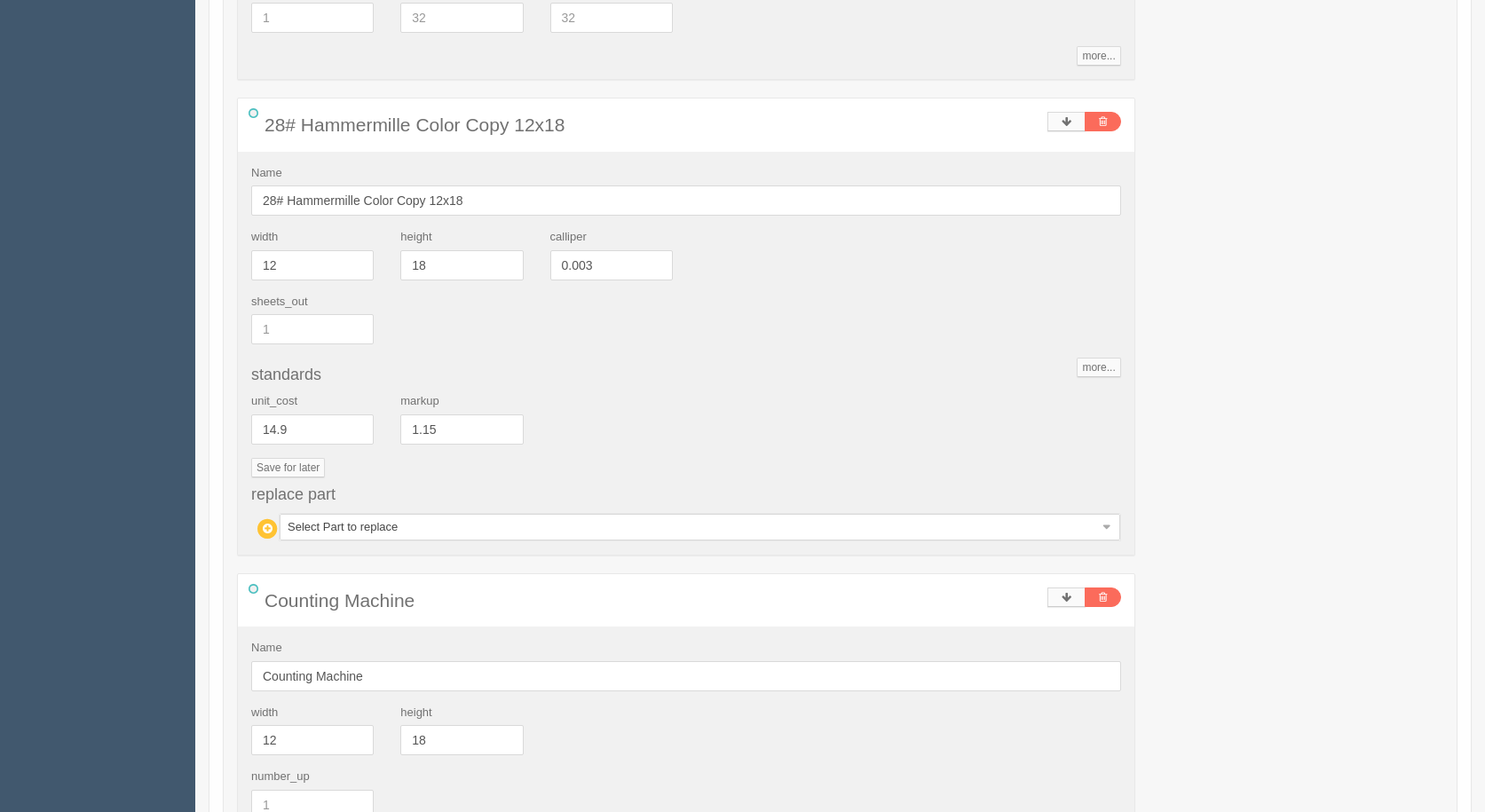
type input "53.34"
type input "19.97"
type input "65.14"
type input "19.04"
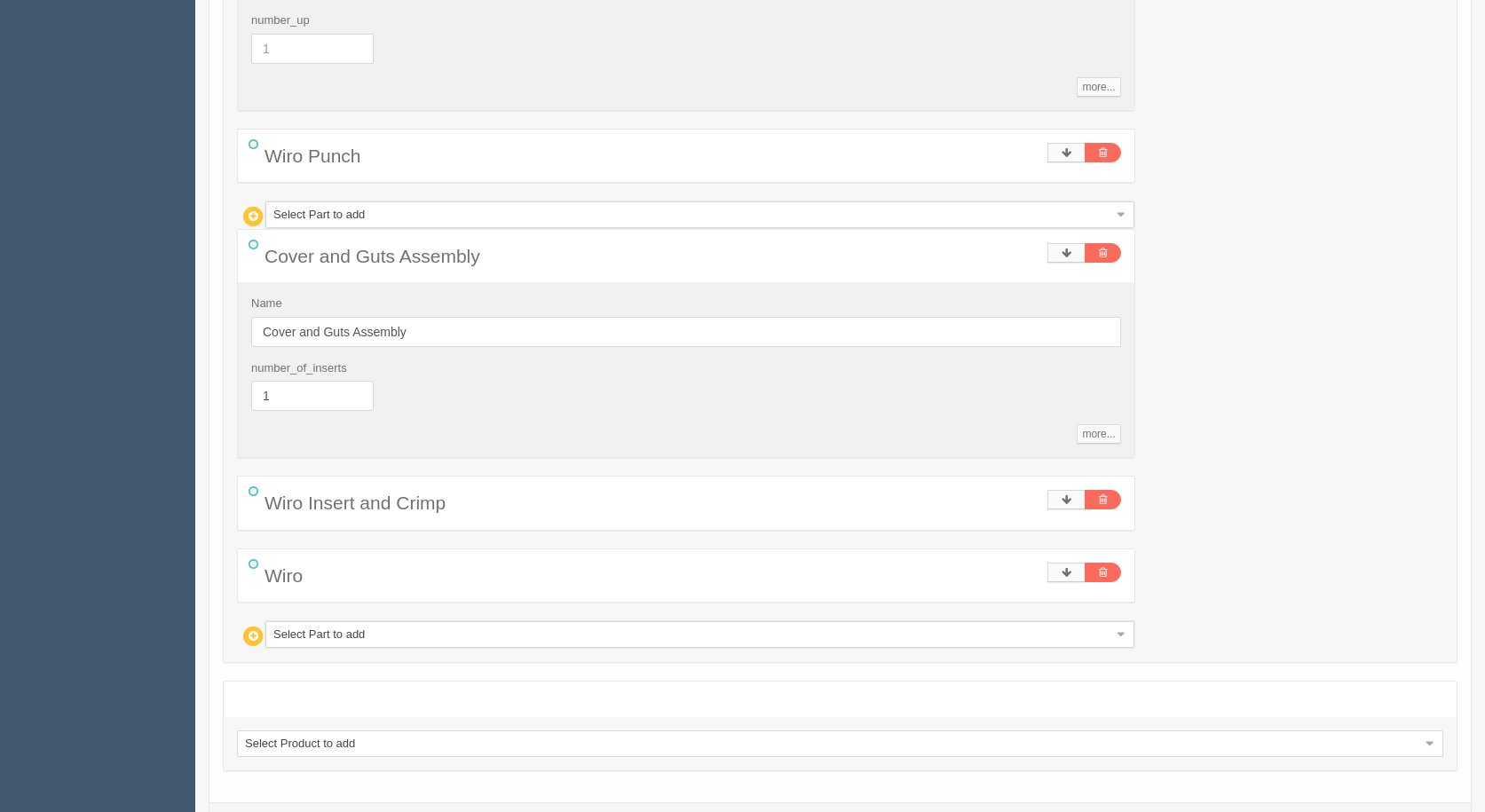
scroll to position [3190, 0]
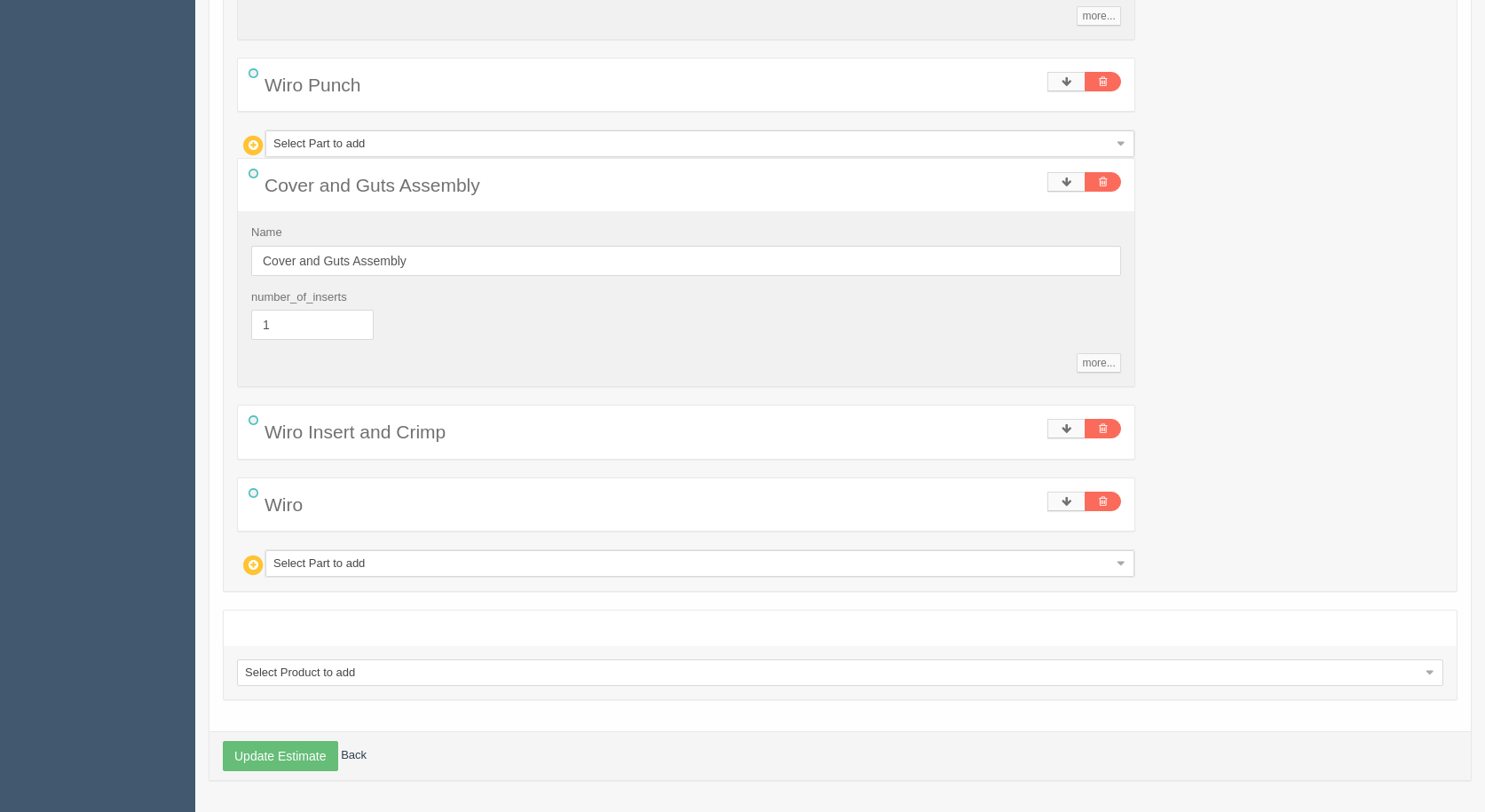
click at [293, 550] on div "Select Part to add Select Part to add 100# Gloss Text 12x18 10 Mil 11x17 Lamina…" at bounding box center [700, 563] width 871 height 29
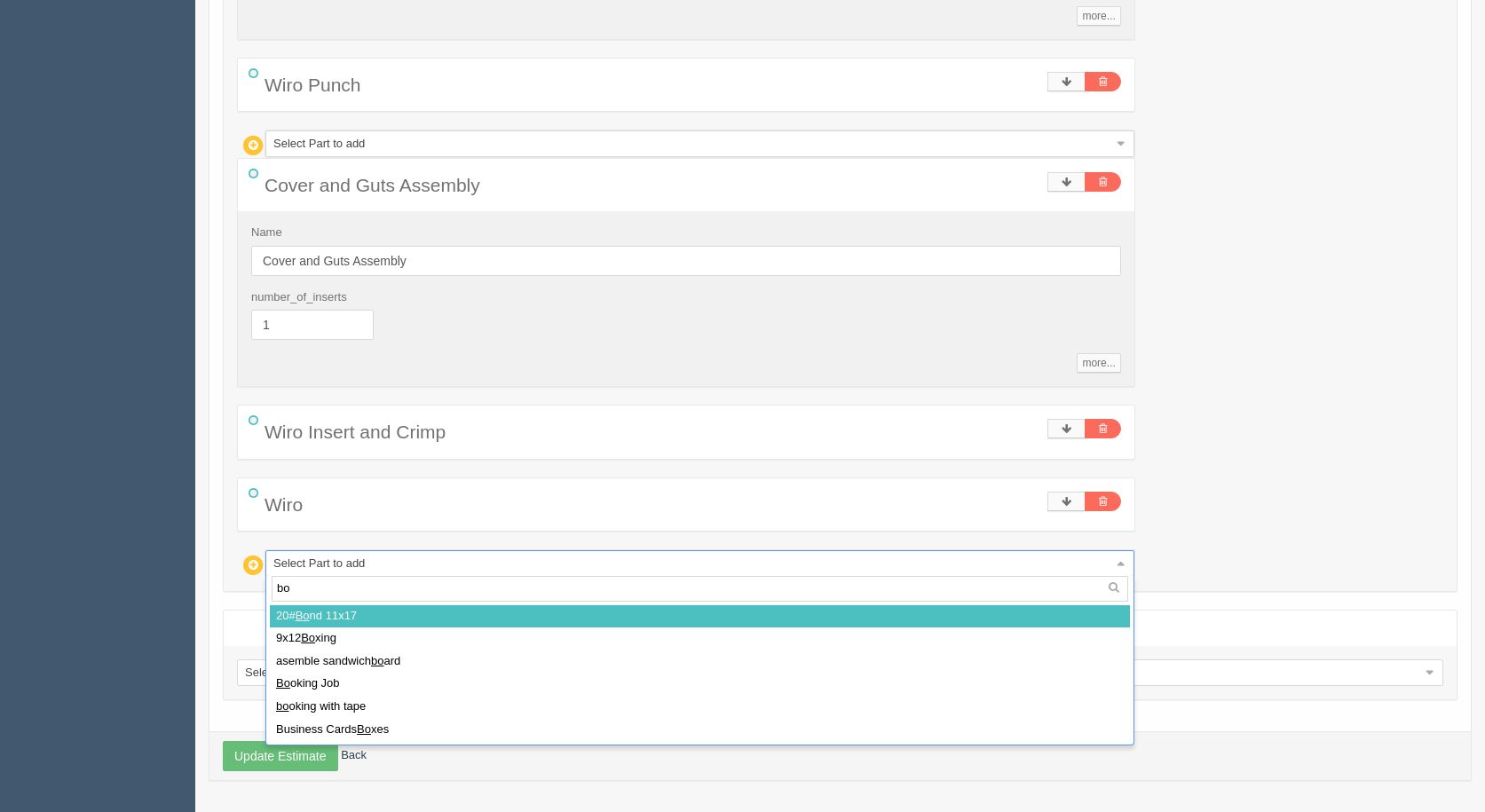
type input "box"
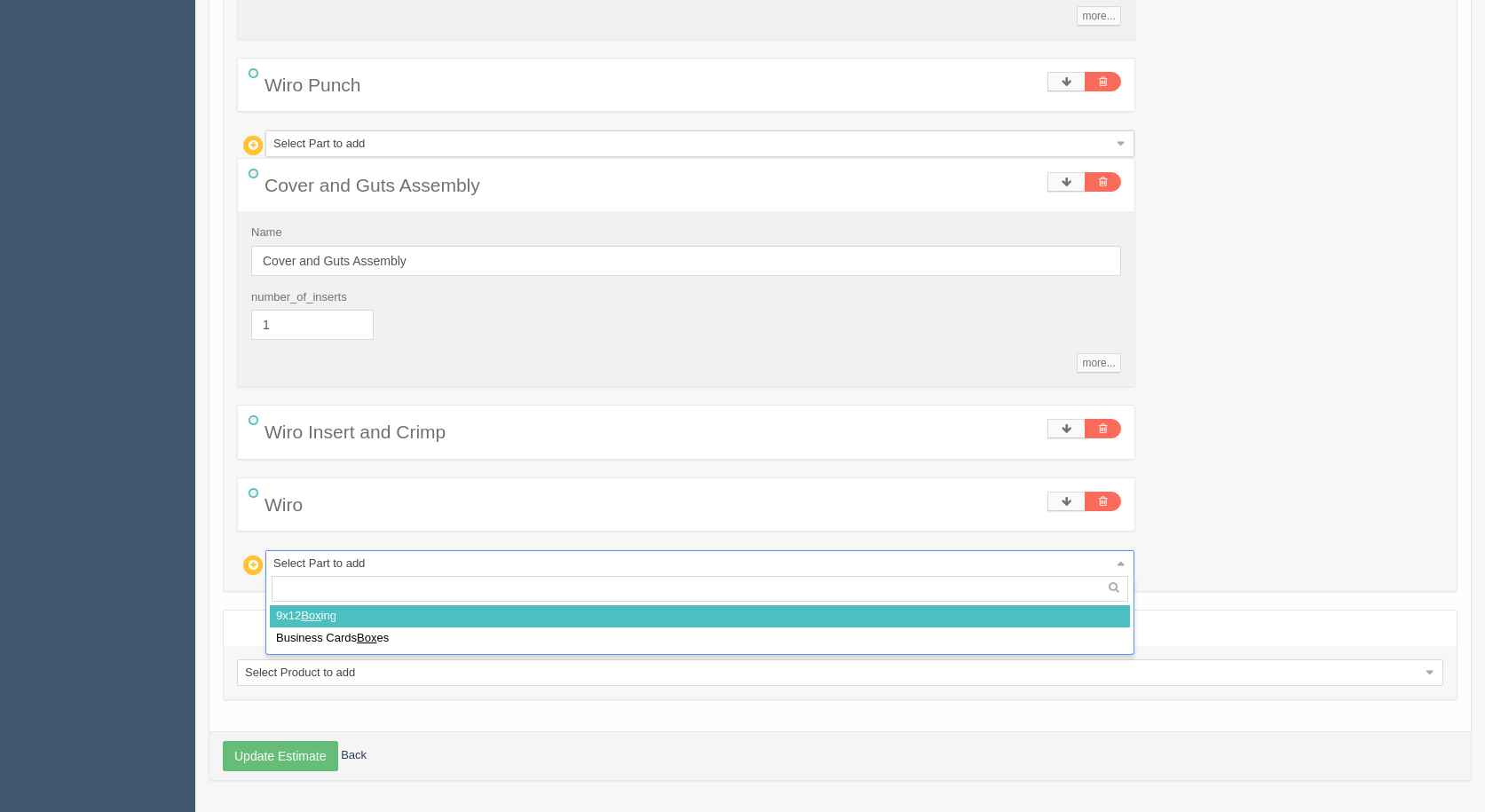
select select
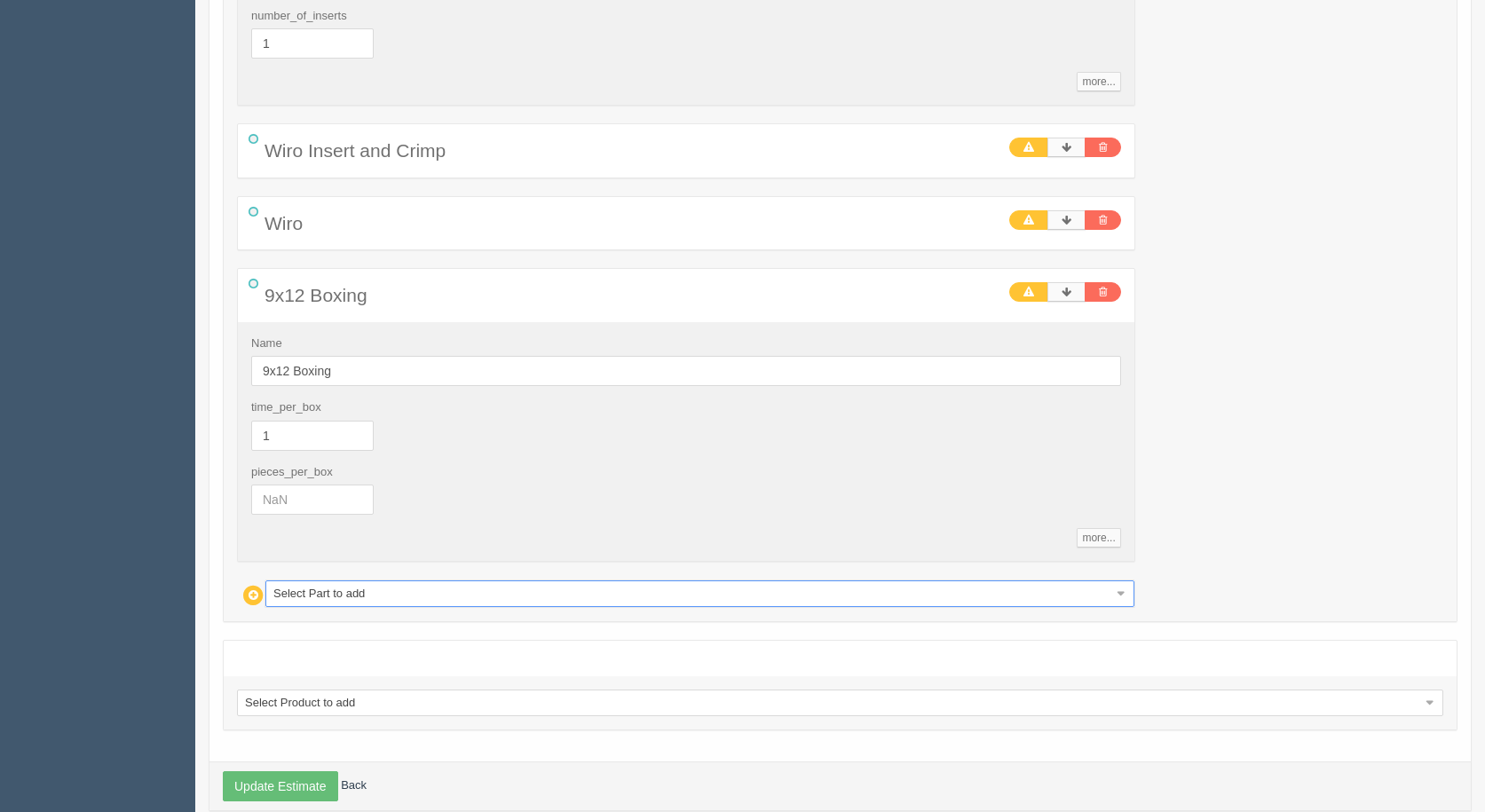
scroll to position [3501, 0]
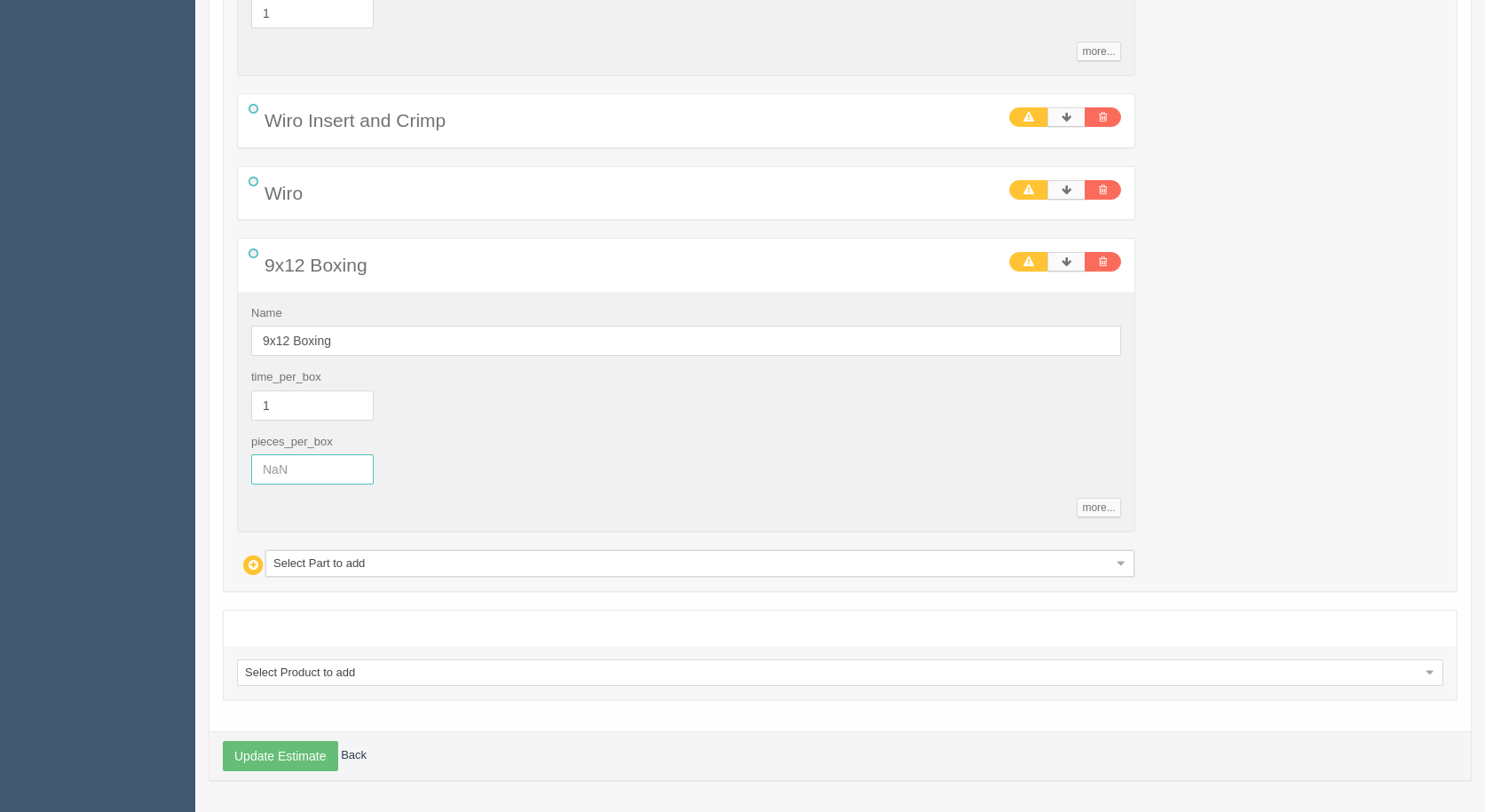
drag, startPoint x: 329, startPoint y: 476, endPoint x: 0, endPoint y: 393, distance: 339.3
type input "20"
type input "54.33"
type input "19.85"
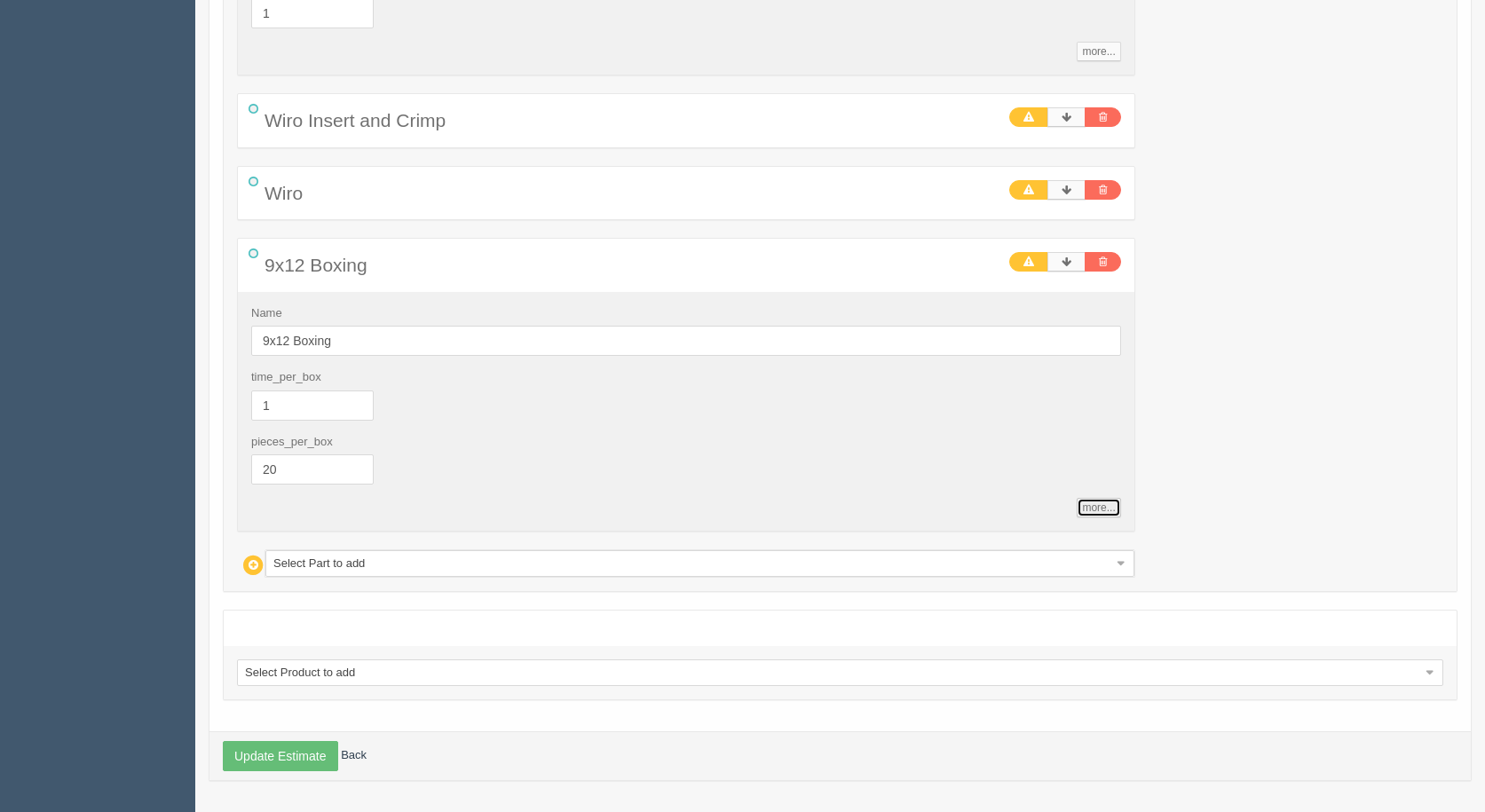
type input "66.14"
type input "18.98"
click at [326, 753] on button "Update Estimate" at bounding box center [280, 756] width 115 height 30
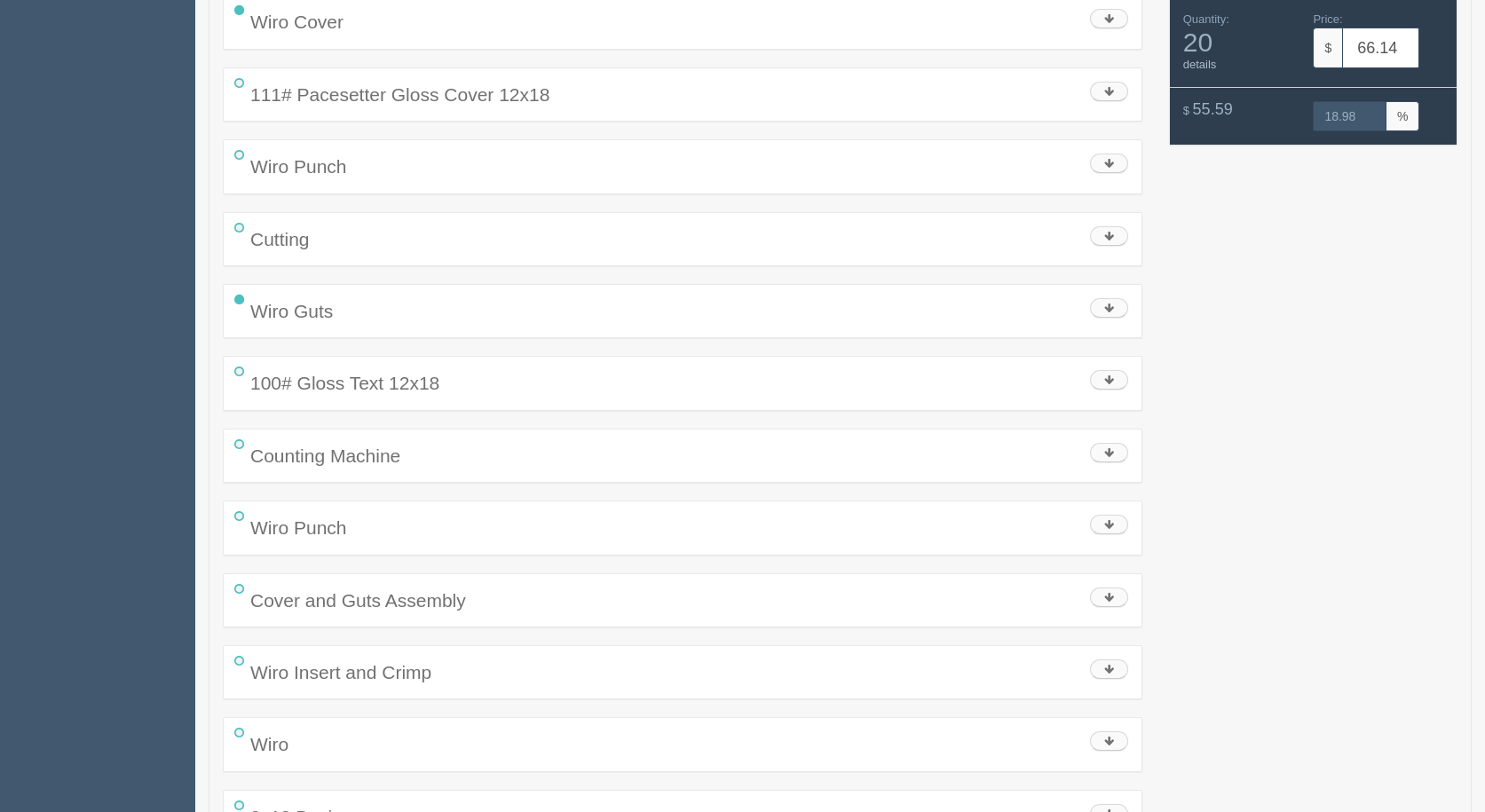
scroll to position [1909, 0]
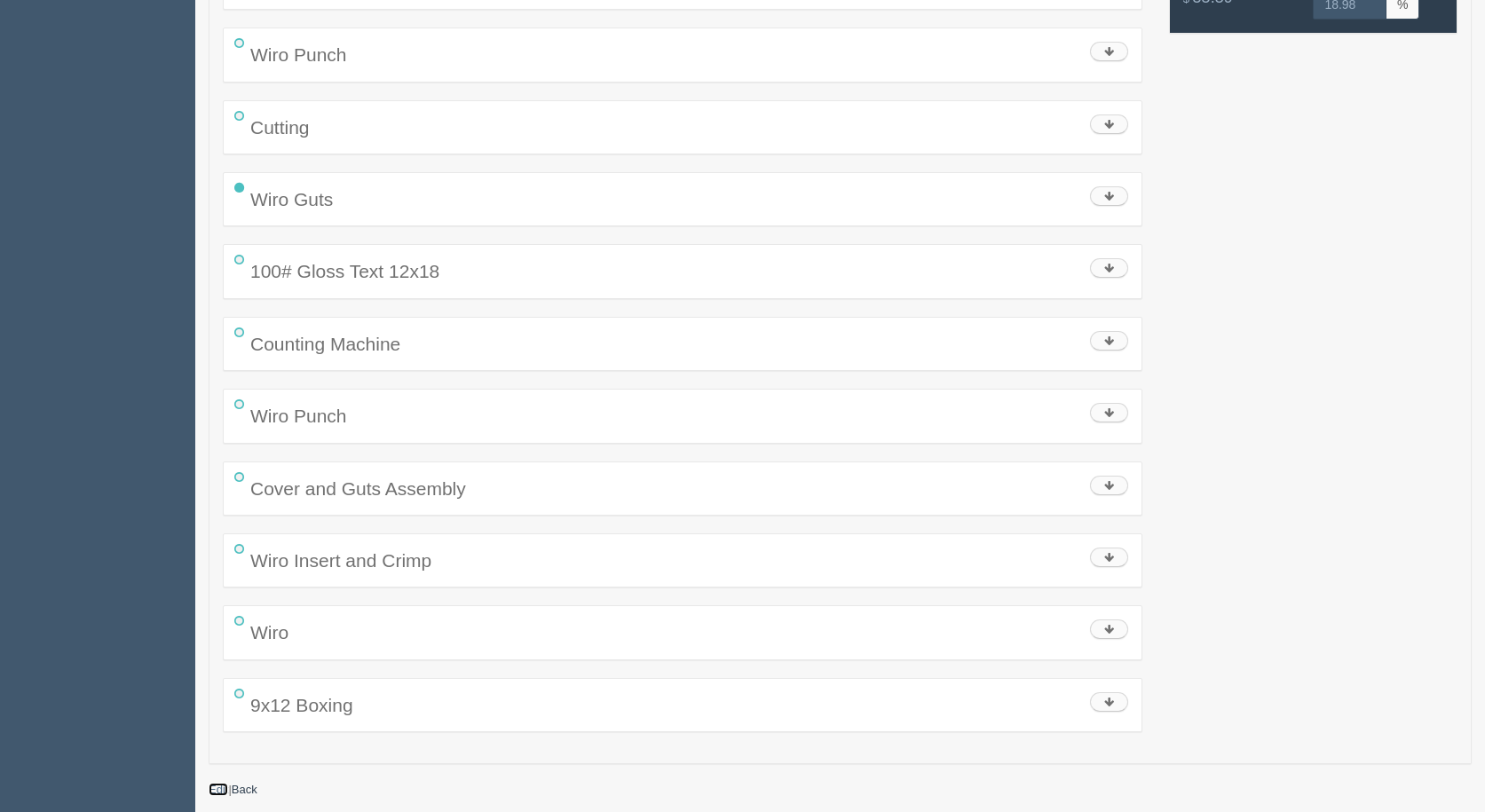
click at [224, 788] on link "Edit" at bounding box center [218, 789] width 20 height 14
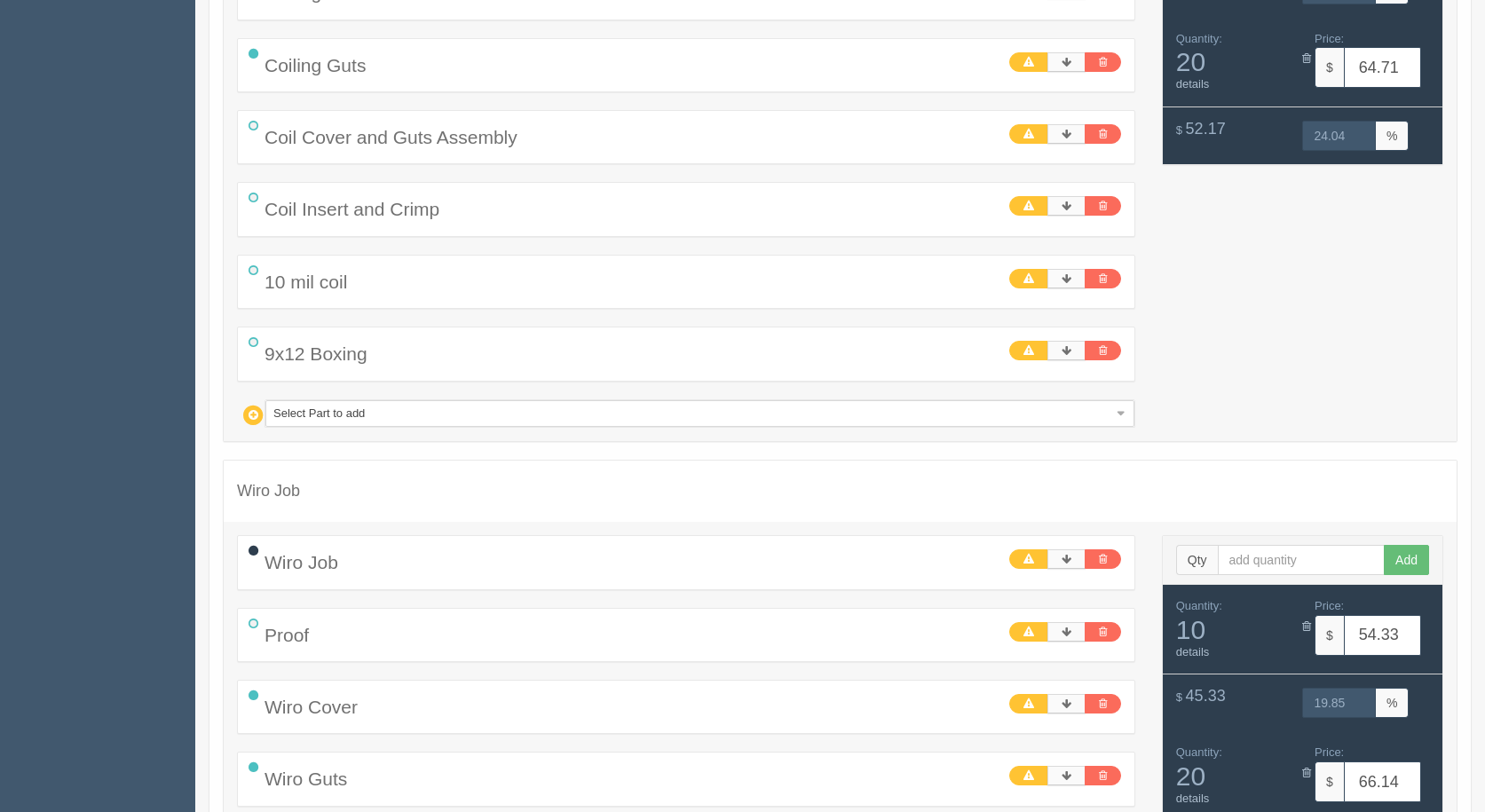
scroll to position [1065, 0]
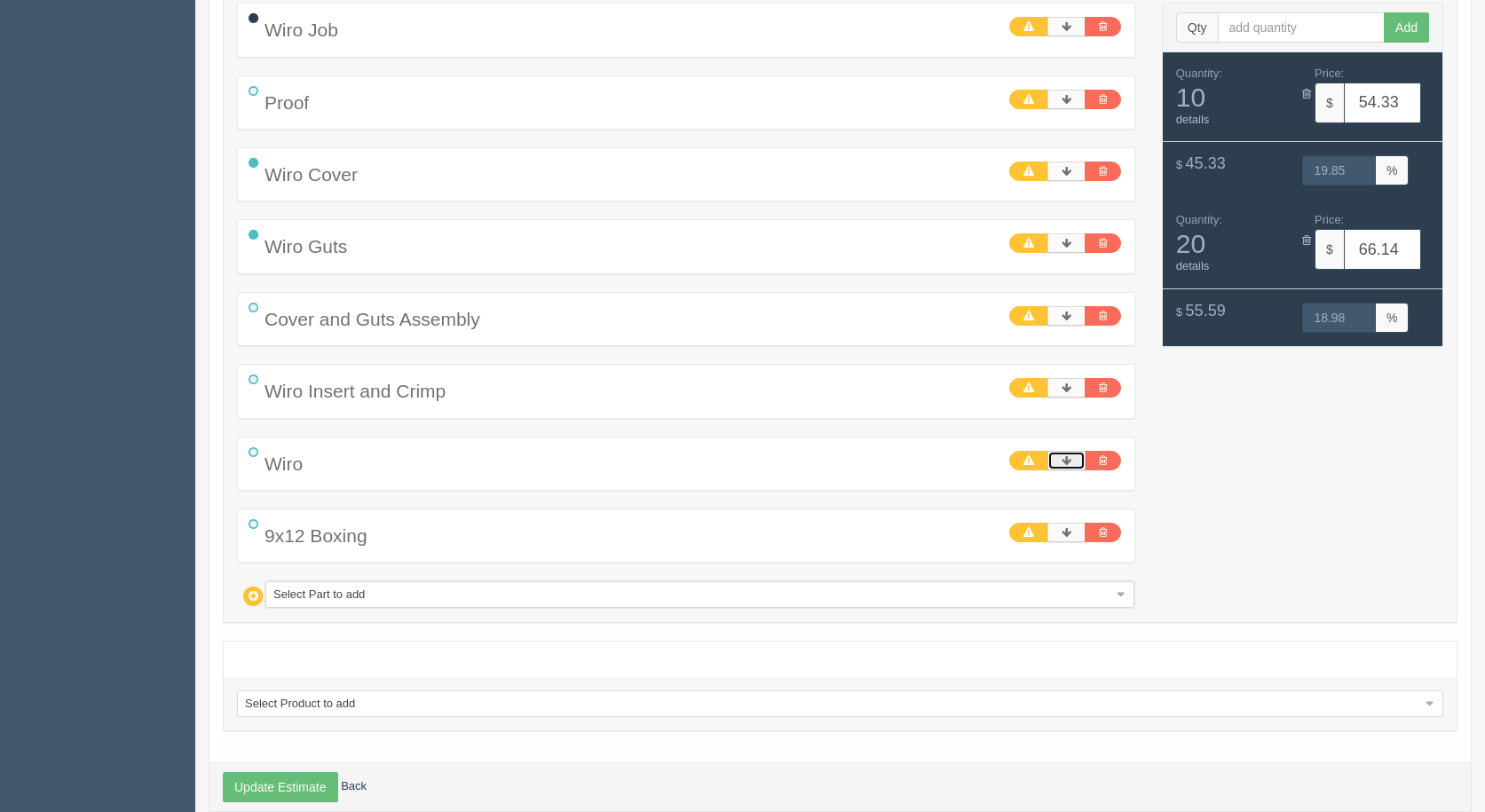
click at [1066, 465] on link at bounding box center [1066, 461] width 38 height 20
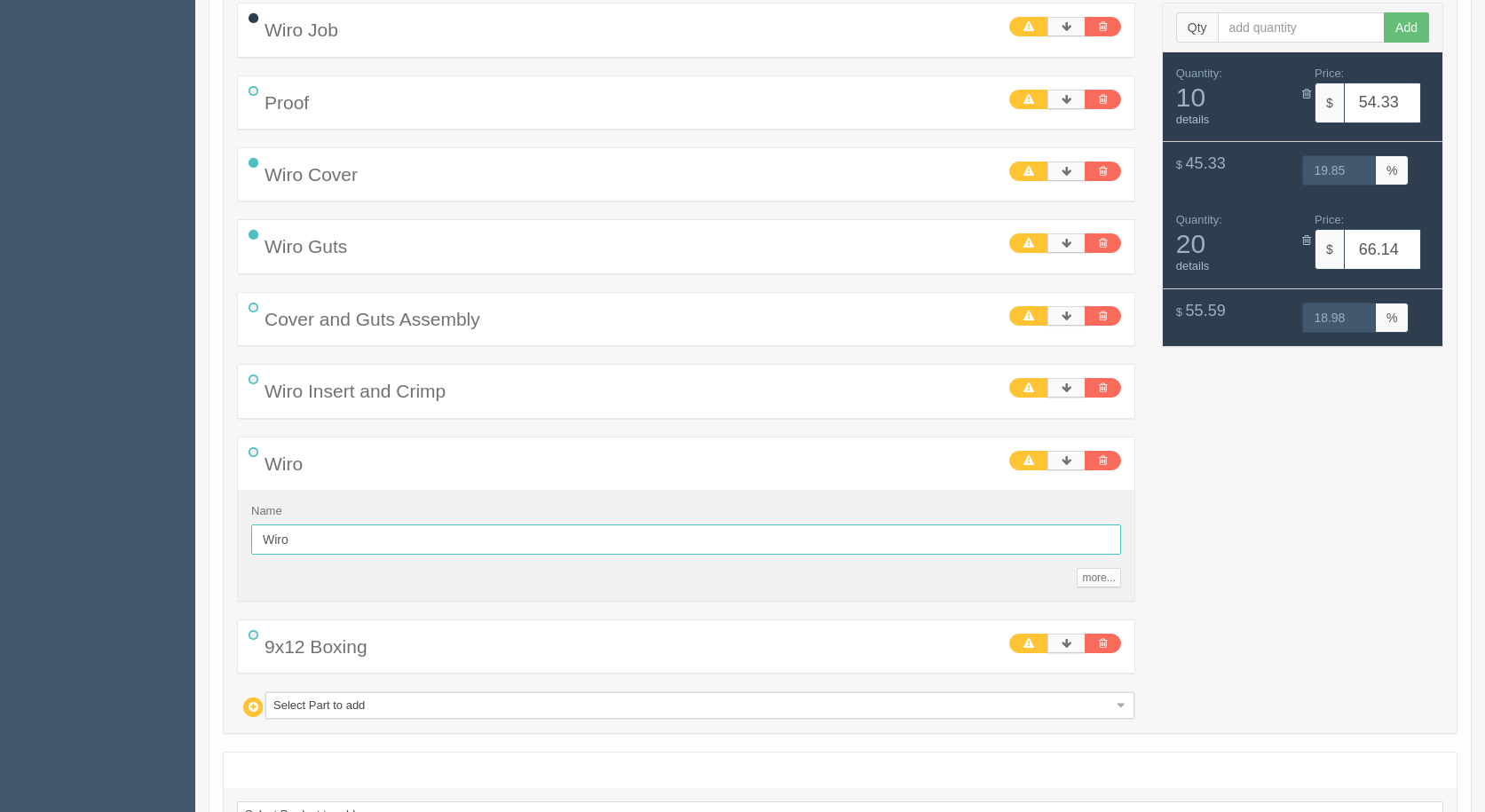
drag, startPoint x: 323, startPoint y: 543, endPoint x: 236, endPoint y: 531, distance: 87.8
click at [236, 531] on div "Wiro Job Name Wiro Job more... standards unit_cost 0 markup 0 Save for later Pr…" at bounding box center [685, 361] width 925 height 717
click at [257, 451] on icon at bounding box center [253, 452] width 23 height 23
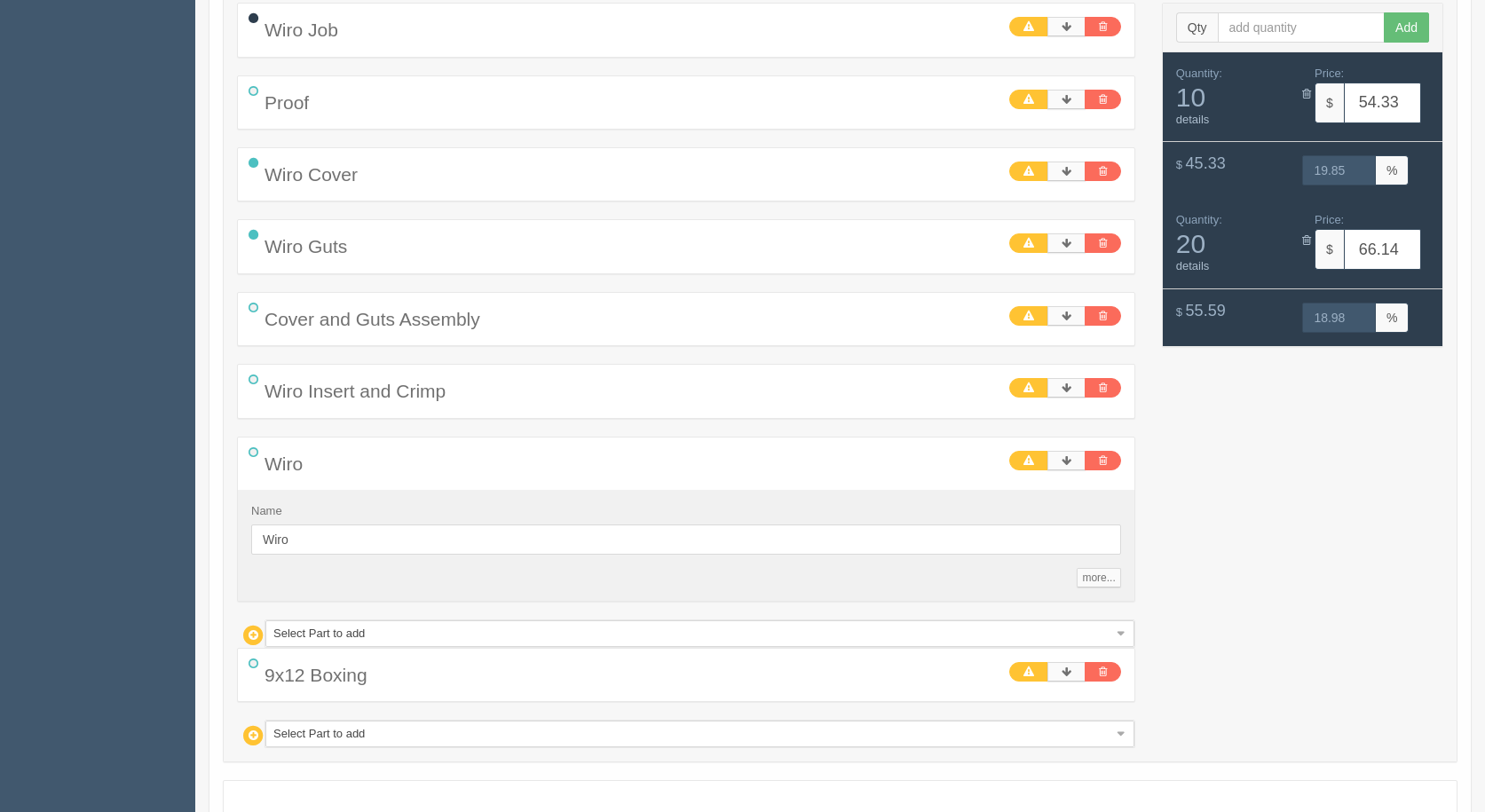
click at [256, 451] on icon at bounding box center [253, 452] width 23 height 23
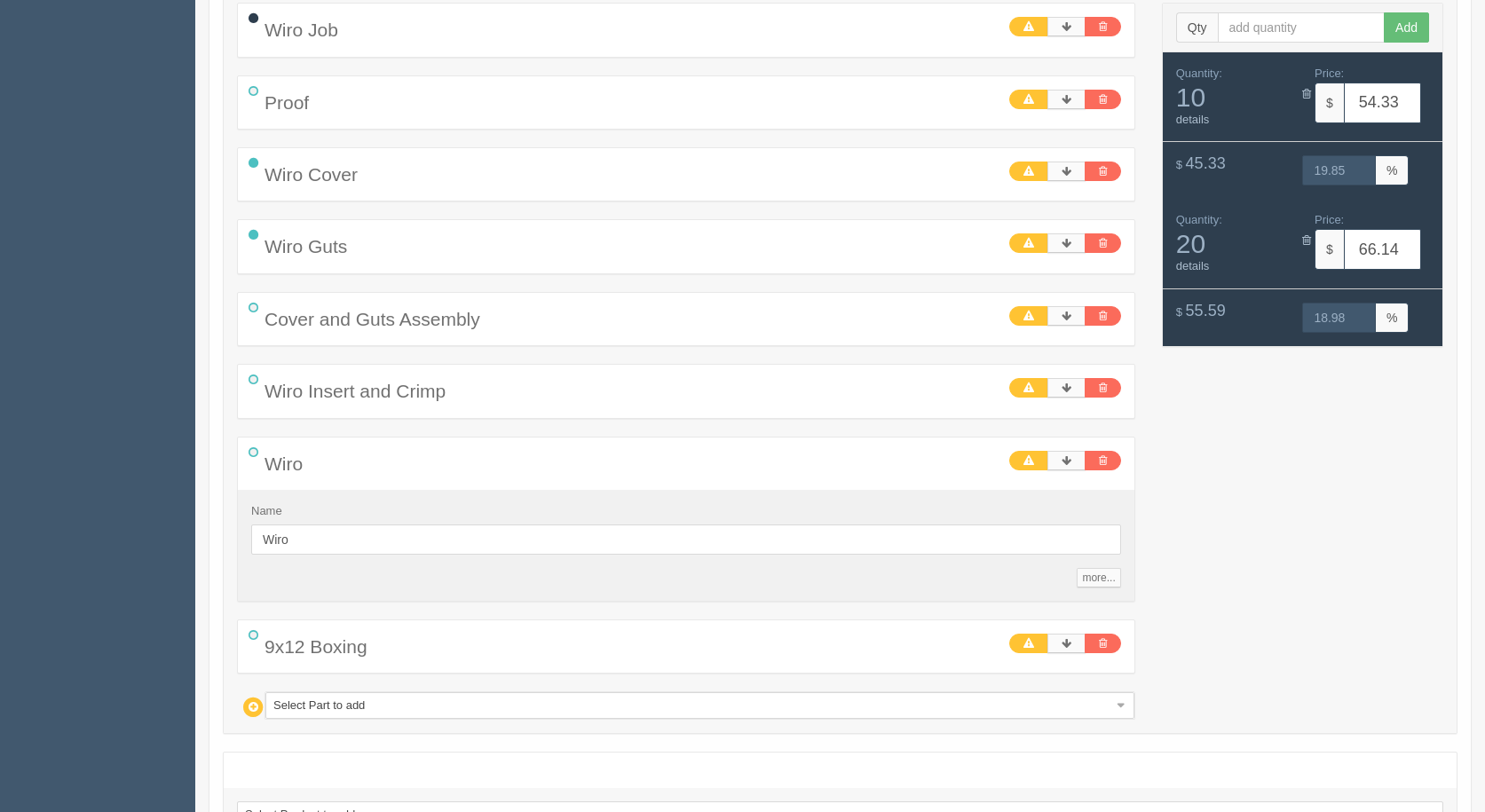
click at [256, 451] on icon at bounding box center [253, 452] width 23 height 23
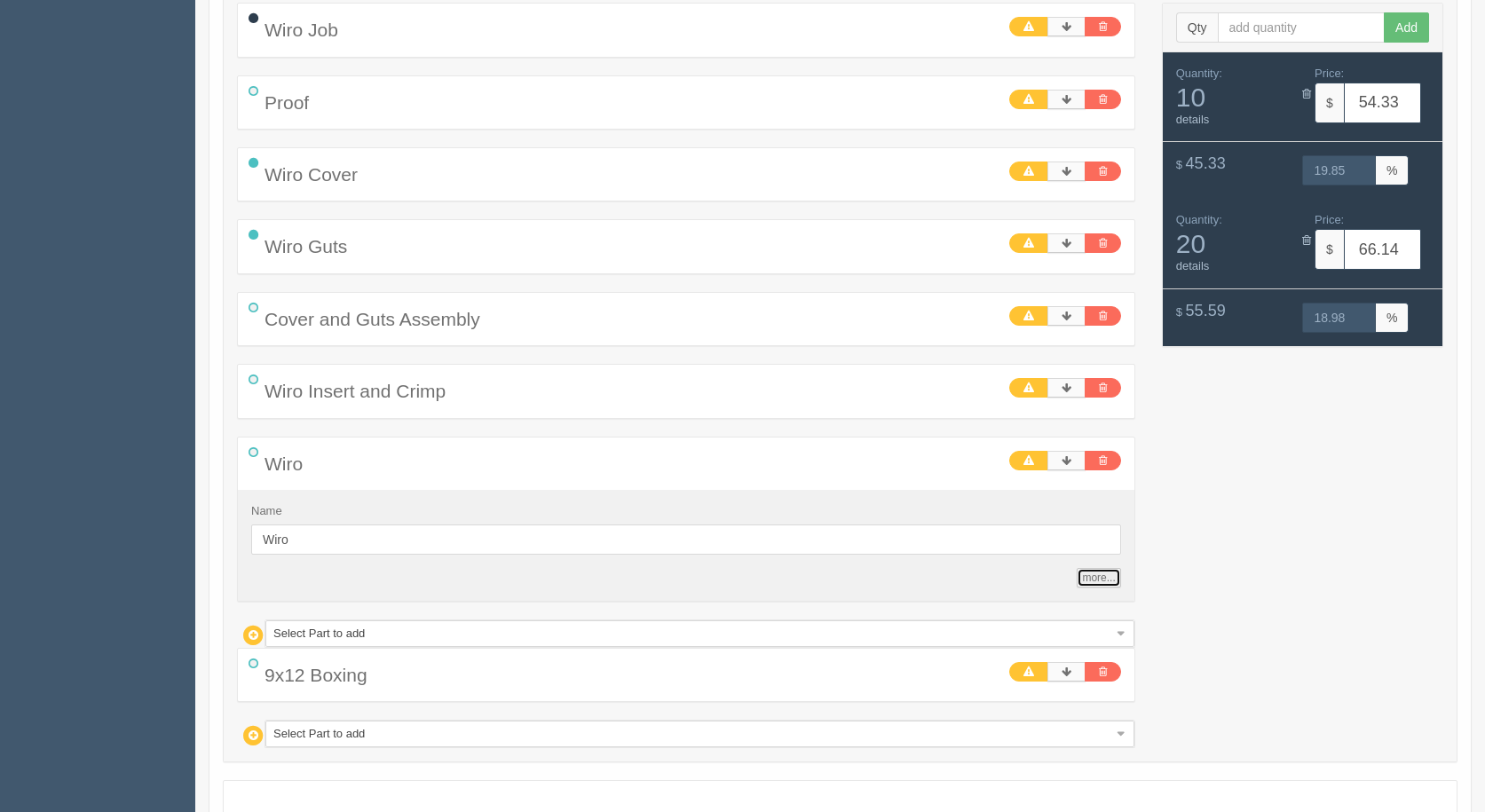
click at [1100, 571] on link "more..." at bounding box center [1099, 578] width 43 height 20
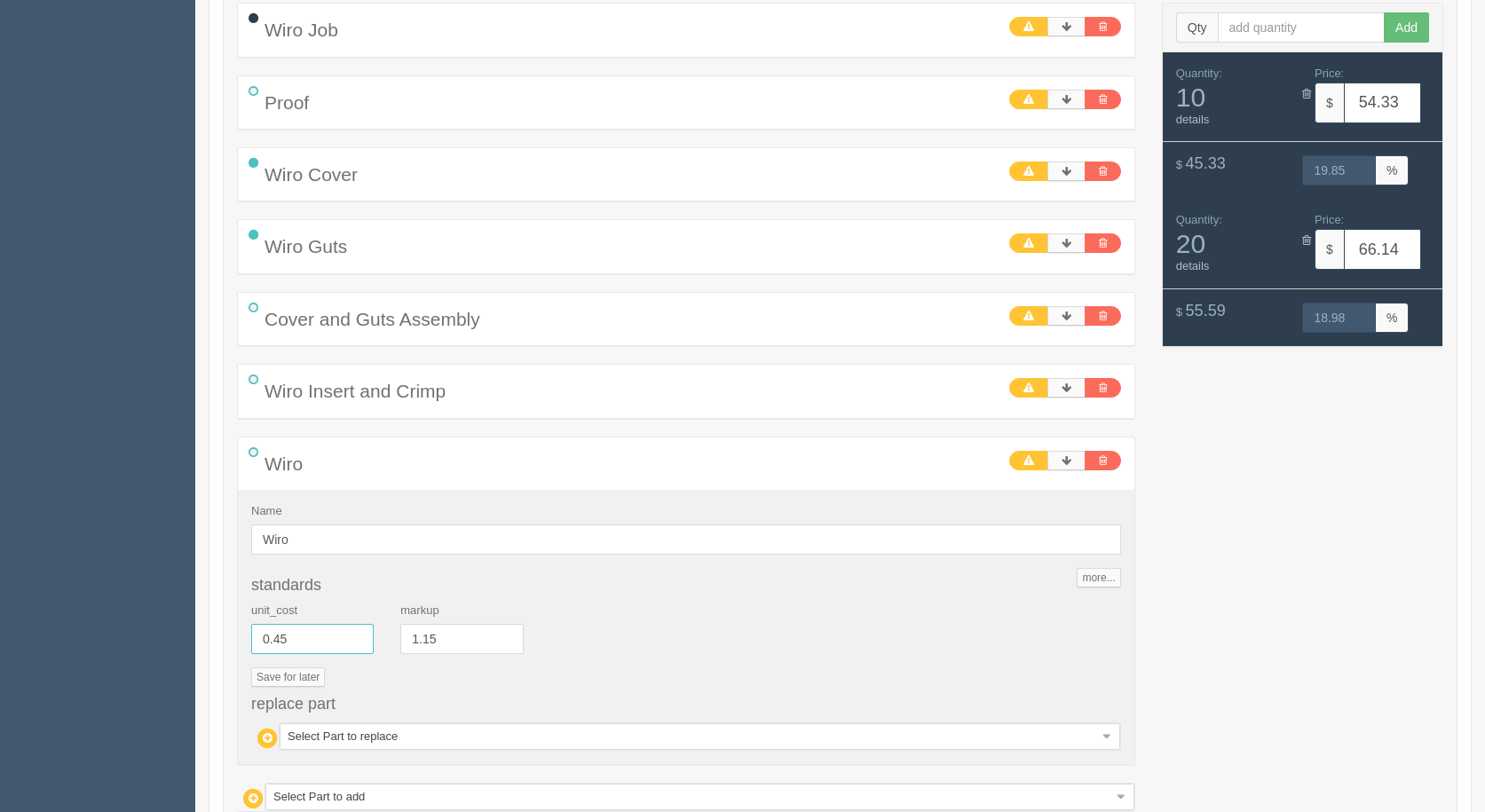
drag, startPoint x: 286, startPoint y: 637, endPoint x: 0, endPoint y: 462, distance: 335.3
click at [0, 487] on section "Dockets Estimates Customers" at bounding box center [742, 63] width 1485 height 2167
drag, startPoint x: 314, startPoint y: 634, endPoint x: 14, endPoint y: 569, distance: 307.0
click at [14, 569] on section "Dockets Estimates Customers" at bounding box center [742, 63] width 1485 height 2167
type input "1.11"
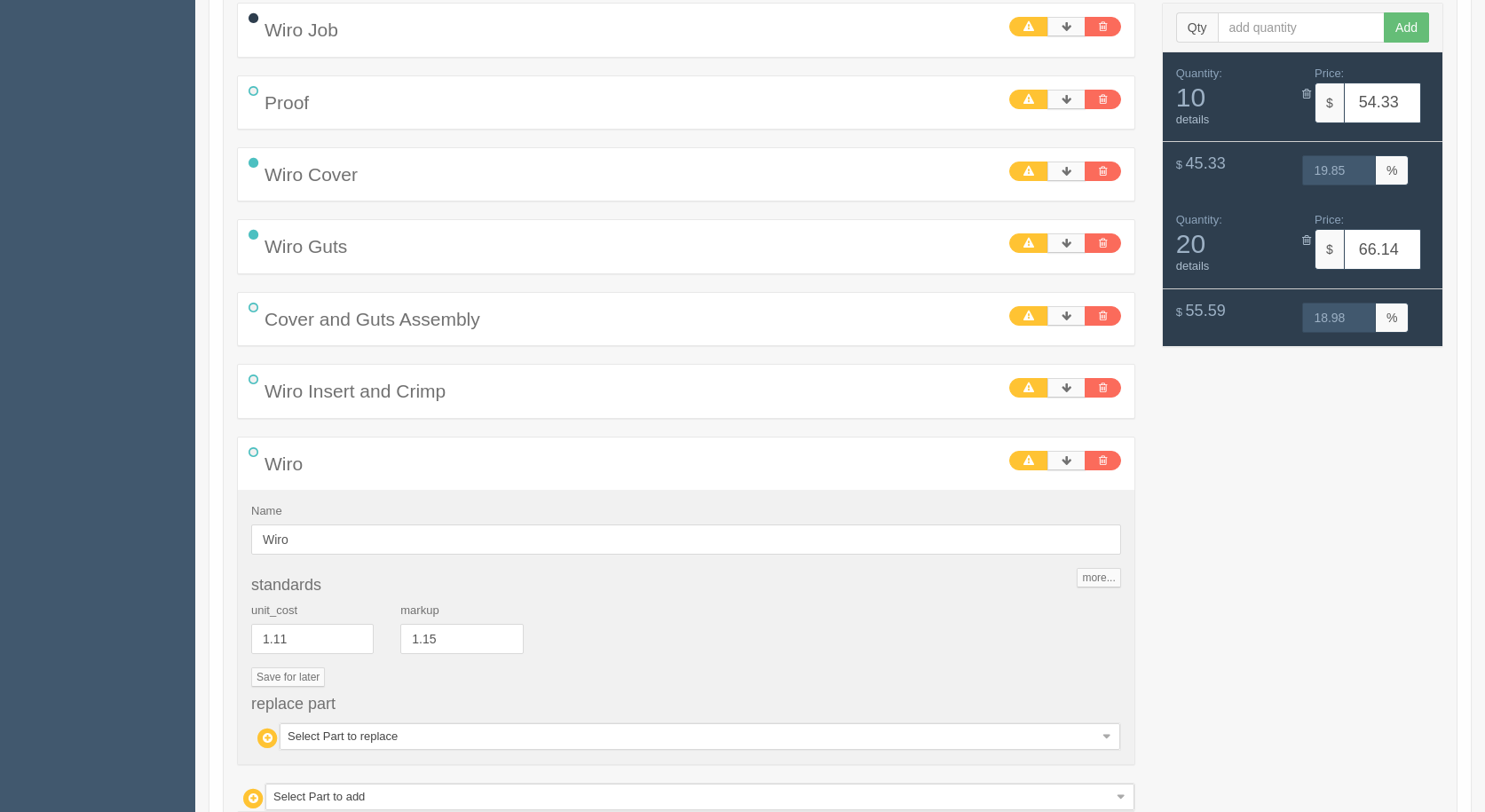
type input "61.92"
type input "19.24"
type input "81.32"
type input "18.21"
click at [693, 603] on div "unit_cost 1.11 markup 1.15" at bounding box center [686, 635] width 897 height 65
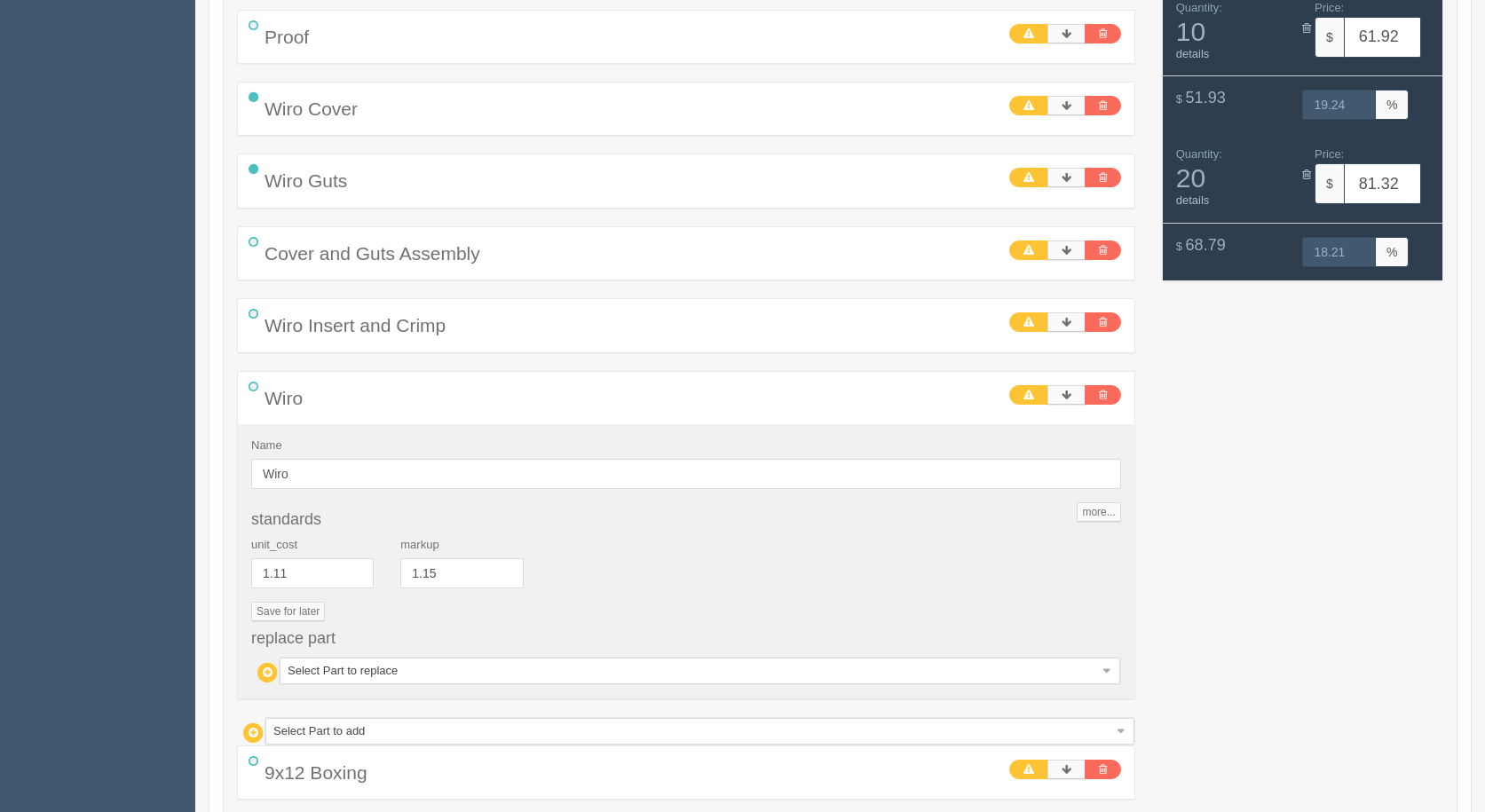
scroll to position [1399, 0]
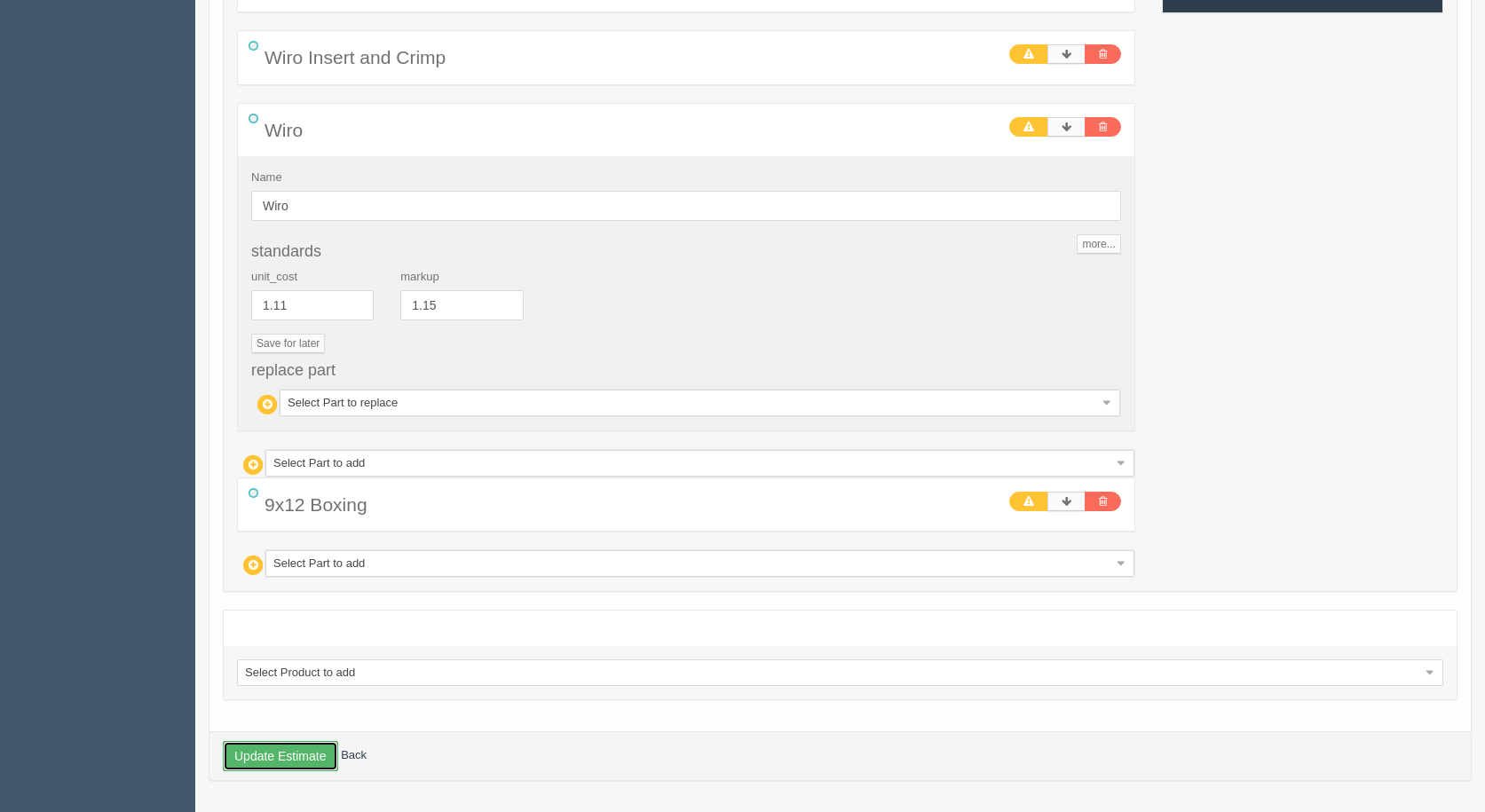
click at [269, 742] on button "Update Estimate" at bounding box center [280, 756] width 115 height 30
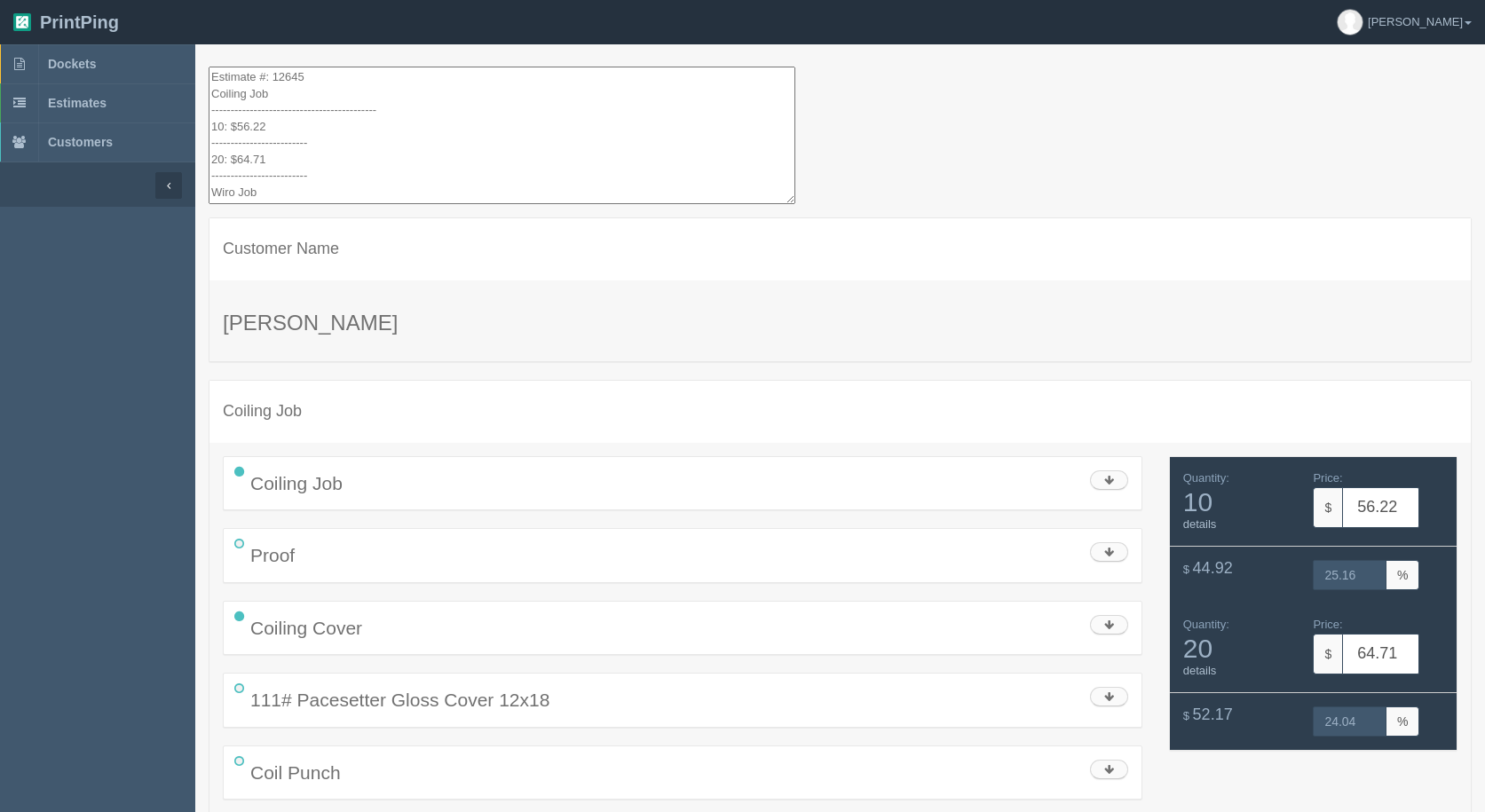
drag, startPoint x: 310, startPoint y: 178, endPoint x: 142, endPoint y: -78, distance: 306.2
